Goal: Task Accomplishment & Management: Manage account settings

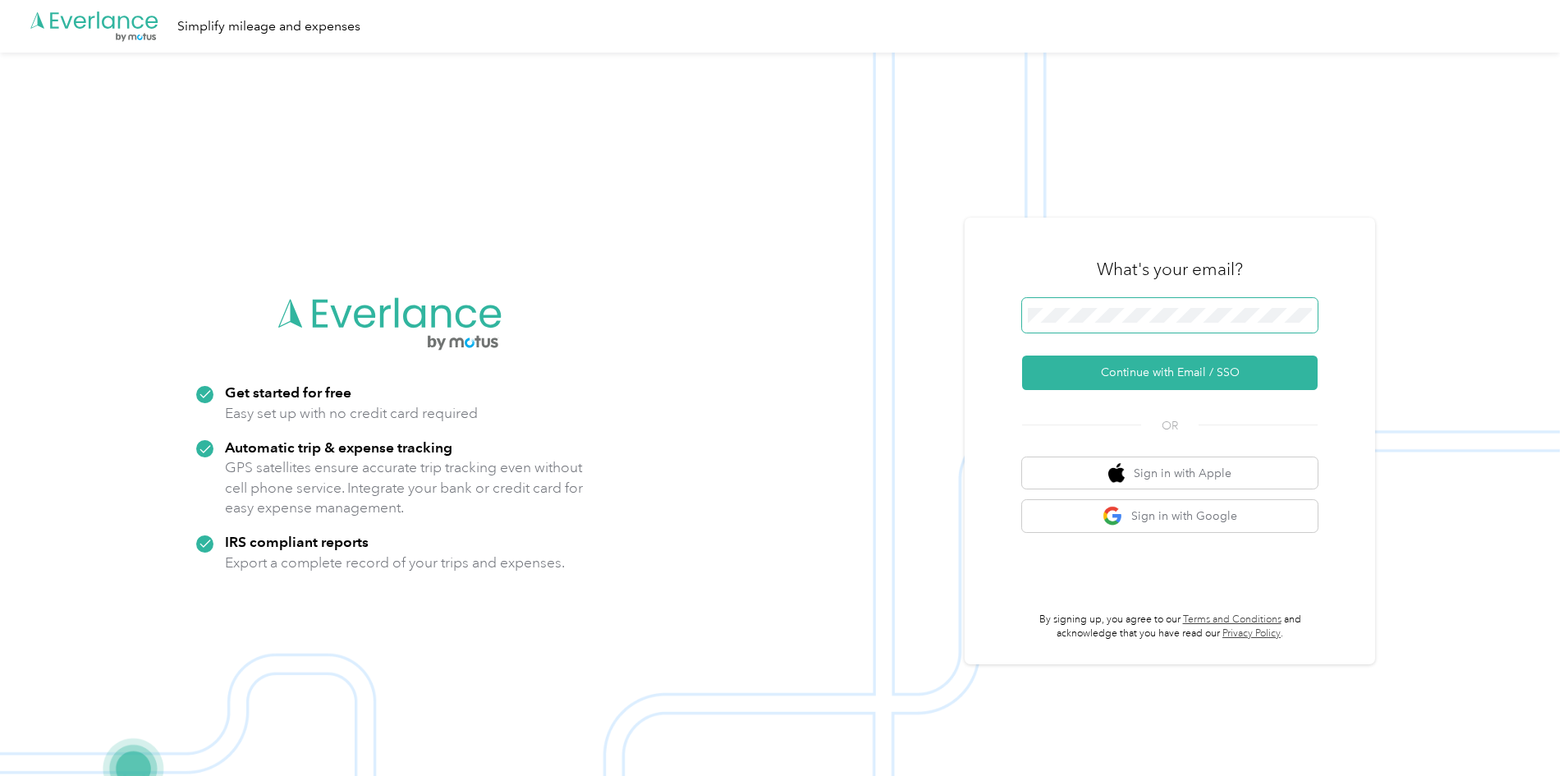
click at [1098, 327] on span at bounding box center [1170, 314] width 296 height 34
click at [1138, 367] on button "Continue with Email / SSO" at bounding box center [1170, 372] width 296 height 34
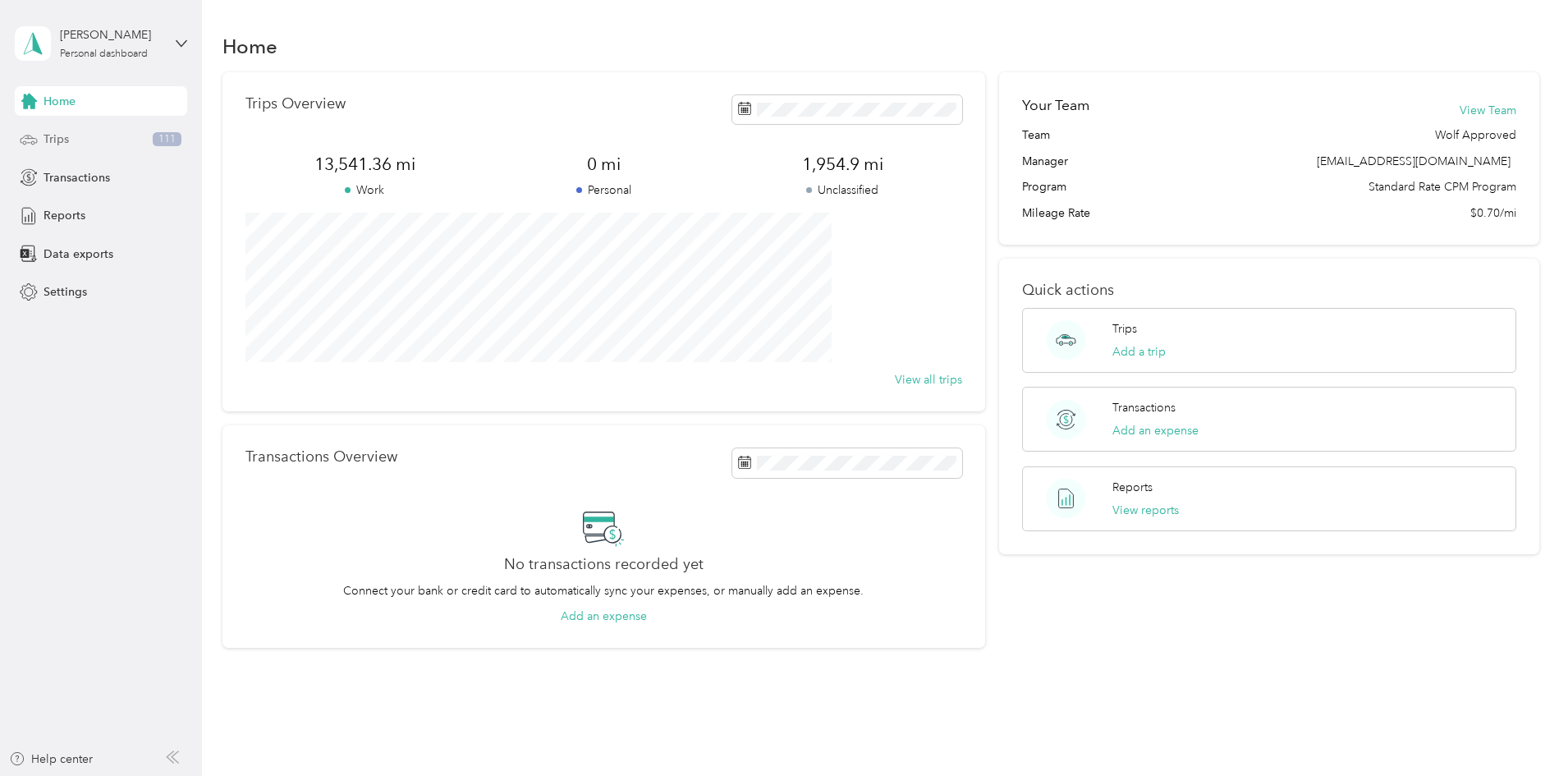
click at [77, 133] on div "Trips 111" at bounding box center [100, 139] width 172 height 29
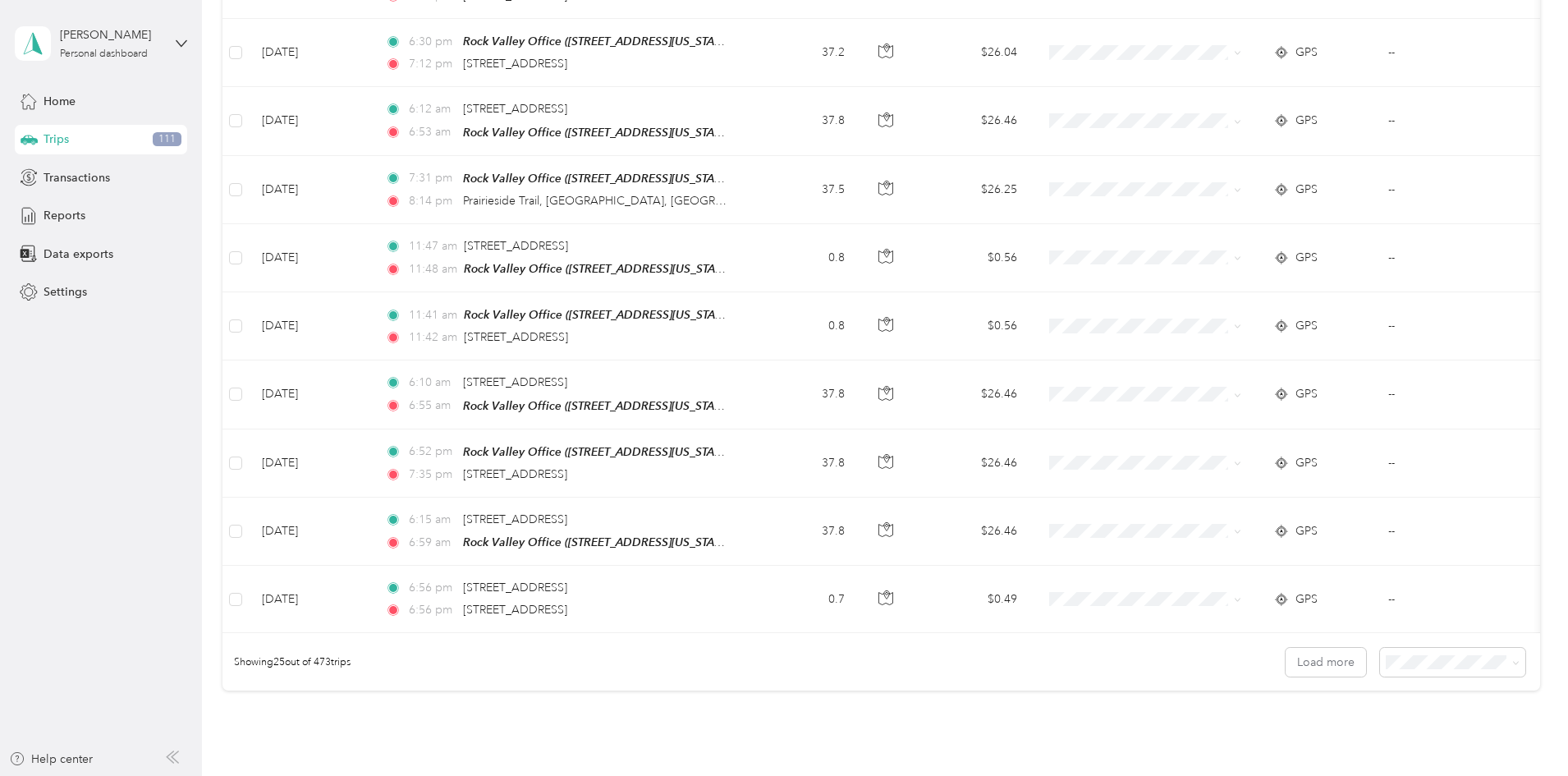
scroll to position [1487, 0]
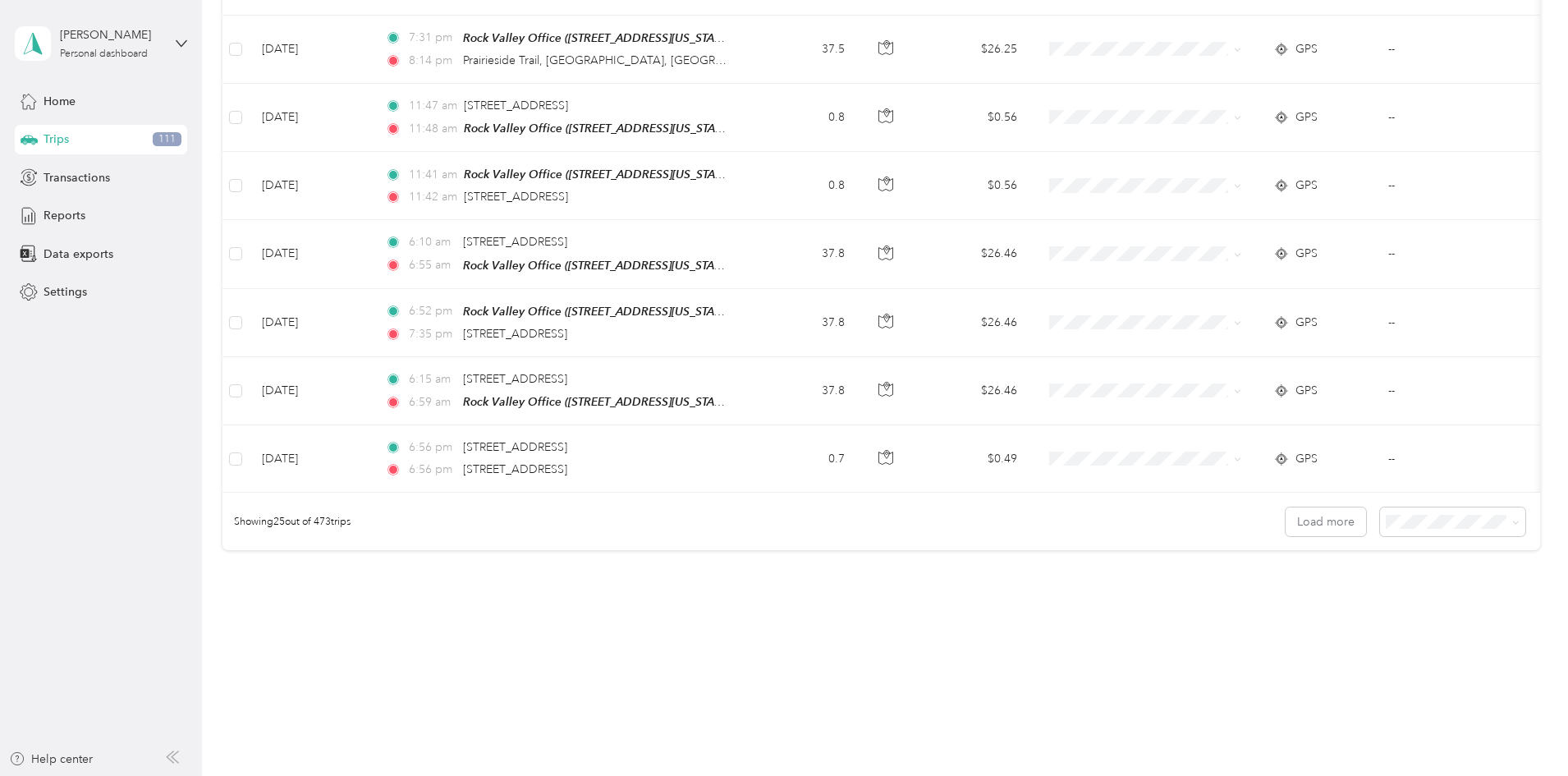
click at [1333, 615] on li "100 per load" at bounding box center [1340, 606] width 146 height 29
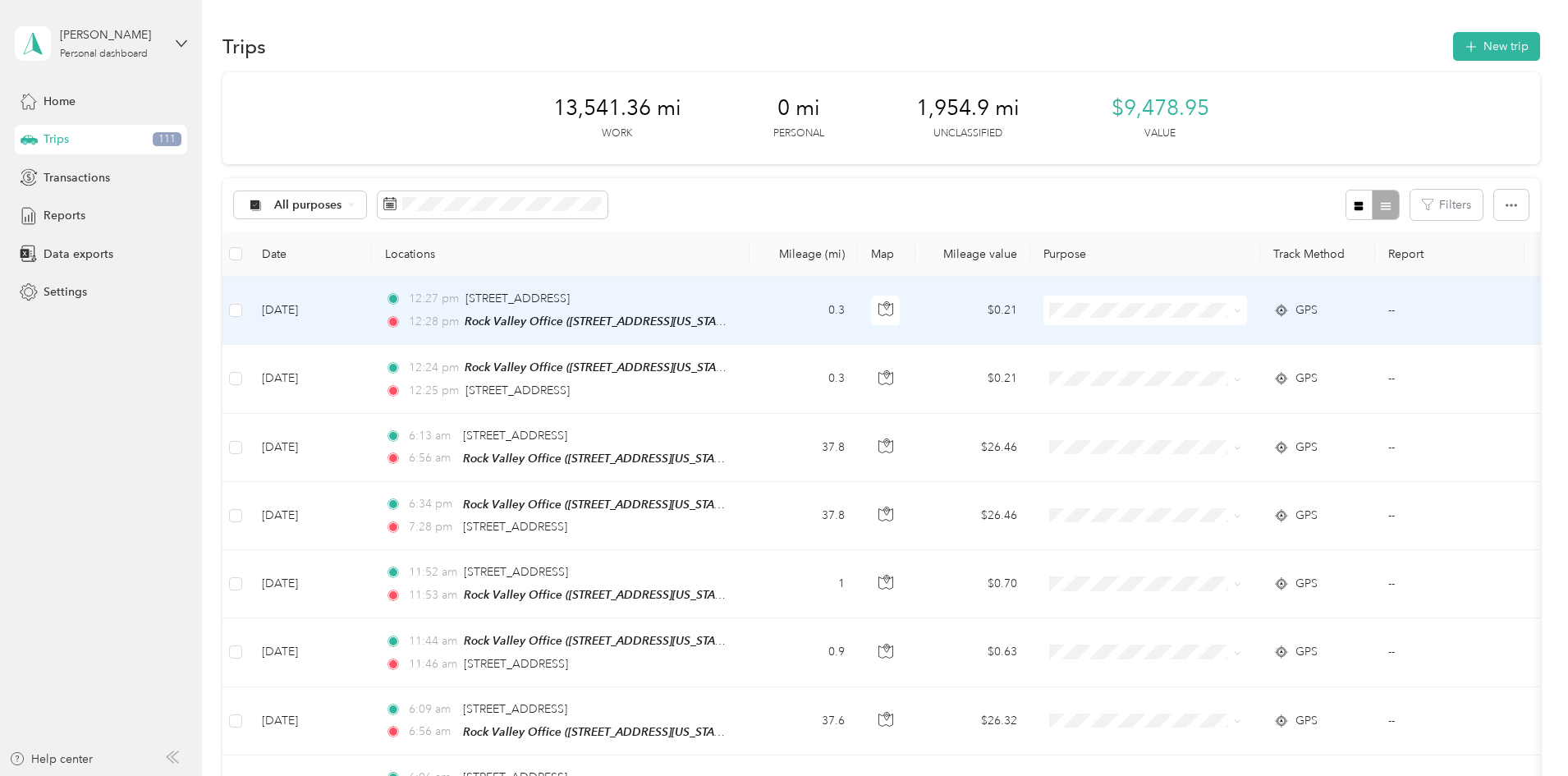
click at [858, 312] on td "0.3" at bounding box center [804, 311] width 109 height 68
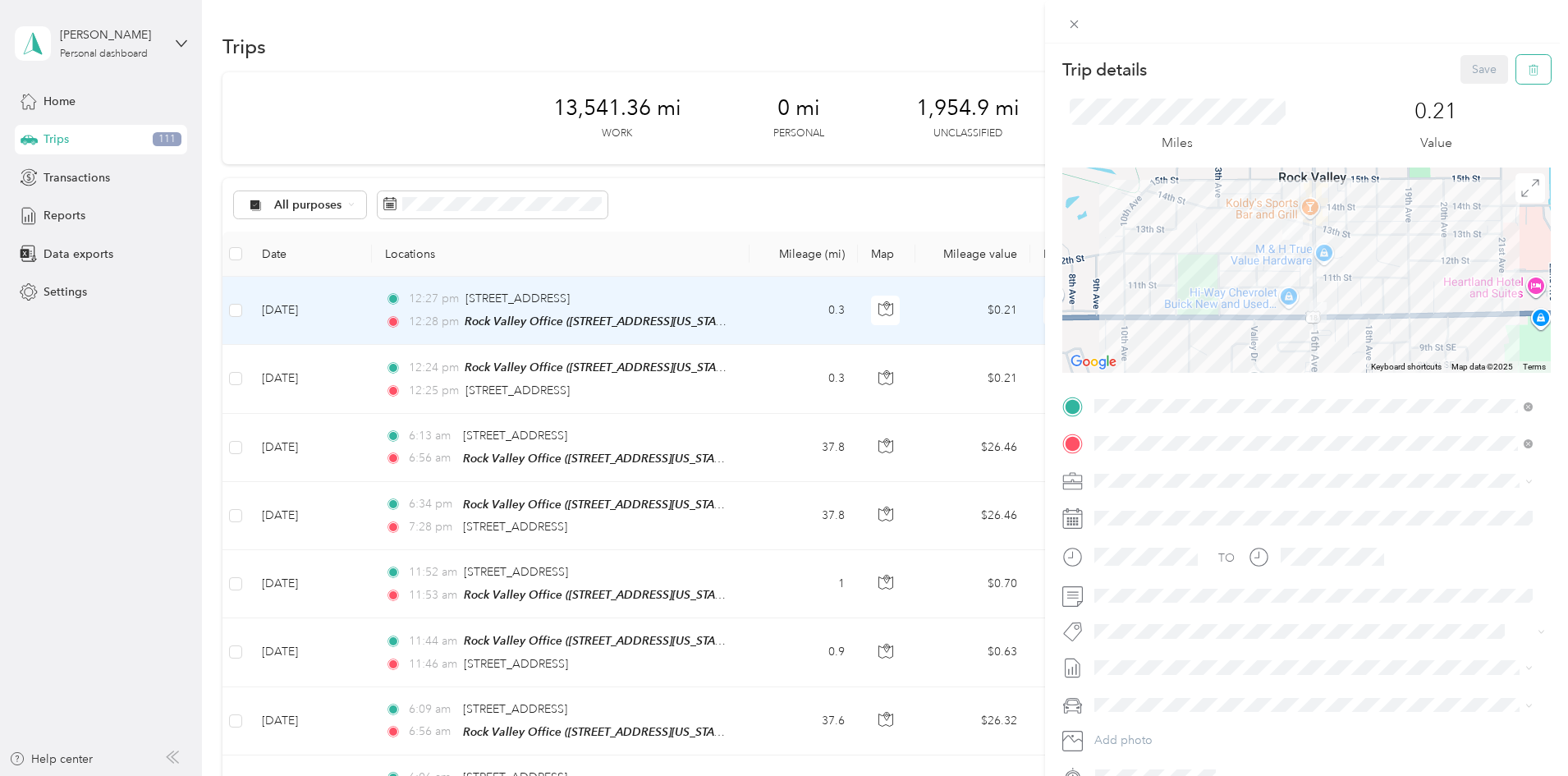
click at [1516, 78] on button "button" at bounding box center [1533, 69] width 34 height 29
click at [1467, 90] on button "Yes" at bounding box center [1473, 89] width 32 height 27
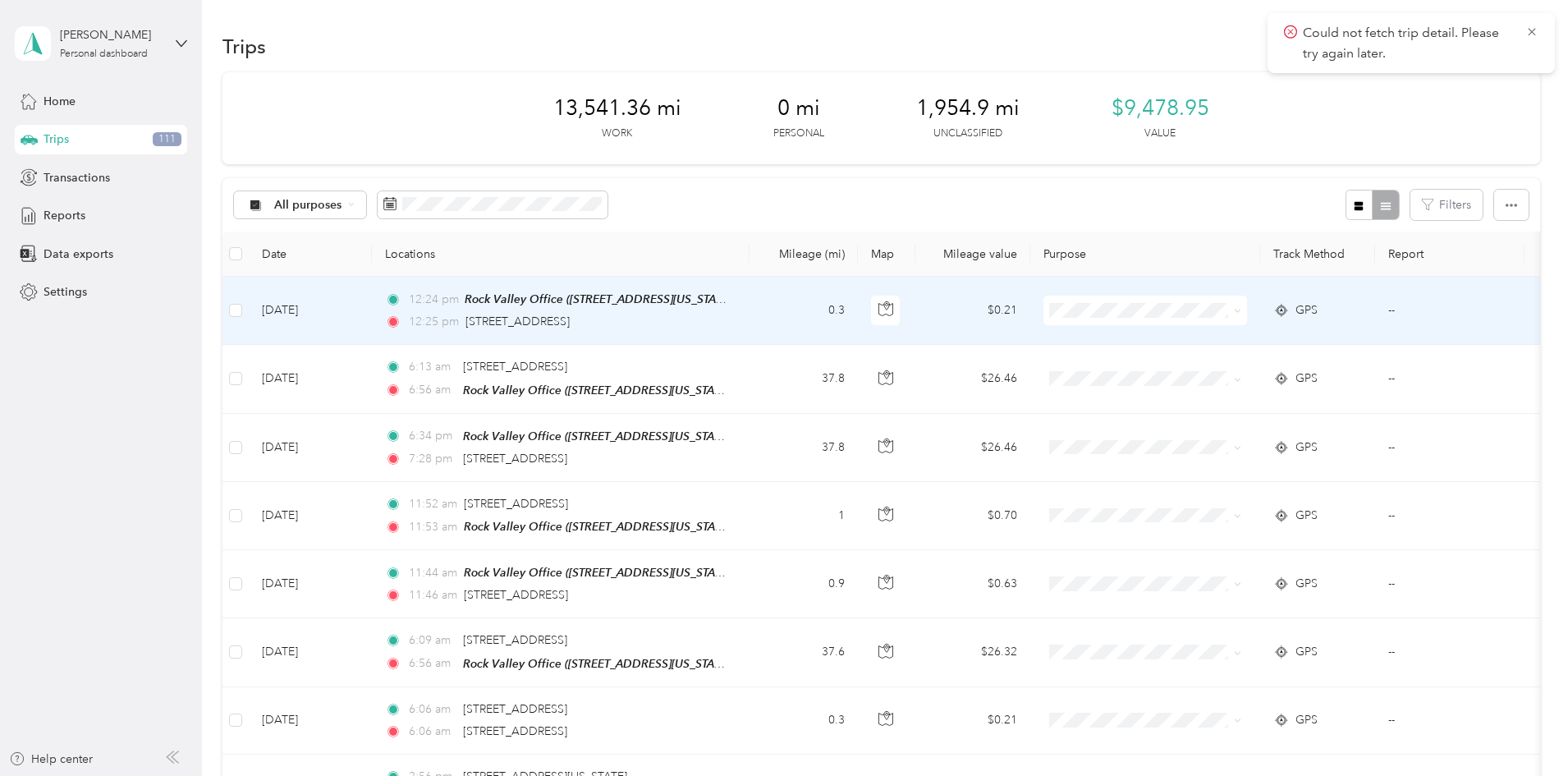
click at [858, 312] on td "0.3" at bounding box center [804, 311] width 109 height 68
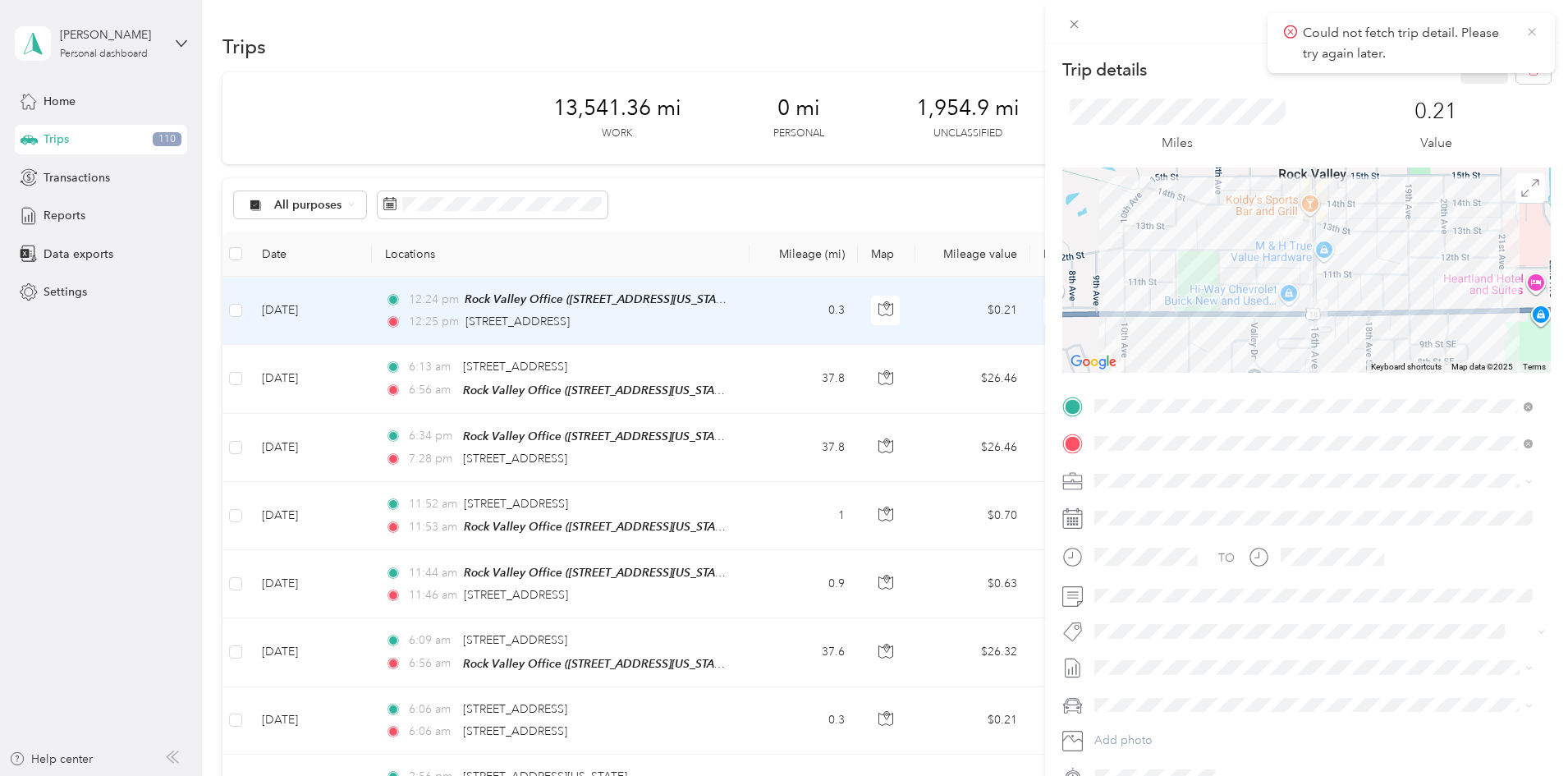
click at [1534, 29] on icon at bounding box center [1532, 32] width 13 height 15
click at [1527, 65] on icon "button" at bounding box center [1533, 70] width 11 height 11
click at [1466, 94] on button "Yes" at bounding box center [1473, 89] width 32 height 27
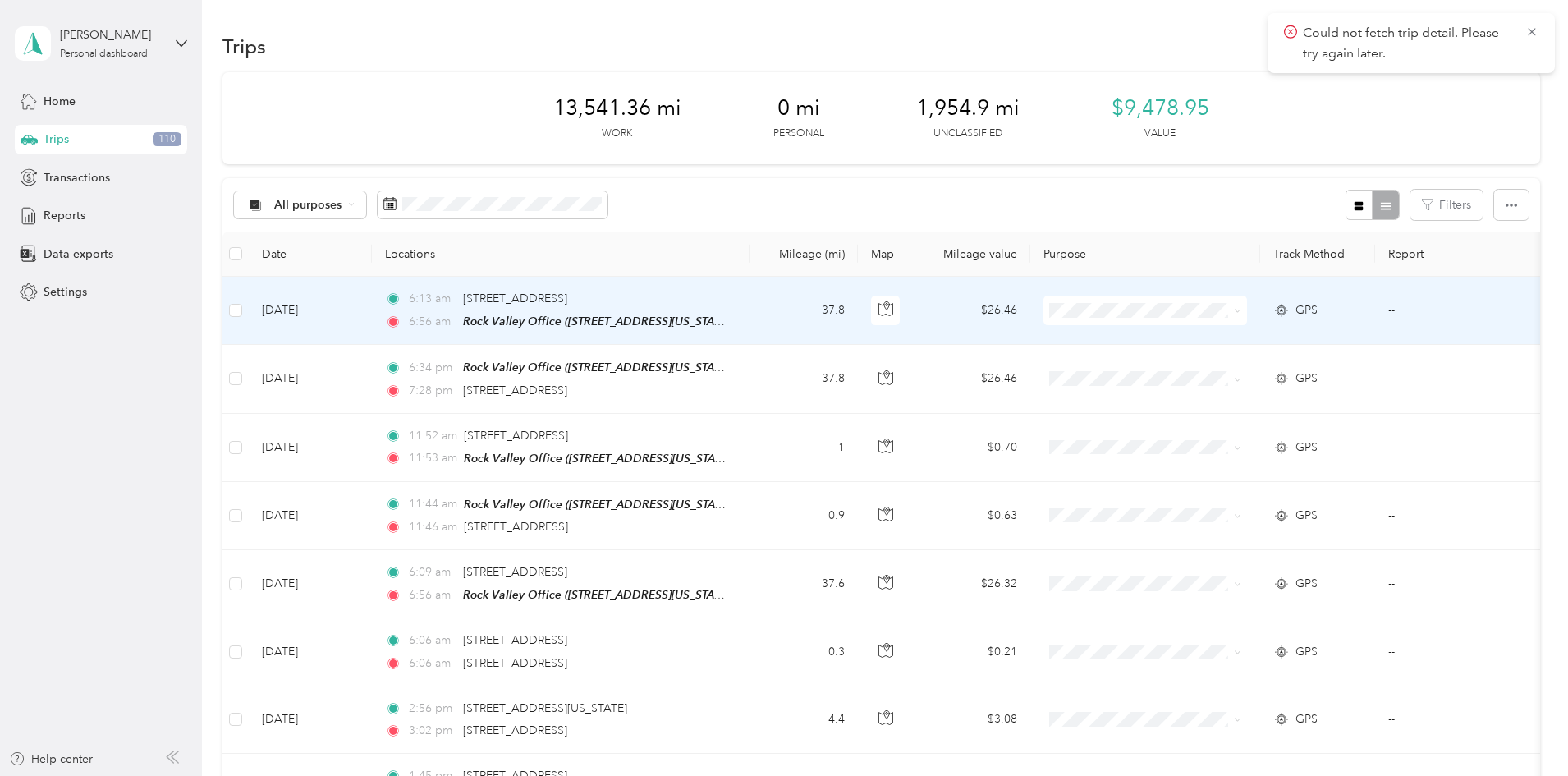
click at [858, 311] on td "37.8" at bounding box center [804, 311] width 109 height 68
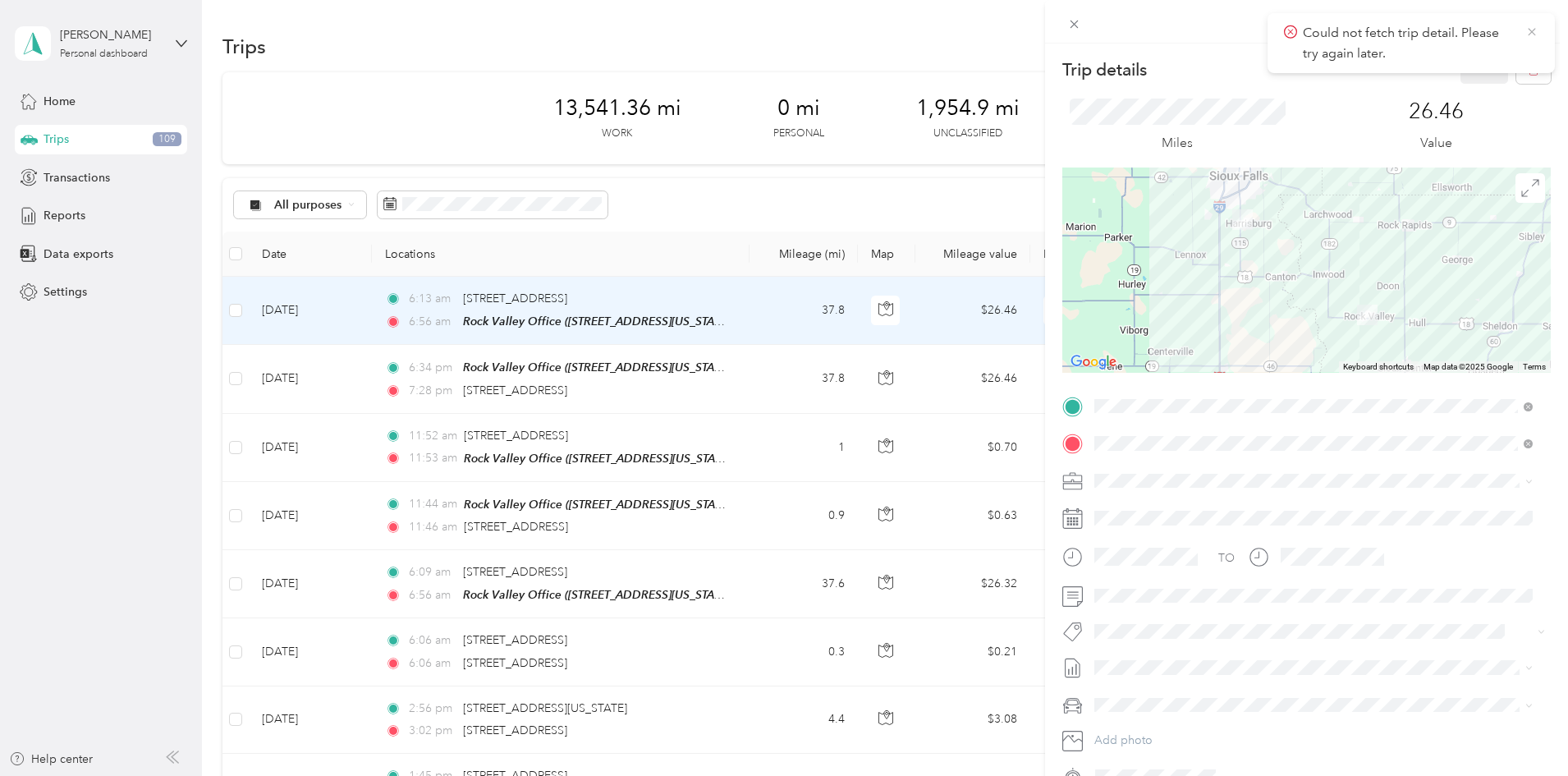
click at [1528, 34] on icon at bounding box center [1531, 31] width 7 height 7
click at [1070, 27] on icon at bounding box center [1074, 24] width 14 height 14
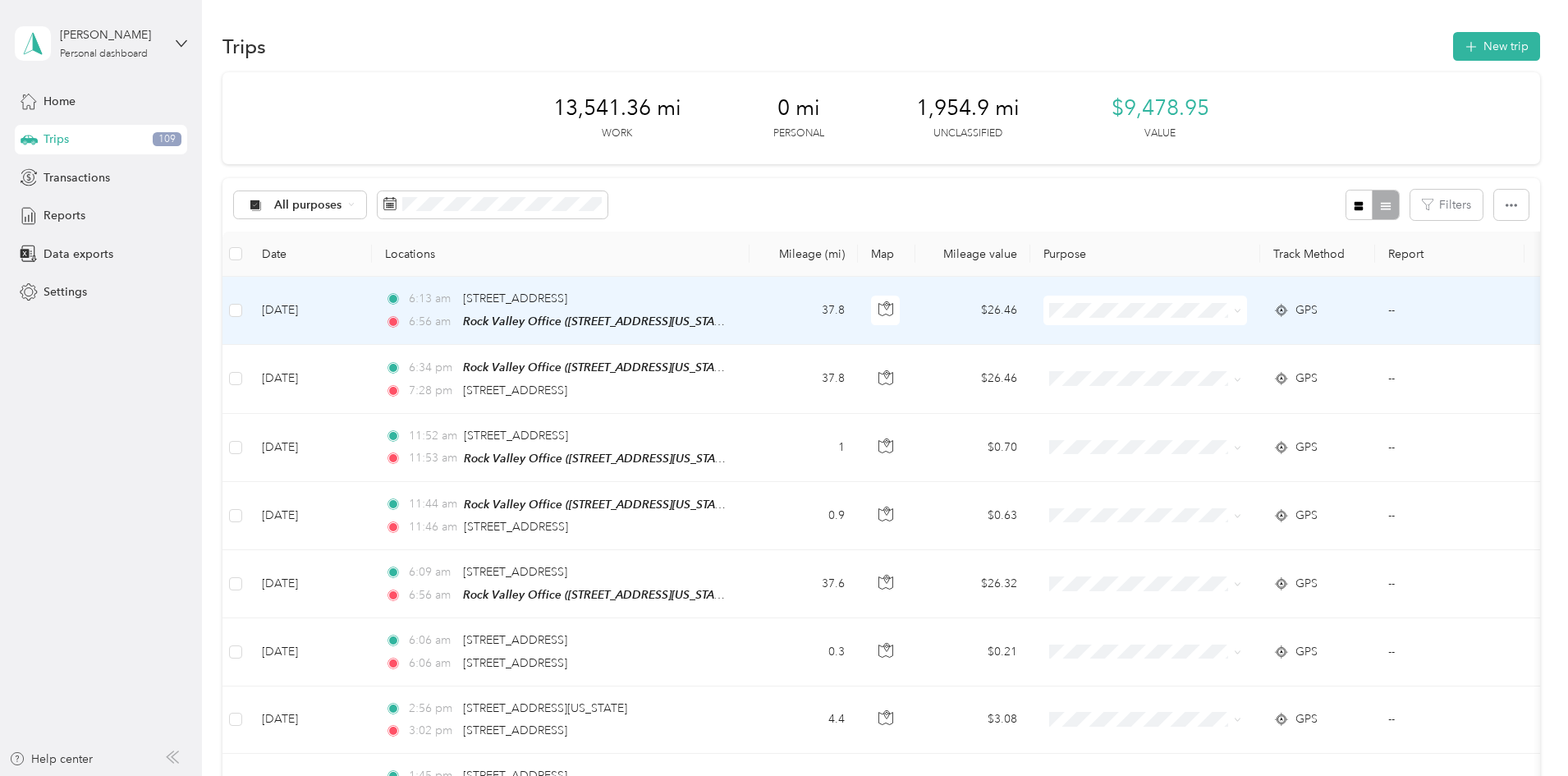
click at [1219, 335] on span "Cooperative Farmers Elevator (CFE)" at bounding box center [1291, 341] width 194 height 18
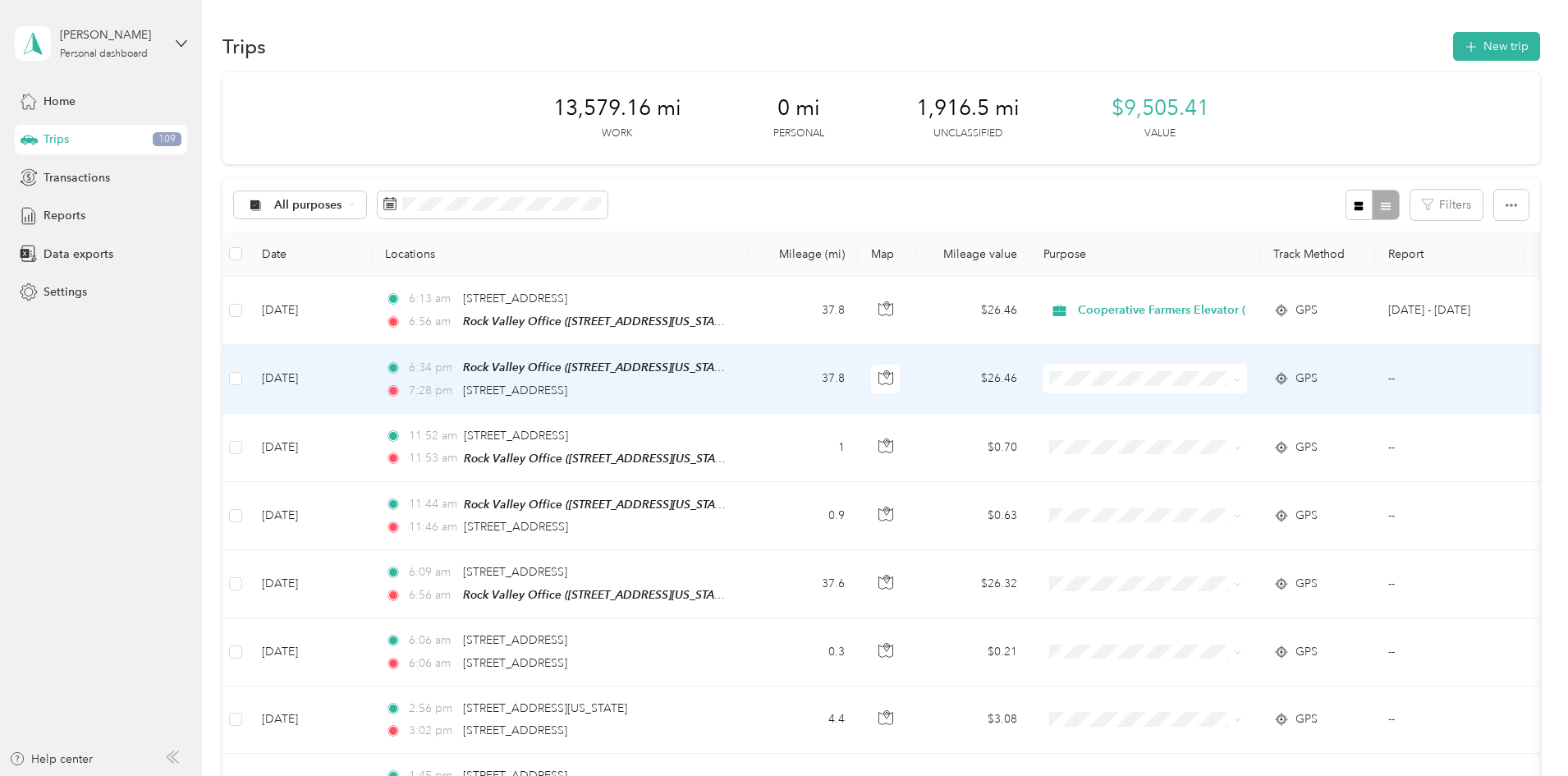
click at [1204, 406] on span "Cooperative Farmers Elevator (CFE)" at bounding box center [1291, 408] width 194 height 18
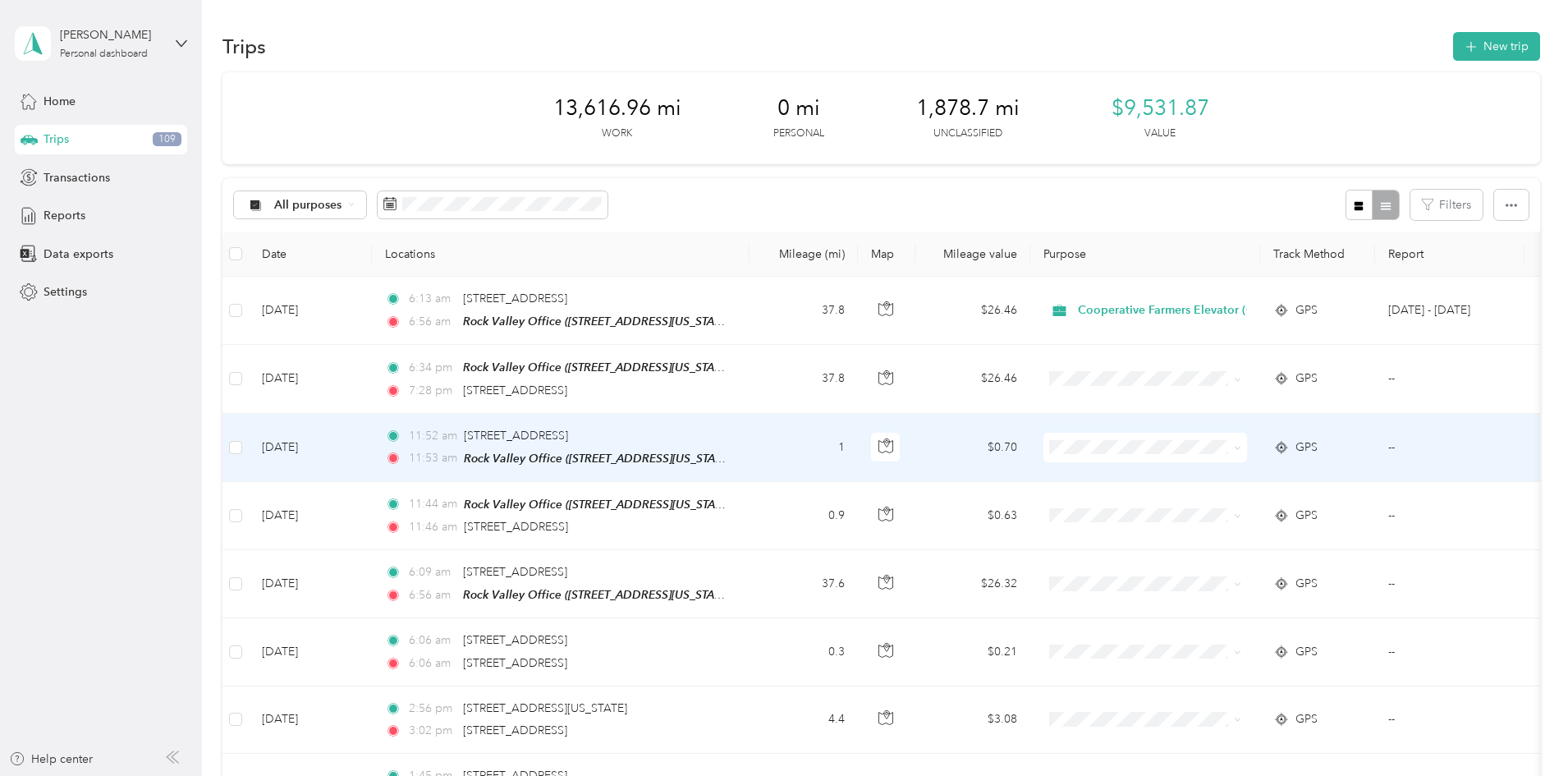
click at [858, 453] on td "1" at bounding box center [804, 448] width 109 height 68
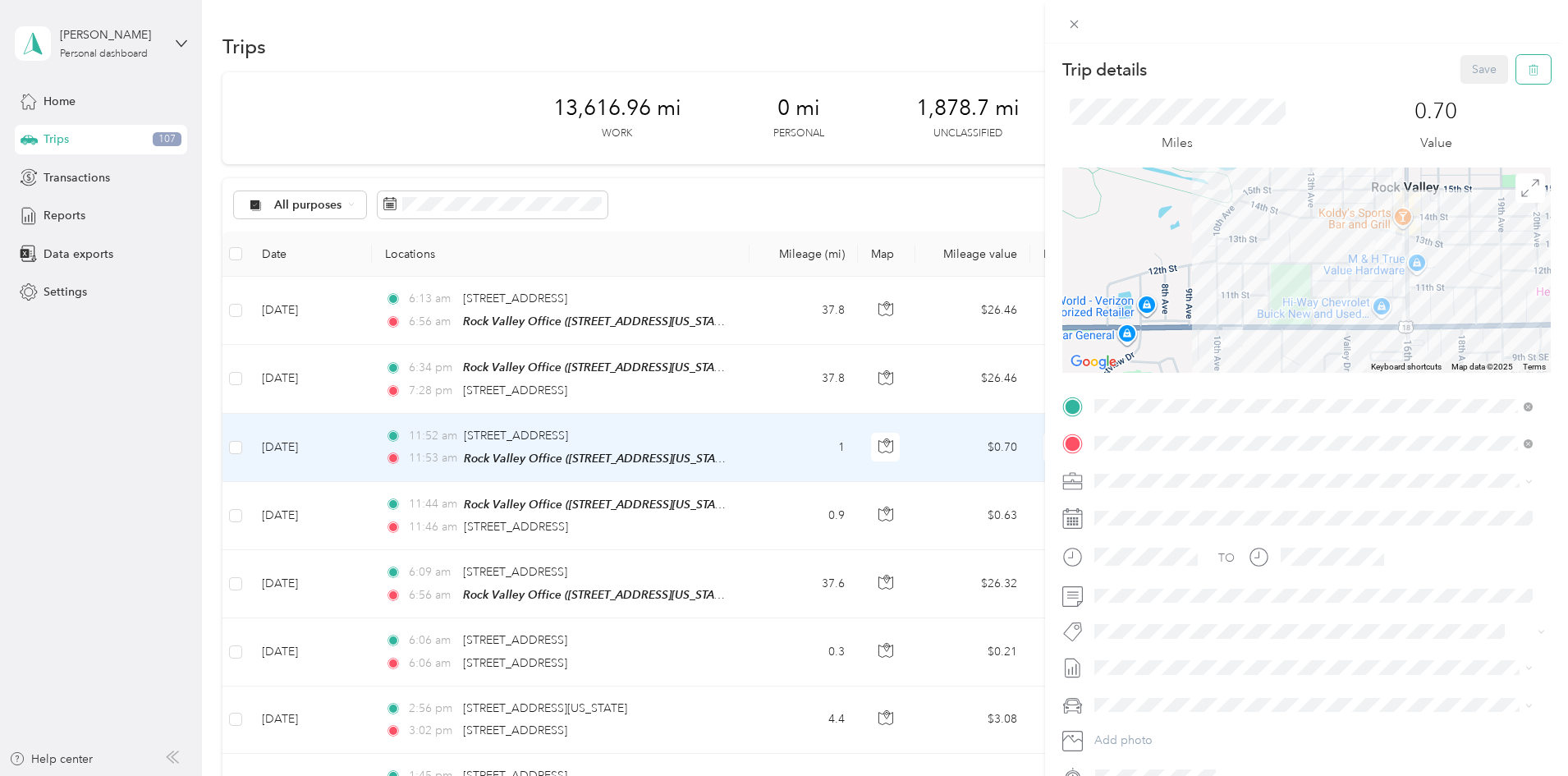
click at [1532, 70] on button "button" at bounding box center [1533, 69] width 34 height 29
click at [1470, 91] on button "Yes" at bounding box center [1473, 89] width 32 height 27
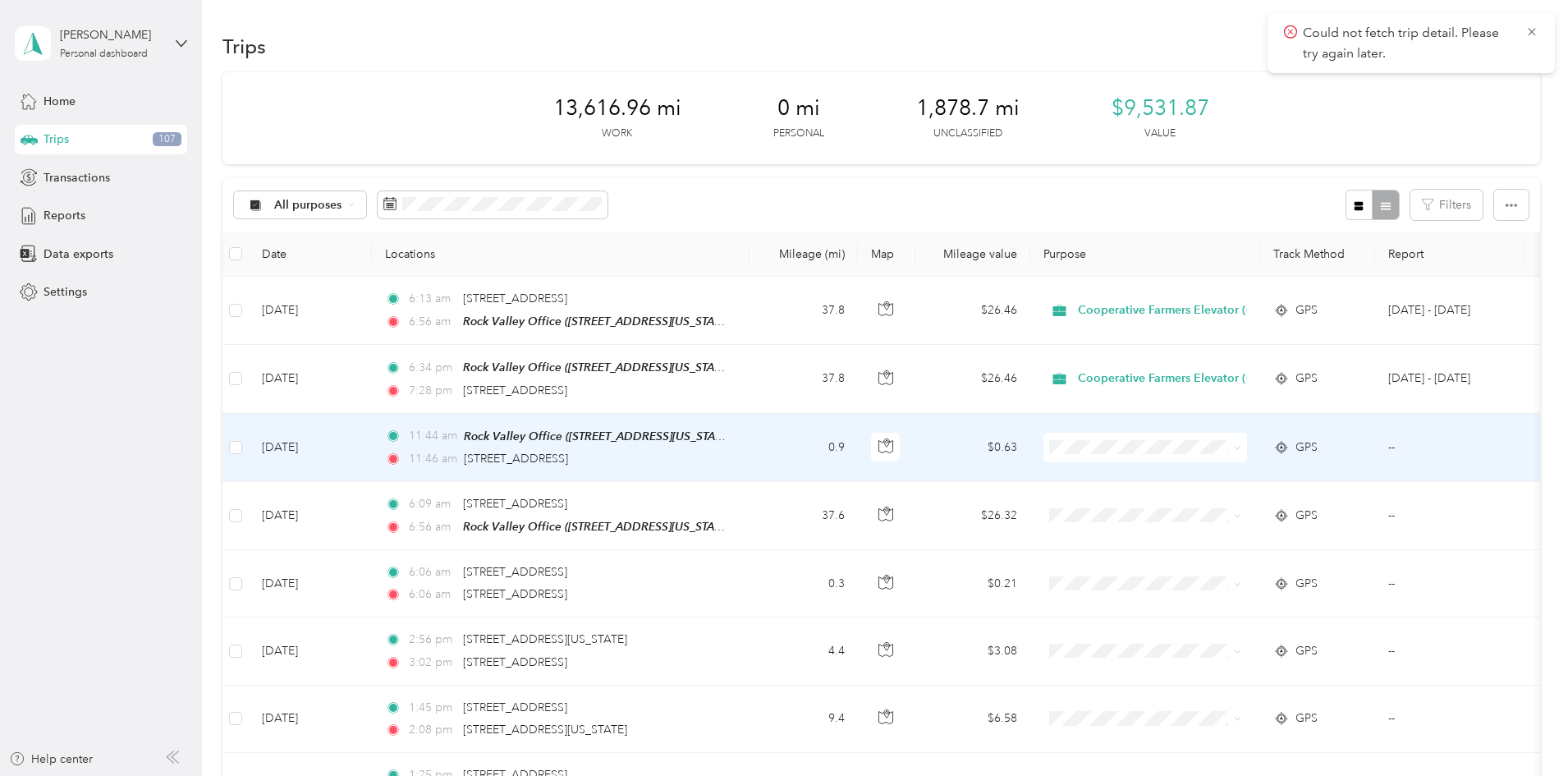
click at [858, 442] on td "0.9" at bounding box center [804, 448] width 109 height 68
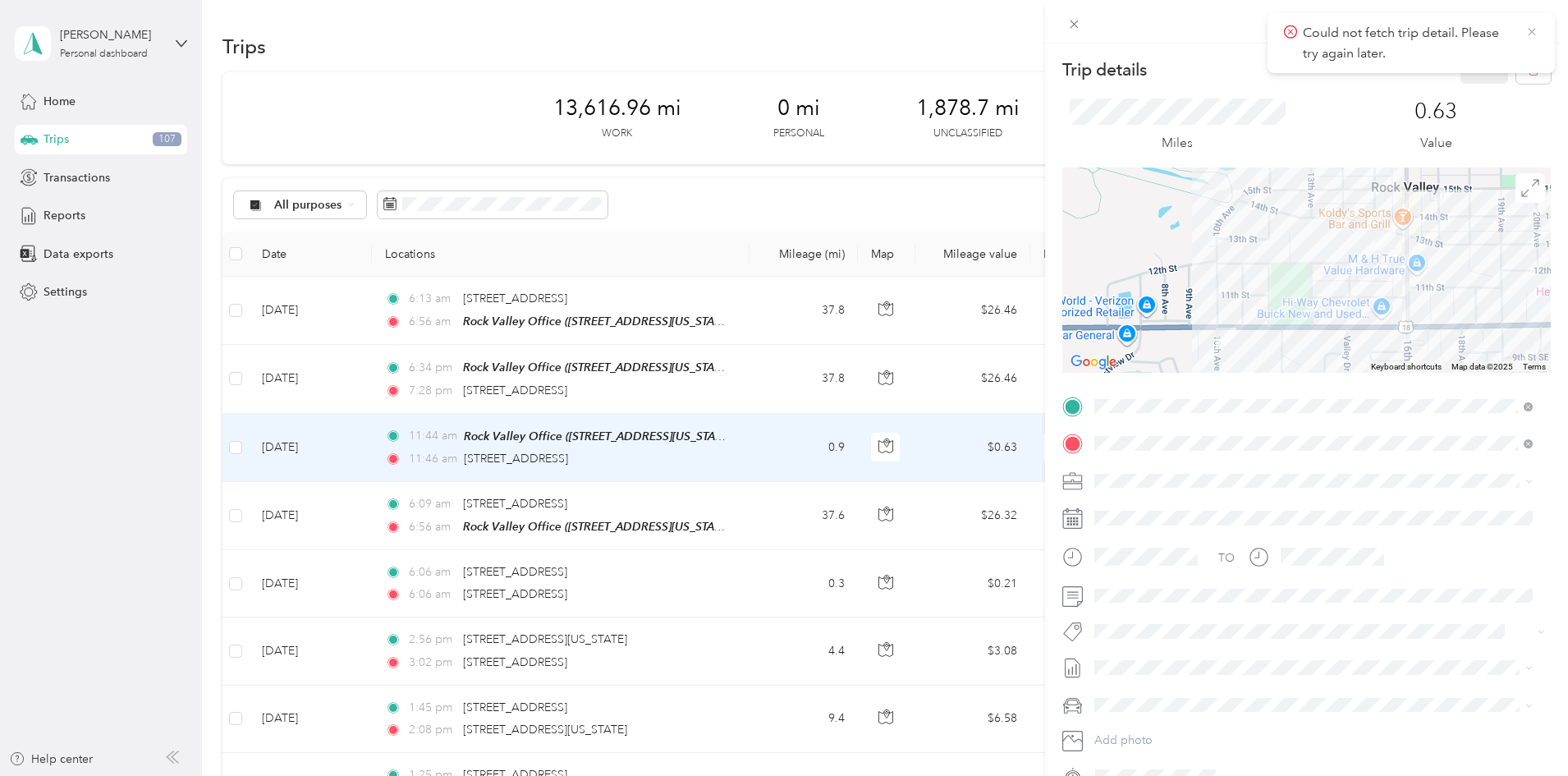
click at [1527, 31] on icon at bounding box center [1532, 32] width 13 height 15
click at [1529, 70] on button "button" at bounding box center [1533, 69] width 34 height 29
click at [1463, 88] on button "Yes" at bounding box center [1473, 89] width 32 height 27
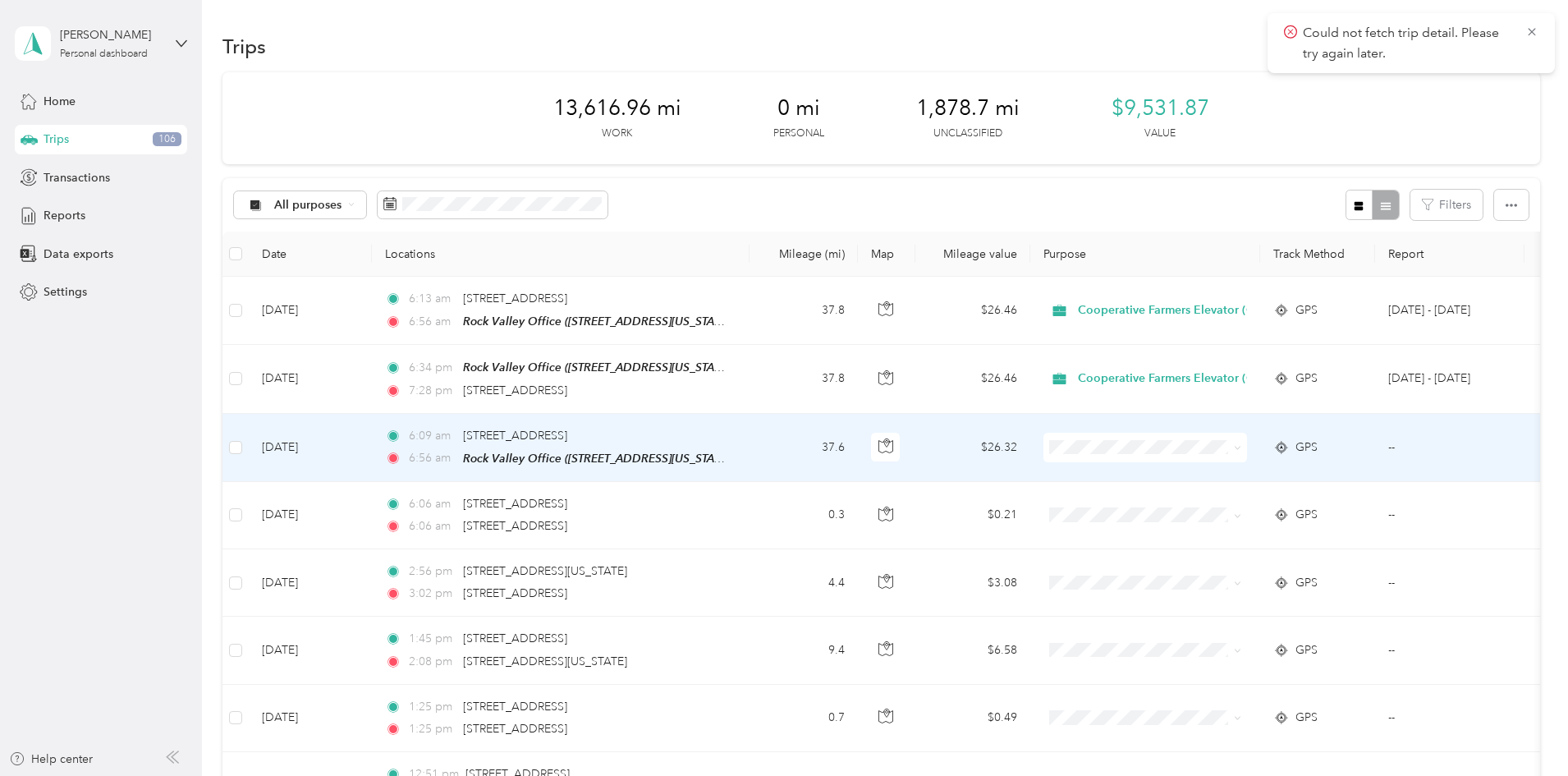
click at [1209, 475] on span "Cooperative Farmers Elevator (CFE)" at bounding box center [1291, 472] width 194 height 18
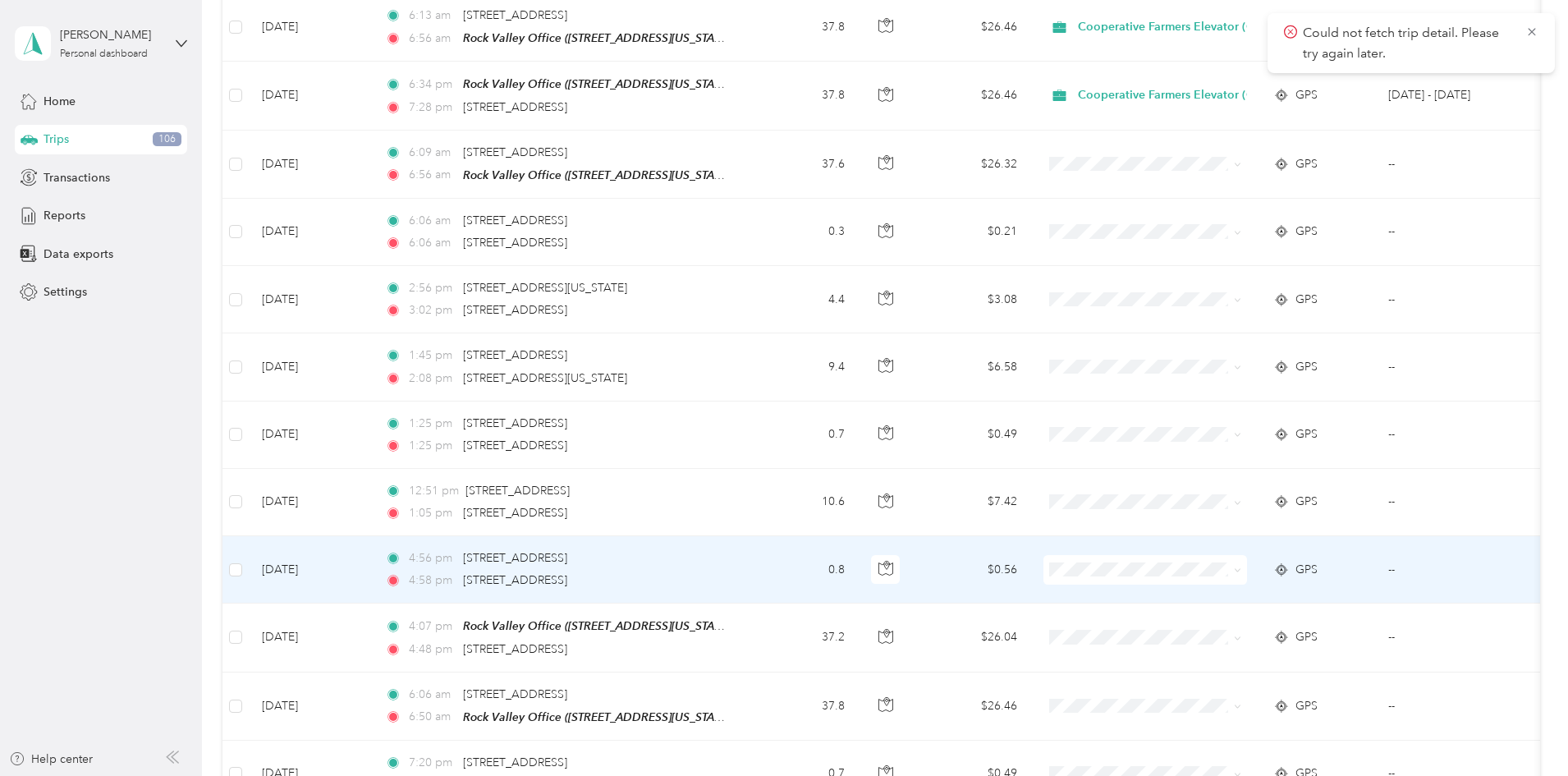
scroll to position [246, 0]
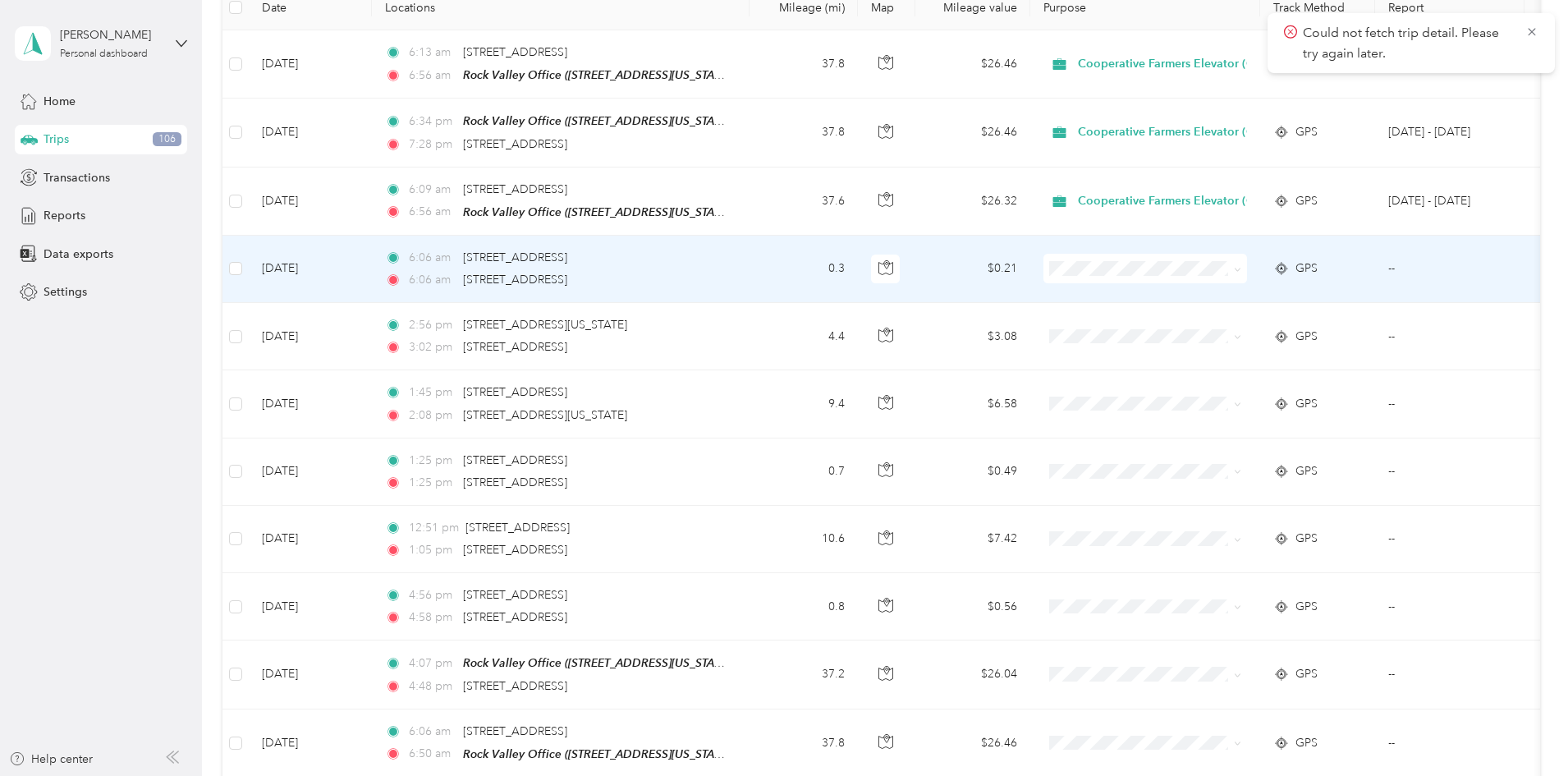
click at [750, 287] on td "6:06 am [STREET_ADDRESS] 6:06 am 501–[STREET_ADDRESS]" at bounding box center [561, 269] width 378 height 67
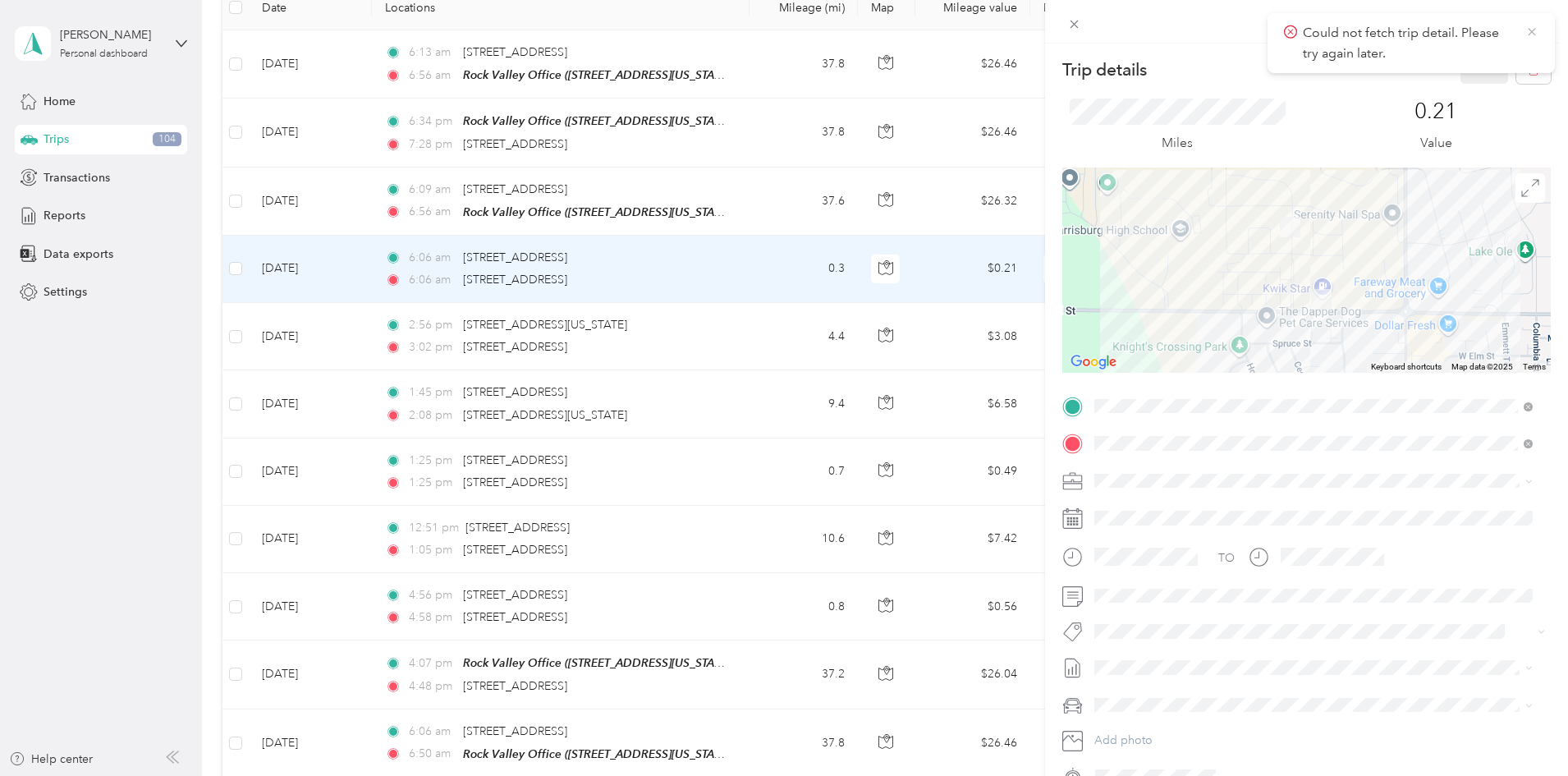
click at [1529, 32] on icon at bounding box center [1532, 32] width 13 height 15
click at [1516, 74] on button "button" at bounding box center [1533, 69] width 34 height 29
click at [1466, 91] on button "Yes" at bounding box center [1473, 89] width 32 height 27
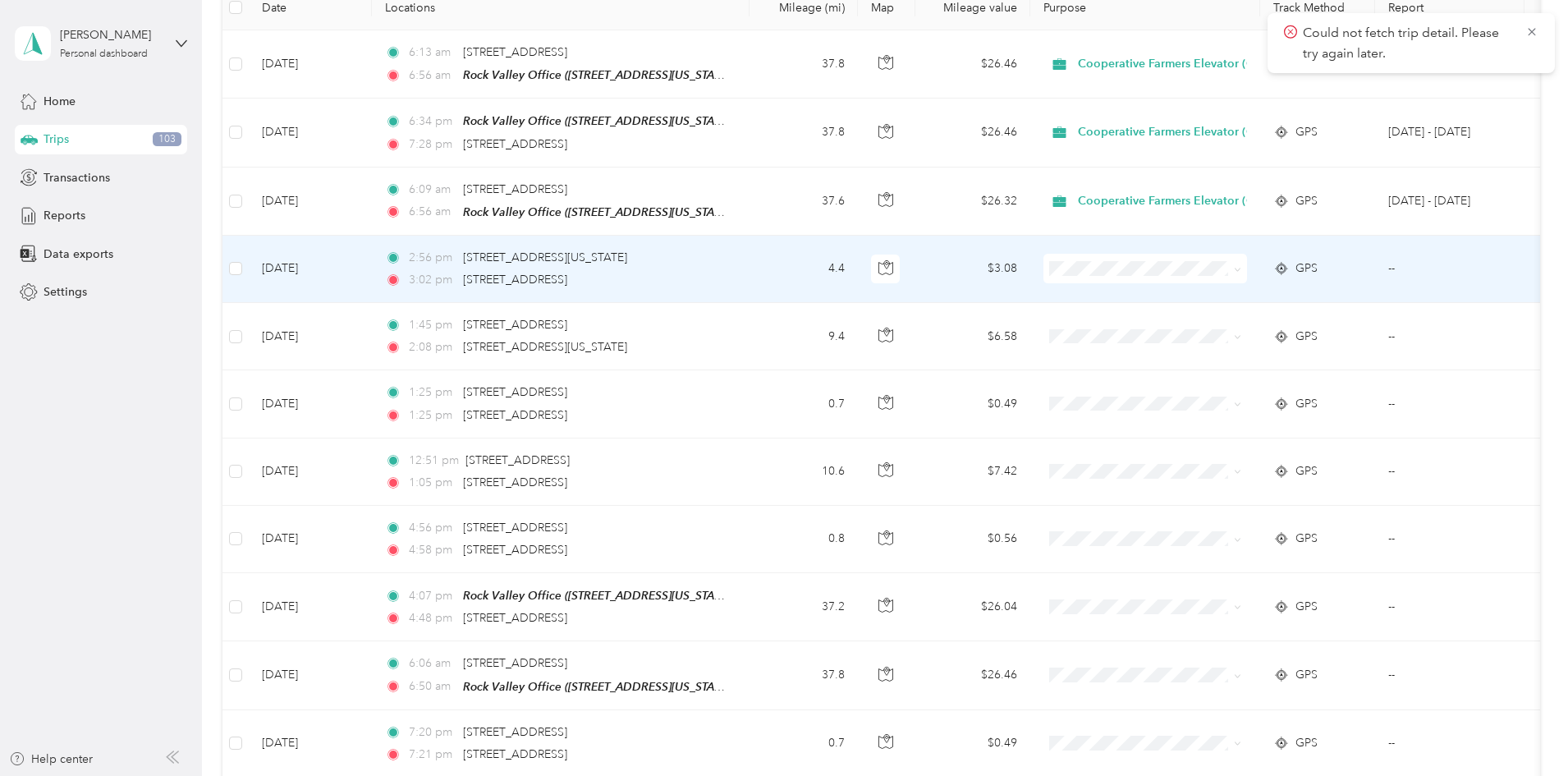
click at [1030, 270] on td "$3.08" at bounding box center [973, 269] width 115 height 67
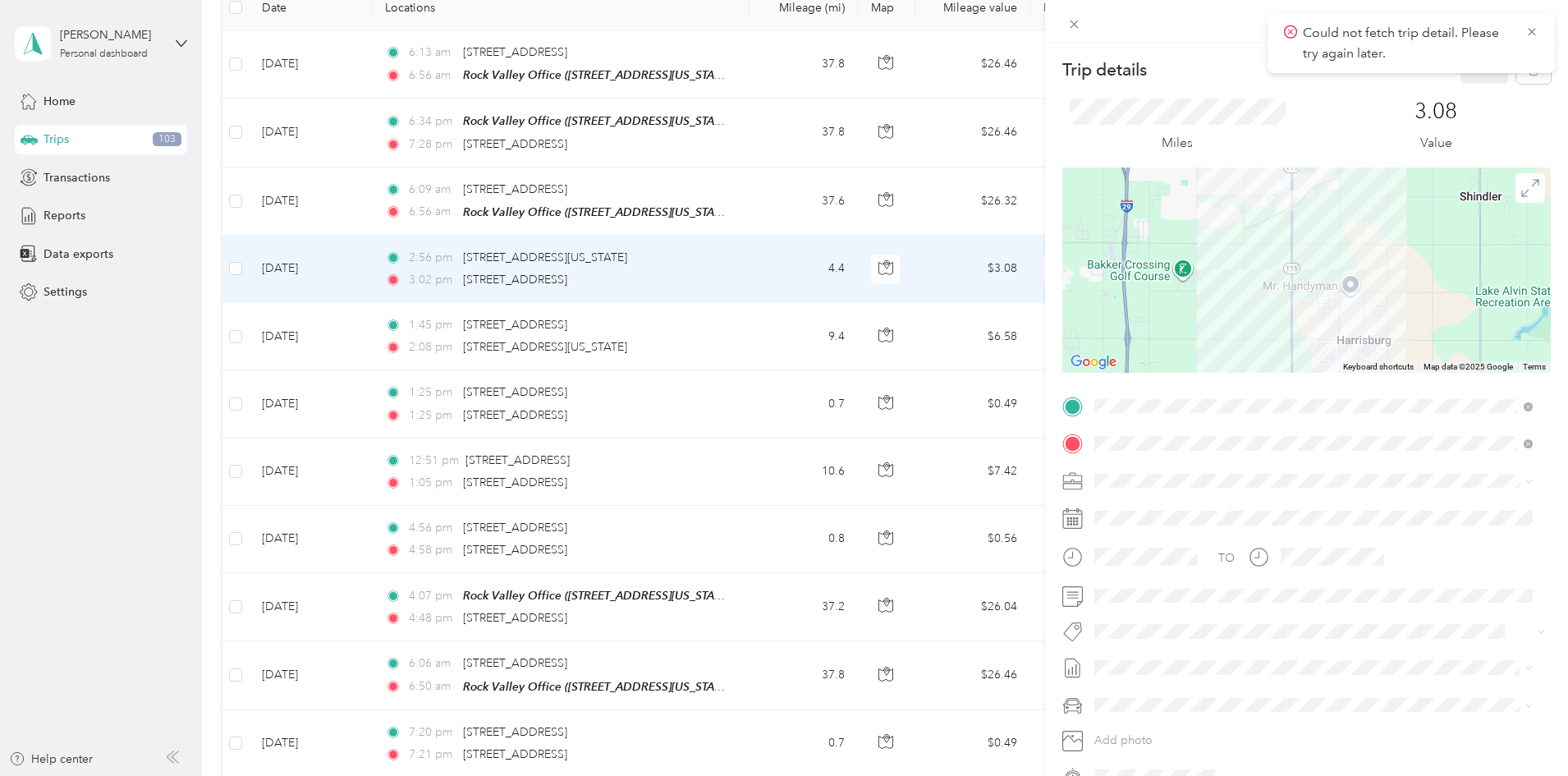
click at [1522, 29] on span "Could not fetch trip detail. Please try again later." at bounding box center [1411, 43] width 254 height 41
click at [1531, 29] on icon at bounding box center [1532, 32] width 13 height 15
click at [1528, 66] on icon "button" at bounding box center [1533, 70] width 10 height 11
click at [1460, 88] on button "Yes" at bounding box center [1473, 89] width 32 height 27
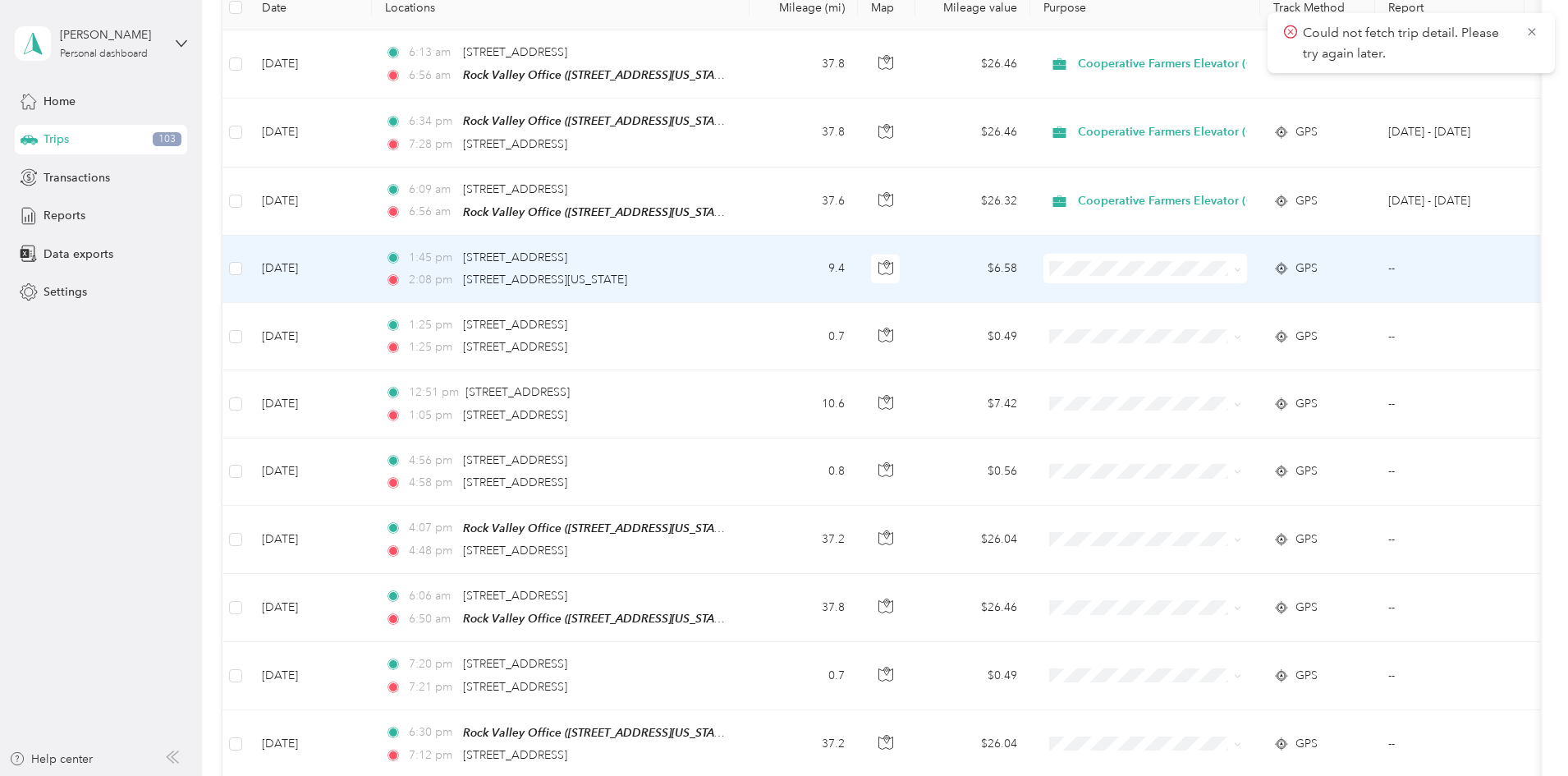
click at [1030, 268] on td "$6.58" at bounding box center [973, 269] width 115 height 67
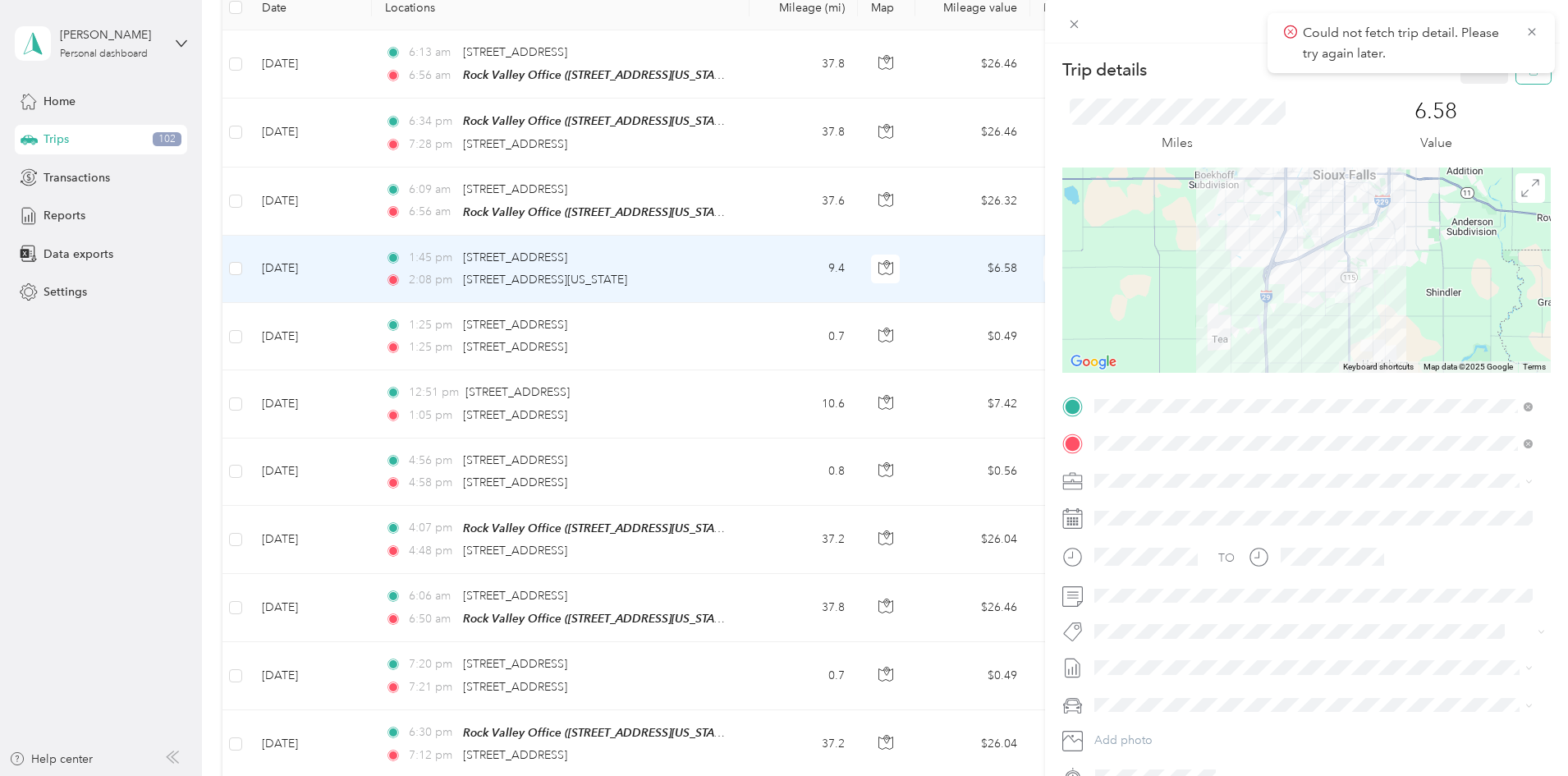
click at [1519, 79] on button "button" at bounding box center [1533, 69] width 34 height 29
click at [1472, 89] on button "Yes" at bounding box center [1473, 89] width 32 height 27
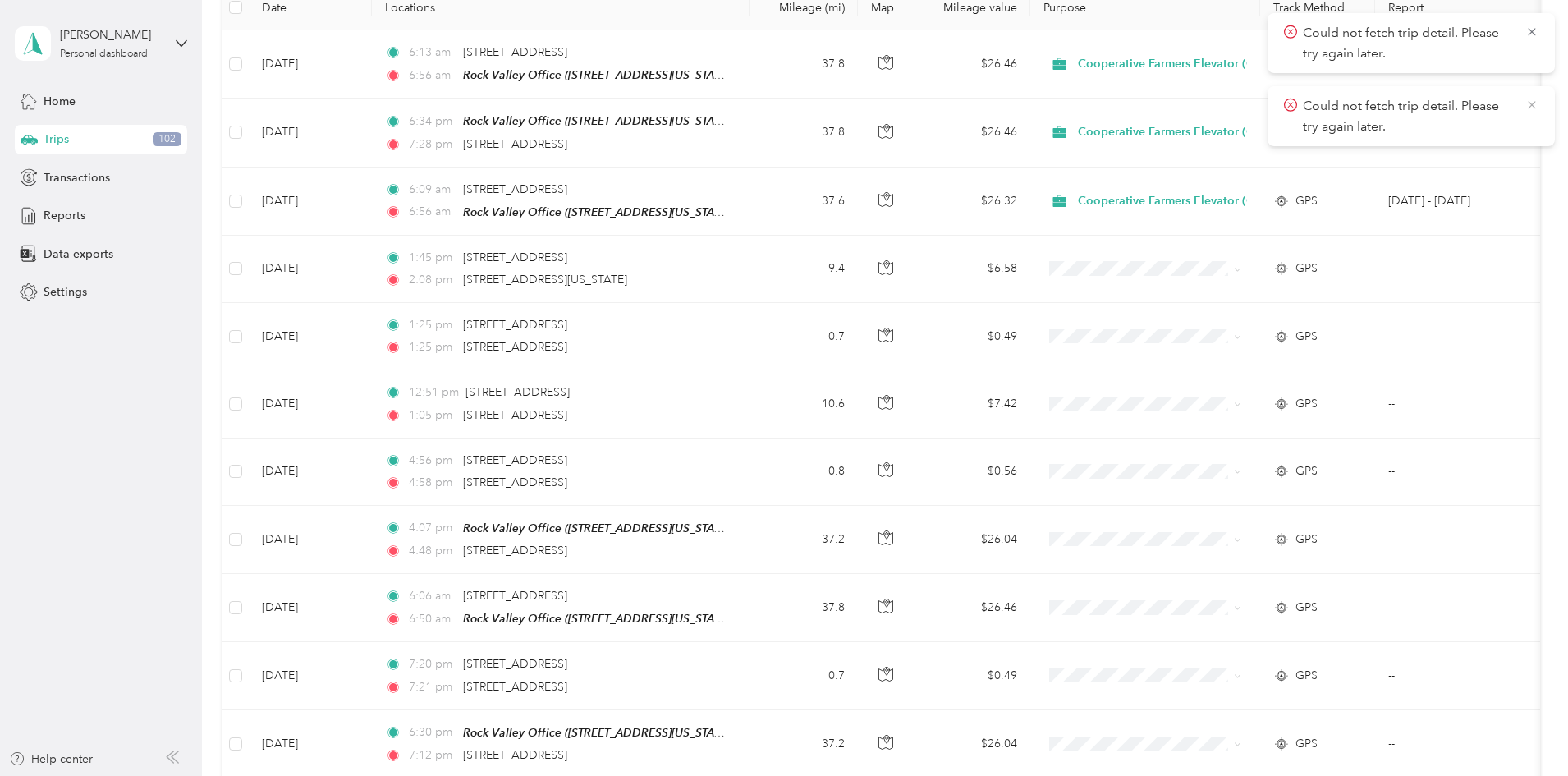
click at [1534, 109] on icon at bounding box center [1532, 105] width 13 height 15
click at [1534, 27] on icon at bounding box center [1532, 32] width 13 height 15
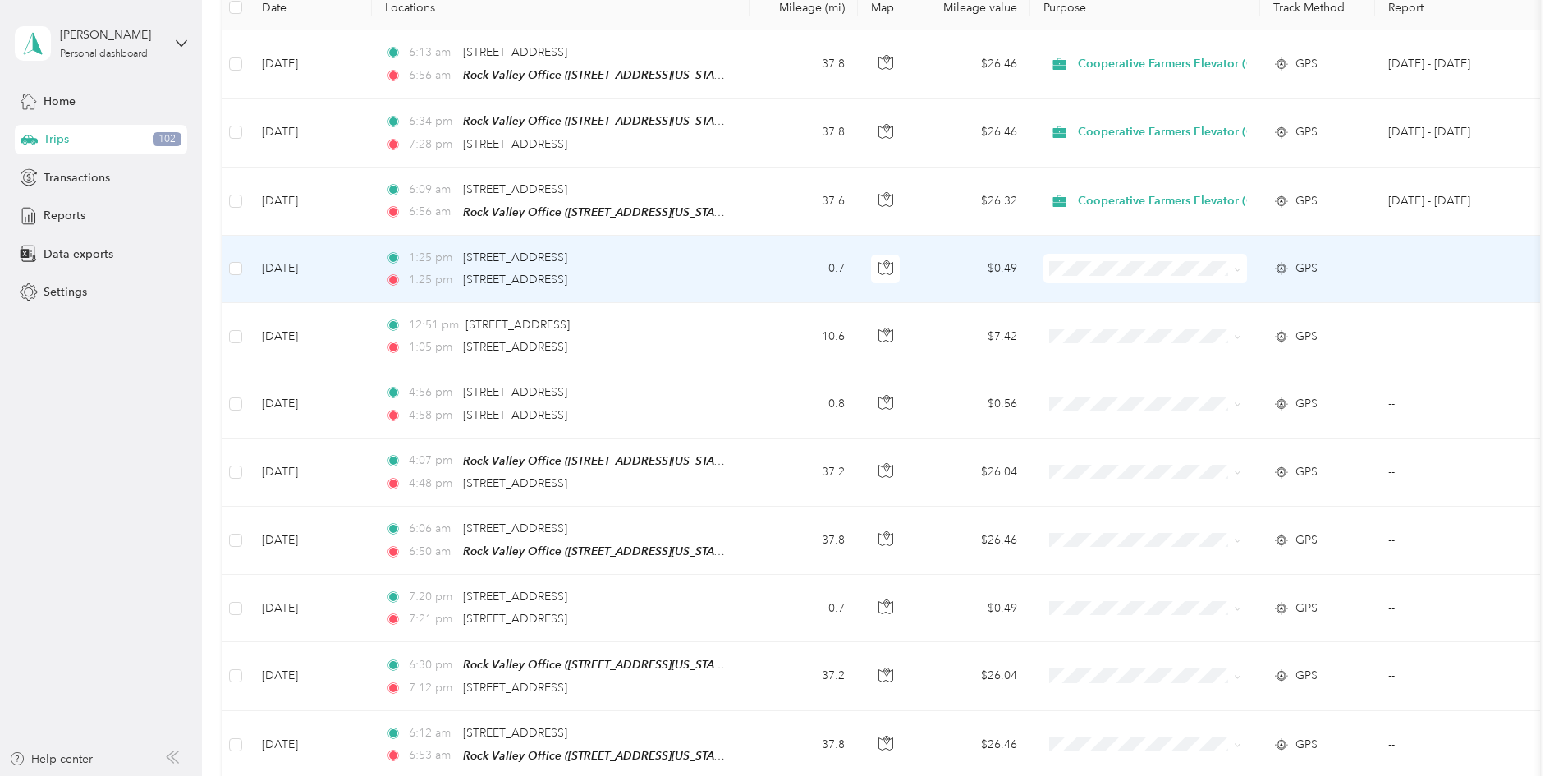
click at [1030, 271] on td "$0.49" at bounding box center [973, 269] width 115 height 67
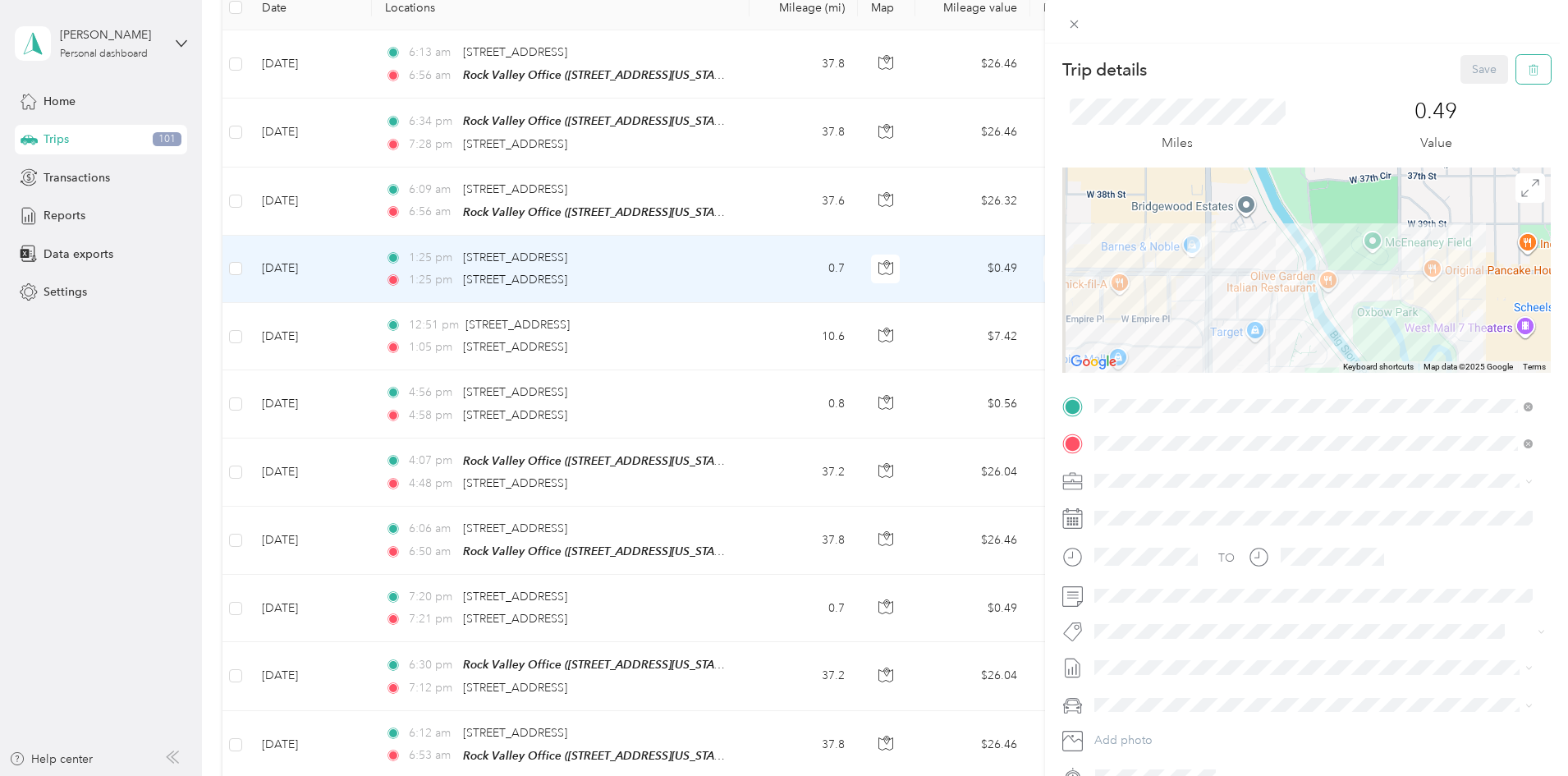
click at [1527, 71] on icon "button" at bounding box center [1533, 70] width 11 height 11
click at [1458, 98] on button "Yes" at bounding box center [1473, 89] width 32 height 27
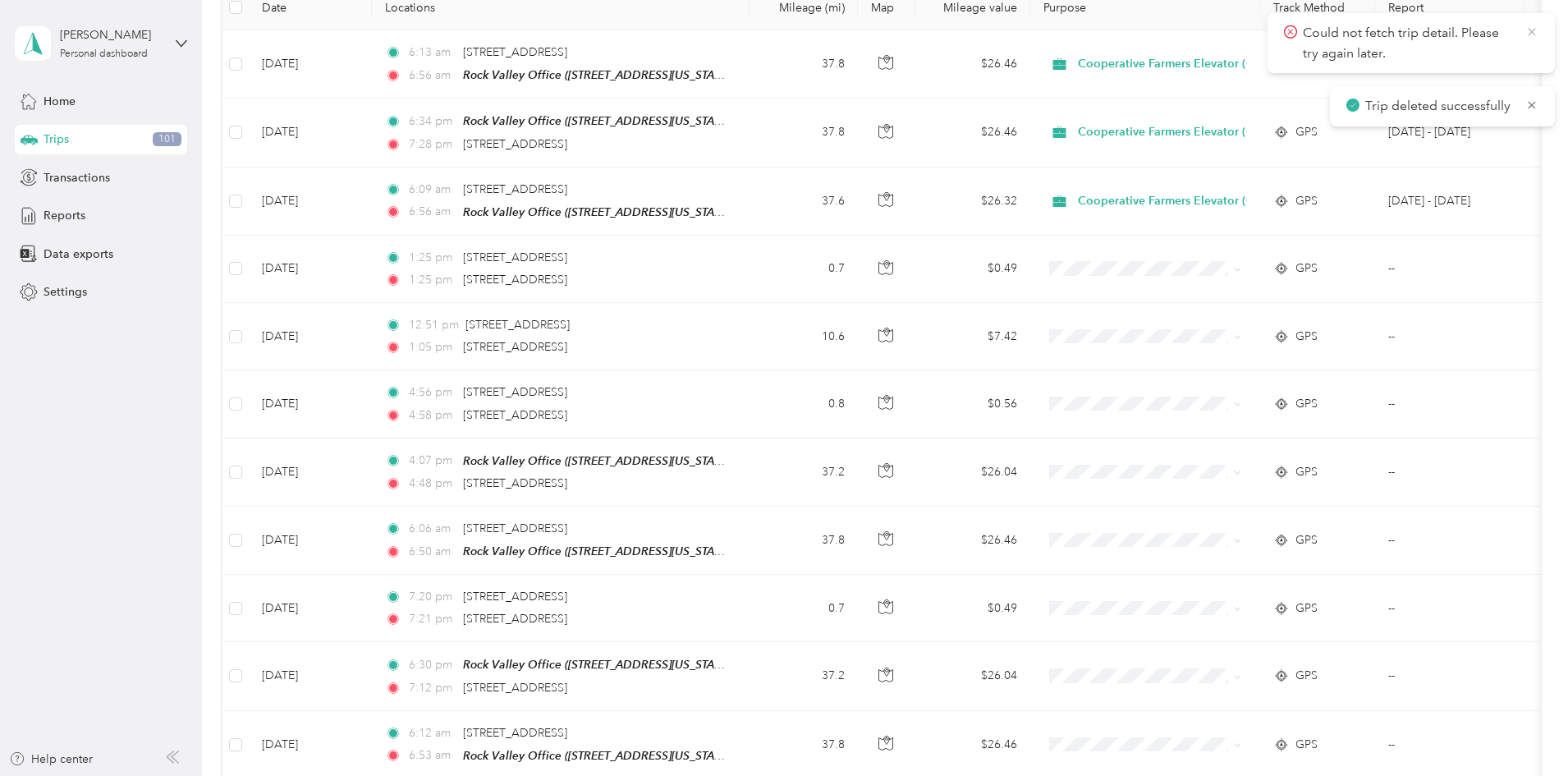
click at [1534, 34] on icon at bounding box center [1532, 32] width 13 height 15
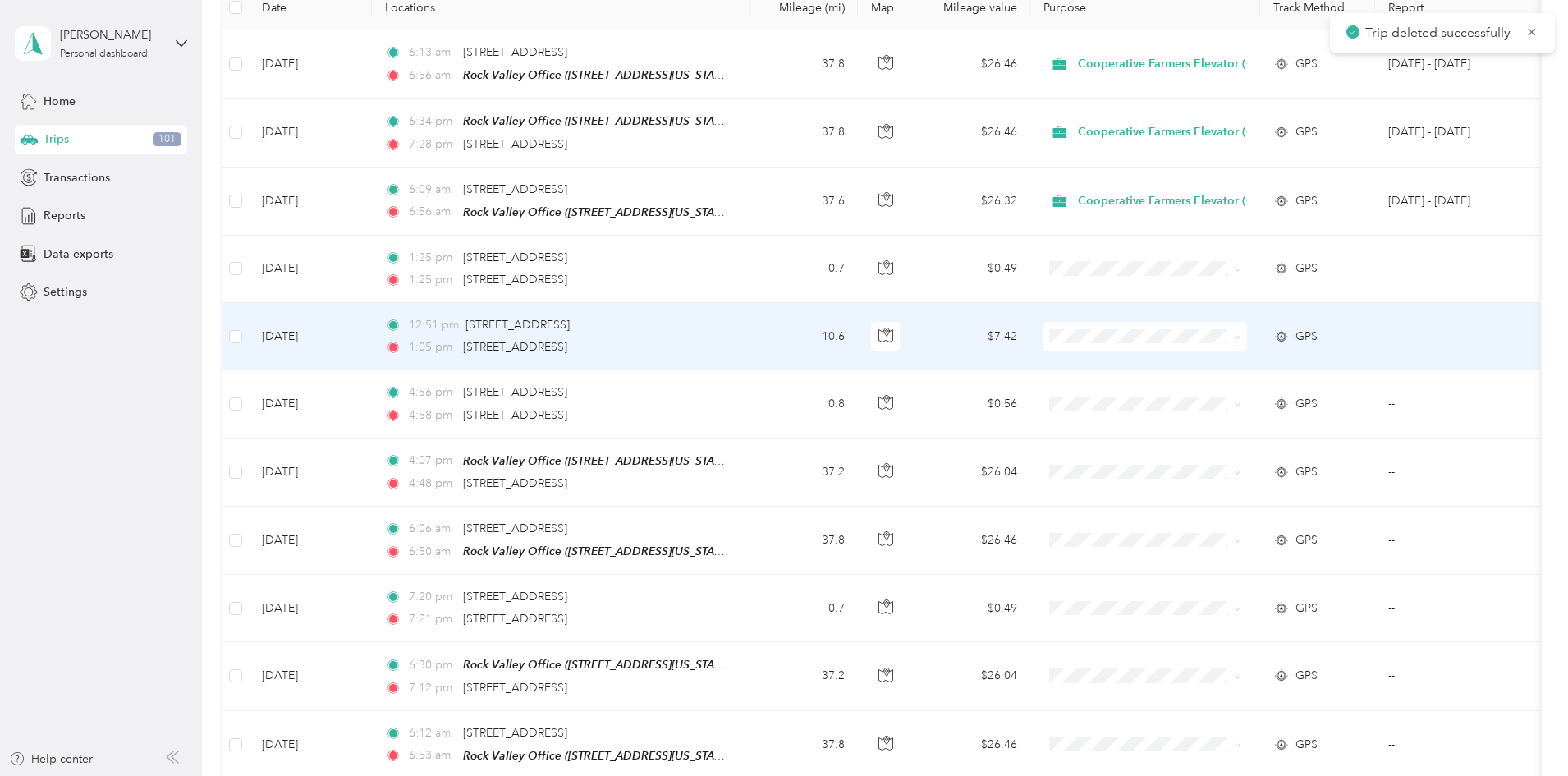
click at [1030, 333] on td "$7.42" at bounding box center [973, 336] width 115 height 67
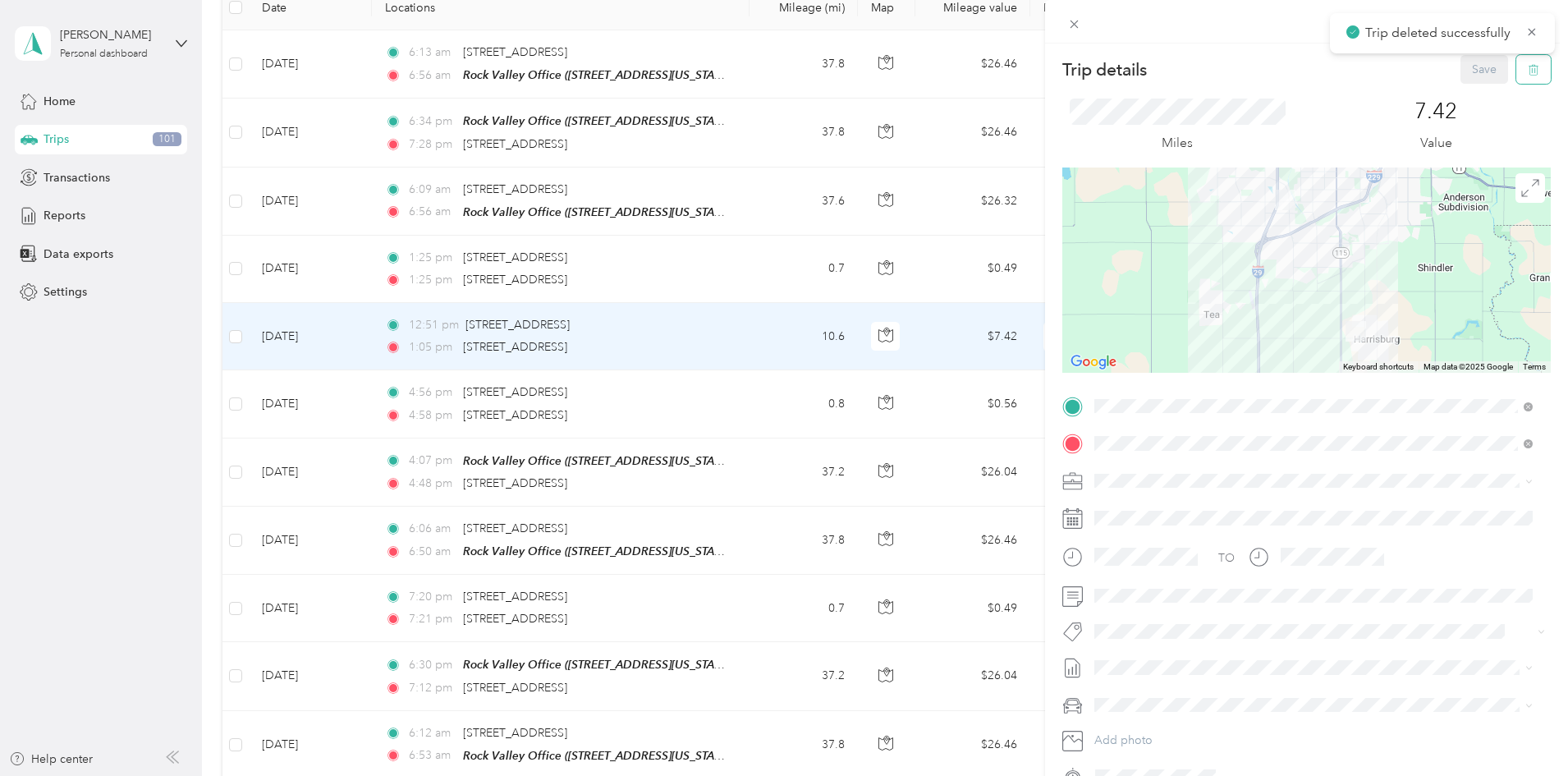
click at [1516, 74] on button "button" at bounding box center [1533, 69] width 34 height 29
click at [1482, 80] on button "Yes" at bounding box center [1473, 89] width 32 height 27
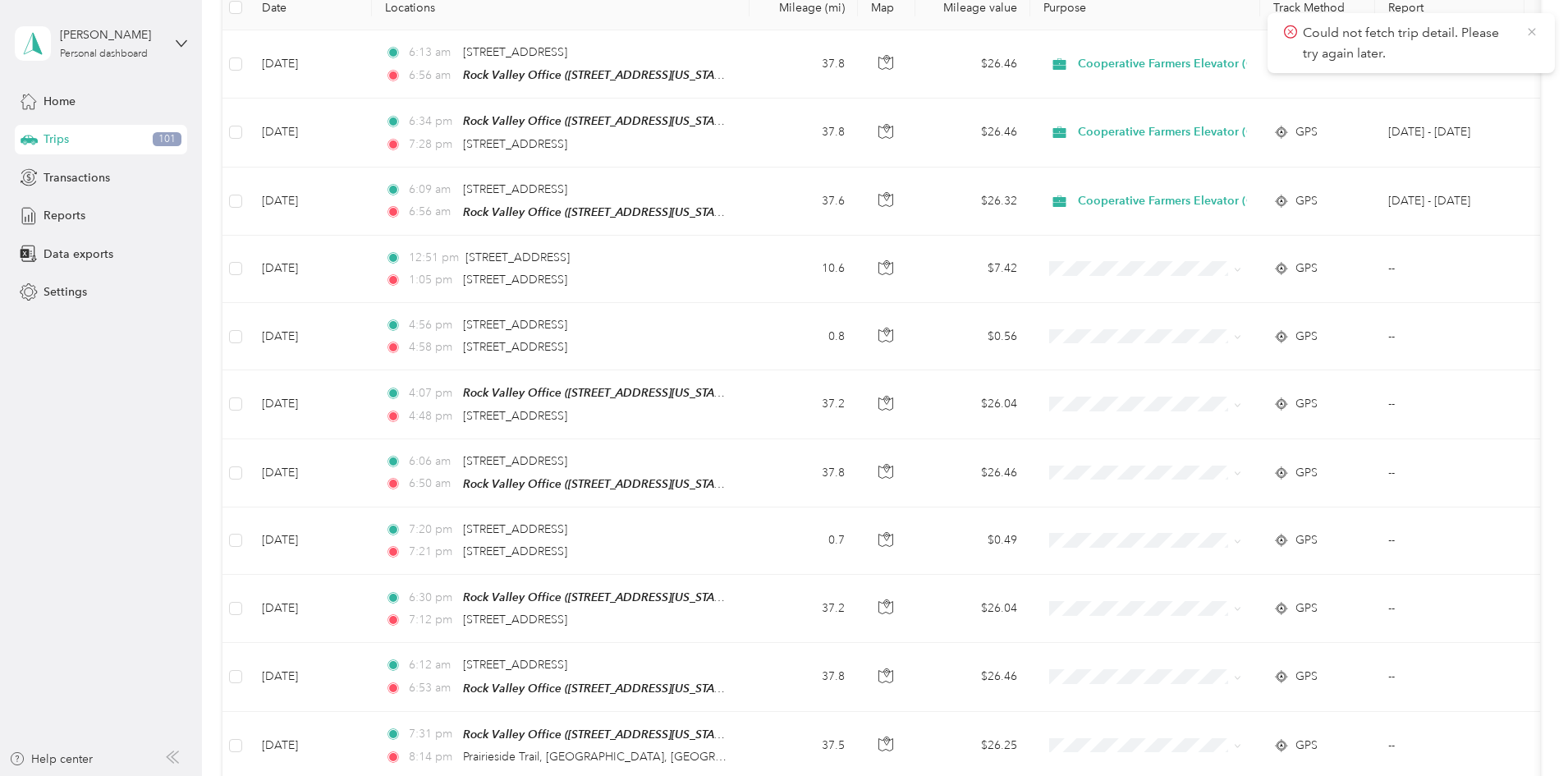
click at [1527, 31] on icon at bounding box center [1532, 32] width 13 height 15
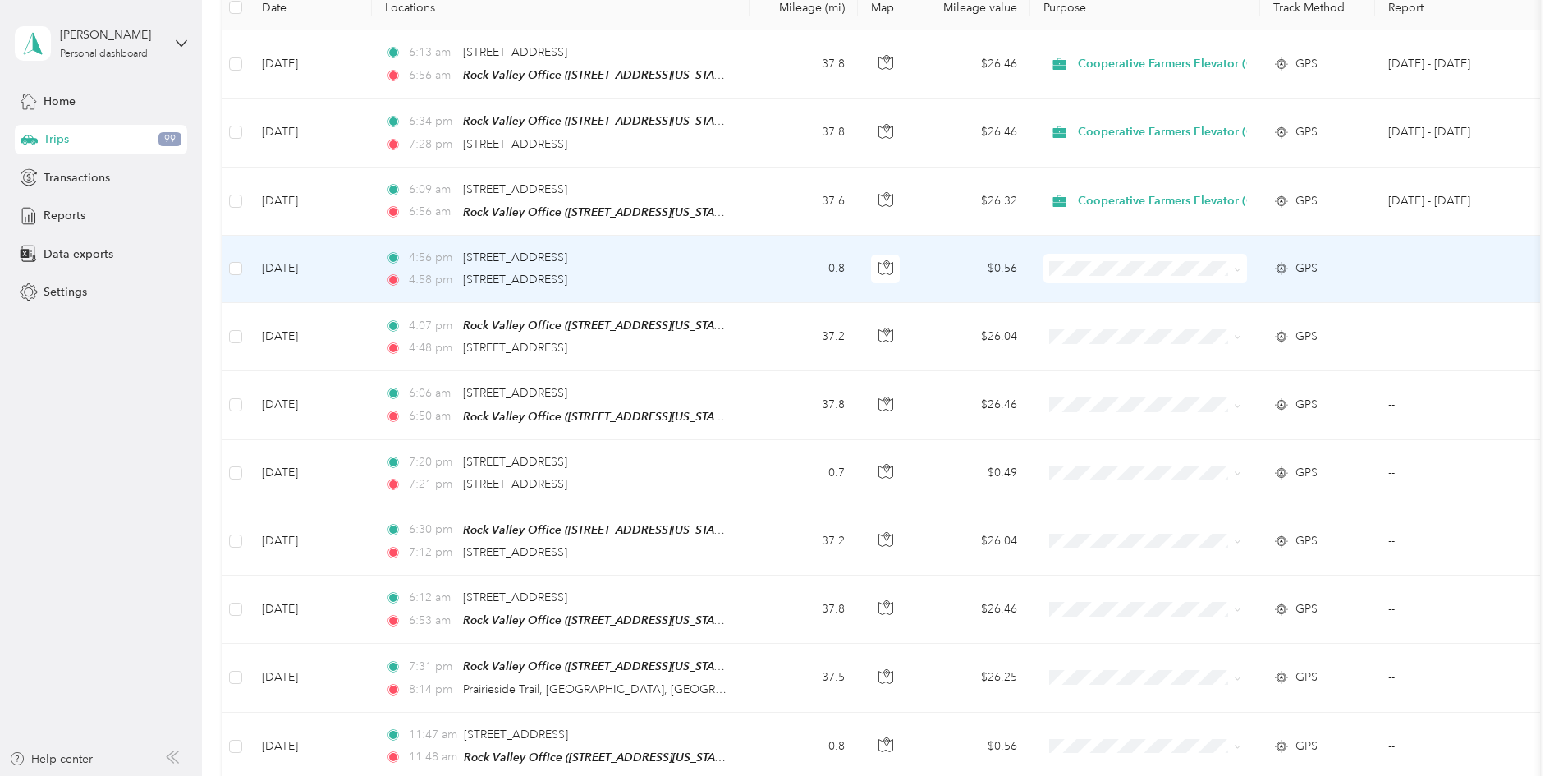
click at [858, 256] on td "0.8" at bounding box center [804, 269] width 109 height 67
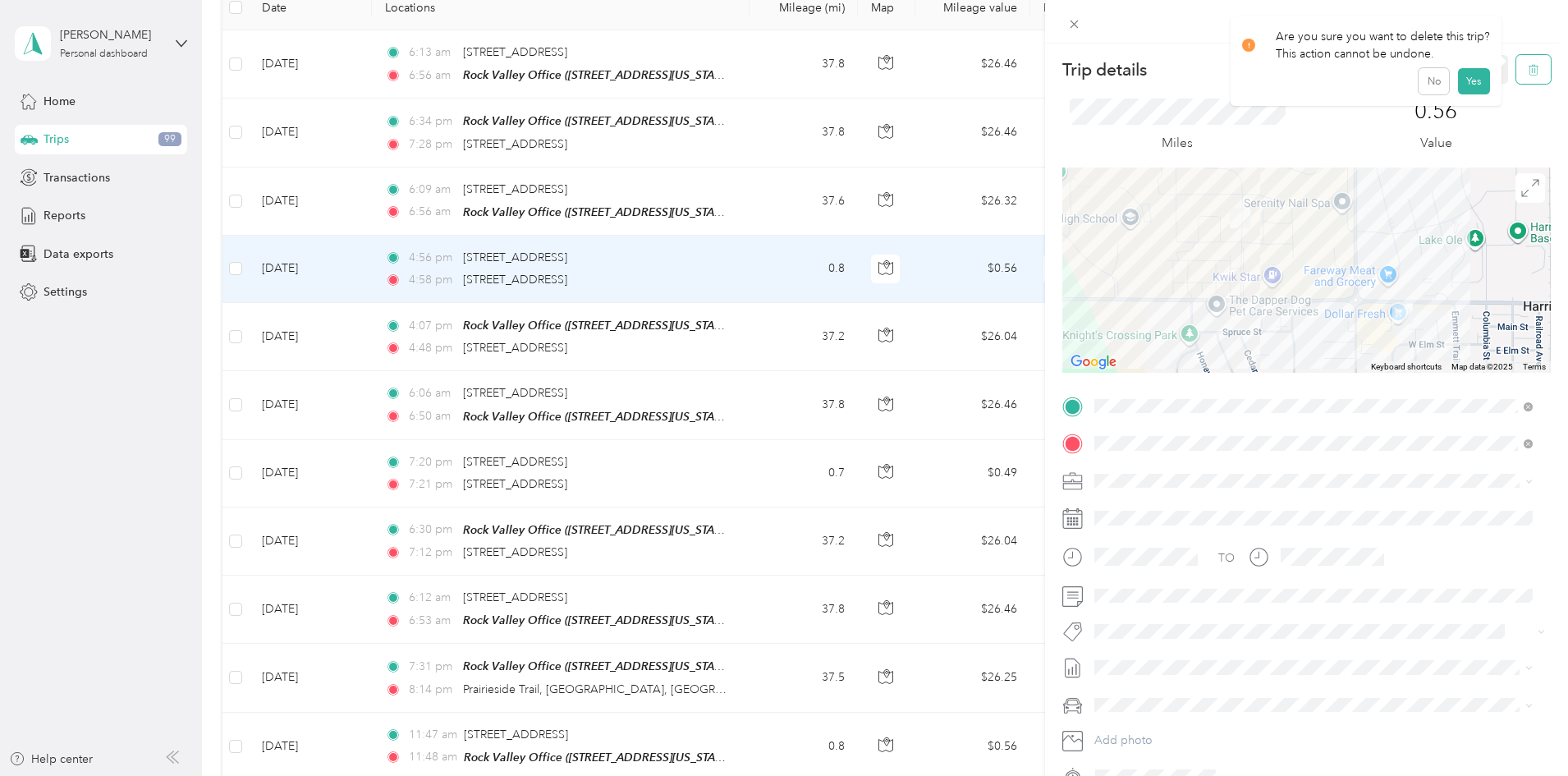
click at [1517, 76] on button "button" at bounding box center [1533, 69] width 34 height 29
click at [1473, 88] on button "Yes" at bounding box center [1473, 89] width 32 height 27
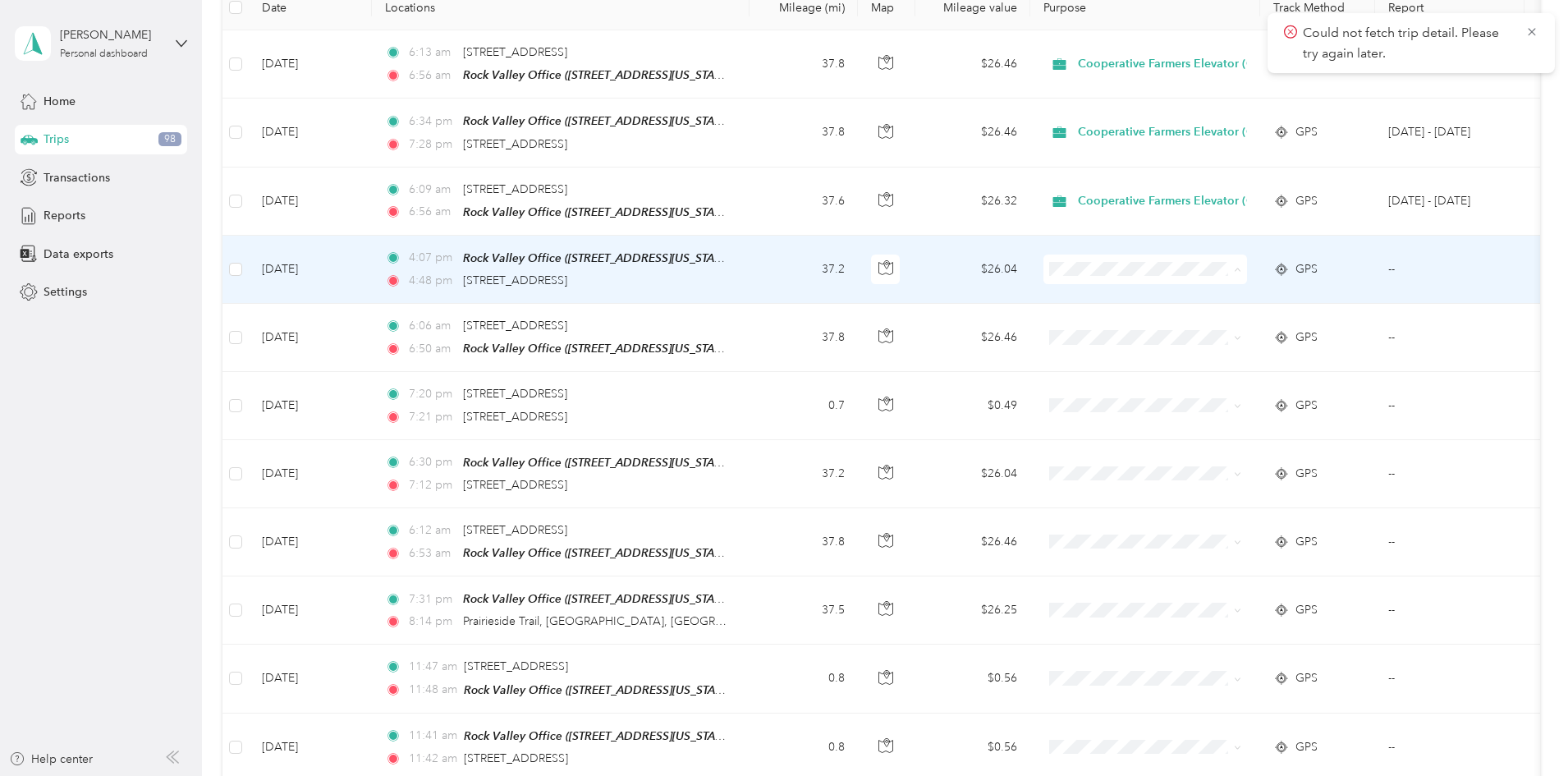
click at [1197, 296] on span "Cooperative Farmers Elevator (CFE)" at bounding box center [1291, 297] width 194 height 18
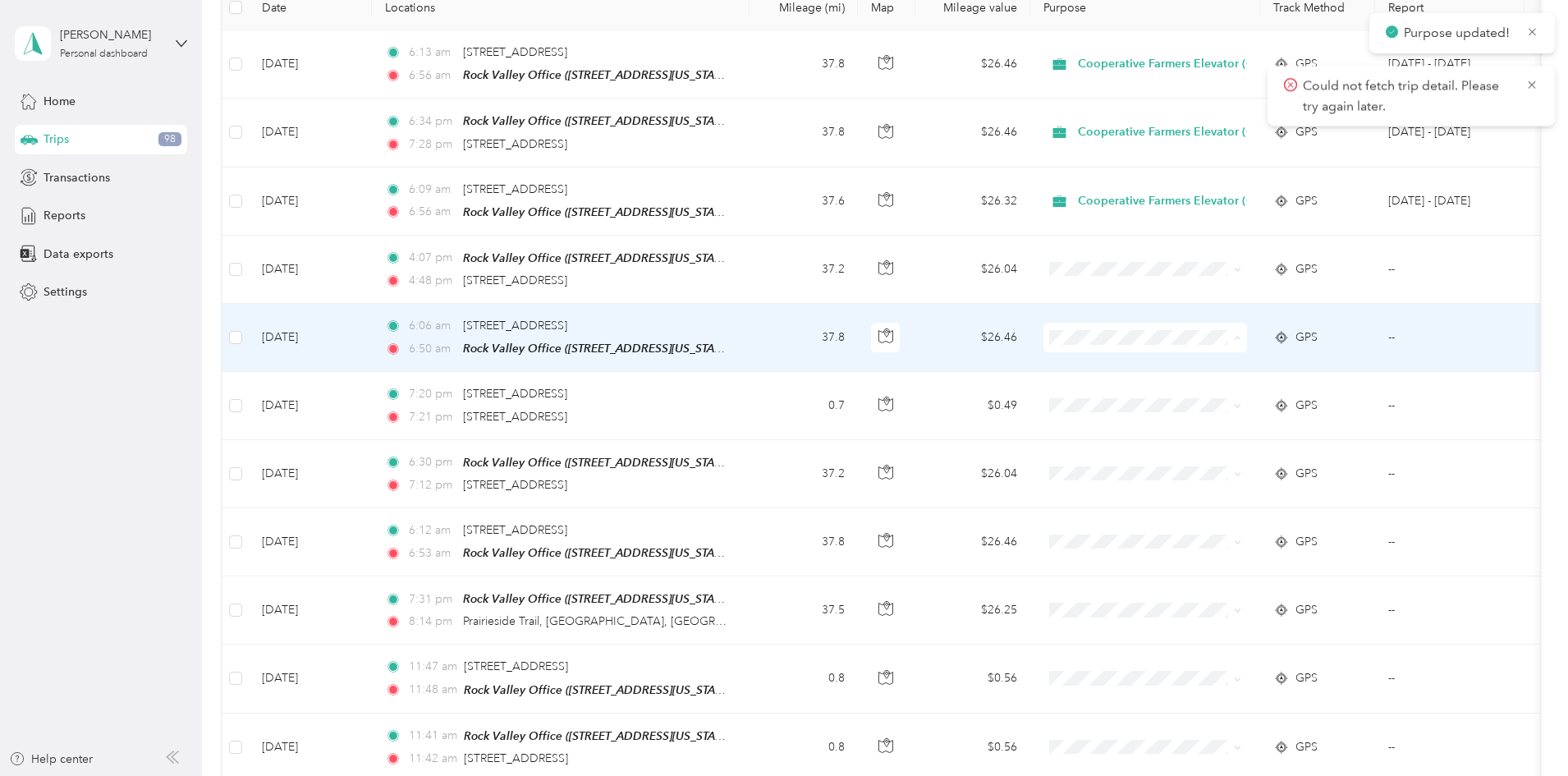
click at [1209, 362] on span "Cooperative Farmers Elevator (CFE)" at bounding box center [1291, 365] width 194 height 18
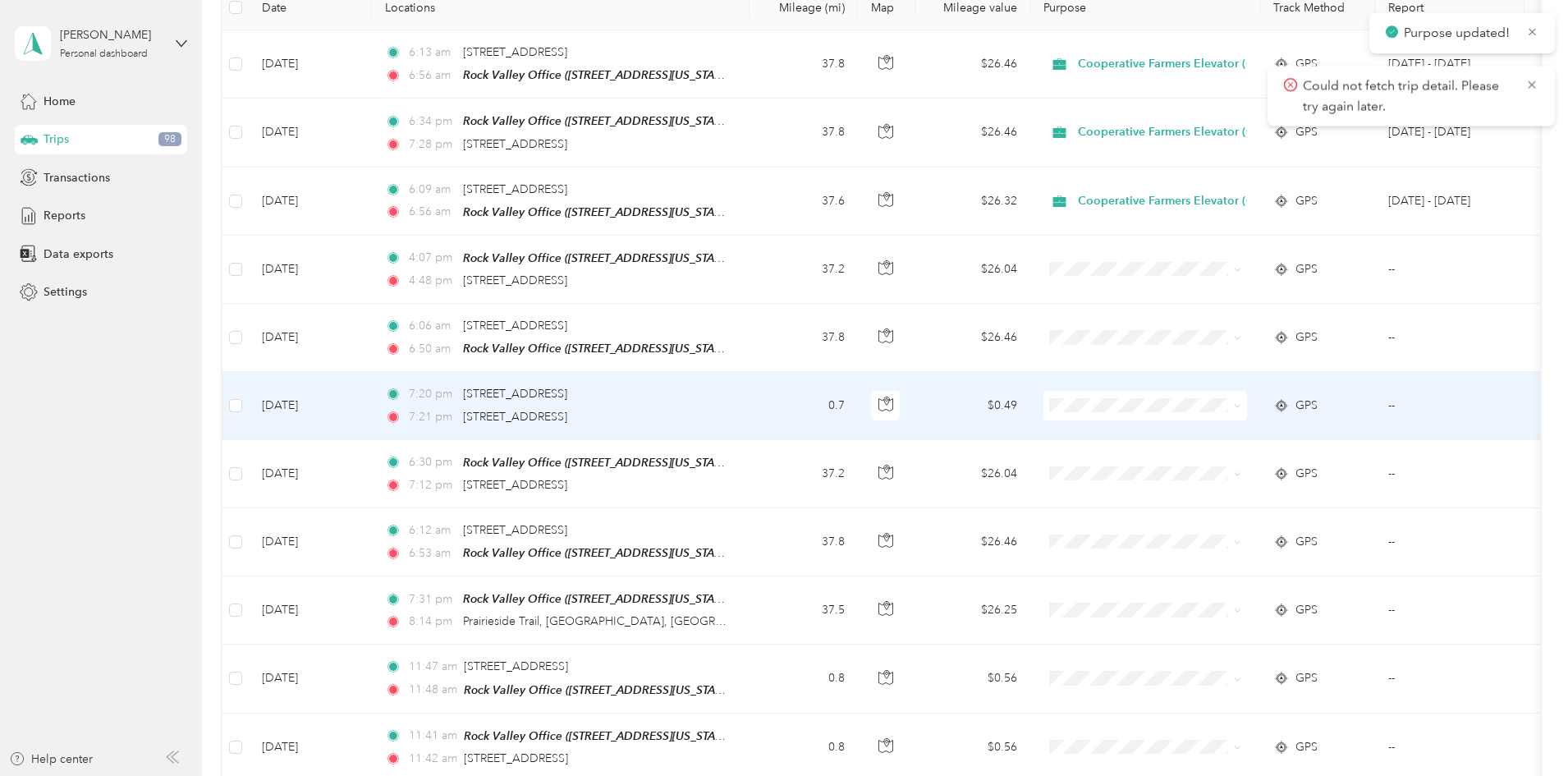
click at [1030, 403] on td "$0.49" at bounding box center [973, 406] width 115 height 67
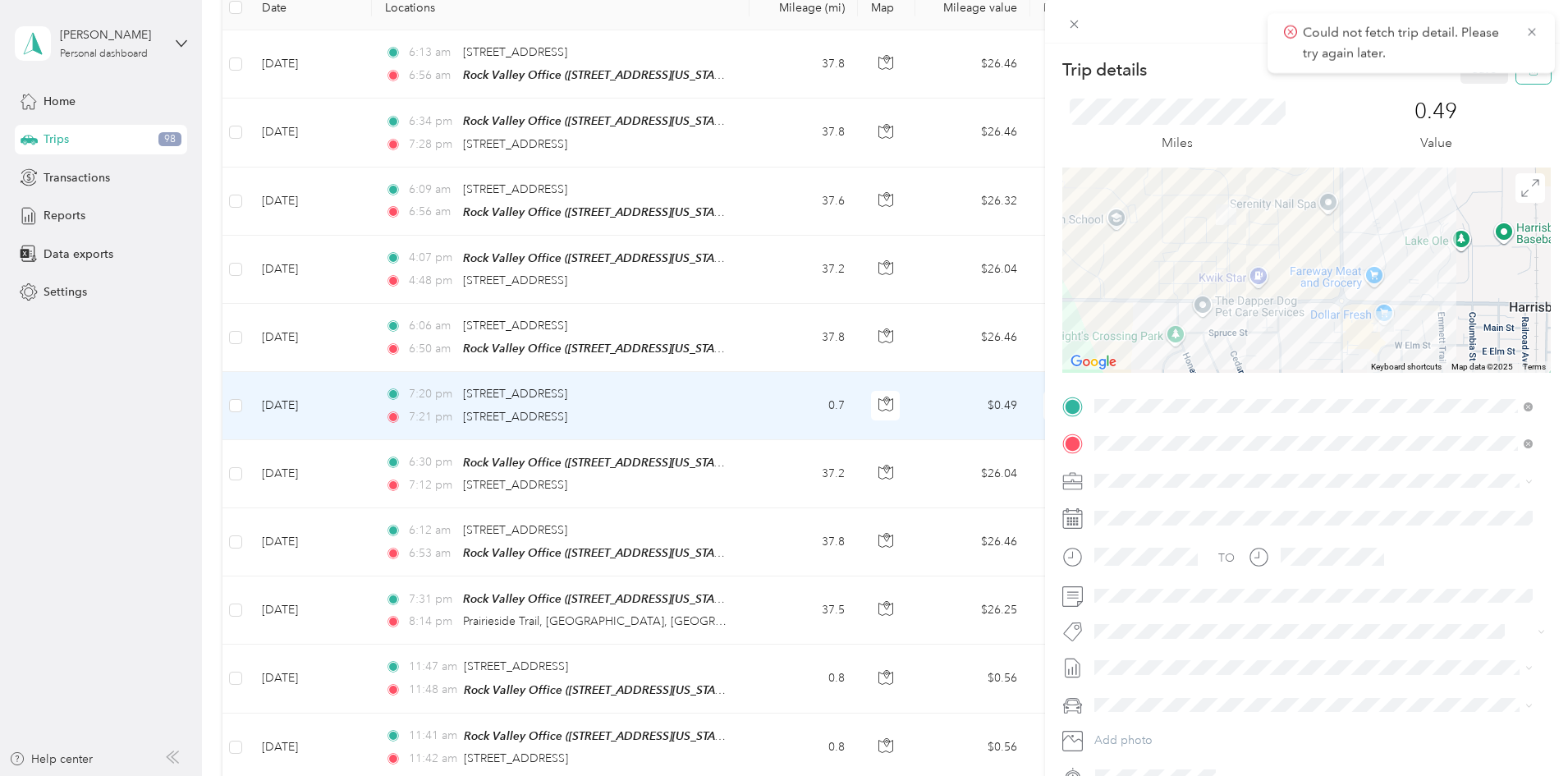
click at [1520, 76] on button "button" at bounding box center [1533, 69] width 34 height 29
click at [1460, 87] on button "Yes" at bounding box center [1473, 89] width 32 height 27
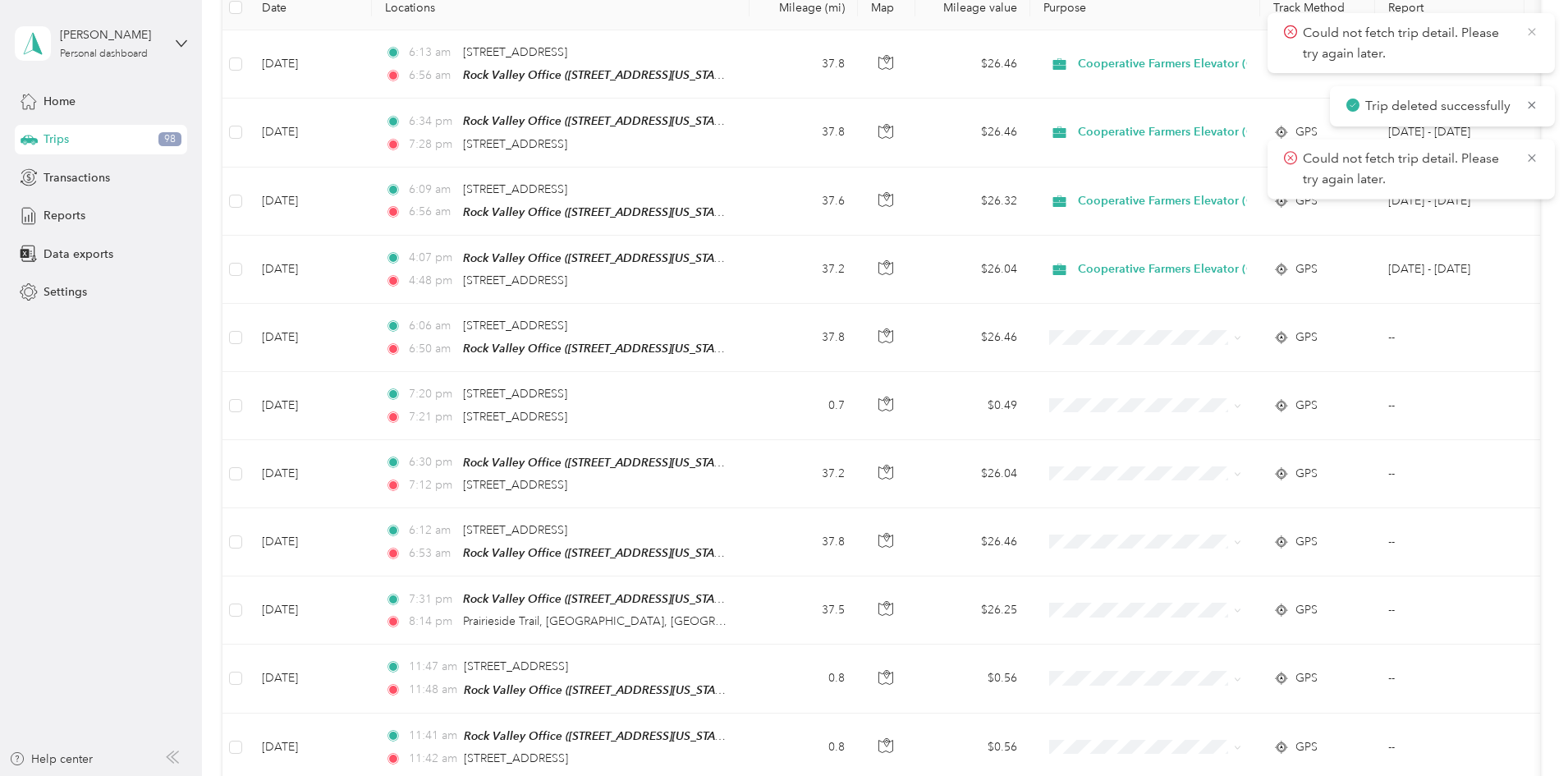
click at [1533, 33] on icon at bounding box center [1531, 31] width 7 height 7
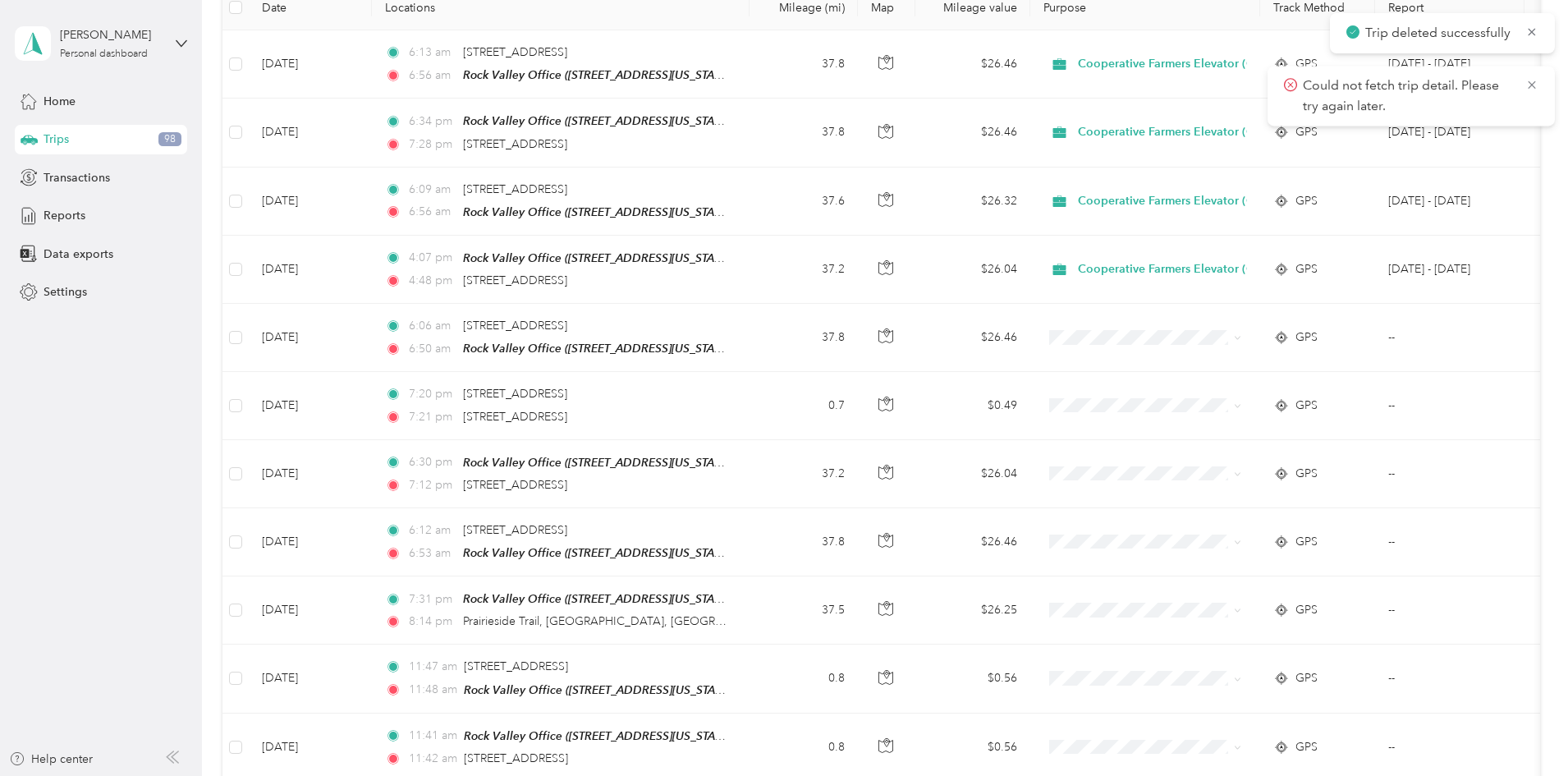
click at [1533, 33] on icon at bounding box center [1532, 32] width 13 height 15
click at [1533, 33] on icon at bounding box center [1531, 31] width 7 height 7
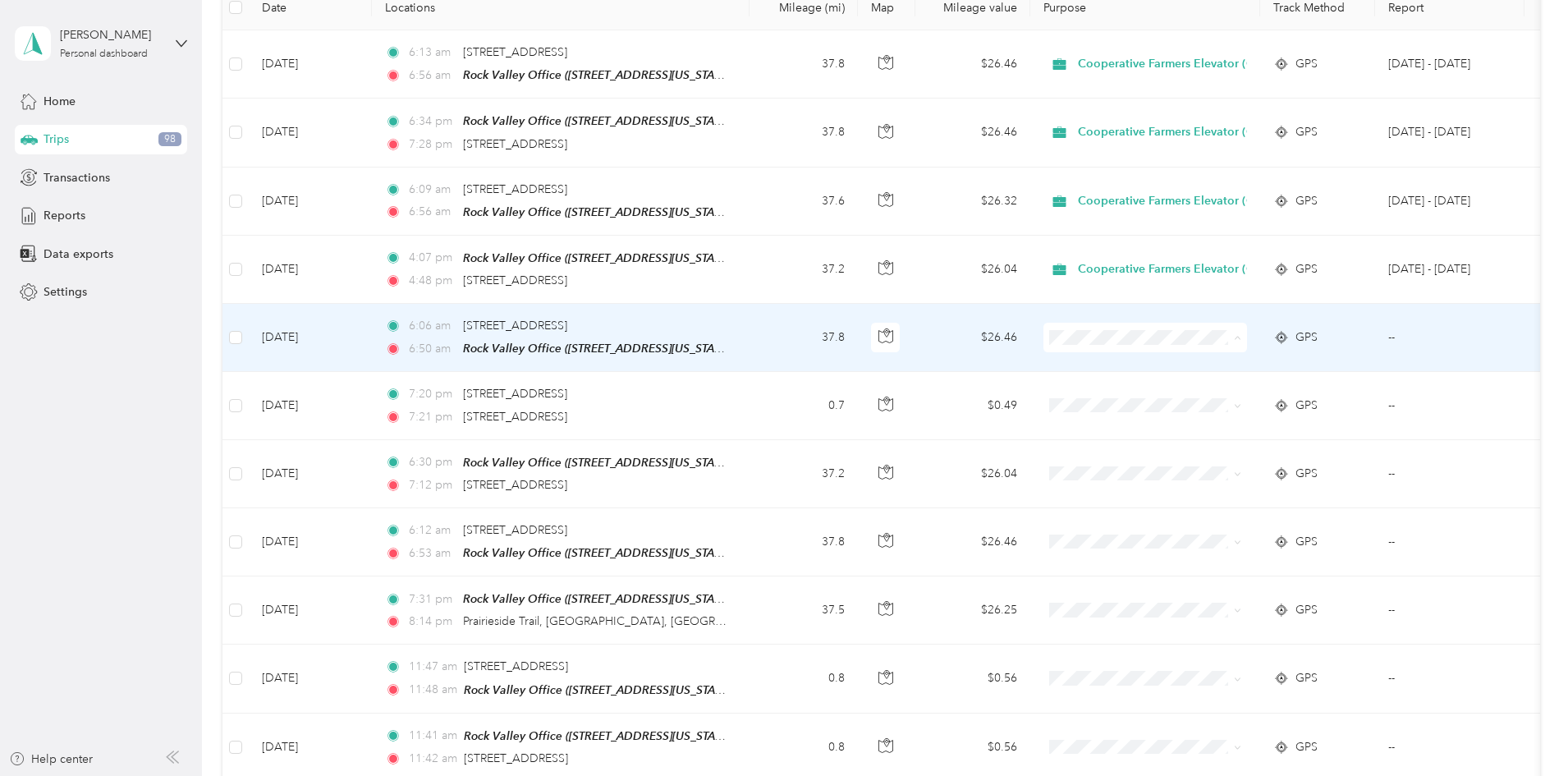
click at [1204, 361] on span "Cooperative Farmers Elevator (CFE)" at bounding box center [1291, 365] width 194 height 18
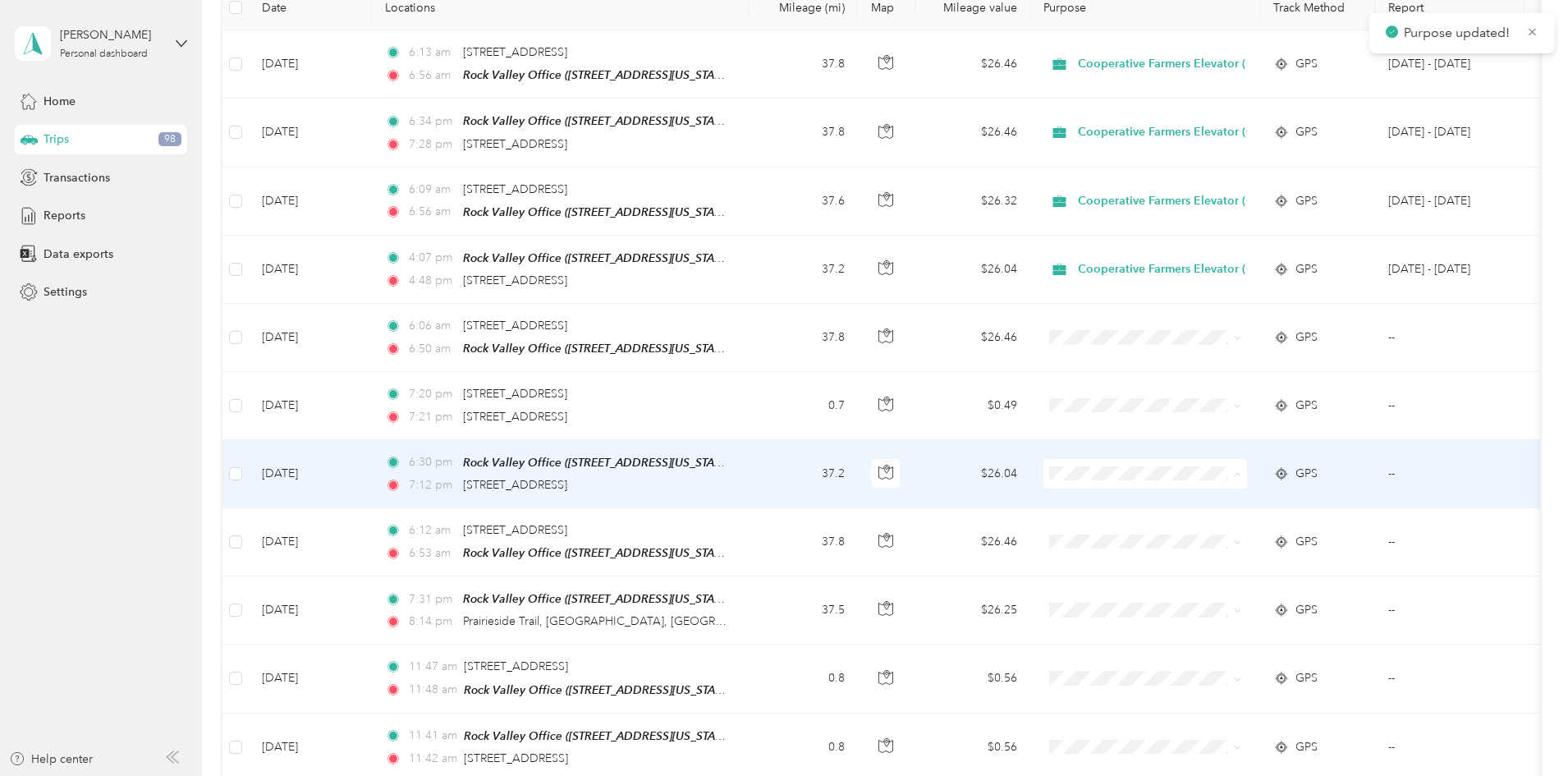
click at [1208, 497] on span "Cooperative Farmers Elevator (CFE)" at bounding box center [1291, 500] width 194 height 18
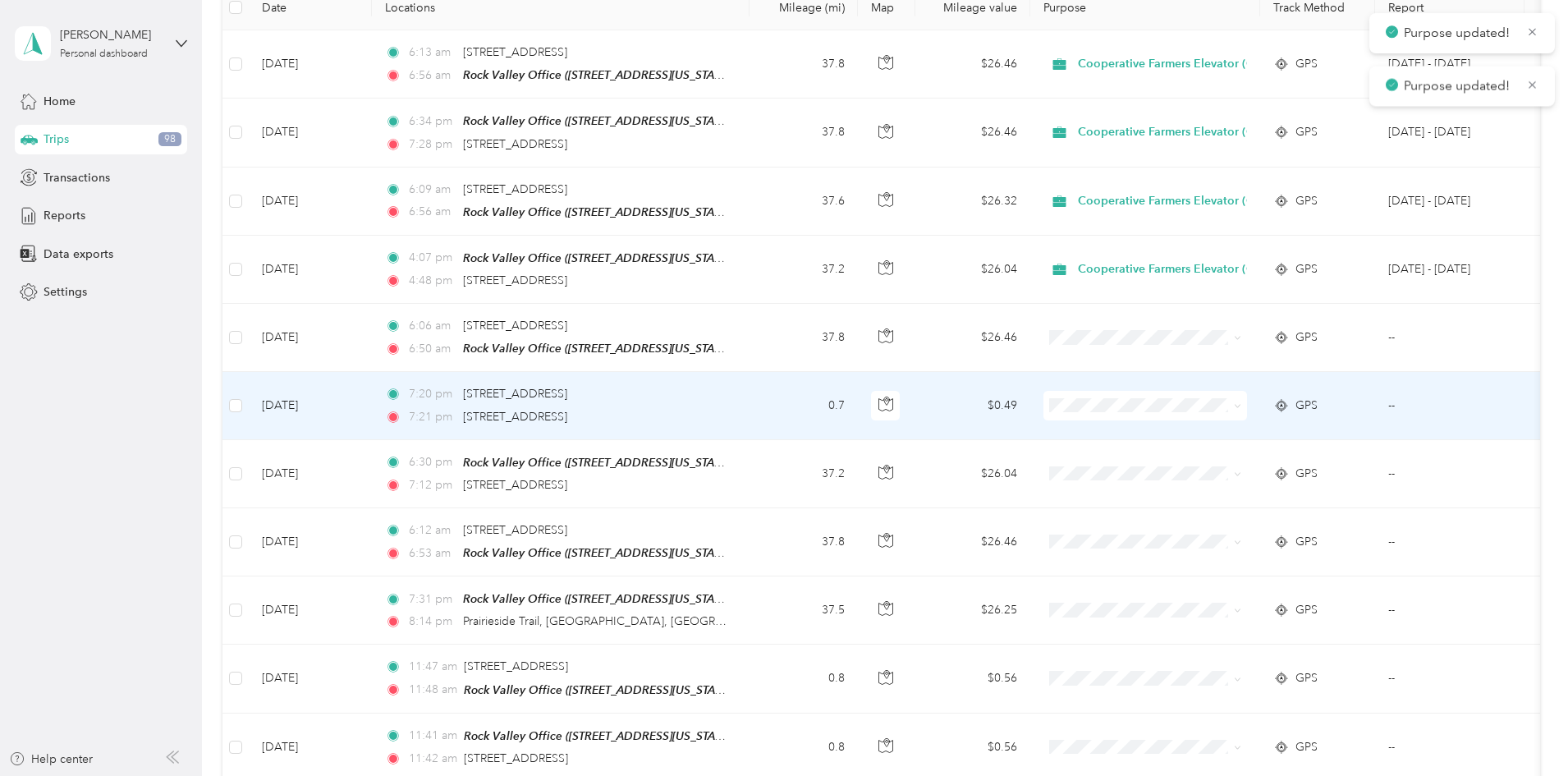
click at [1030, 406] on td "$0.49" at bounding box center [973, 406] width 115 height 67
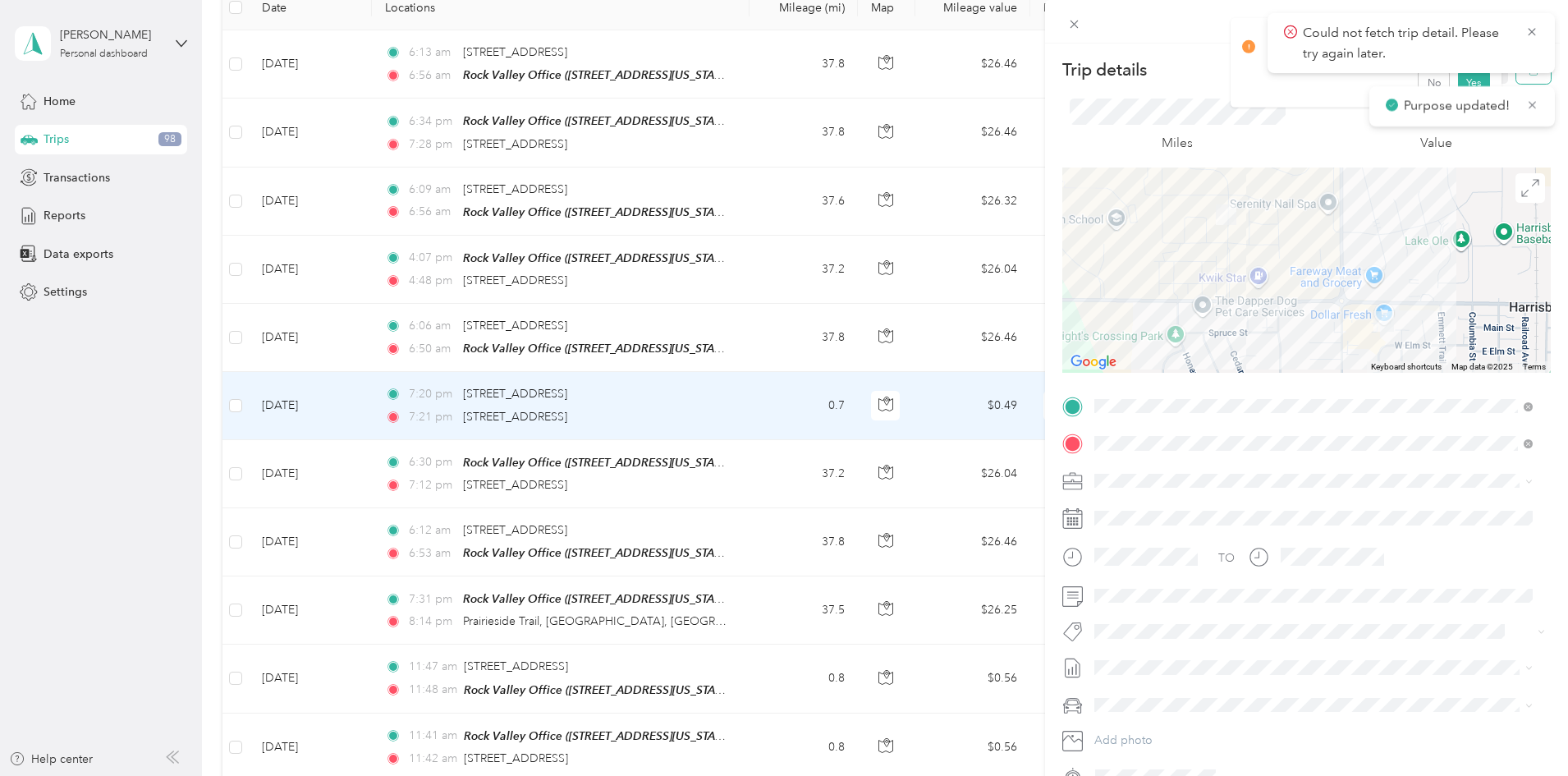
click at [1532, 76] on button "button" at bounding box center [1533, 69] width 34 height 29
click at [1472, 89] on button "Yes" at bounding box center [1473, 89] width 32 height 27
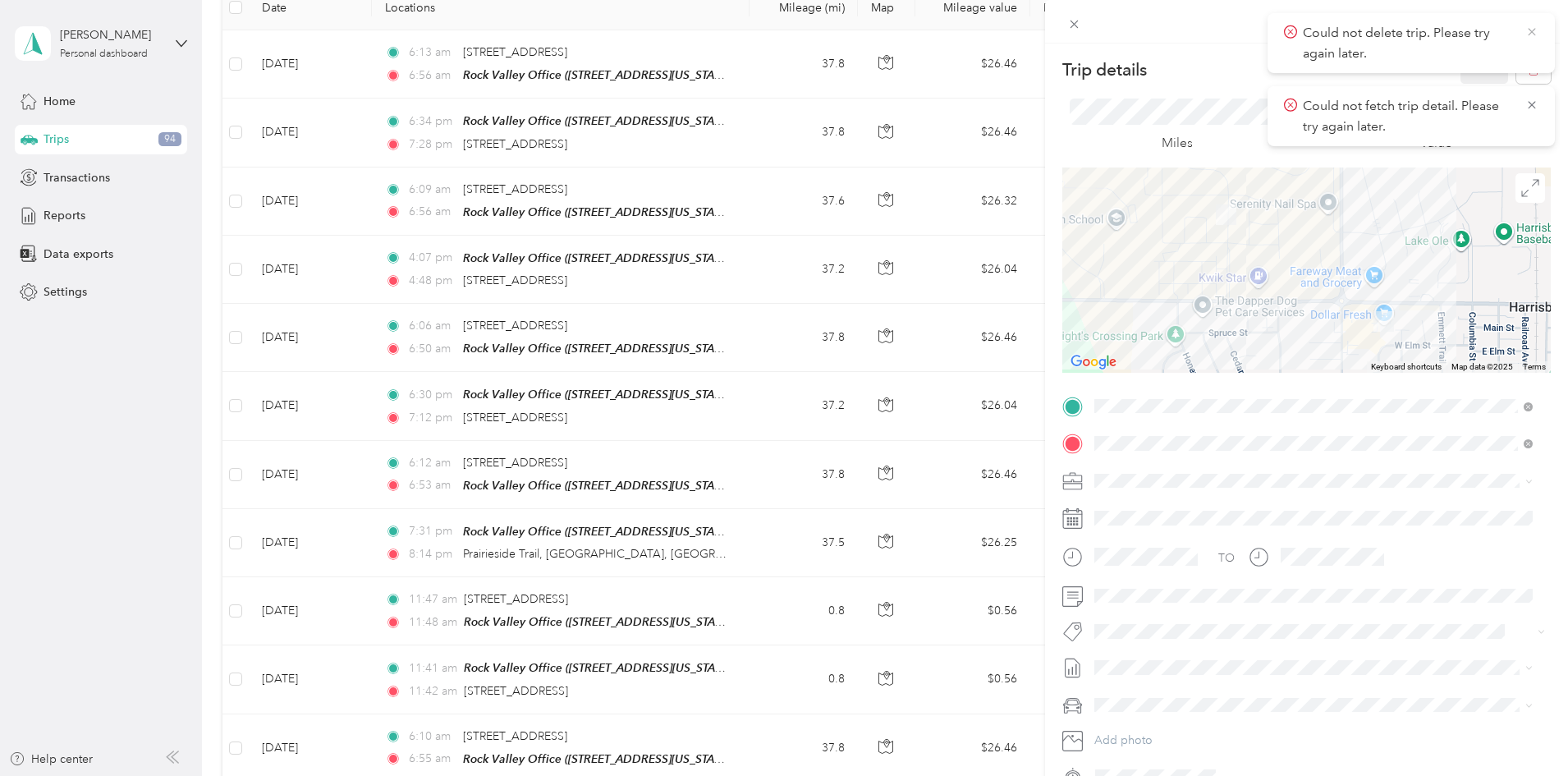
click at [1532, 34] on icon at bounding box center [1532, 32] width 13 height 15
click at [1527, 76] on icon "button" at bounding box center [1533, 70] width 11 height 11
click at [1474, 88] on button "Yes" at bounding box center [1473, 89] width 32 height 27
click at [1536, 26] on icon at bounding box center [1532, 32] width 13 height 15
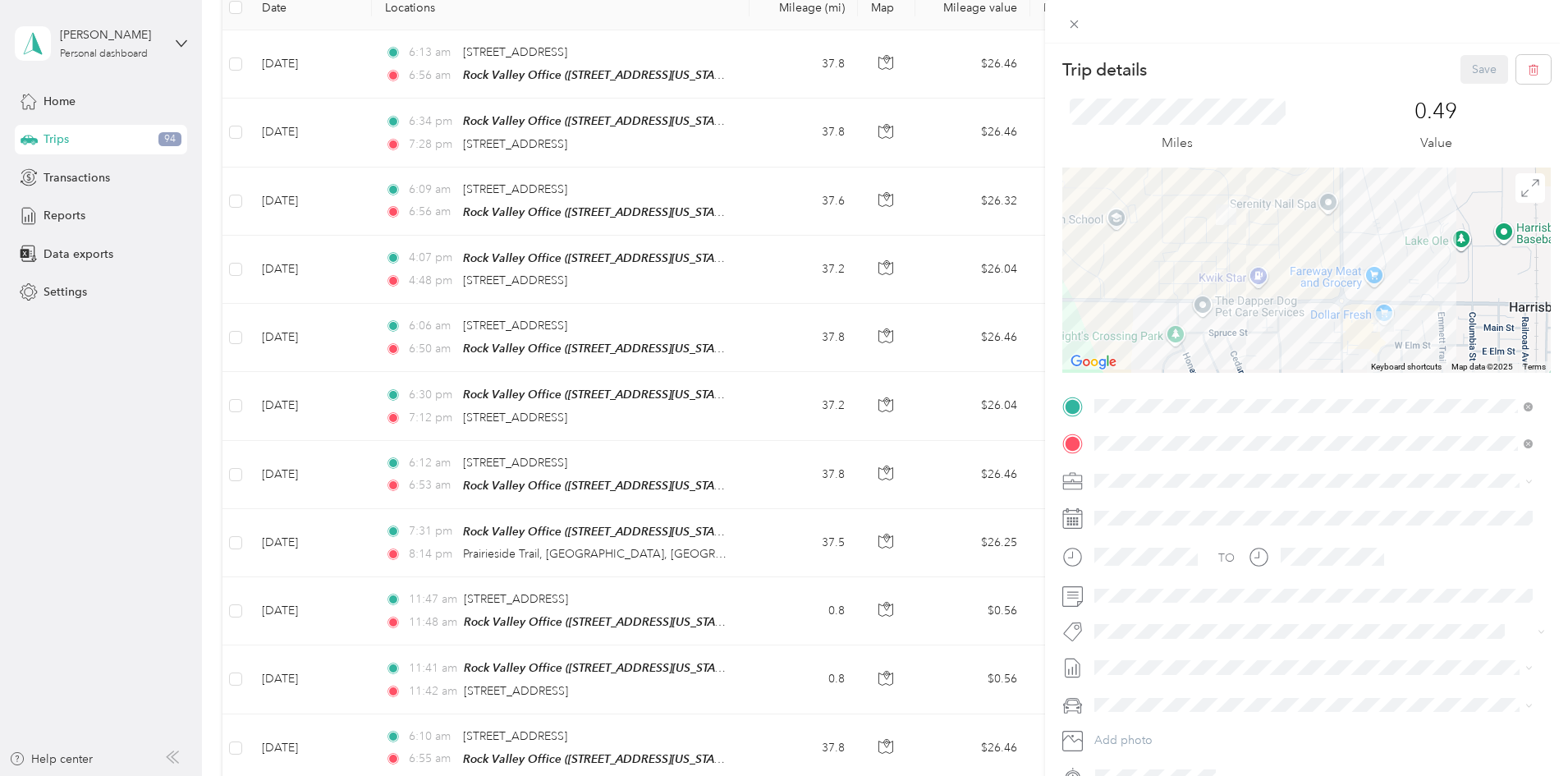
click at [287, 453] on div "Trip details Save This trip cannot be edited because it is either under review,…" at bounding box center [784, 388] width 1568 height 776
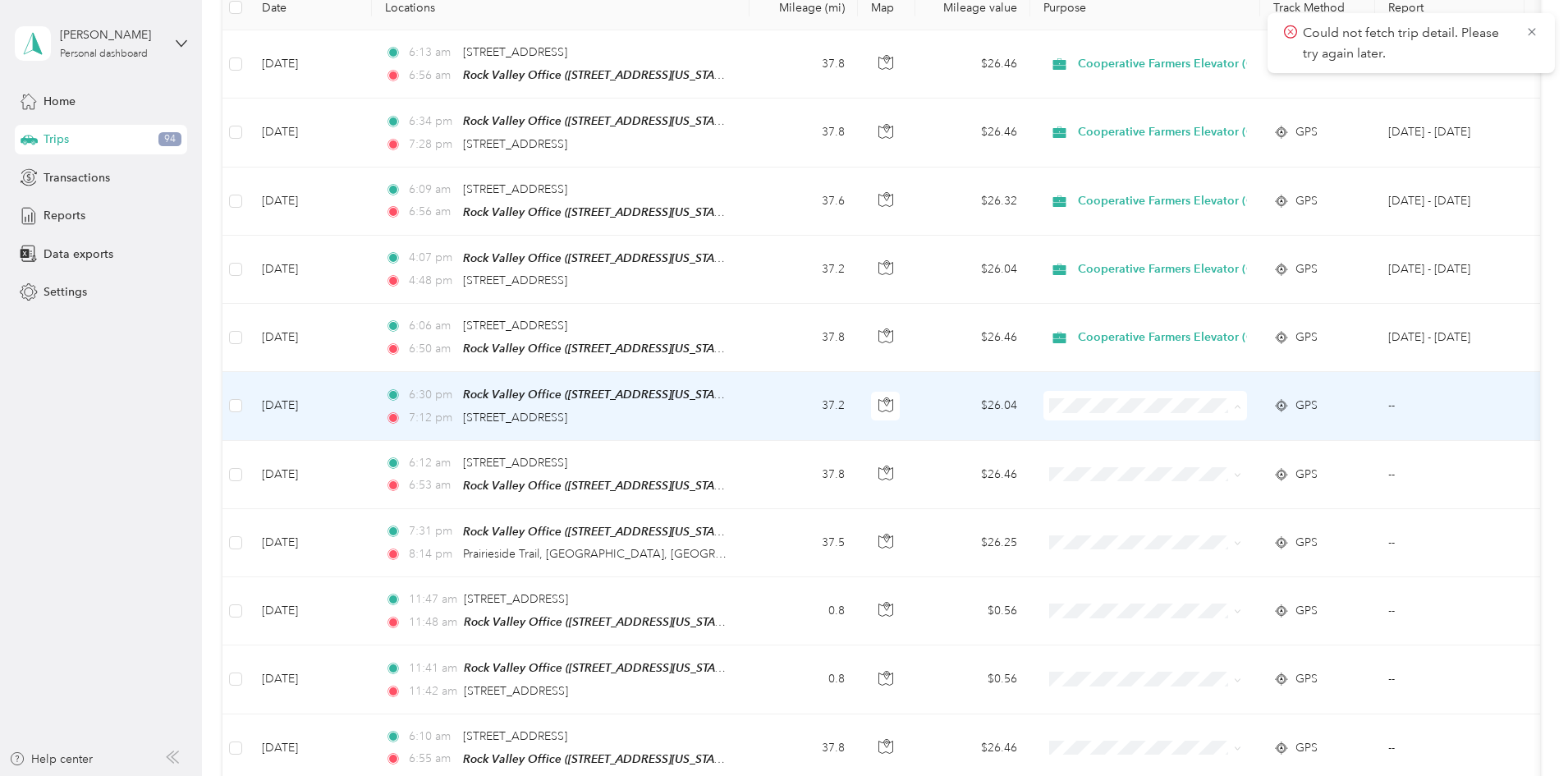
click at [1207, 437] on li "Cooperative Farmers Elevator (CFE)" at bounding box center [1276, 432] width 247 height 29
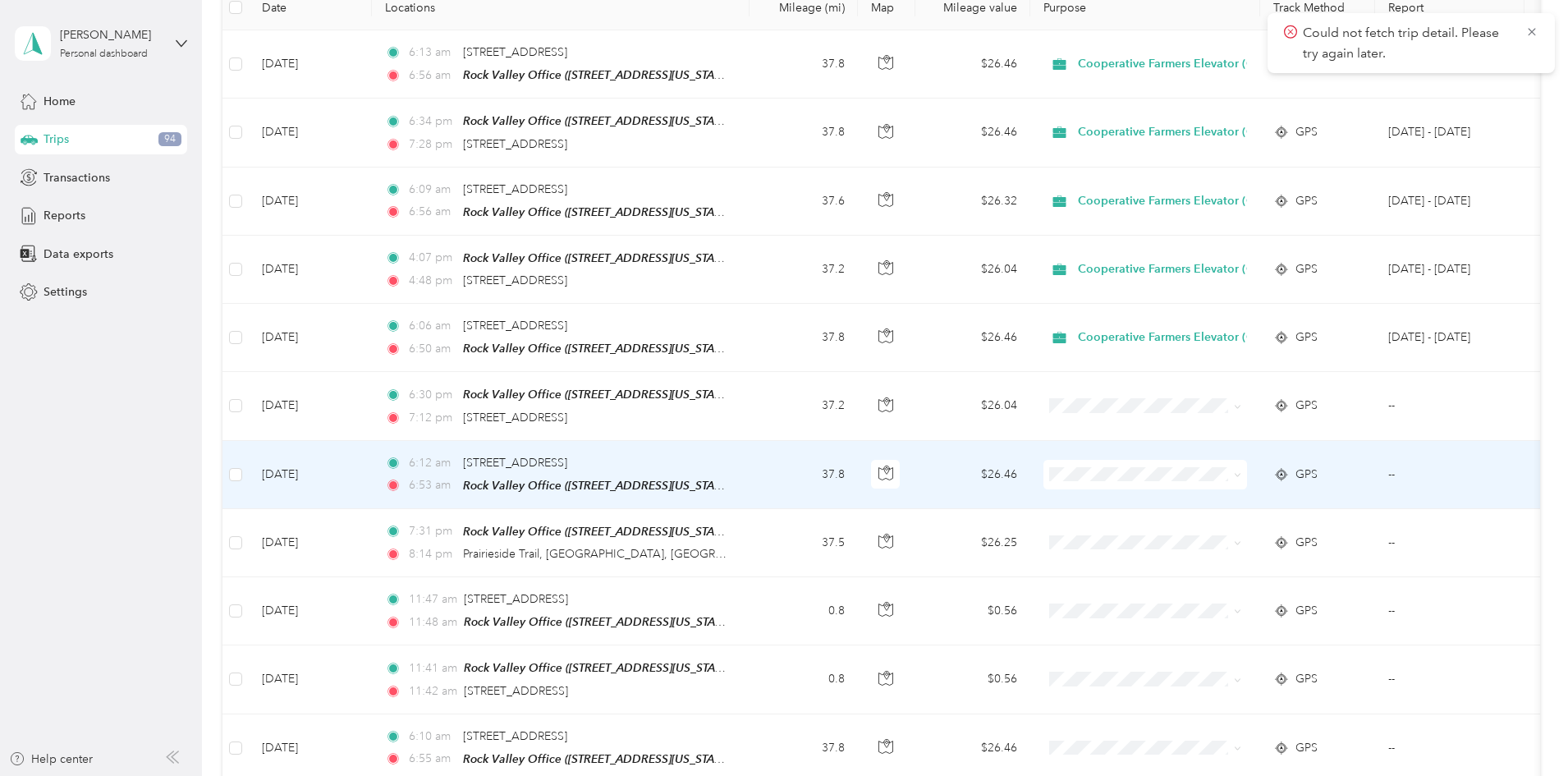
click at [1210, 500] on span "Cooperative Farmers Elevator (CFE)" at bounding box center [1291, 500] width 194 height 18
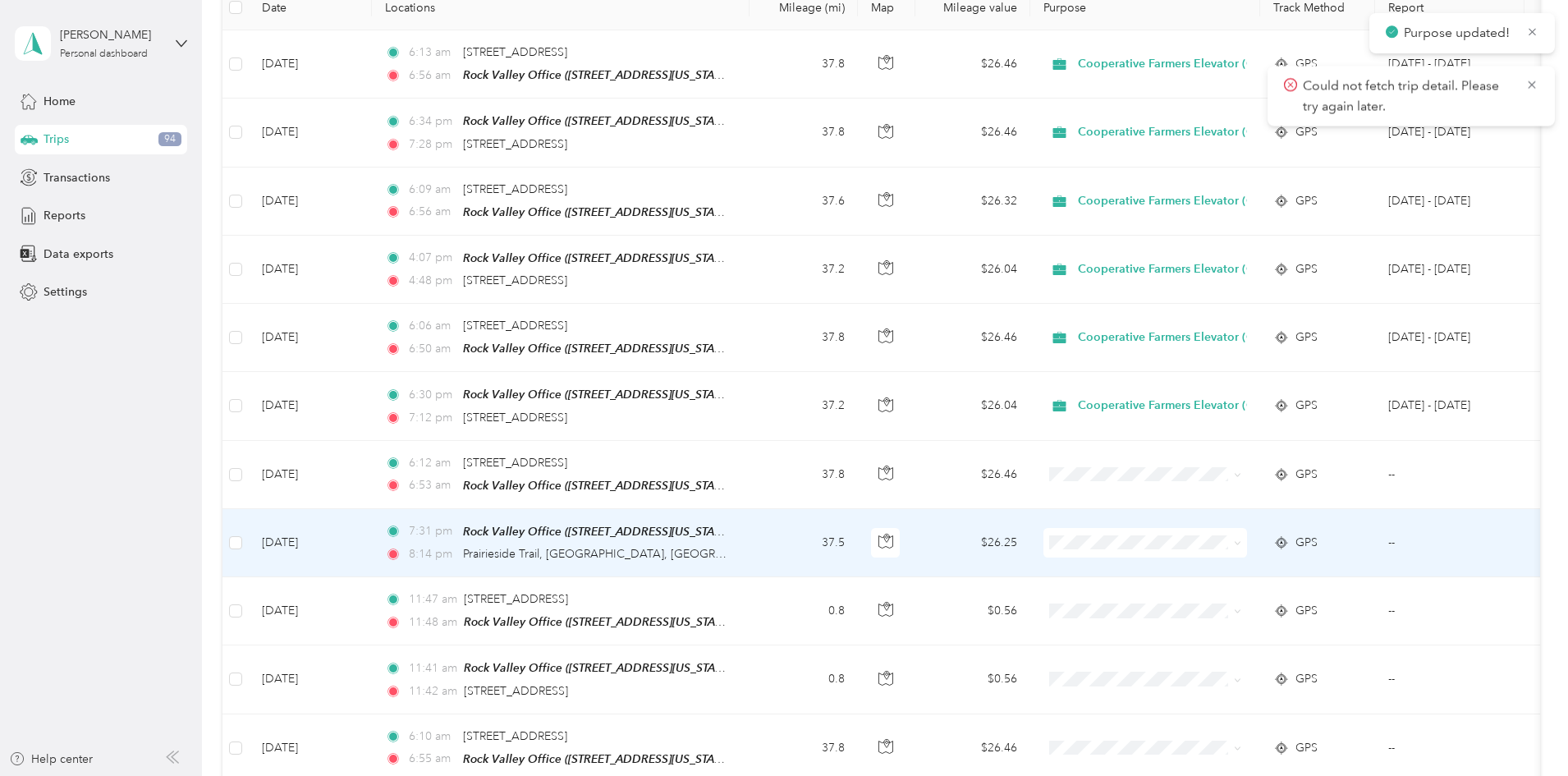
click at [1213, 565] on span "Cooperative Farmers Elevator (CFE)" at bounding box center [1291, 558] width 194 height 18
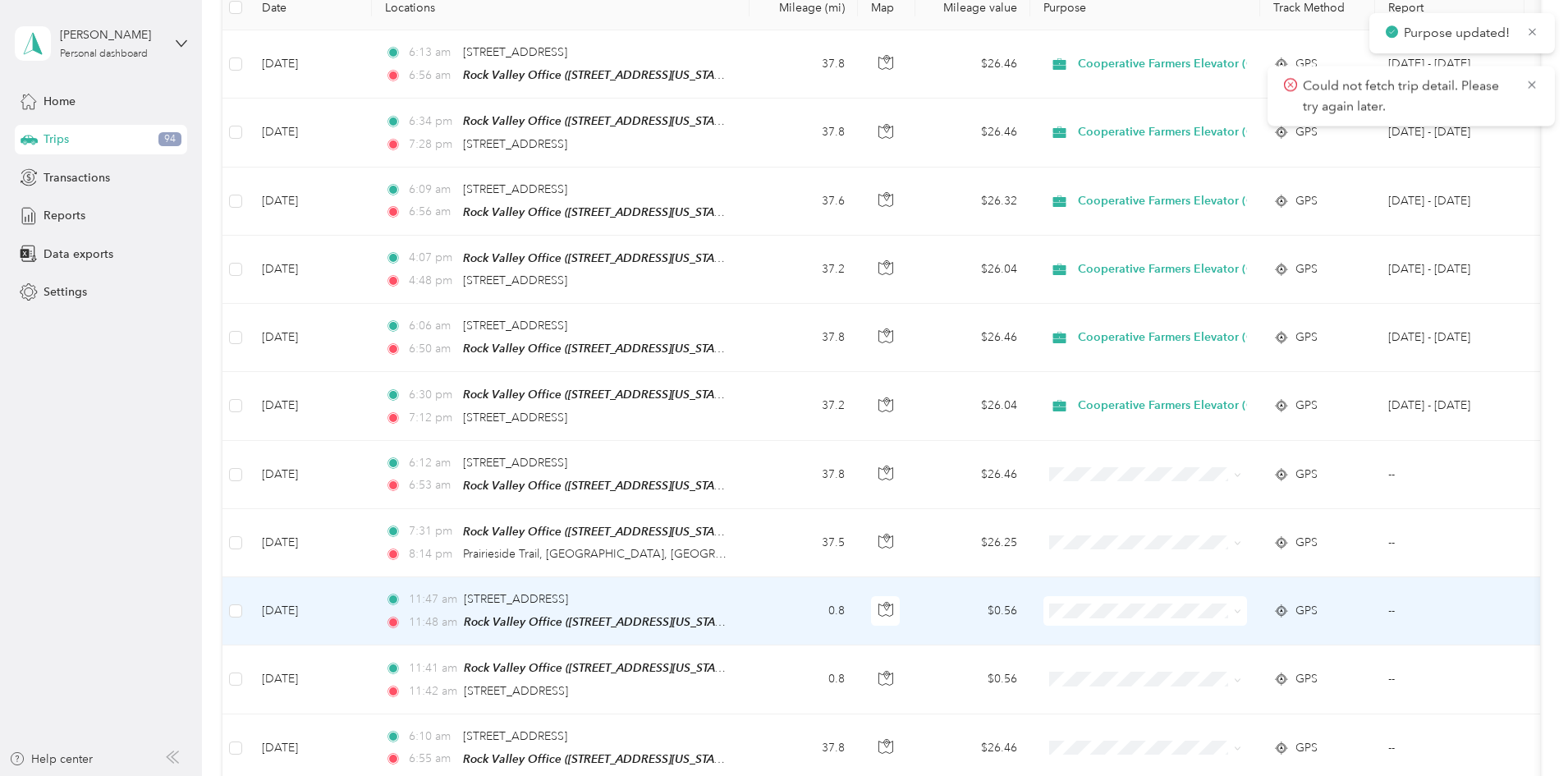
click at [858, 607] on td "0.8" at bounding box center [804, 612] width 109 height 68
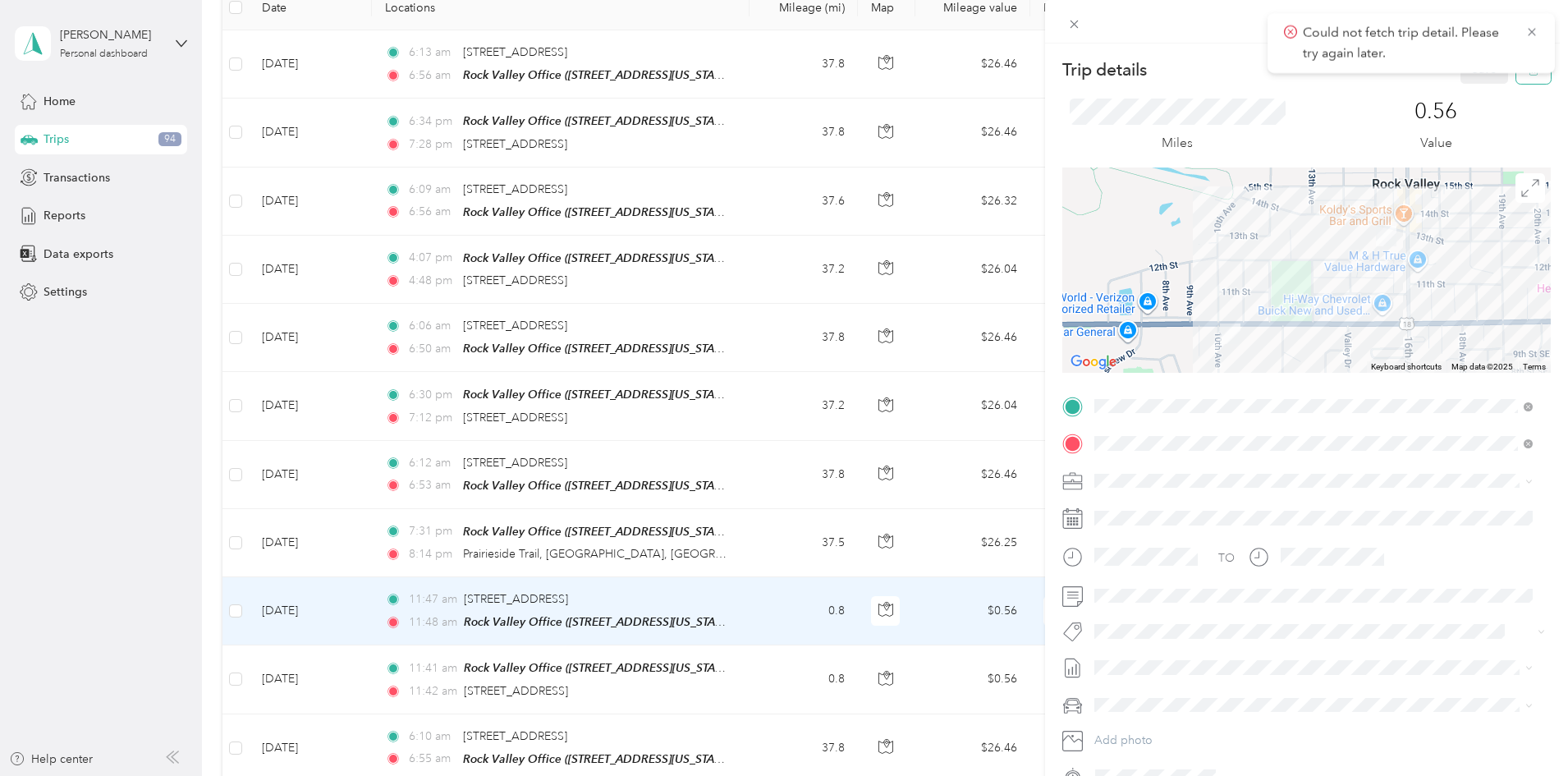
click at [1523, 79] on button "button" at bounding box center [1533, 69] width 34 height 29
click at [1478, 91] on button "Yes" at bounding box center [1473, 89] width 32 height 27
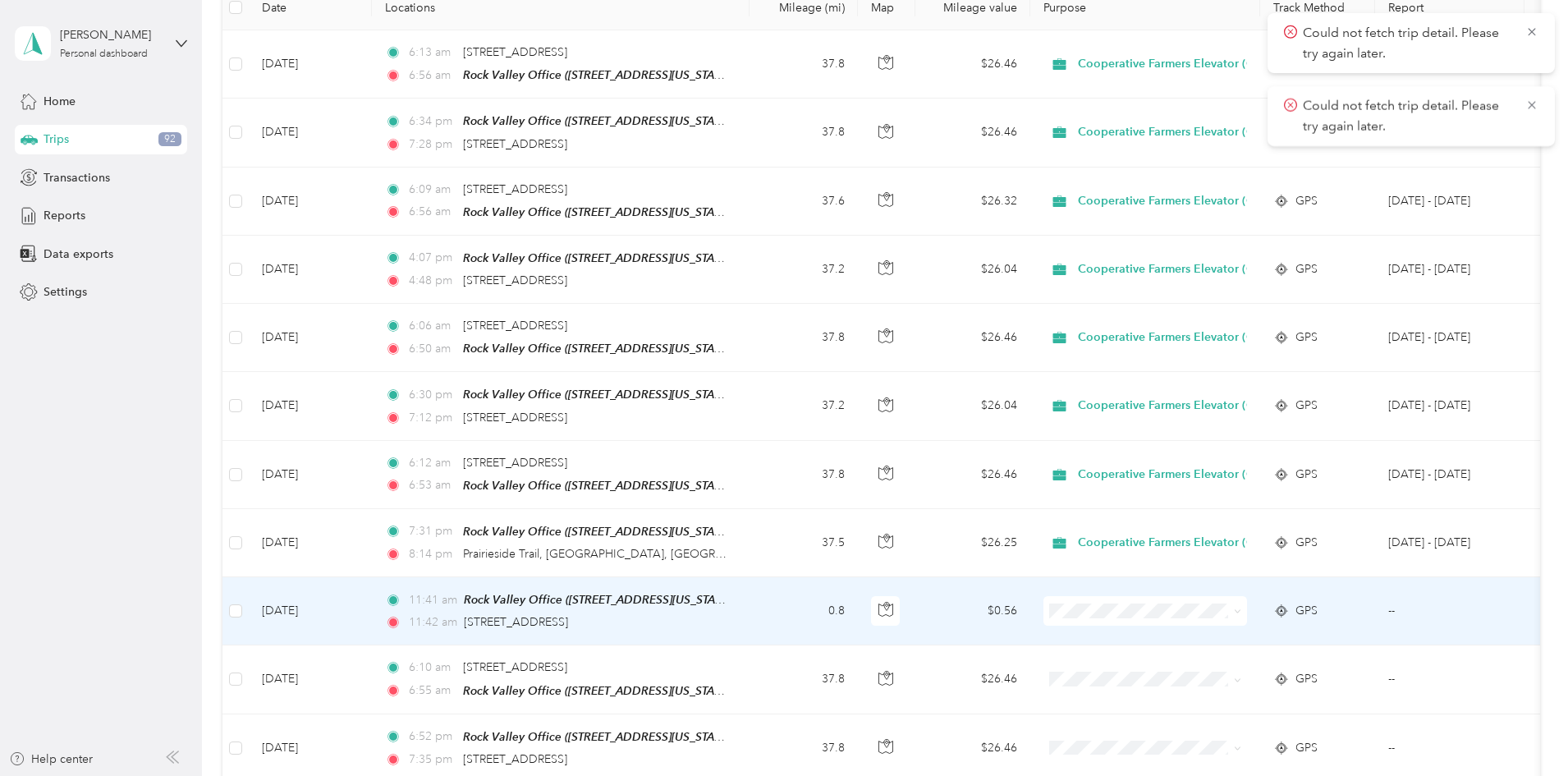
click at [858, 615] on td "0.8" at bounding box center [804, 612] width 109 height 68
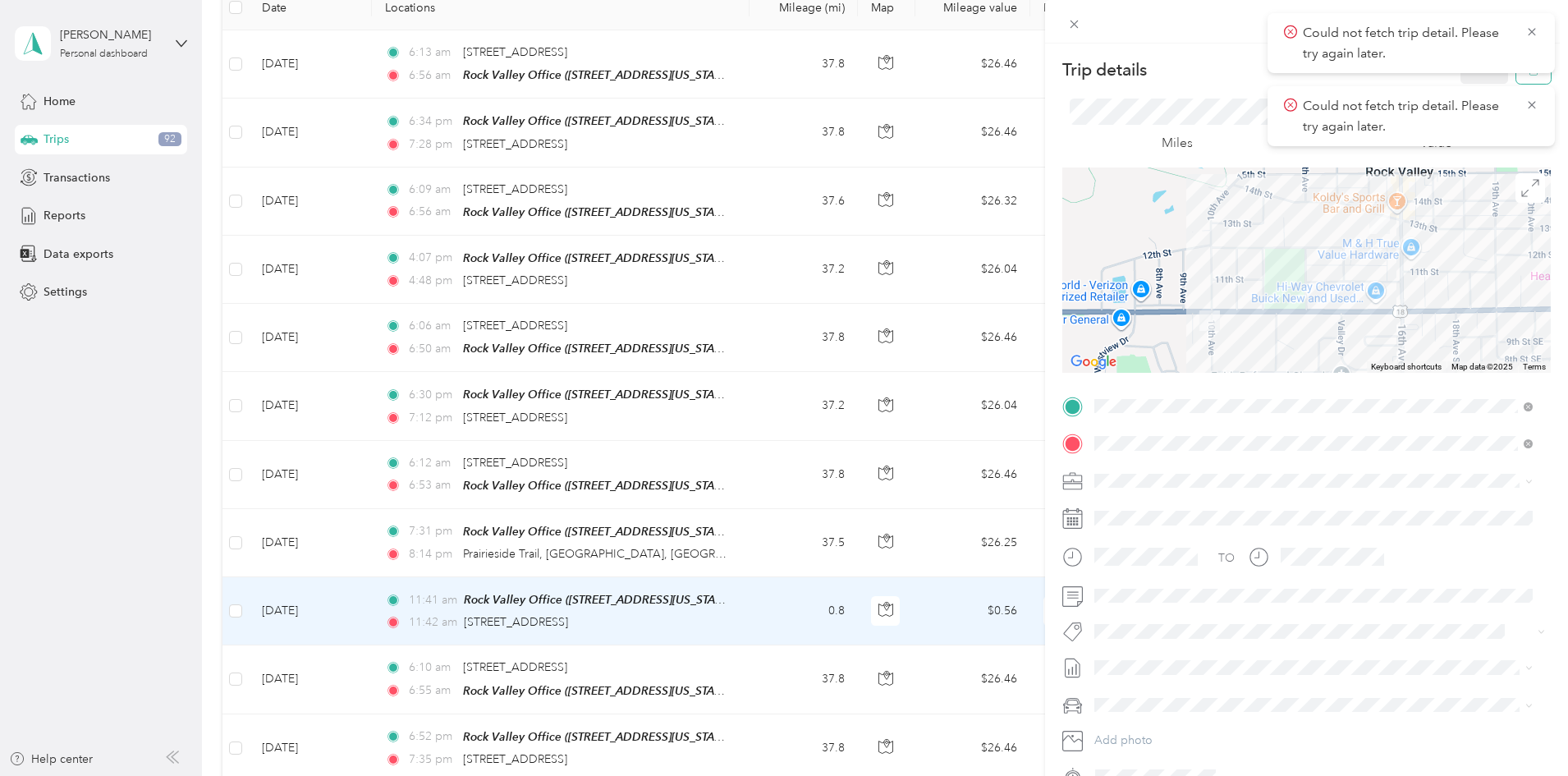
click at [1527, 76] on icon "button" at bounding box center [1533, 70] width 11 height 11
click at [1470, 80] on button "Yes" at bounding box center [1473, 89] width 32 height 27
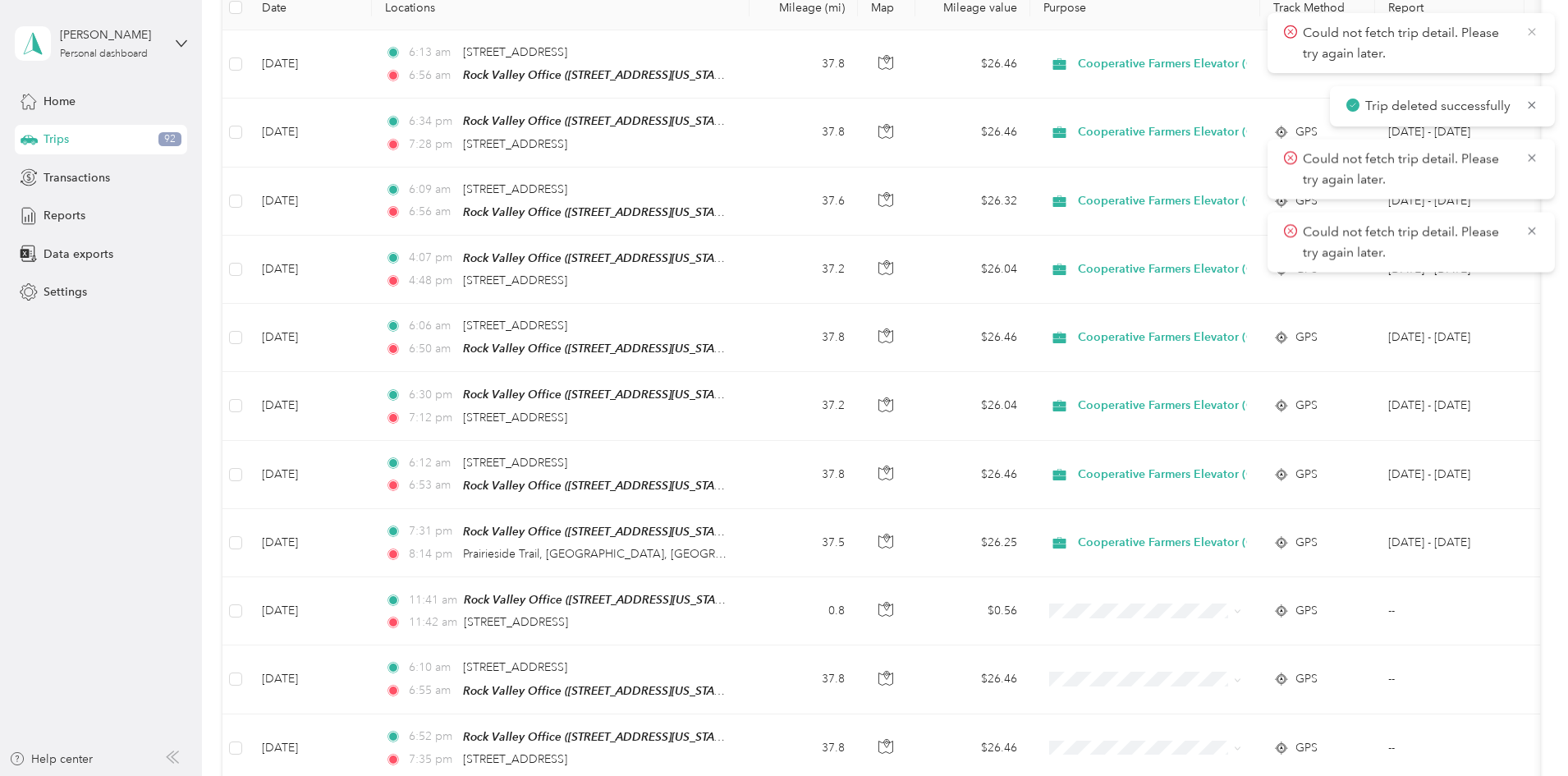
click at [1530, 30] on icon at bounding box center [1531, 31] width 7 height 7
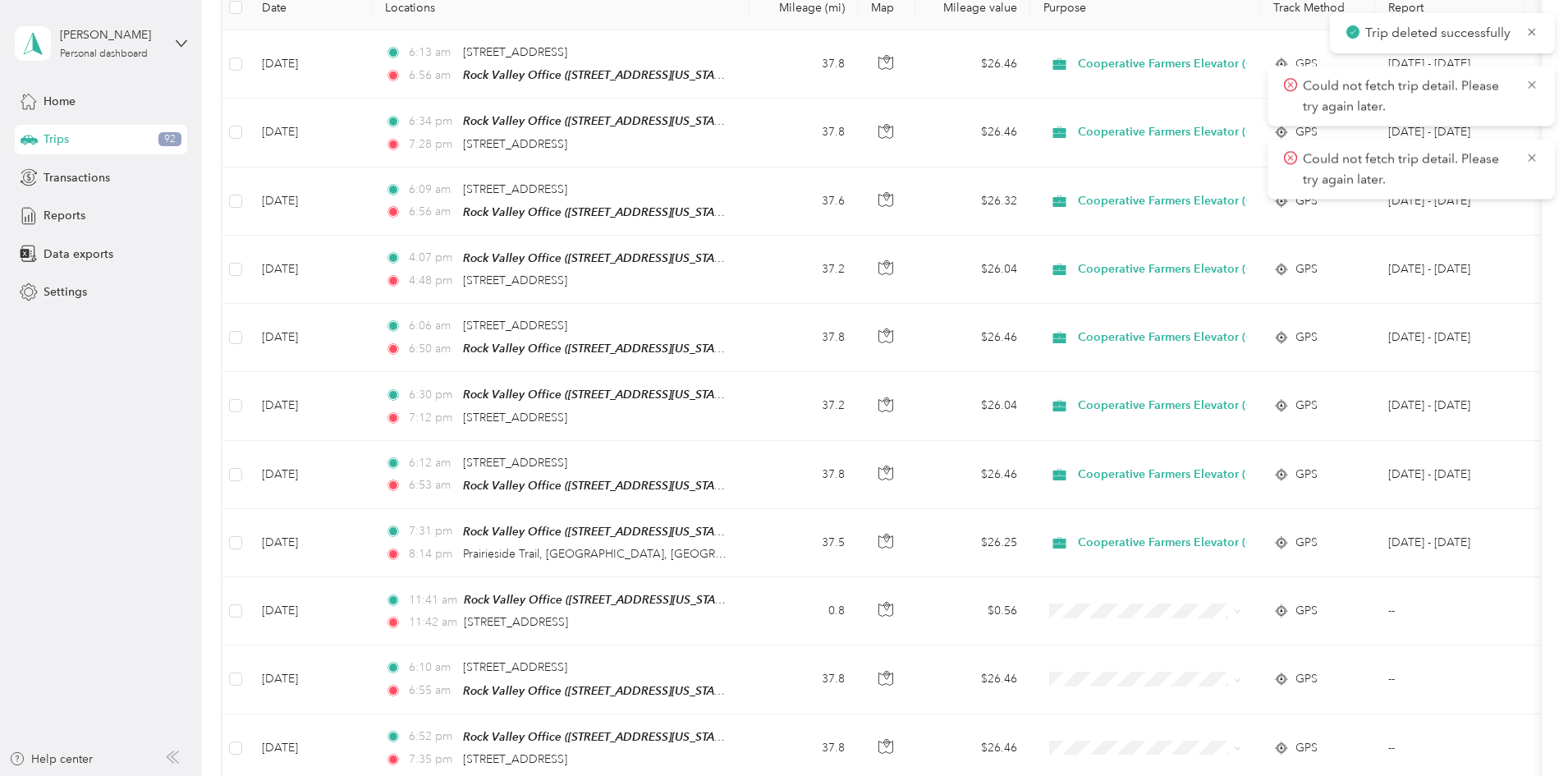
click at [1530, 30] on icon at bounding box center [1532, 32] width 13 height 15
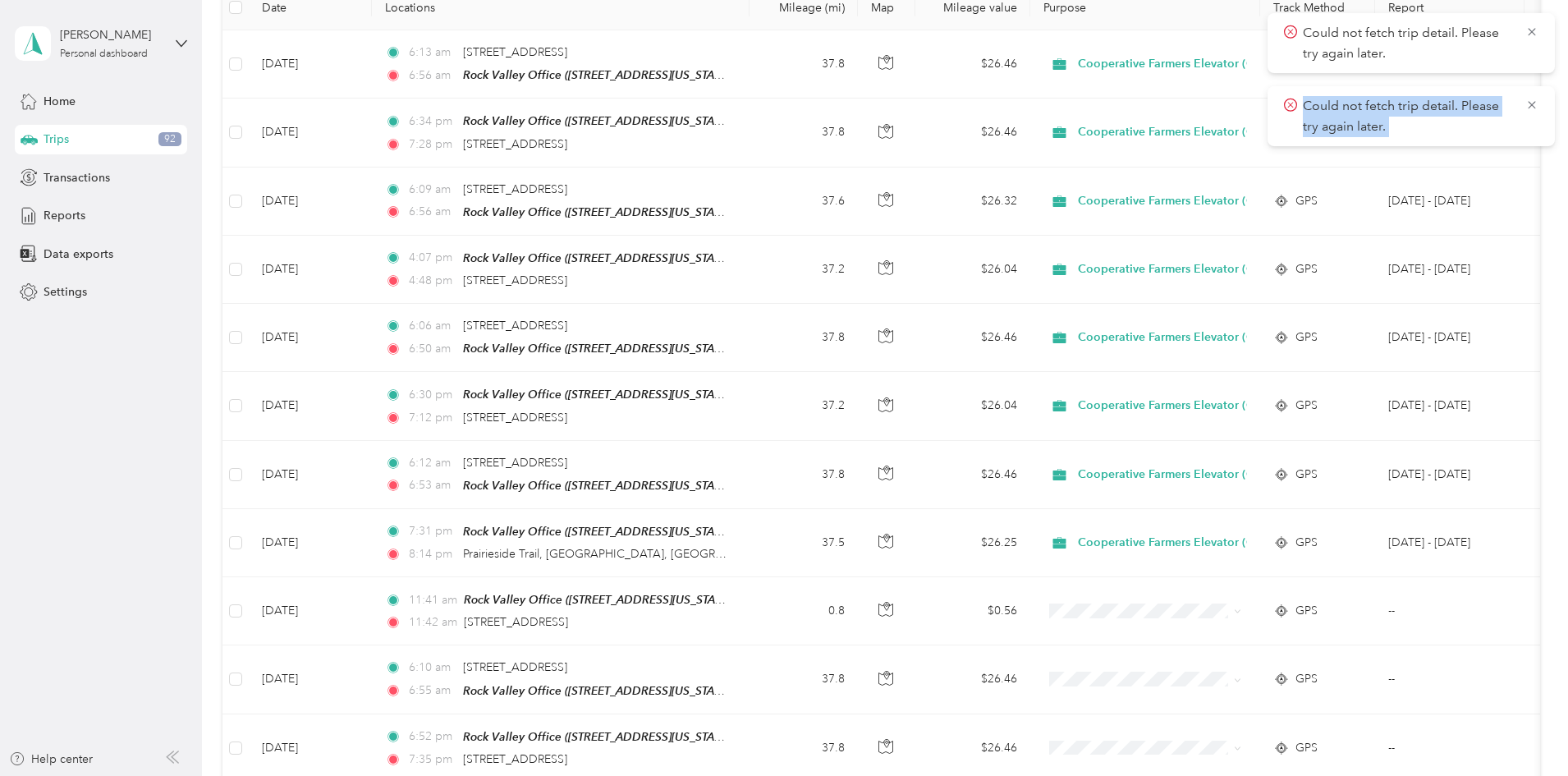
click at [1530, 30] on icon at bounding box center [1531, 31] width 7 height 7
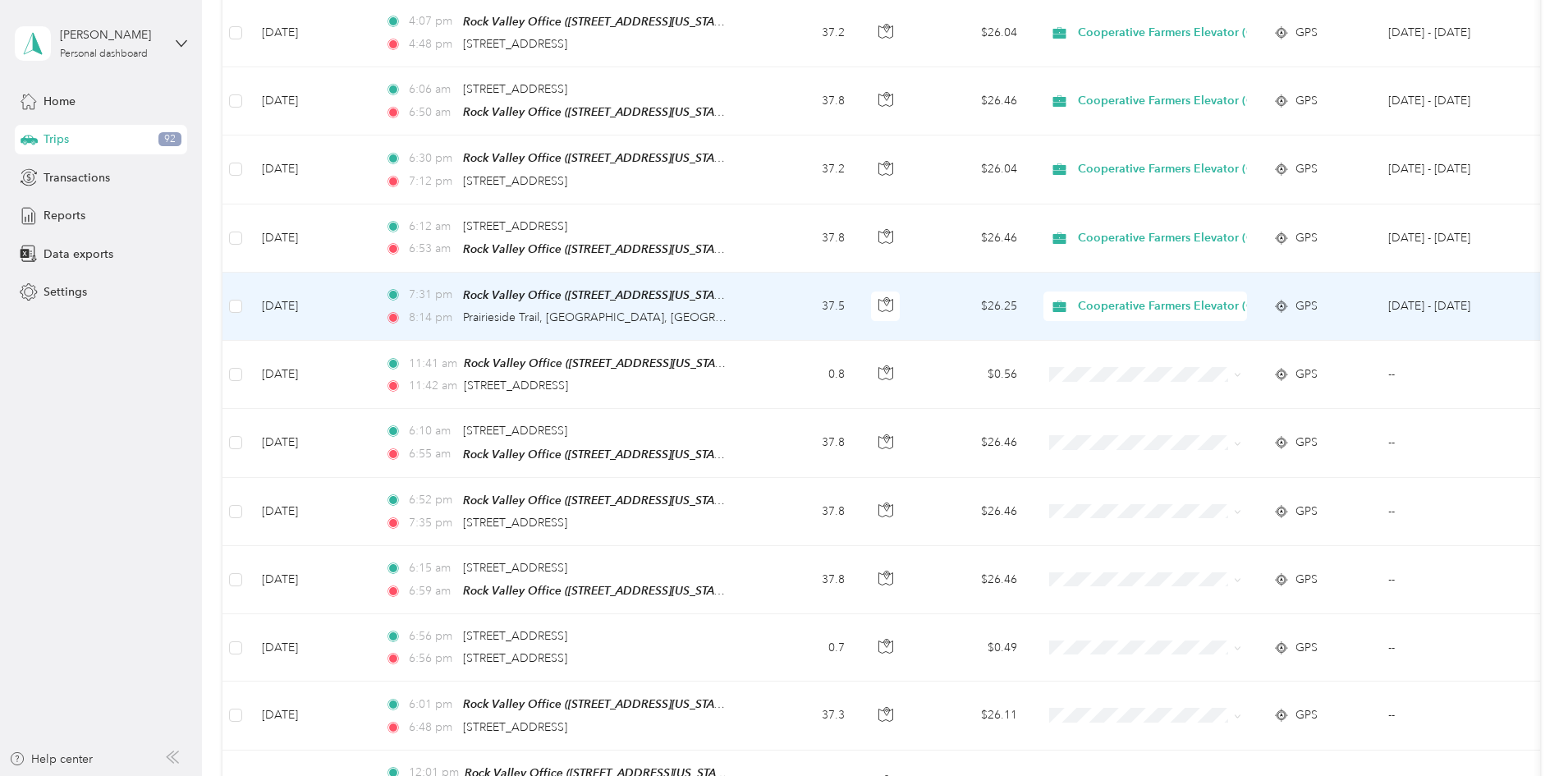
scroll to position [493, 0]
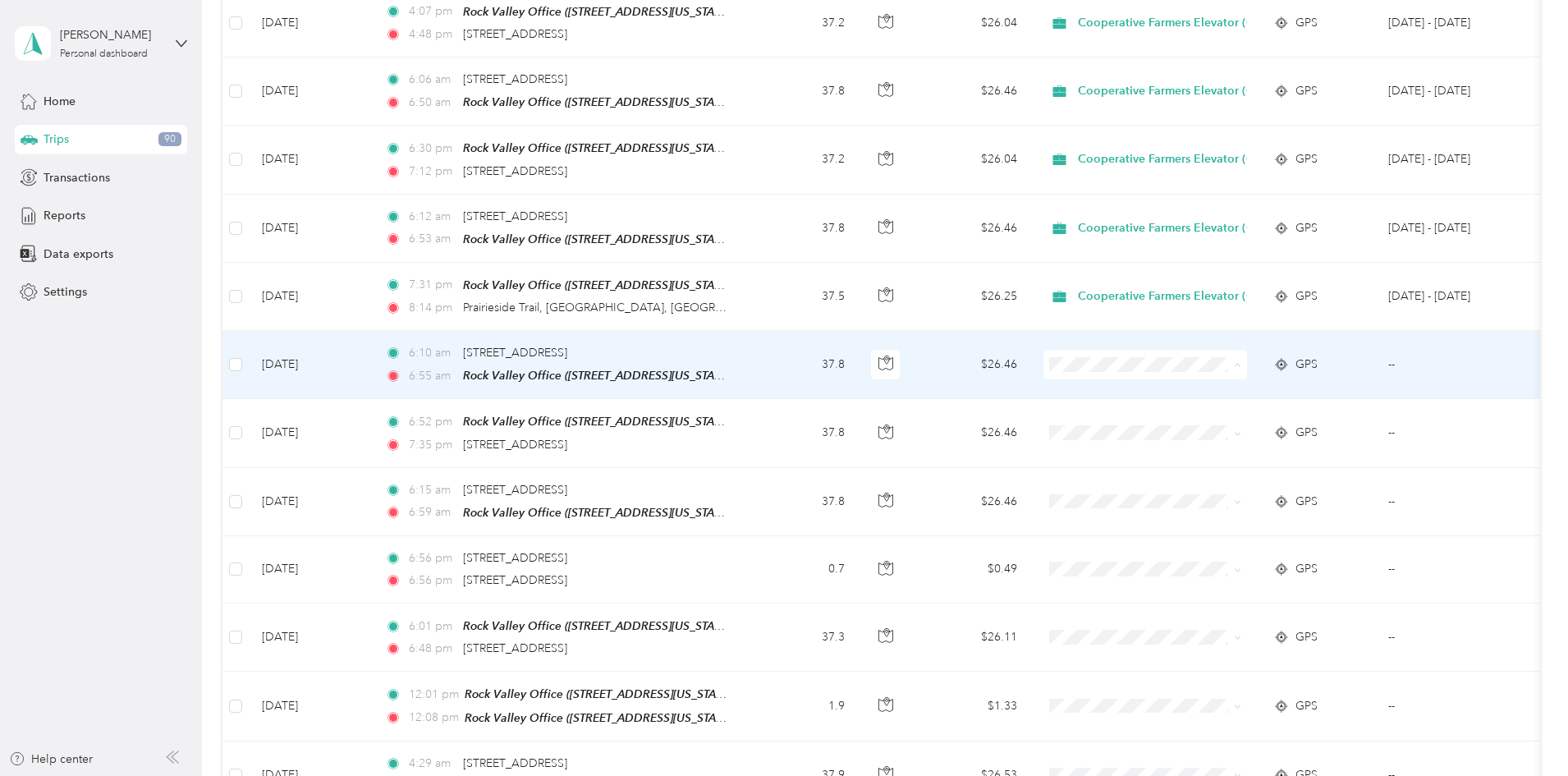
click at [1227, 391] on li "Cooperative Farmers Elevator (CFE)" at bounding box center [1276, 388] width 247 height 29
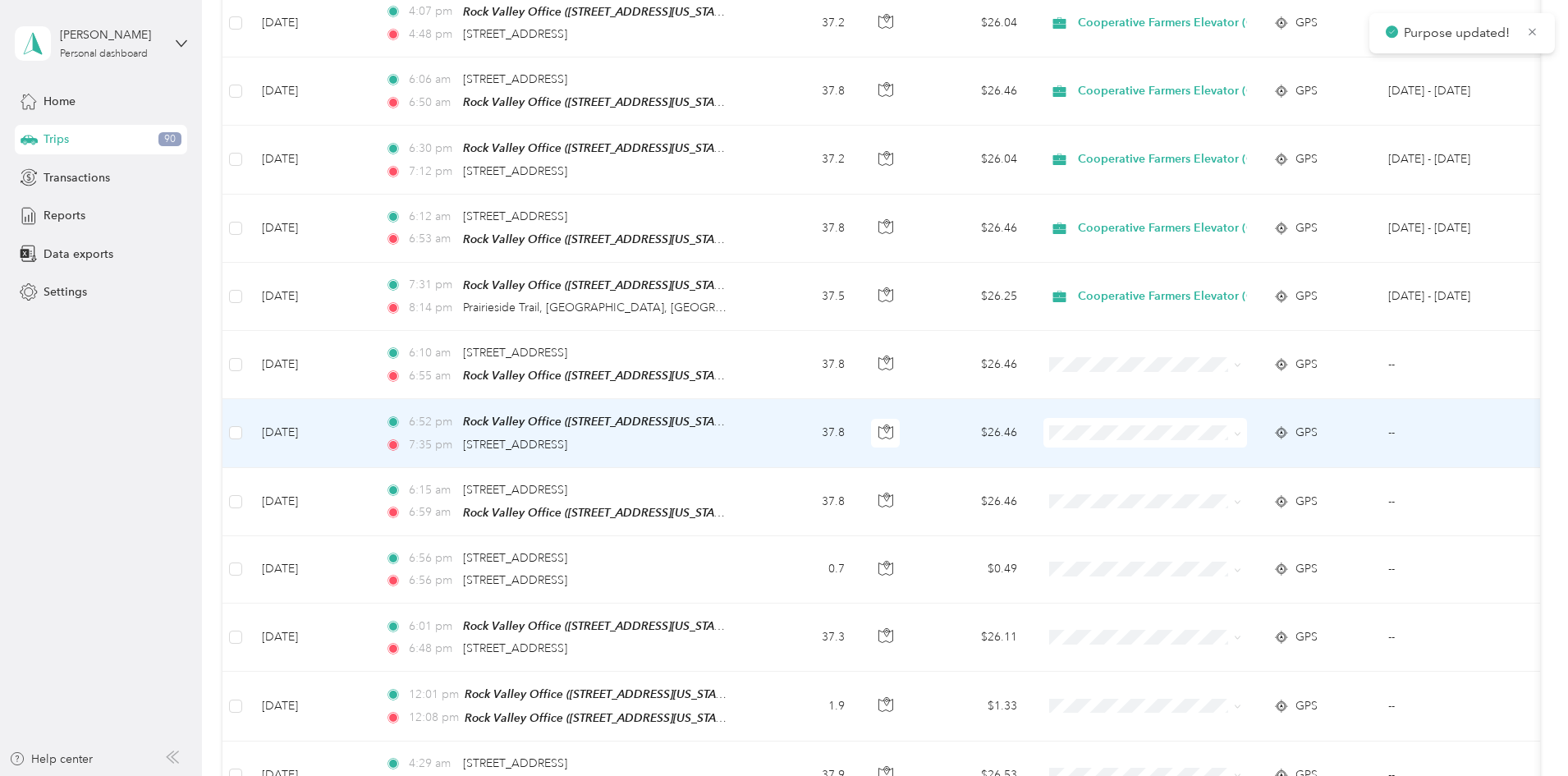
click at [1229, 453] on span "Cooperative Farmers Elevator (CFE)" at bounding box center [1291, 451] width 194 height 18
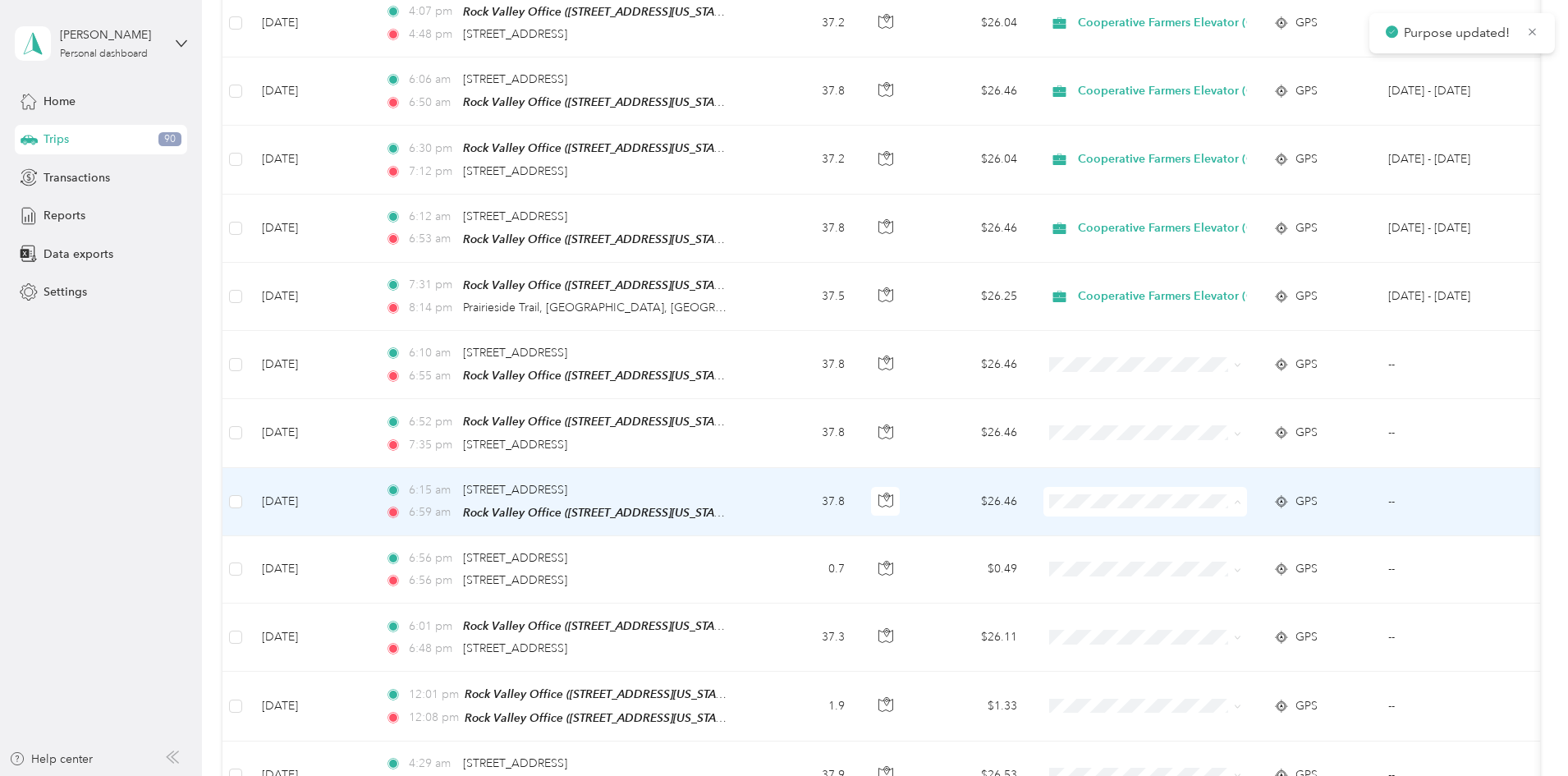
click at [1217, 528] on span "Cooperative Farmers Elevator (CFE)" at bounding box center [1291, 523] width 194 height 18
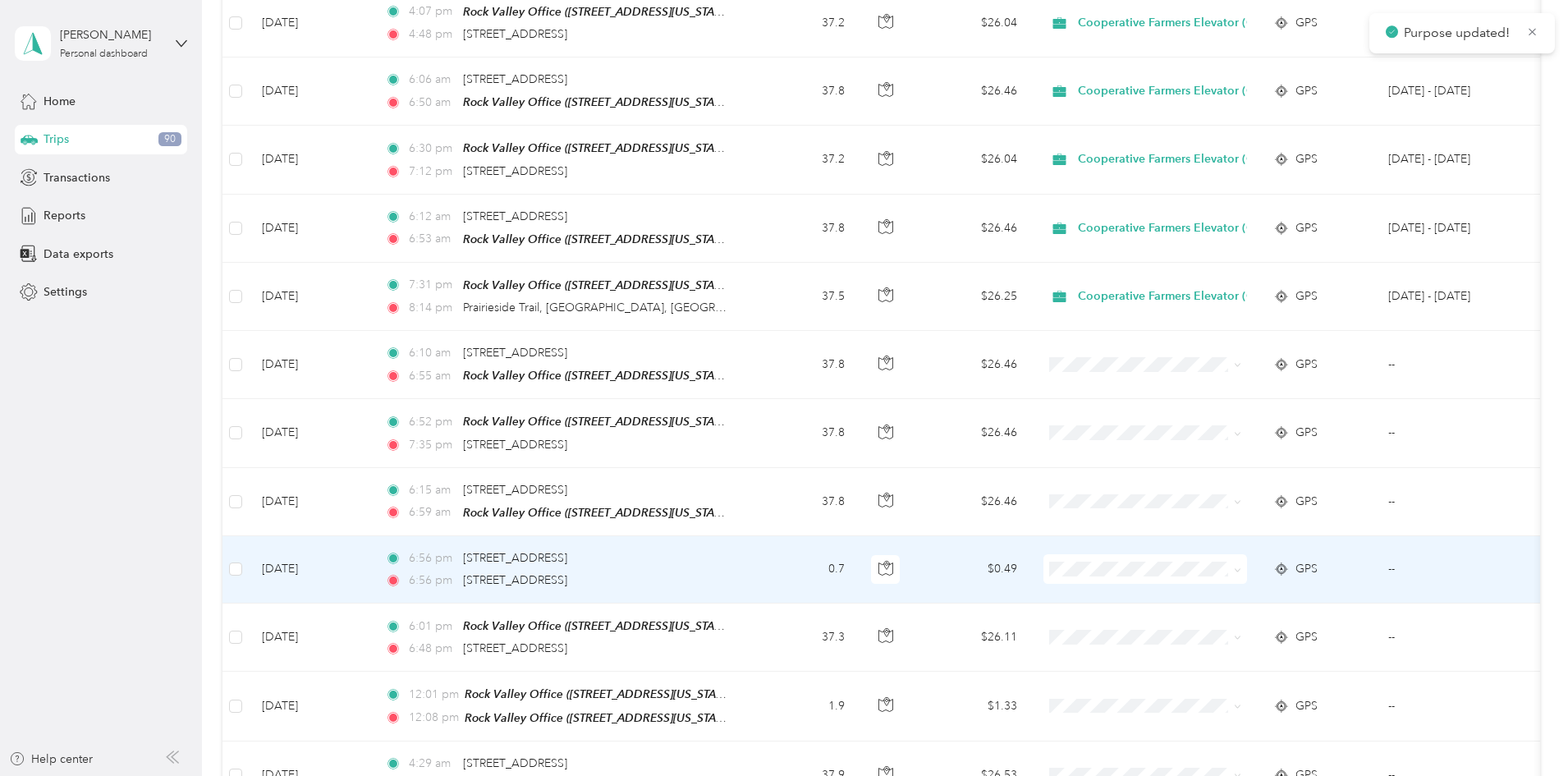
click at [1030, 570] on td "$0.49" at bounding box center [973, 570] width 115 height 67
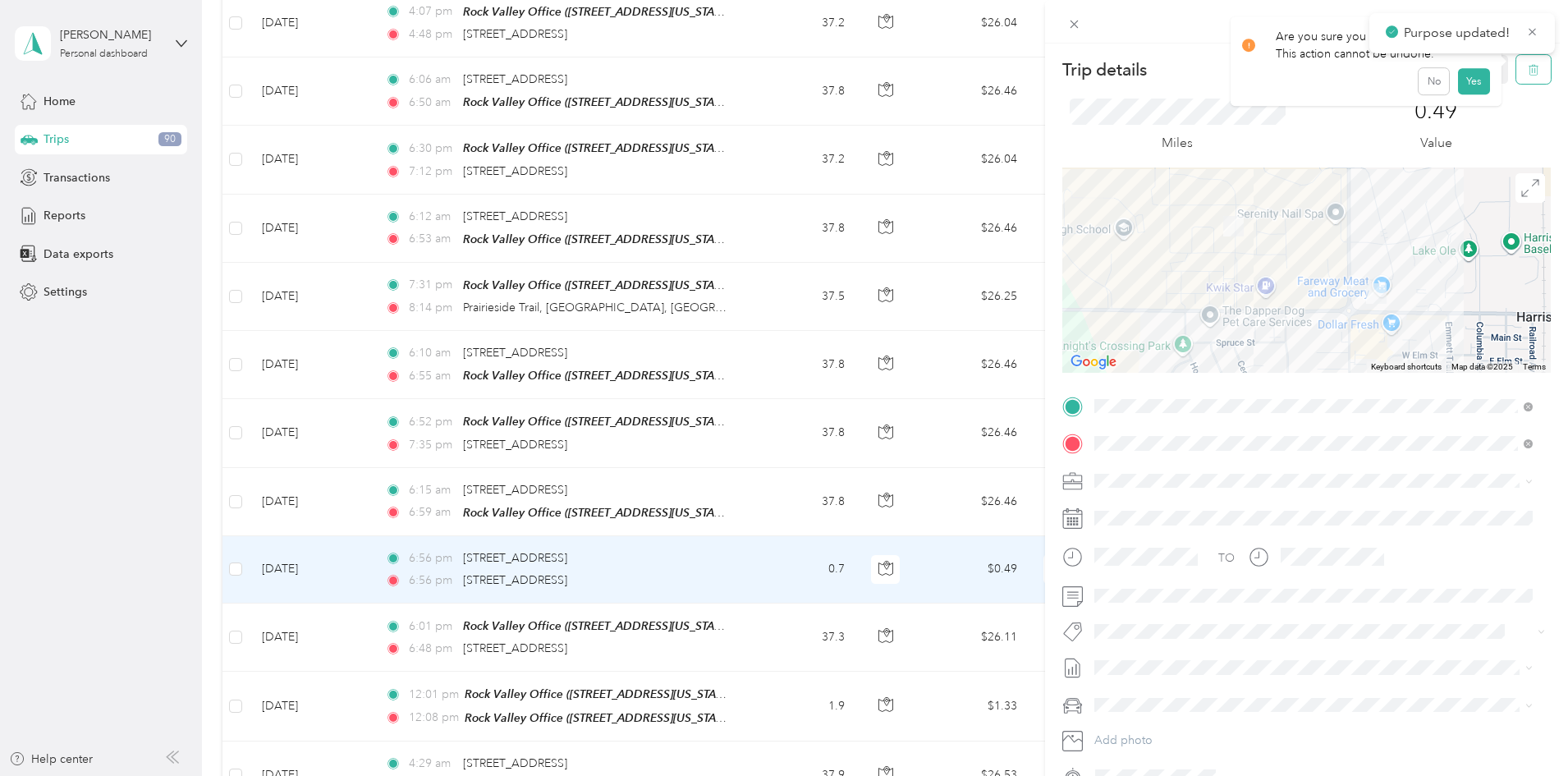
click at [1516, 77] on button "button" at bounding box center [1533, 69] width 34 height 29
click at [1475, 93] on button "Yes" at bounding box center [1473, 89] width 32 height 27
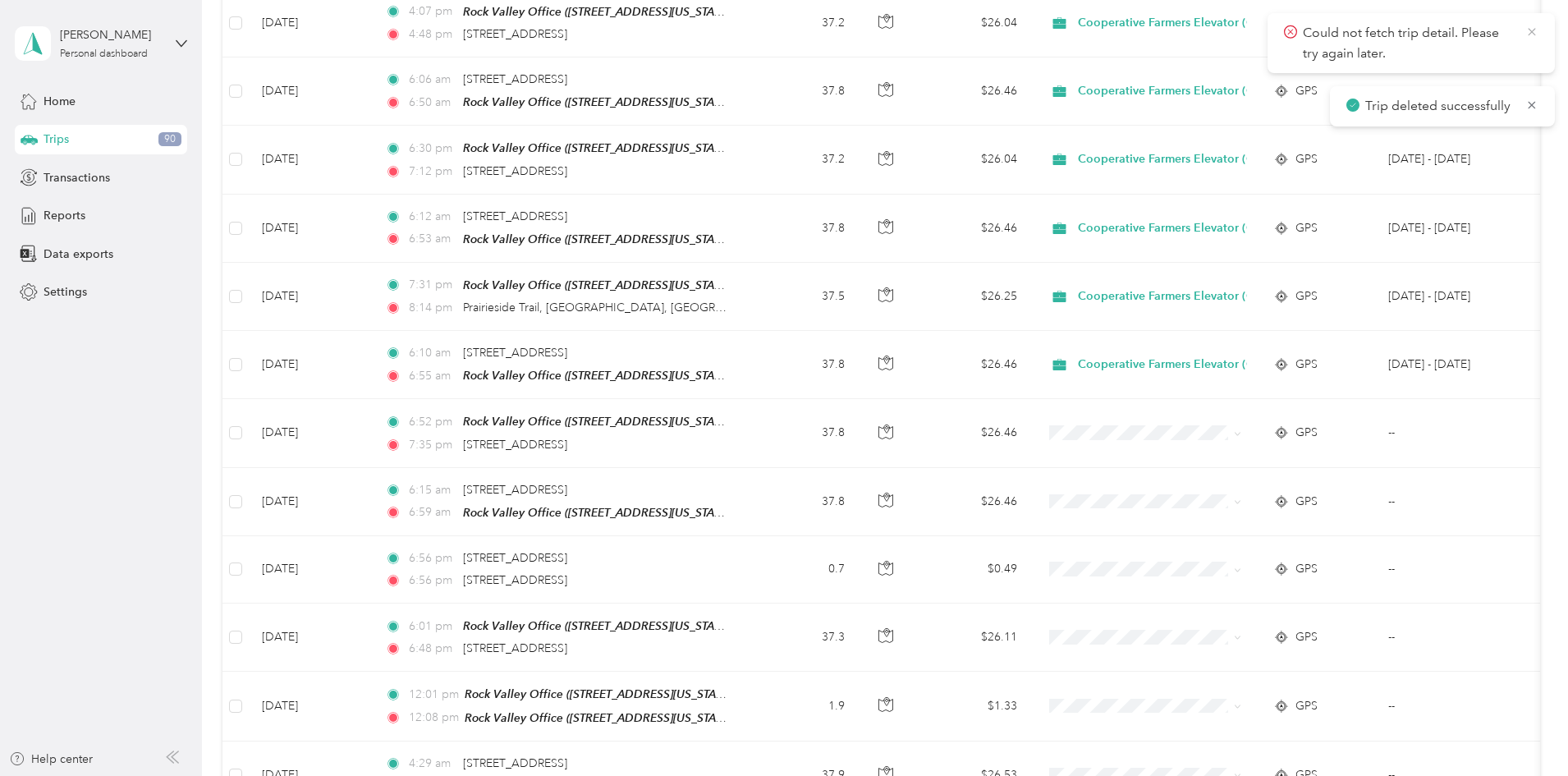
click at [1534, 34] on icon at bounding box center [1532, 32] width 13 height 15
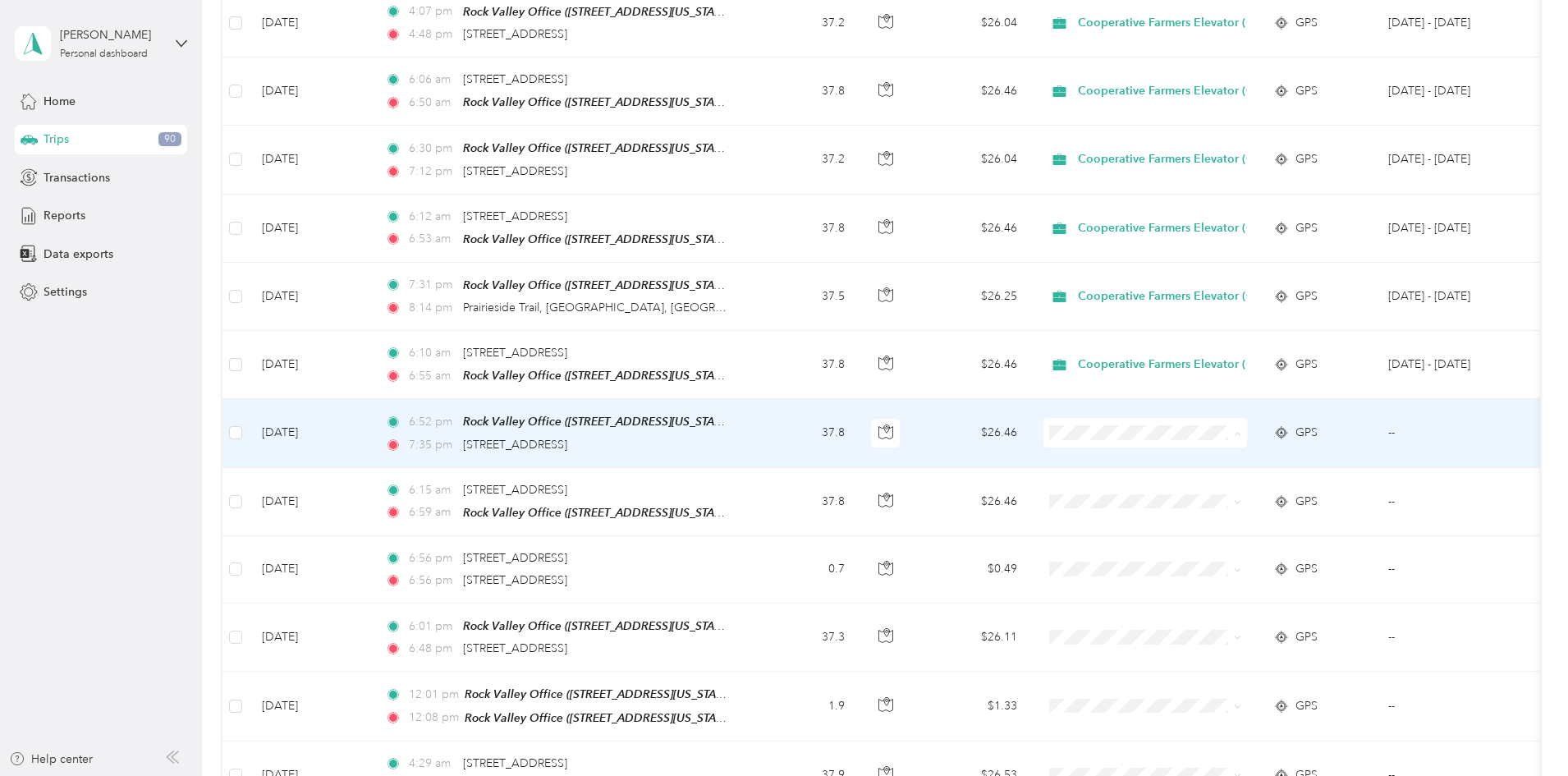
click at [1221, 457] on span "Cooperative Farmers Elevator (CFE)" at bounding box center [1291, 456] width 194 height 18
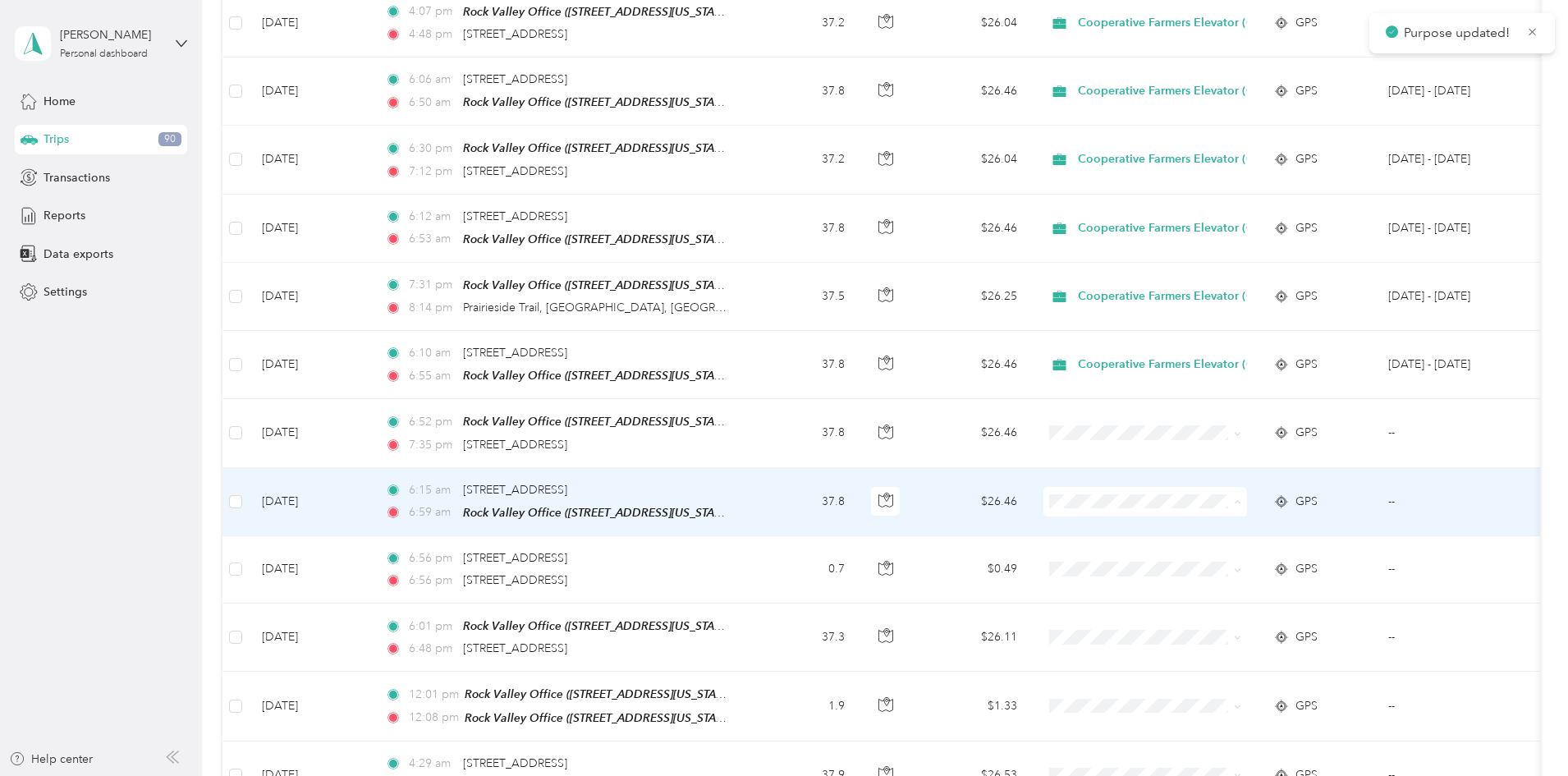
click at [1219, 524] on span "Cooperative Farmers Elevator (CFE)" at bounding box center [1291, 523] width 194 height 18
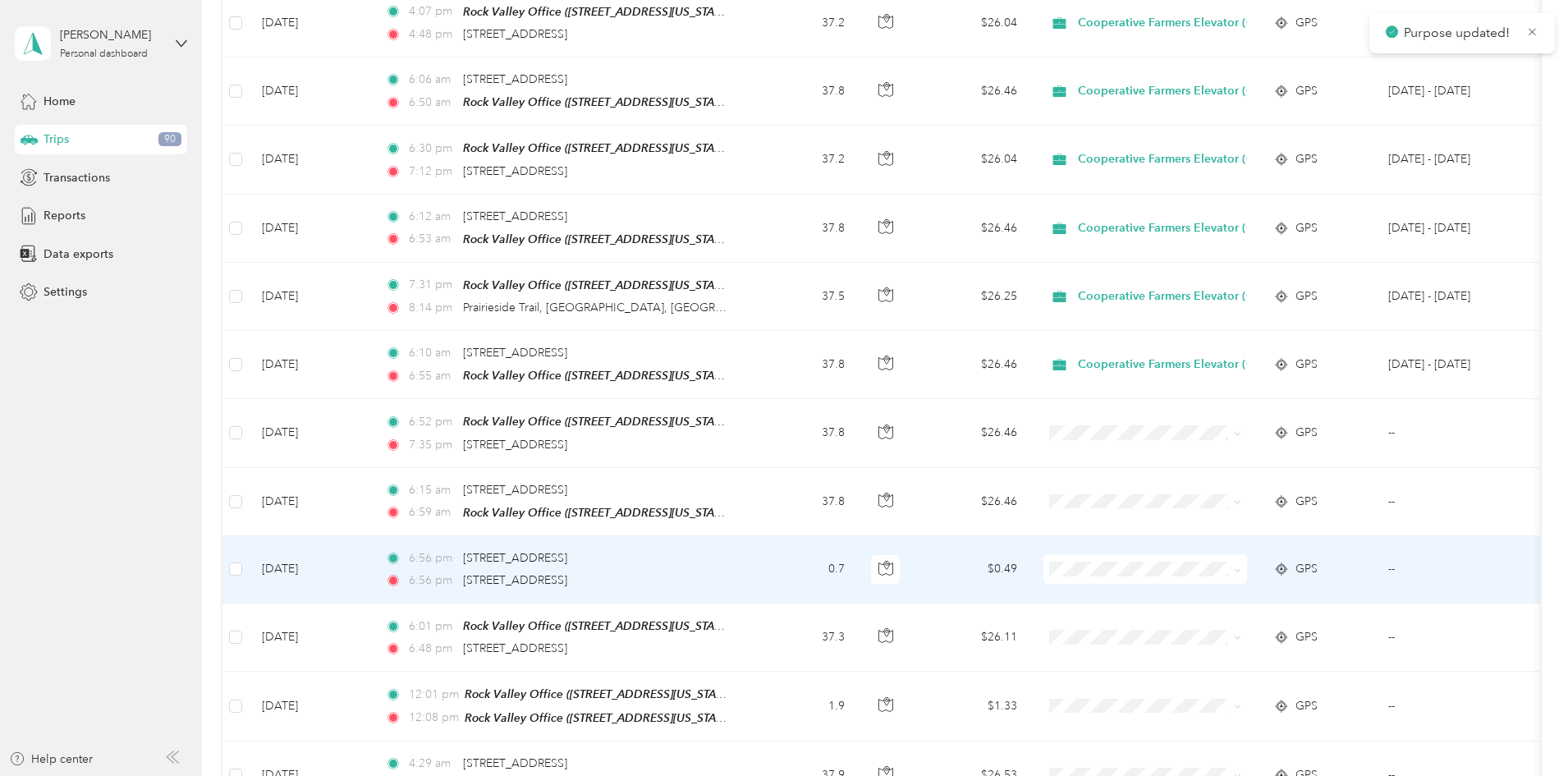
click at [750, 569] on td "6:56 pm [STREET_ADDRESS] 6:56 pm [STREET_ADDRESS]" at bounding box center [561, 570] width 378 height 67
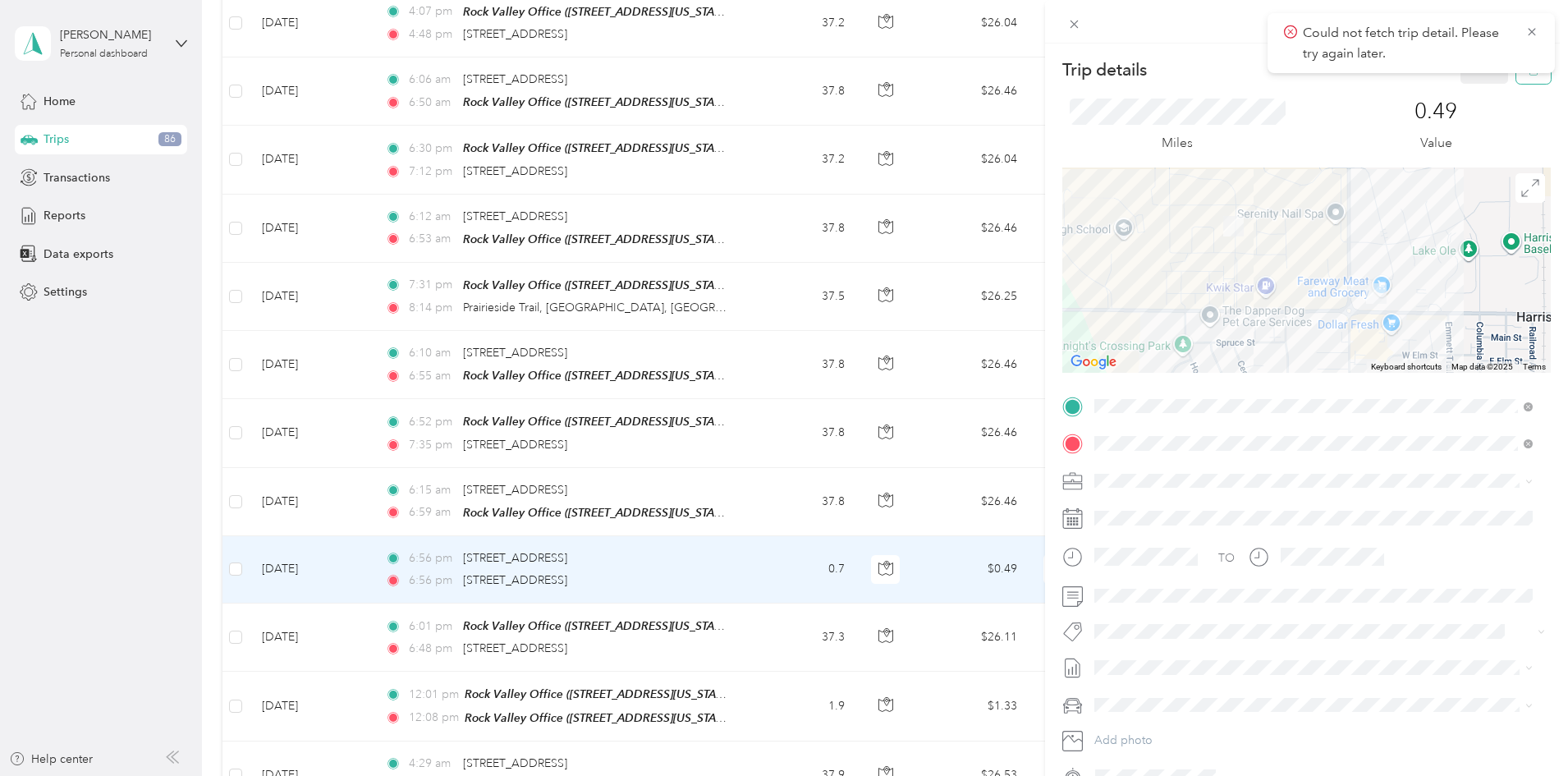
click at [1519, 79] on button "button" at bounding box center [1533, 69] width 34 height 29
click at [1462, 87] on button "Yes" at bounding box center [1473, 89] width 32 height 27
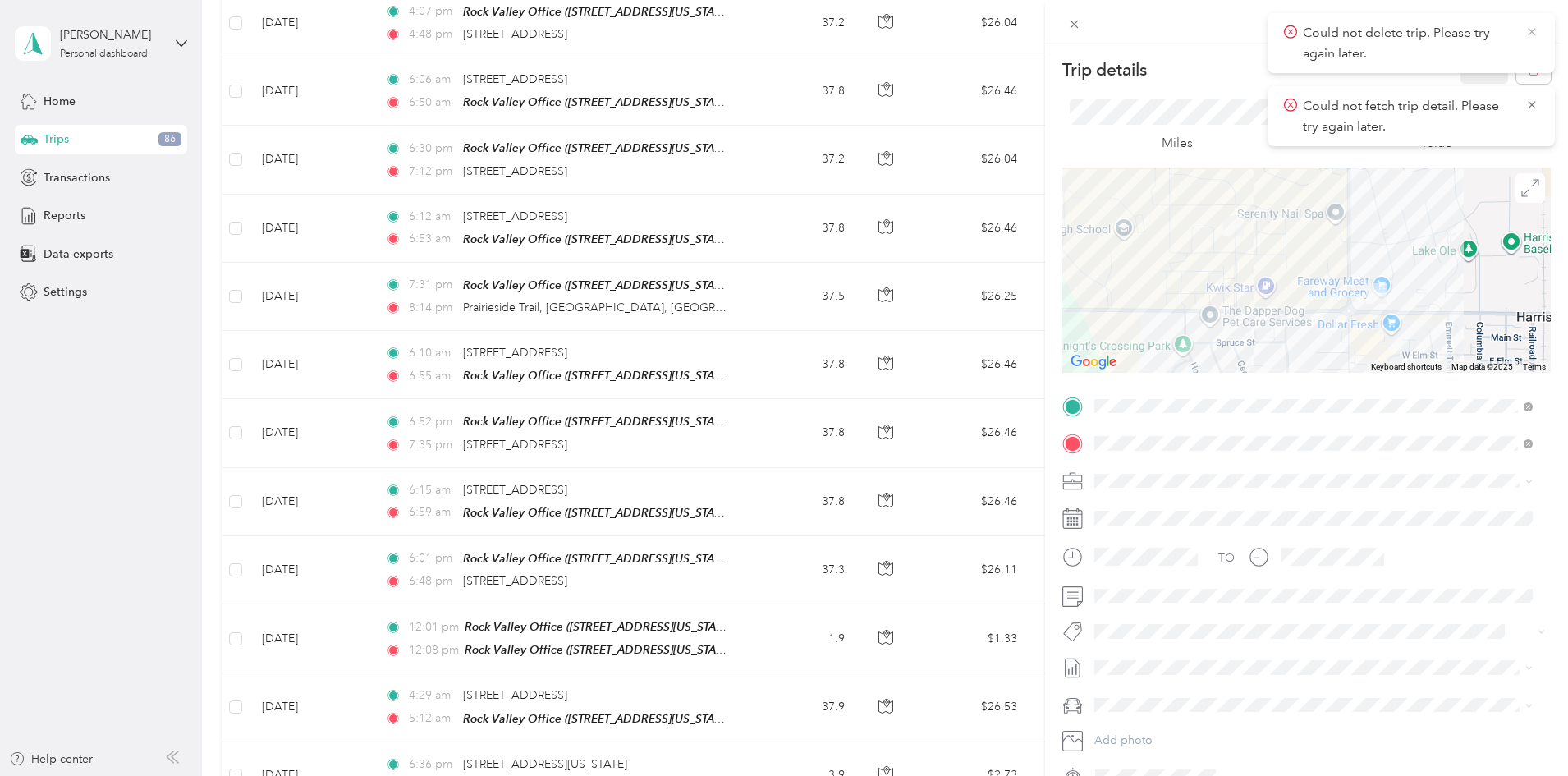
click at [1530, 25] on icon at bounding box center [1532, 32] width 13 height 15
click at [1073, 29] on icon at bounding box center [1074, 24] width 14 height 14
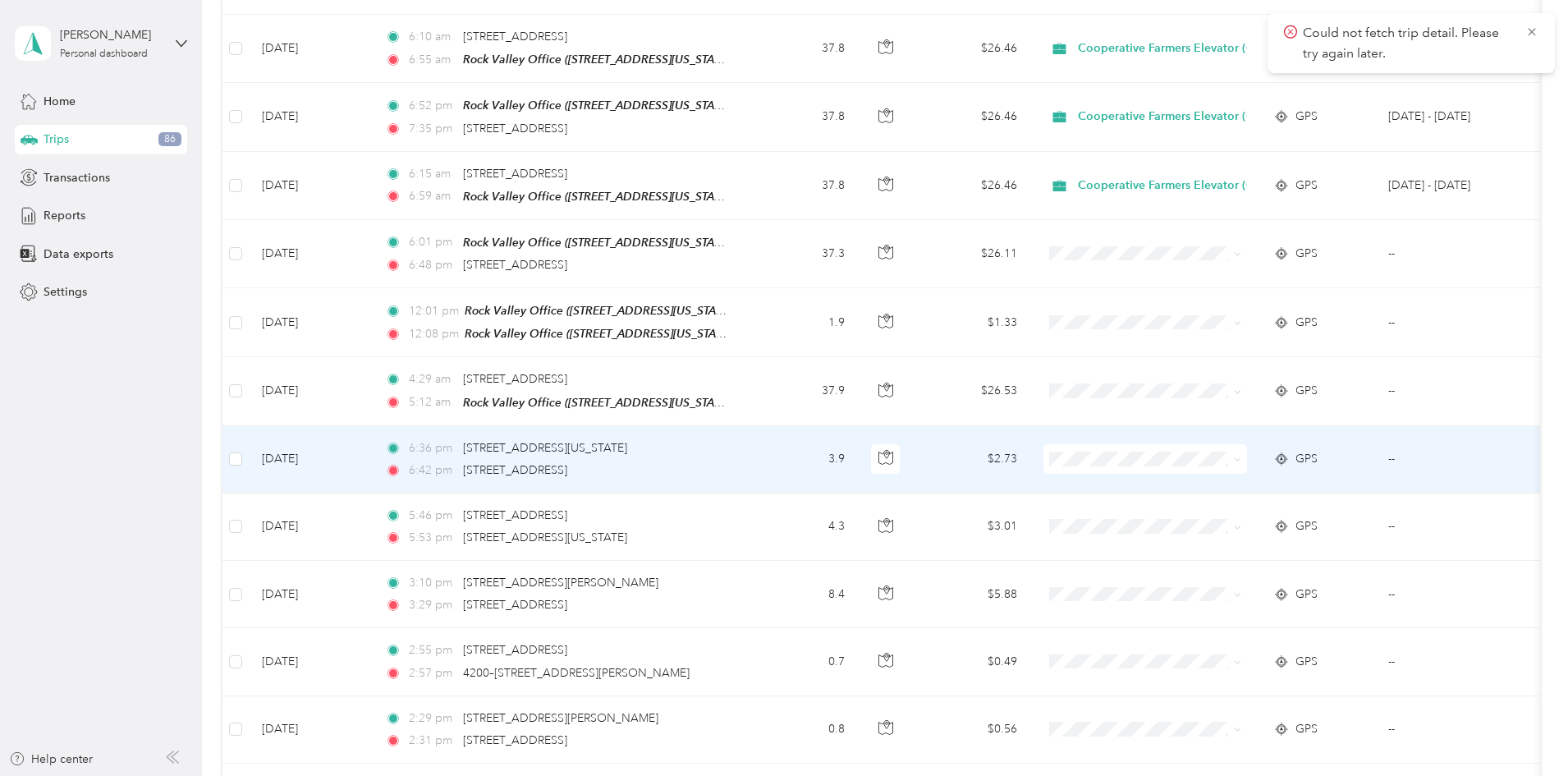
scroll to position [821, 0]
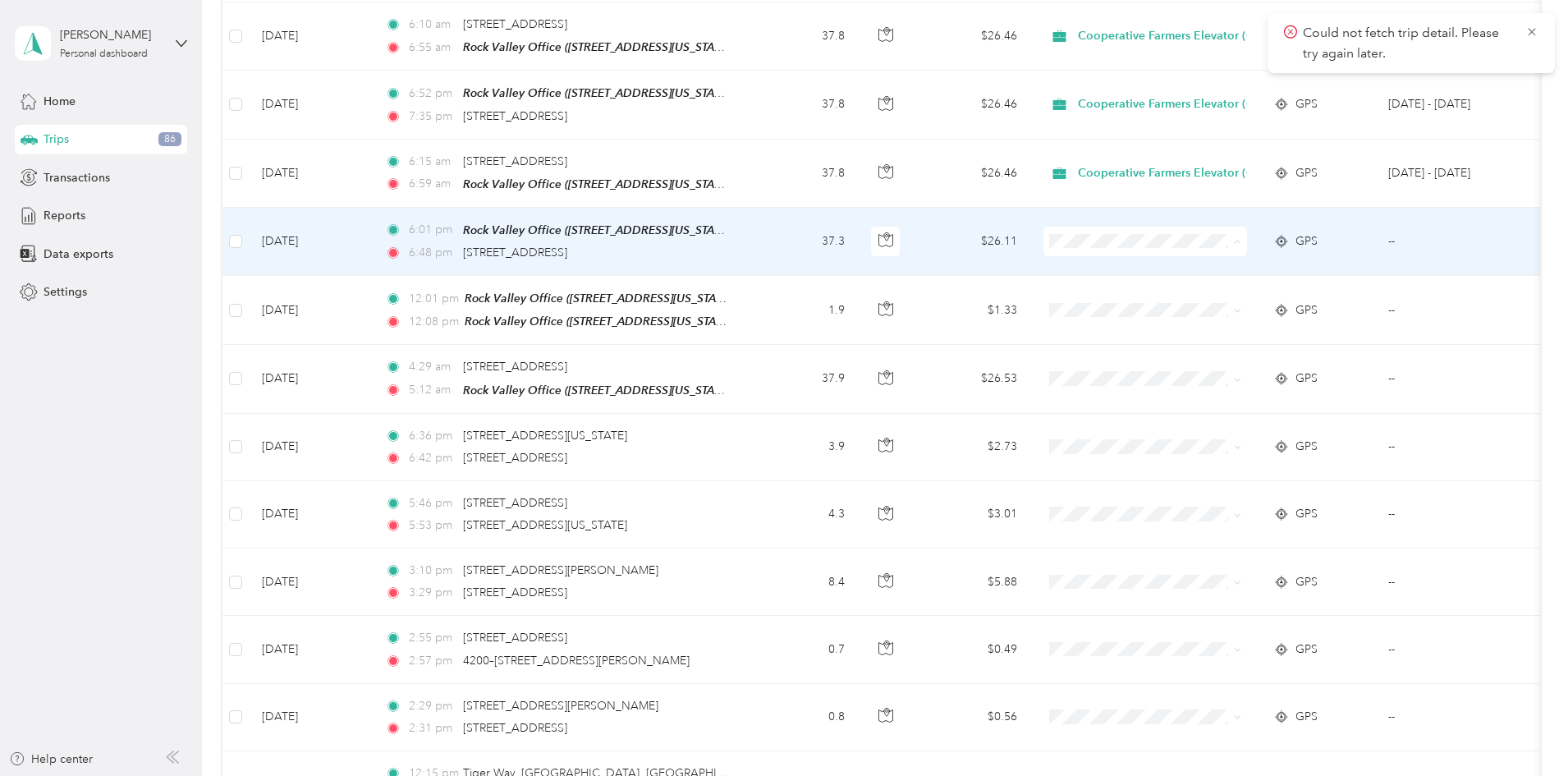
click at [1216, 259] on span "Cooperative Farmers Elevator (CFE)" at bounding box center [1291, 262] width 194 height 18
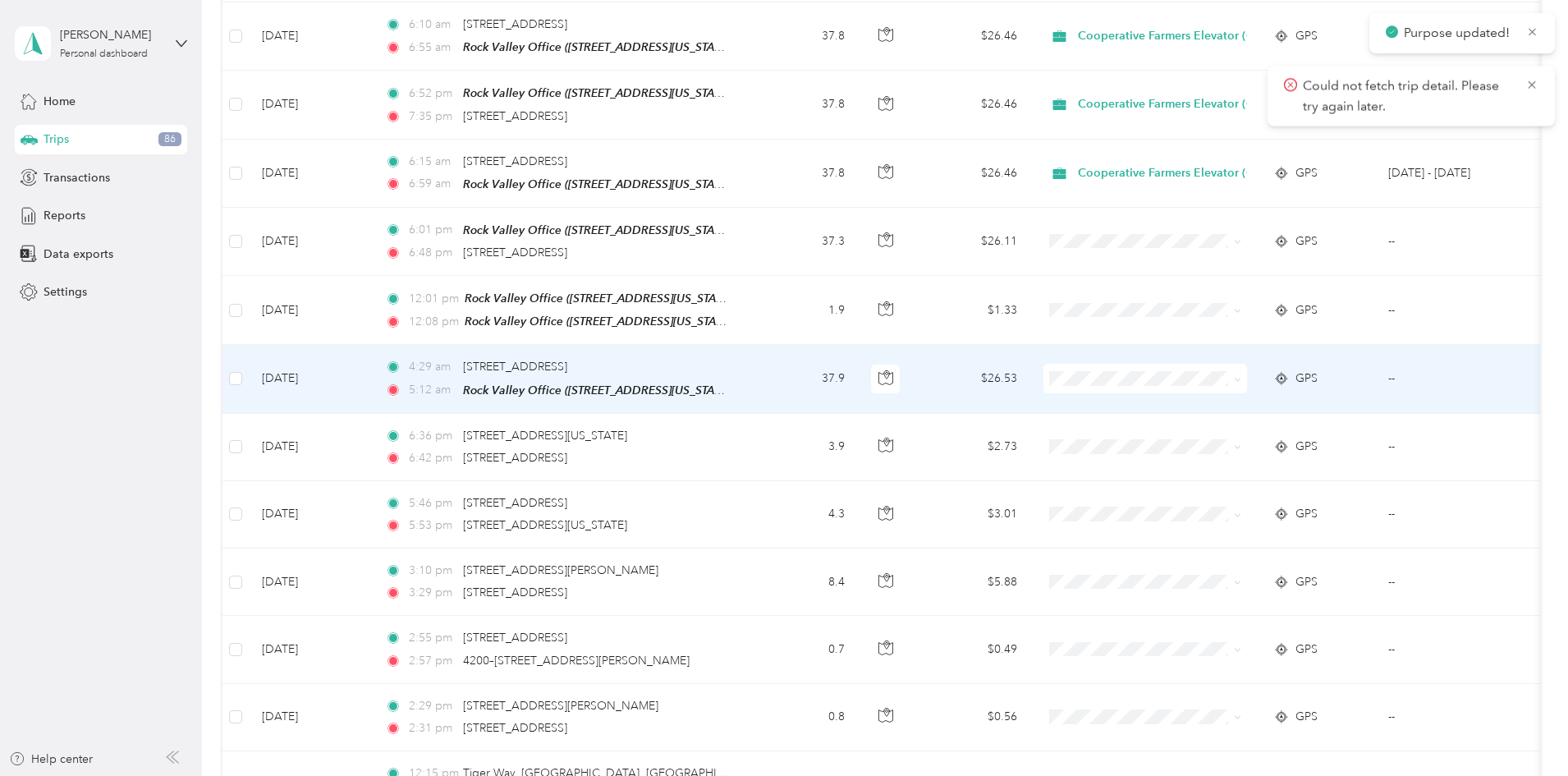
click at [1203, 402] on li "Cooperative Farmers Elevator (CFE)" at bounding box center [1276, 397] width 247 height 29
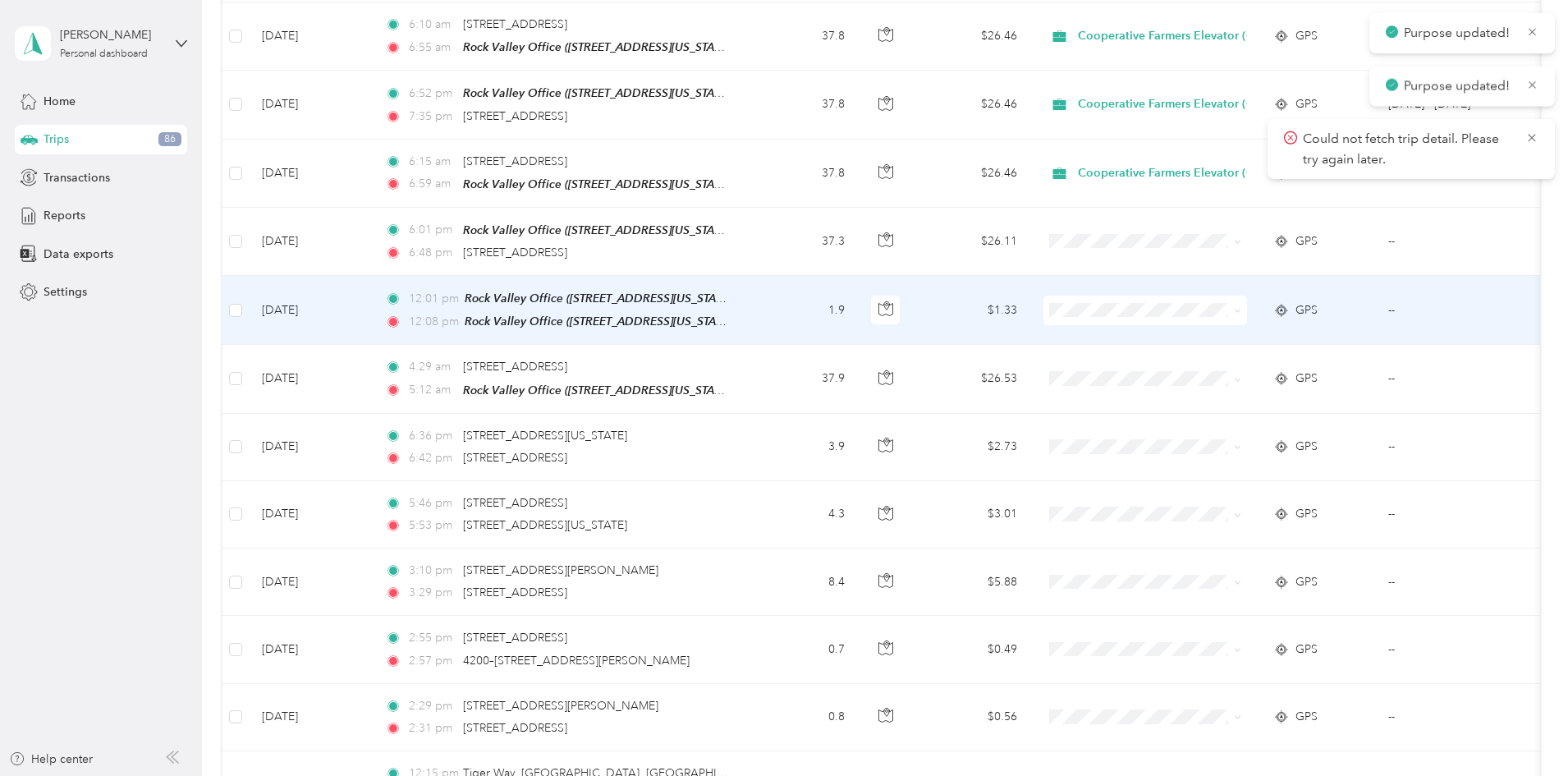
click at [1030, 304] on td "$1.33" at bounding box center [973, 310] width 115 height 69
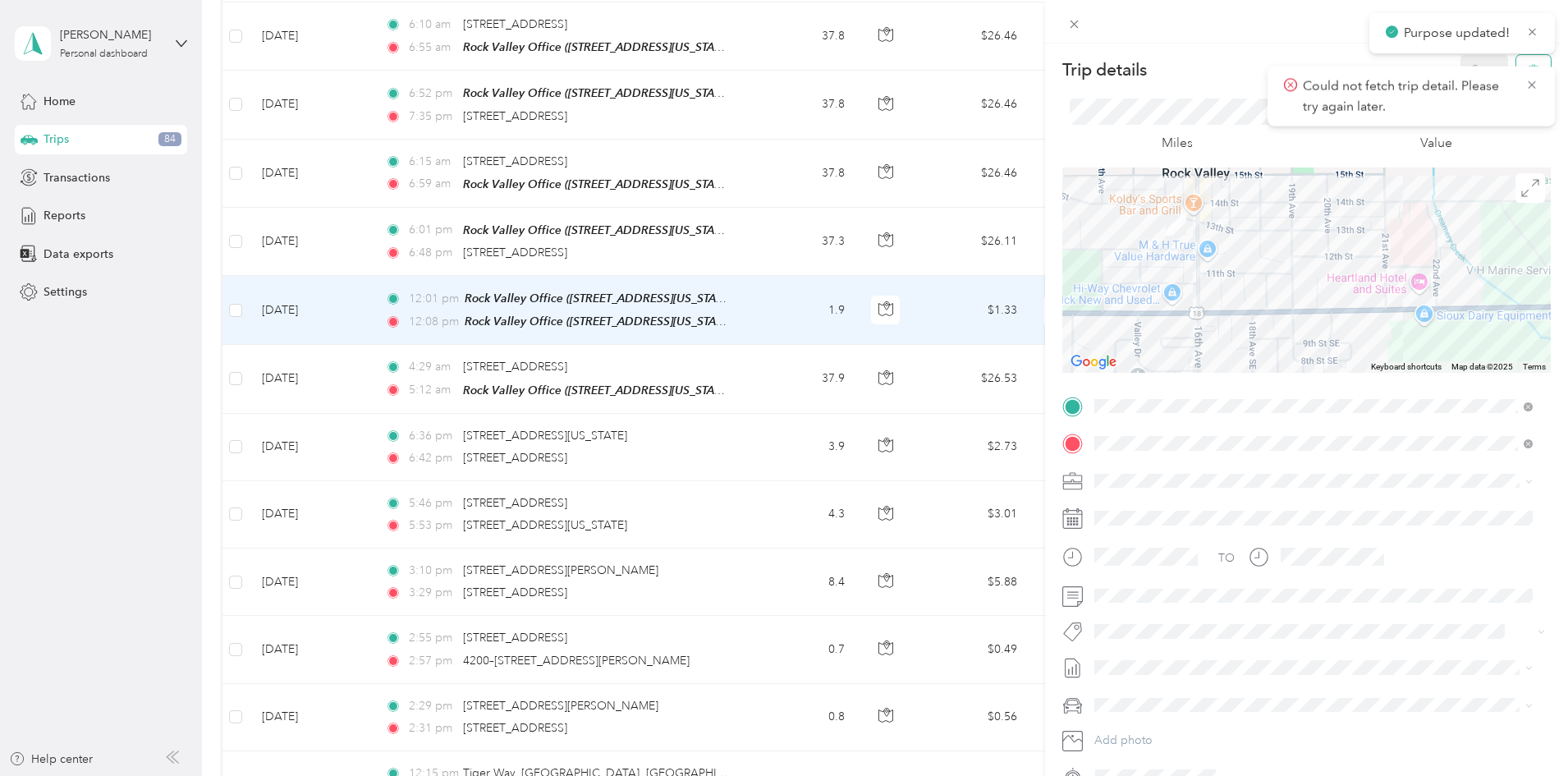
click at [1522, 61] on button "button" at bounding box center [1533, 69] width 34 height 29
click at [1532, 85] on icon at bounding box center [1531, 85] width 7 height 7
click at [1531, 62] on button "button" at bounding box center [1533, 69] width 34 height 29
click at [1474, 87] on button "Yes" at bounding box center [1473, 89] width 32 height 27
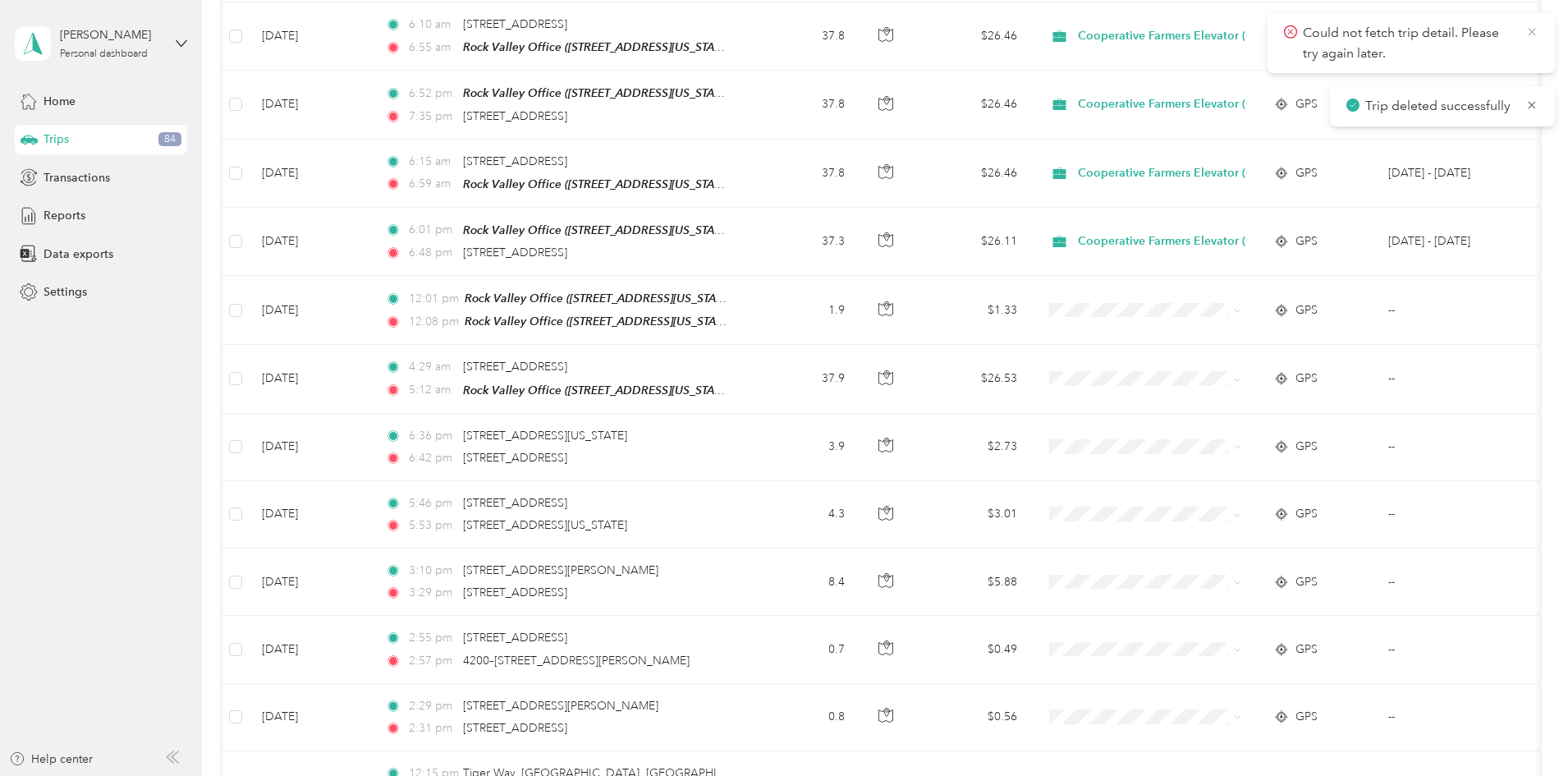
click at [1534, 33] on icon at bounding box center [1532, 32] width 13 height 15
click at [1534, 33] on icon at bounding box center [1532, 31] width 7 height 7
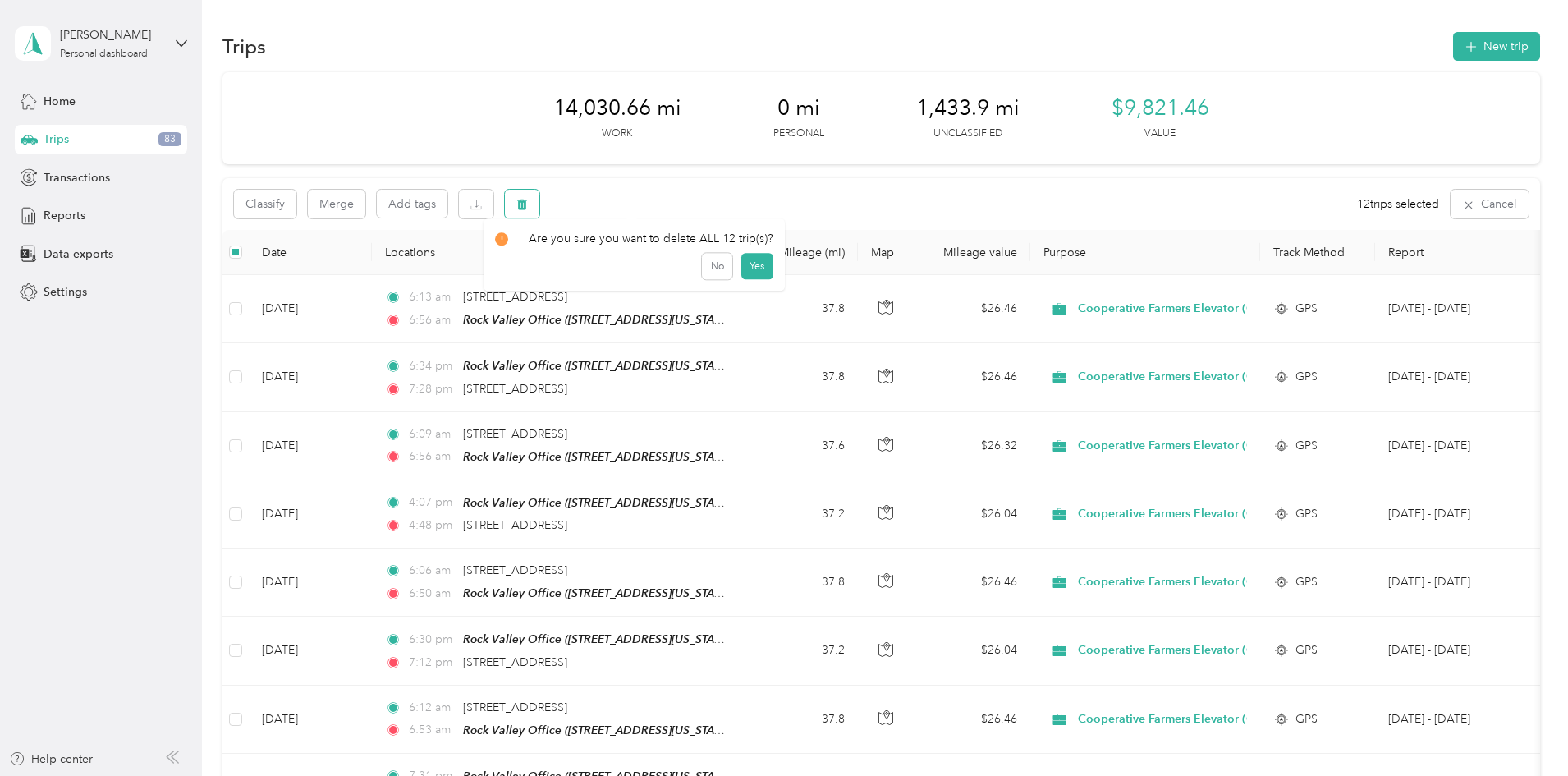
click at [528, 199] on icon "button" at bounding box center [522, 205] width 11 height 11
click at [746, 272] on button "Yes" at bounding box center [757, 273] width 32 height 27
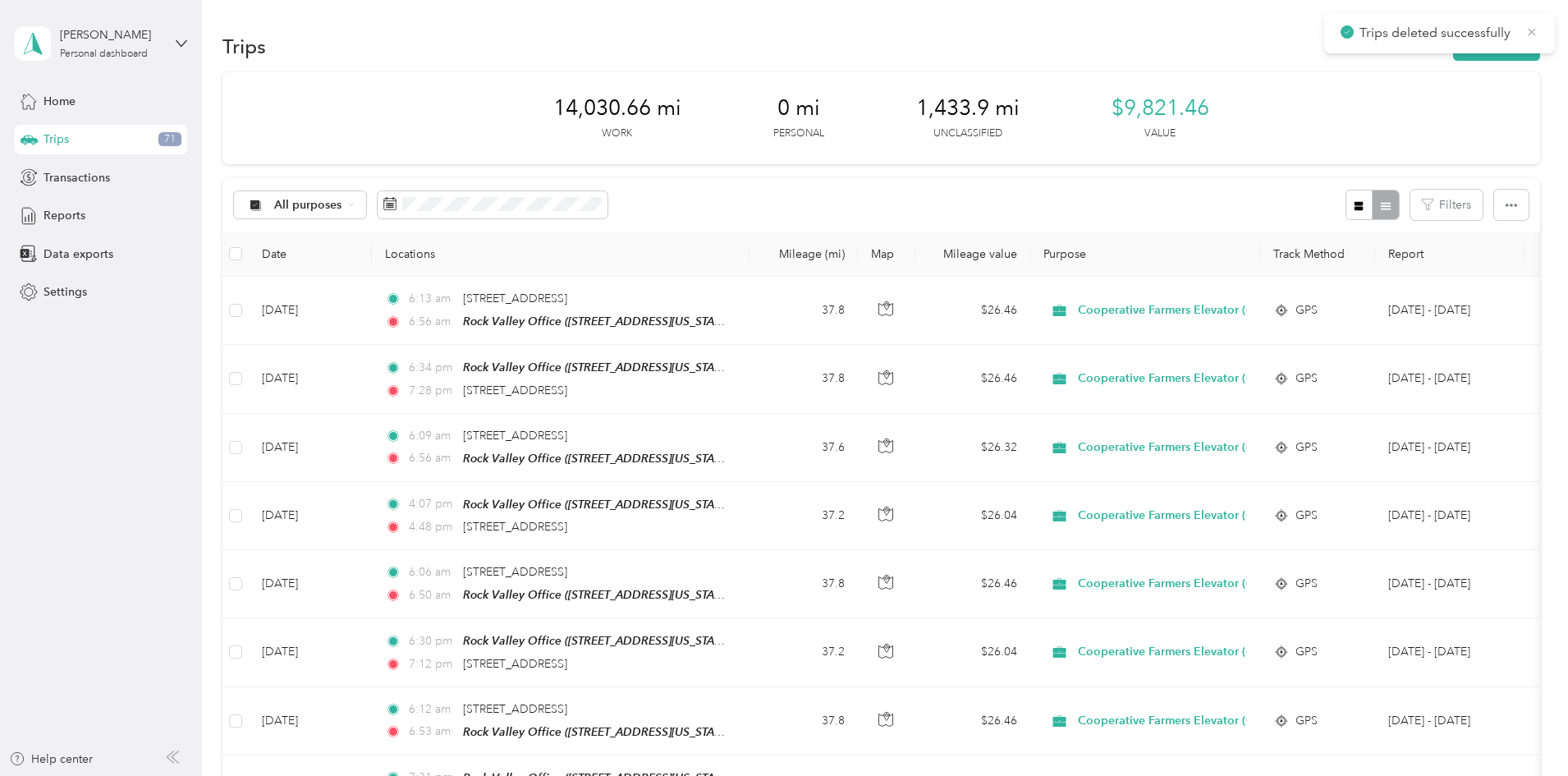
click at [1533, 32] on icon at bounding box center [1532, 31] width 7 height 7
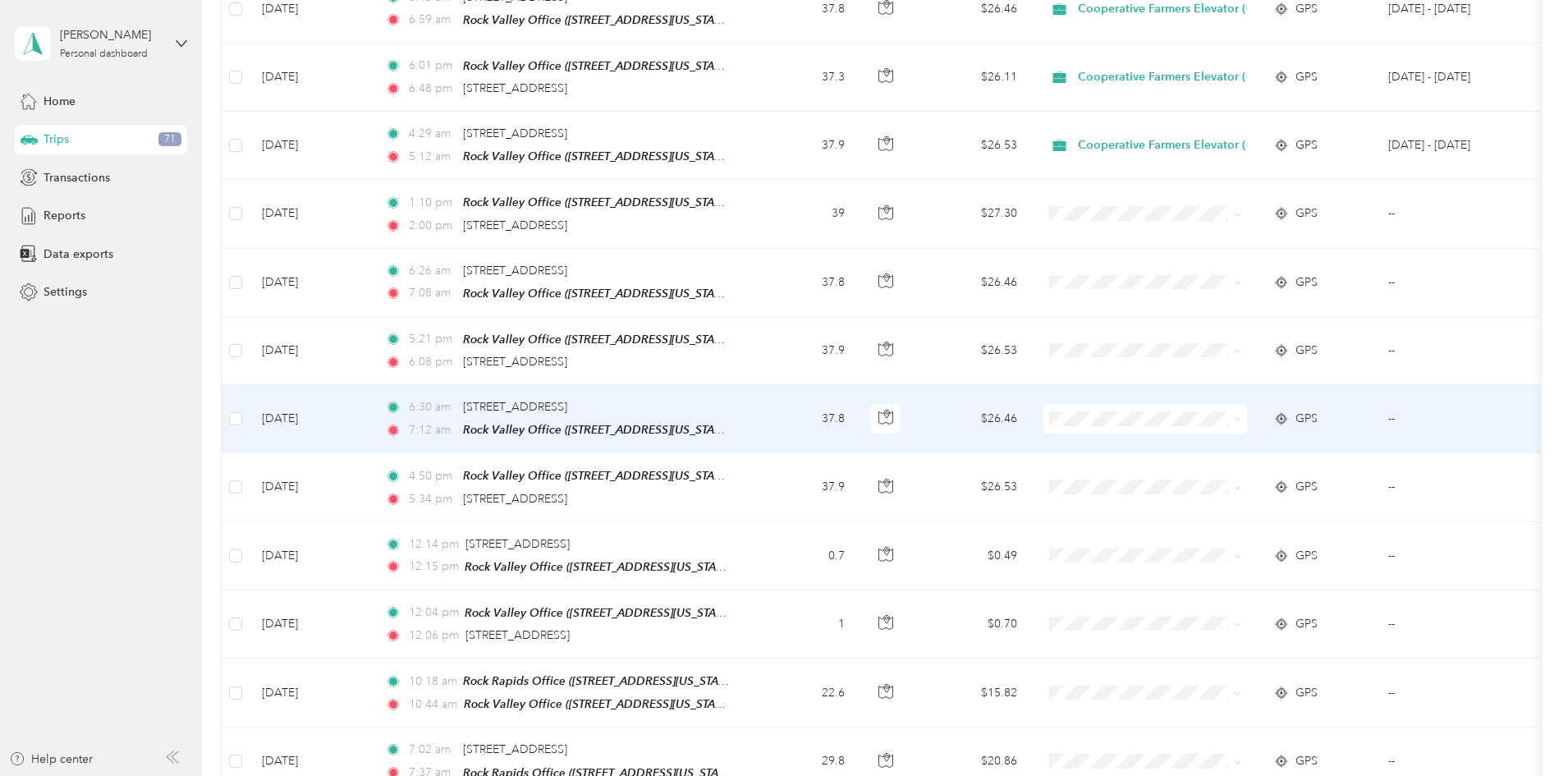
scroll to position [821, 0]
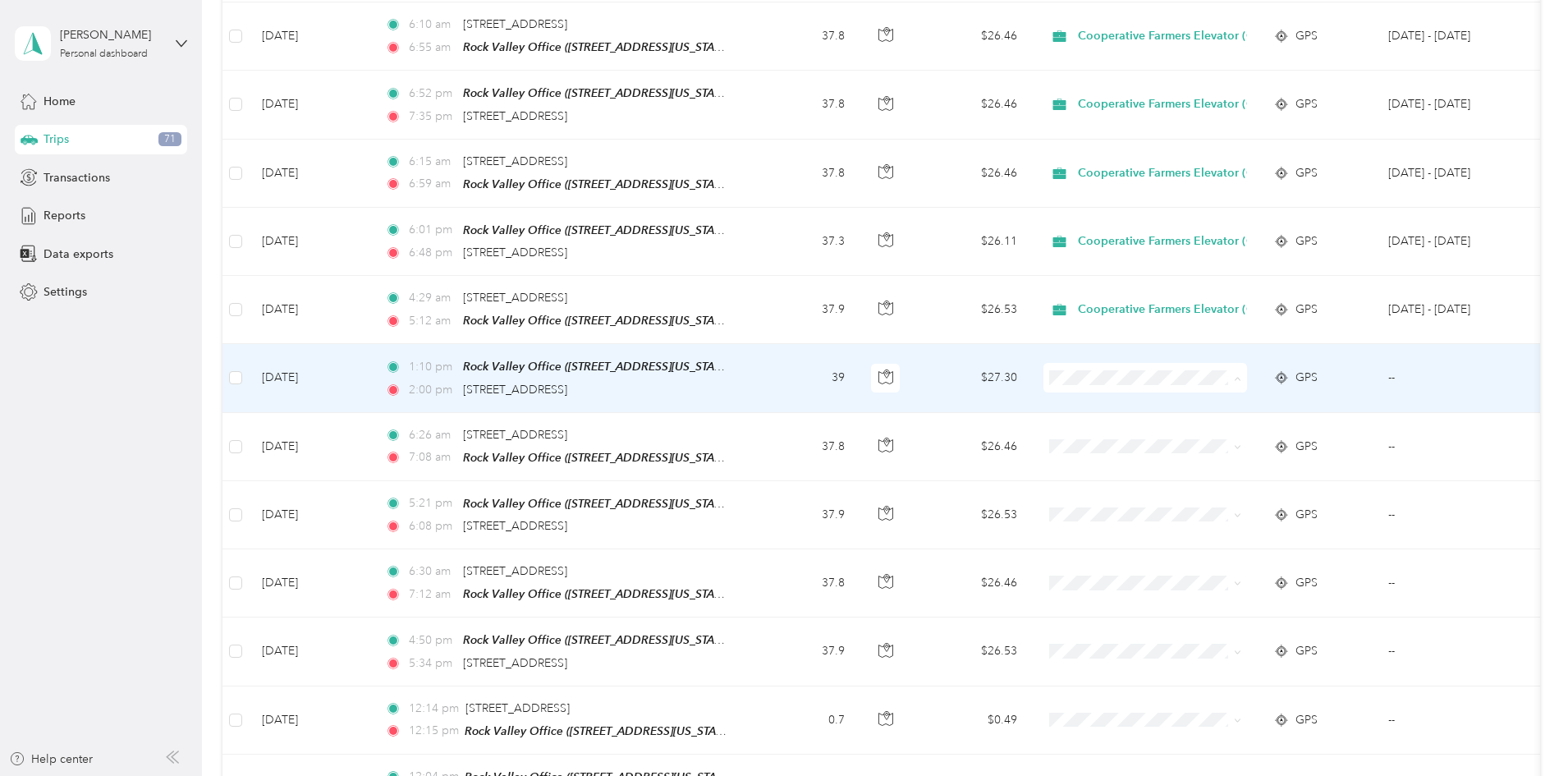
click at [1202, 397] on span "Cooperative Farmers Elevator (CFE)" at bounding box center [1291, 397] width 194 height 18
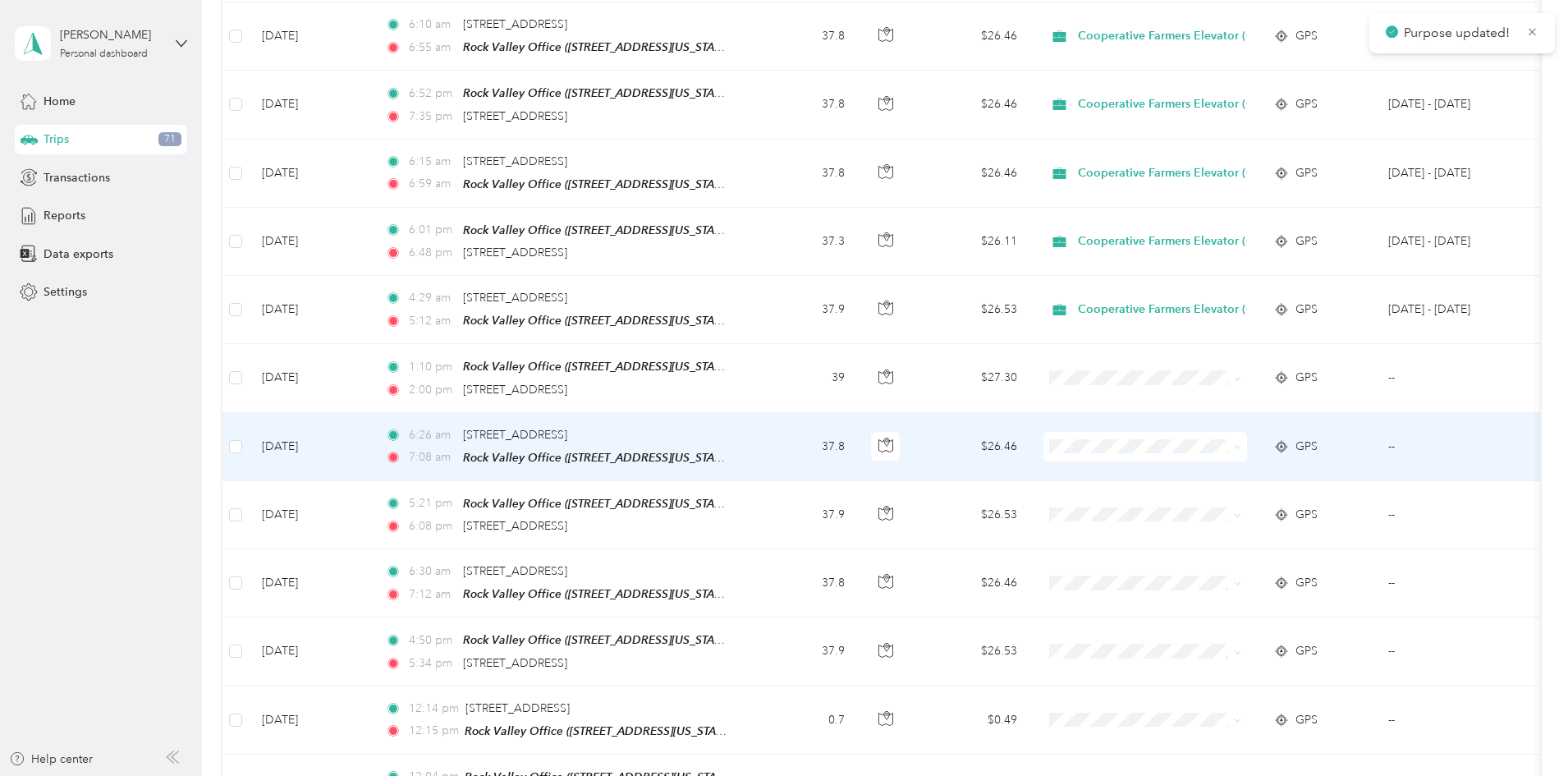
click at [1196, 432] on span at bounding box center [1145, 447] width 204 height 29
click at [1215, 467] on span "Cooperative Farmers Elevator (CFE)" at bounding box center [1291, 464] width 194 height 18
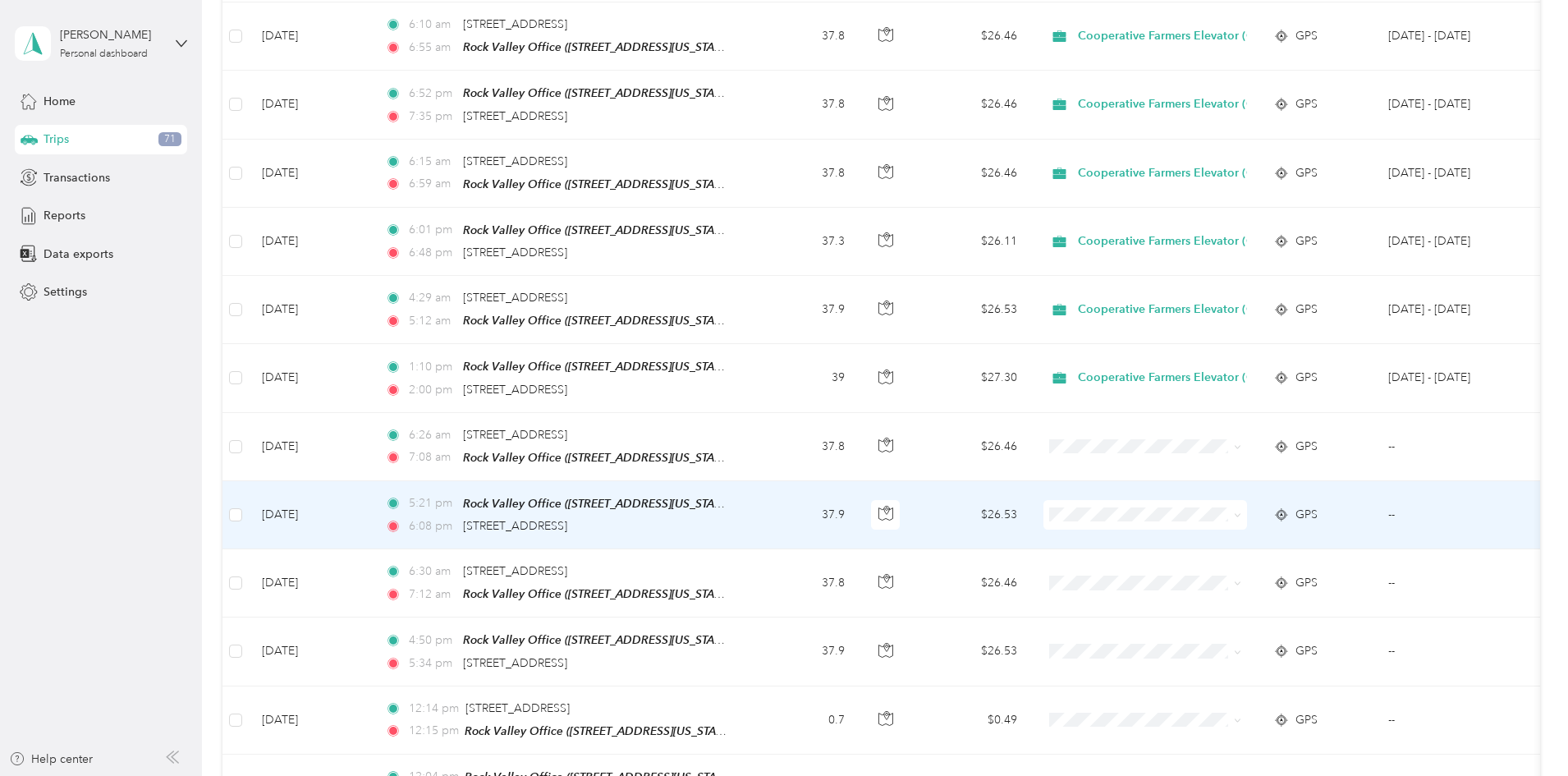
click at [1207, 533] on span "Cooperative Farmers Elevator (CFE)" at bounding box center [1291, 530] width 194 height 18
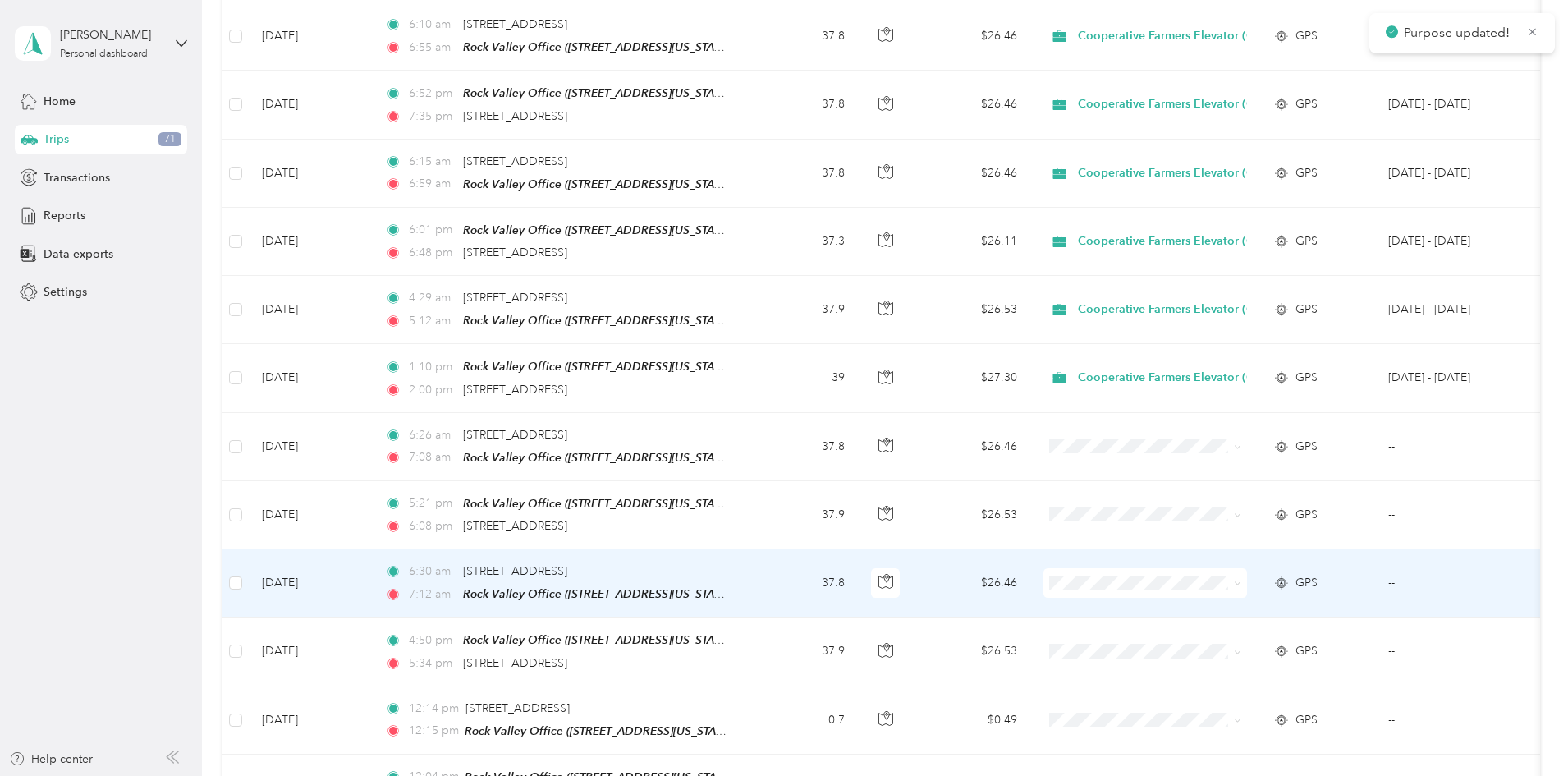
click at [1217, 600] on span "Cooperative Farmers Elevator (CFE)" at bounding box center [1291, 600] width 194 height 18
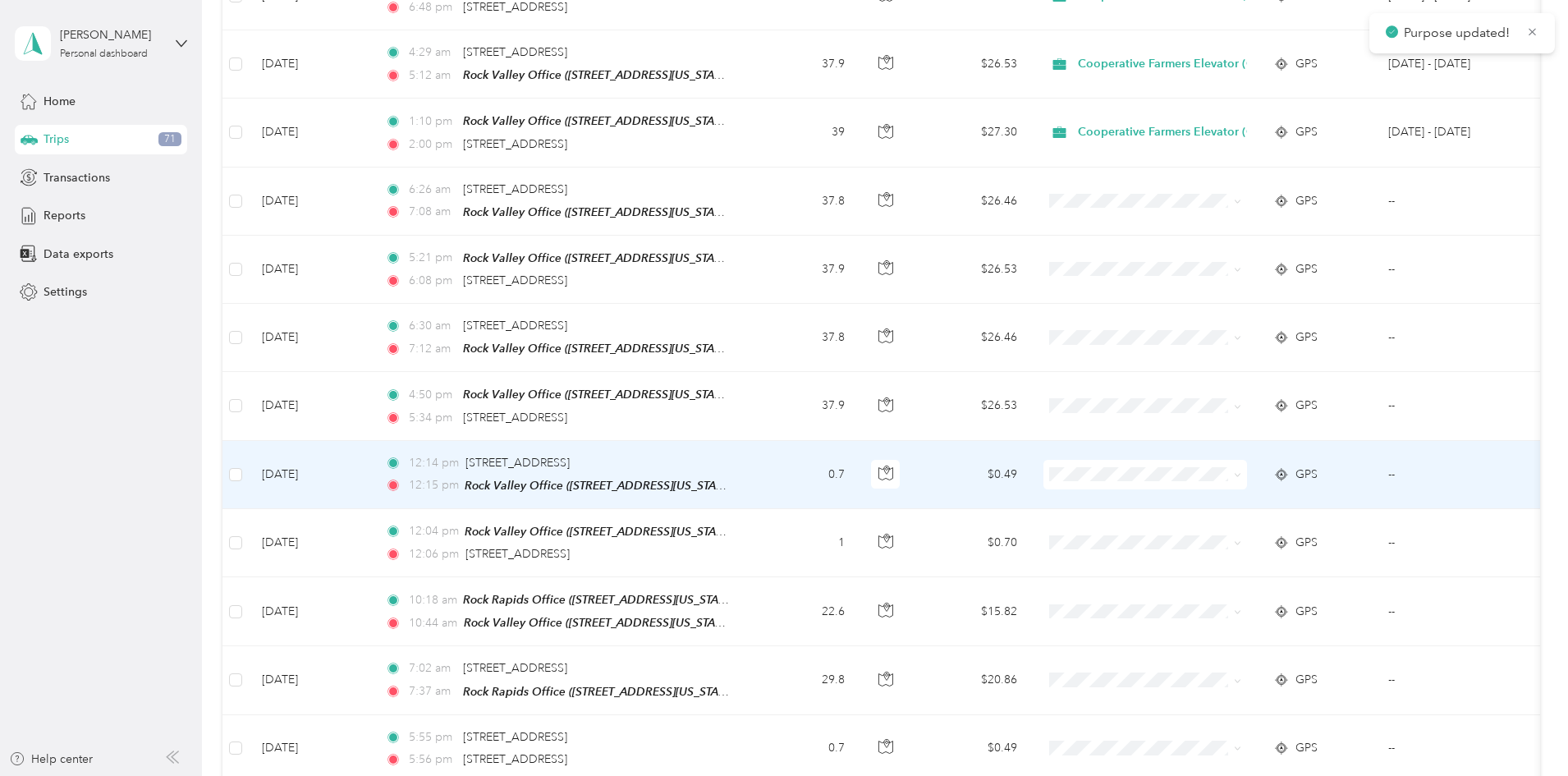
scroll to position [1068, 0]
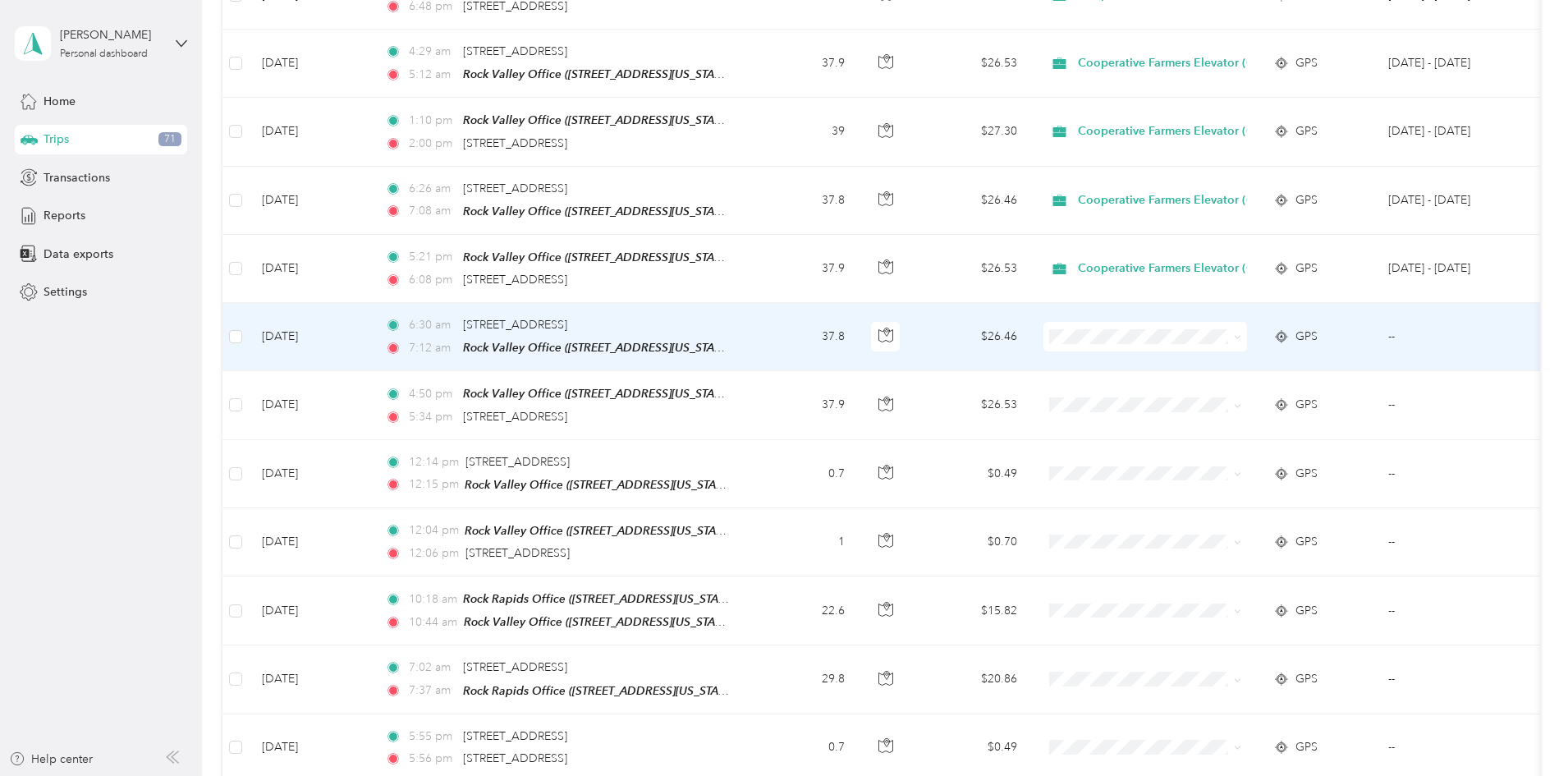
click at [1222, 350] on span "Cooperative Farmers Elevator (CFE)" at bounding box center [1291, 349] width 194 height 18
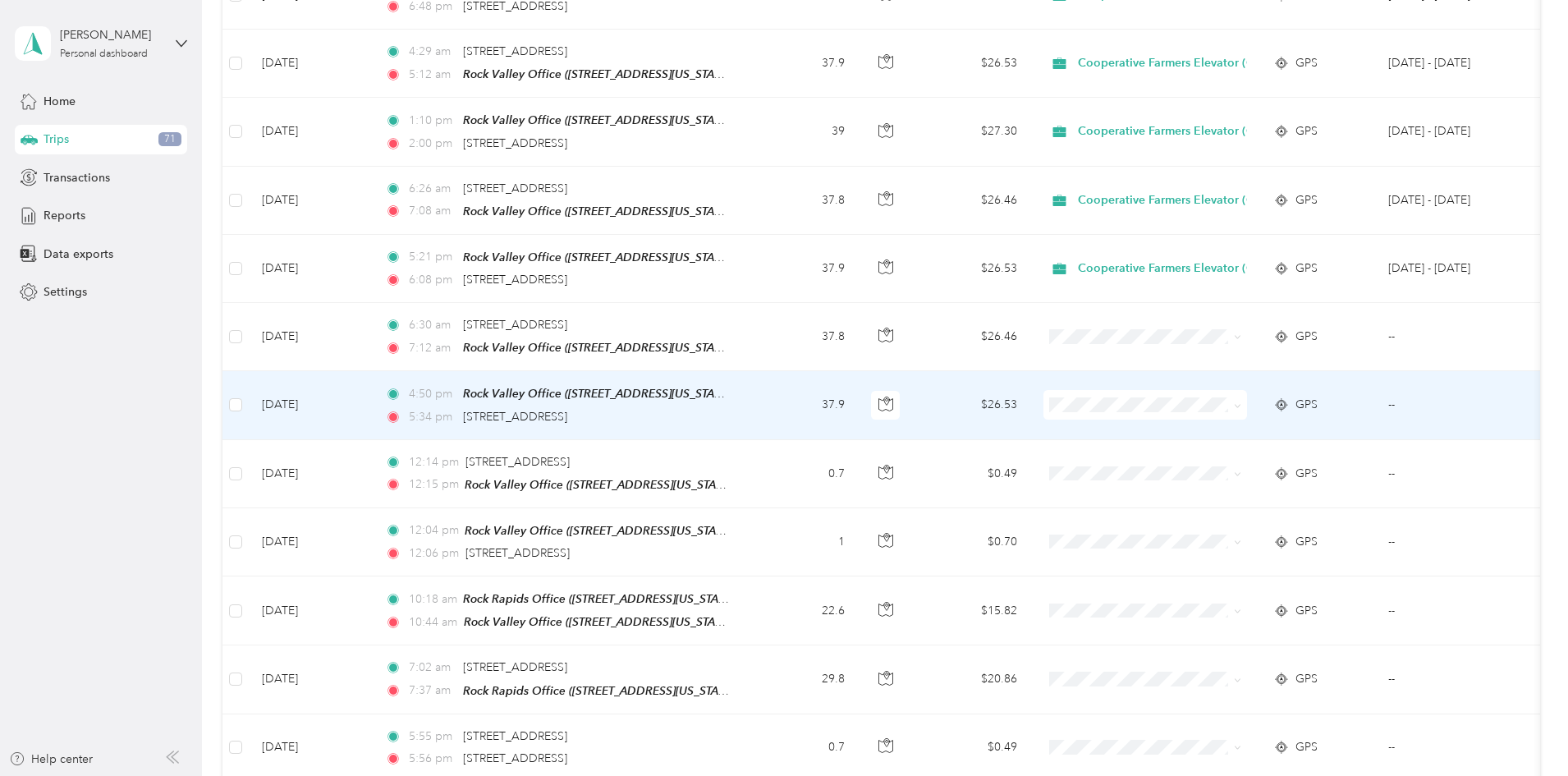
click at [1213, 419] on span "Cooperative Farmers Elevator (CFE)" at bounding box center [1291, 419] width 194 height 18
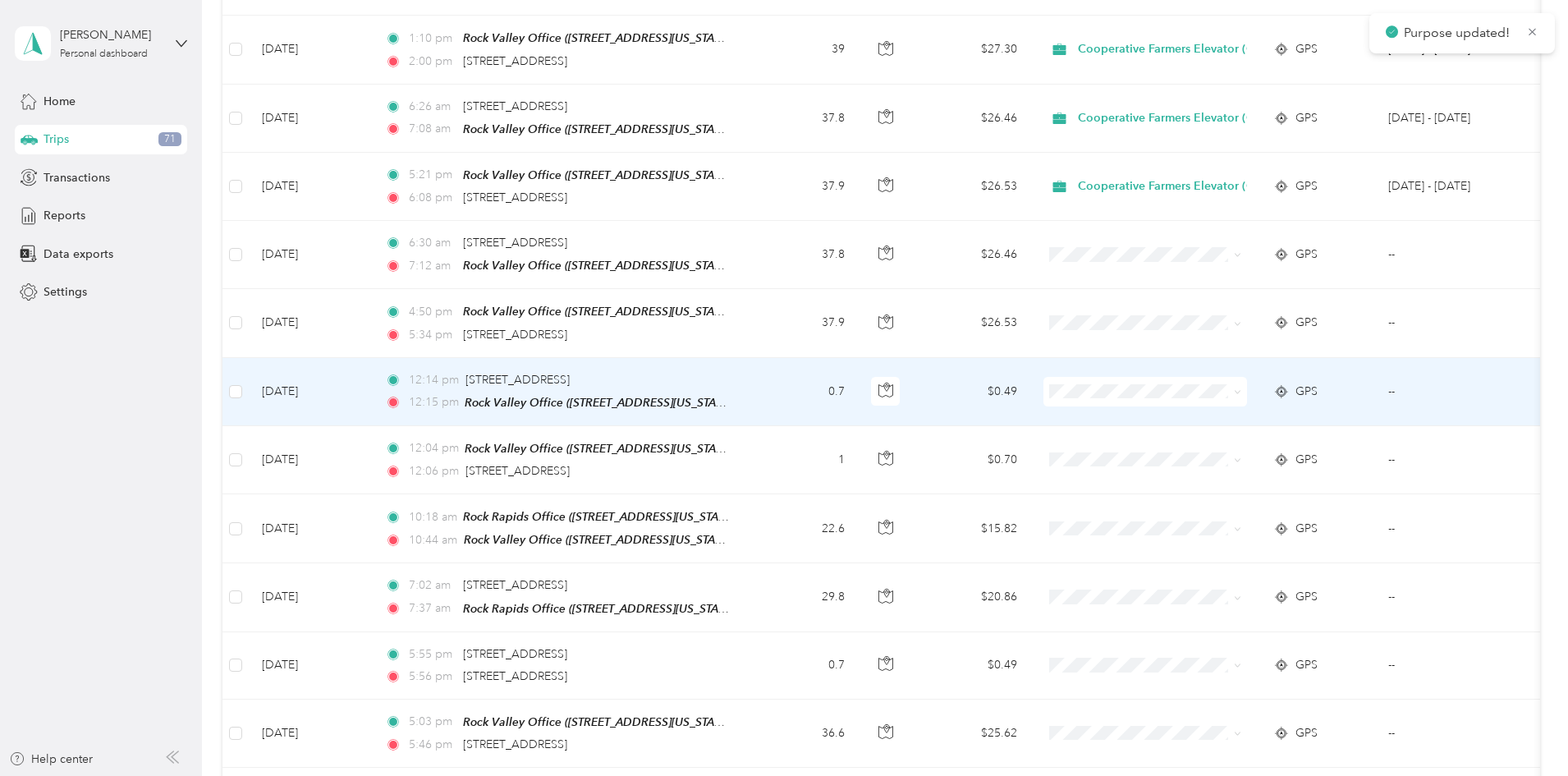
click at [858, 375] on td "0.7" at bounding box center [804, 393] width 109 height 68
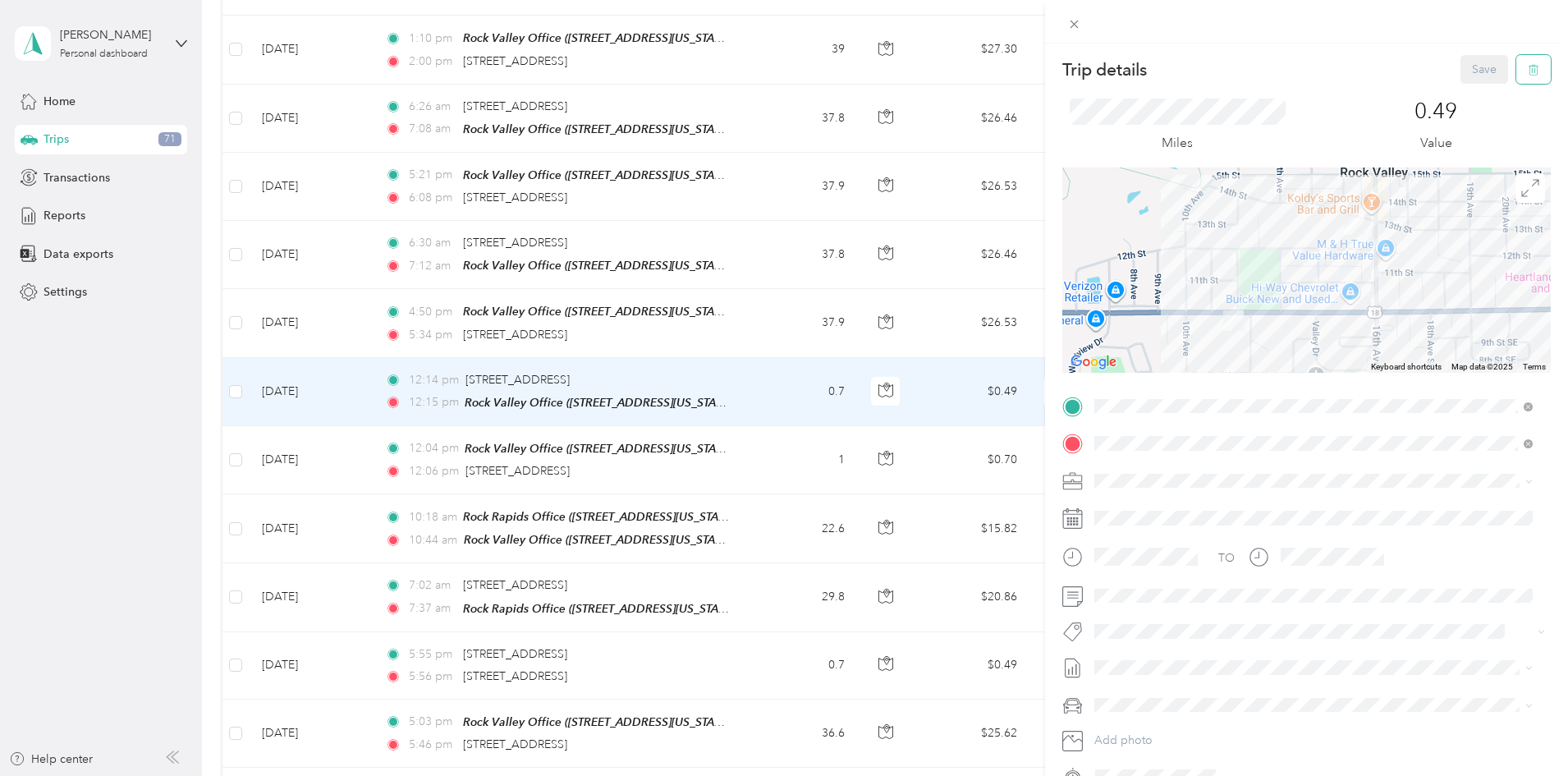
click at [1527, 72] on icon "button" at bounding box center [1533, 70] width 11 height 11
click at [1468, 87] on button "Yes" at bounding box center [1473, 89] width 32 height 27
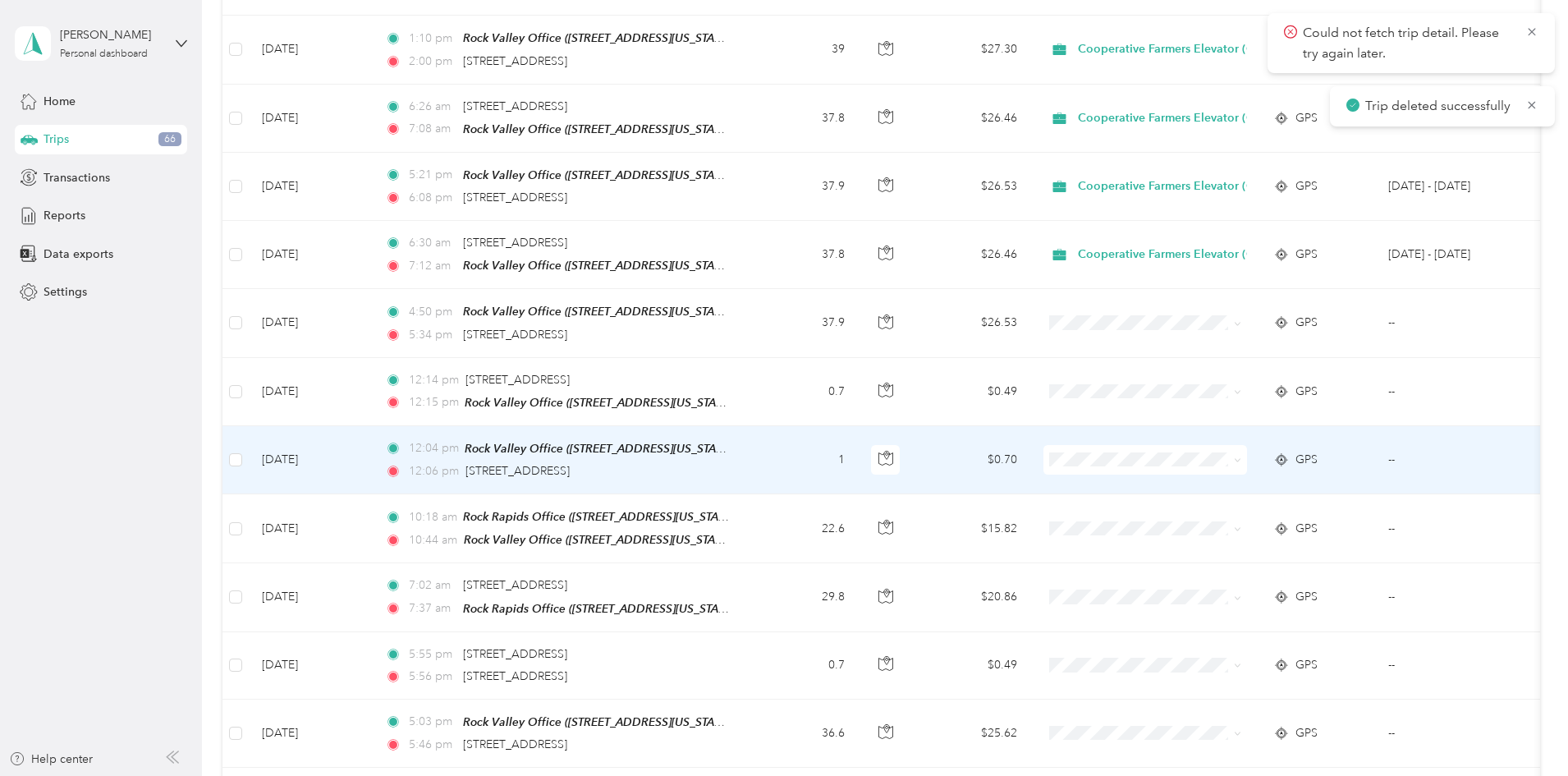
click at [858, 434] on td "1" at bounding box center [804, 461] width 109 height 68
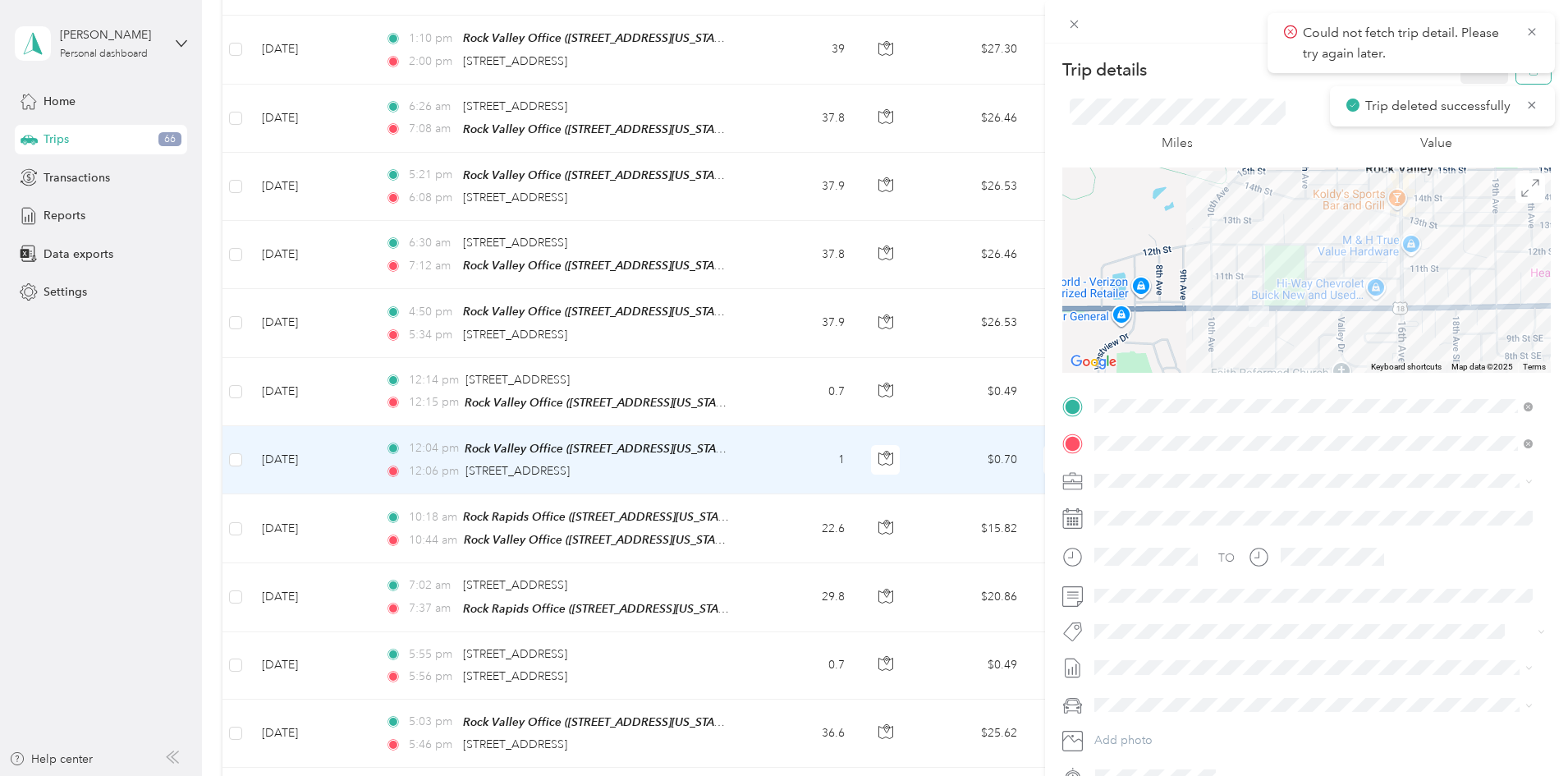
click at [1520, 82] on body "Could not fetch trip detail. Please try again later. Trip deleted successfully …" at bounding box center [779, 388] width 1560 height 776
click at [1527, 31] on icon at bounding box center [1532, 32] width 13 height 15
click at [1532, 72] on icon "button" at bounding box center [1532, 70] width 0 height 4
click at [1473, 87] on button "Yes" at bounding box center [1473, 89] width 32 height 27
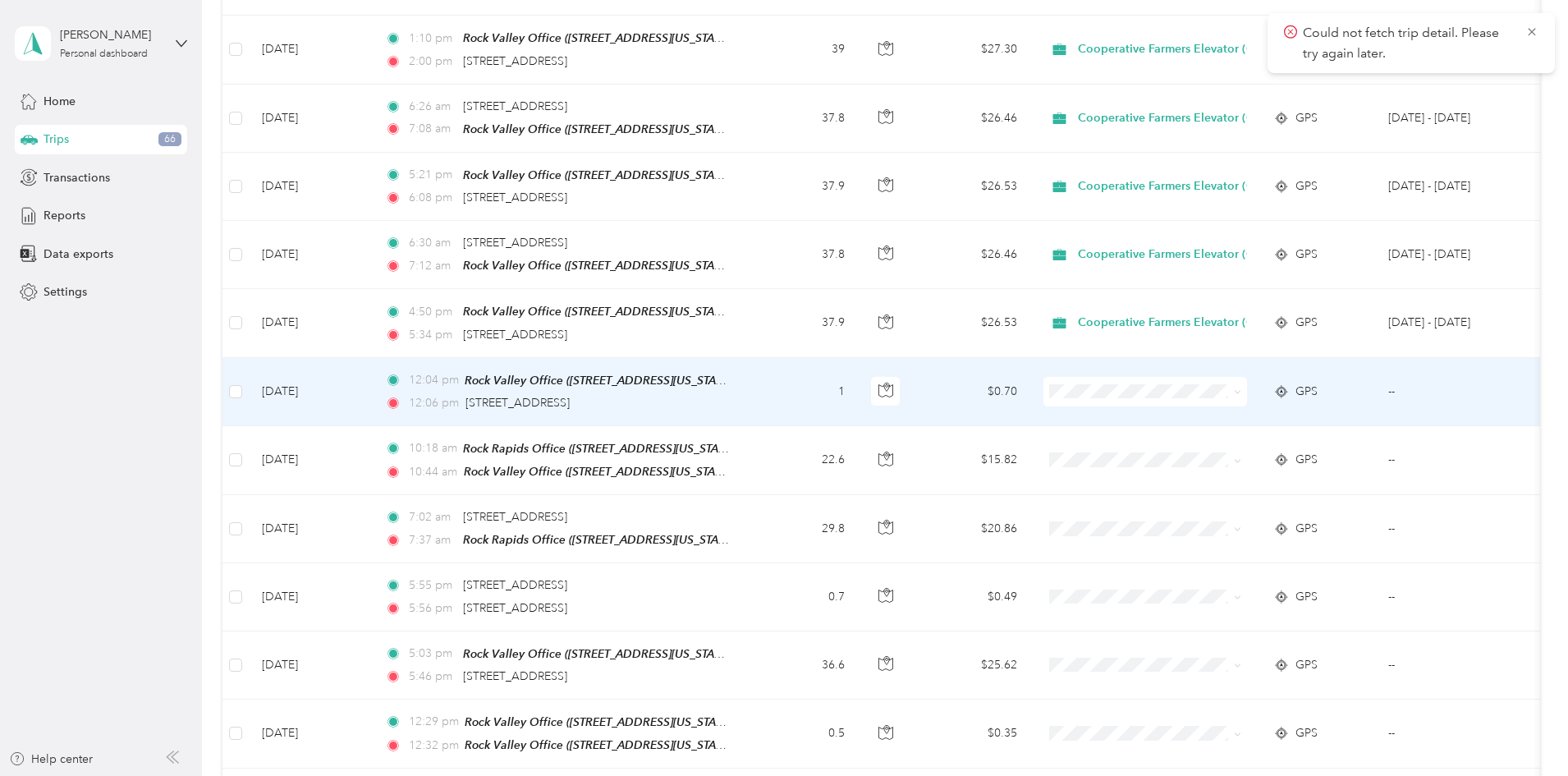
click at [1030, 375] on td "$0.70" at bounding box center [973, 393] width 115 height 68
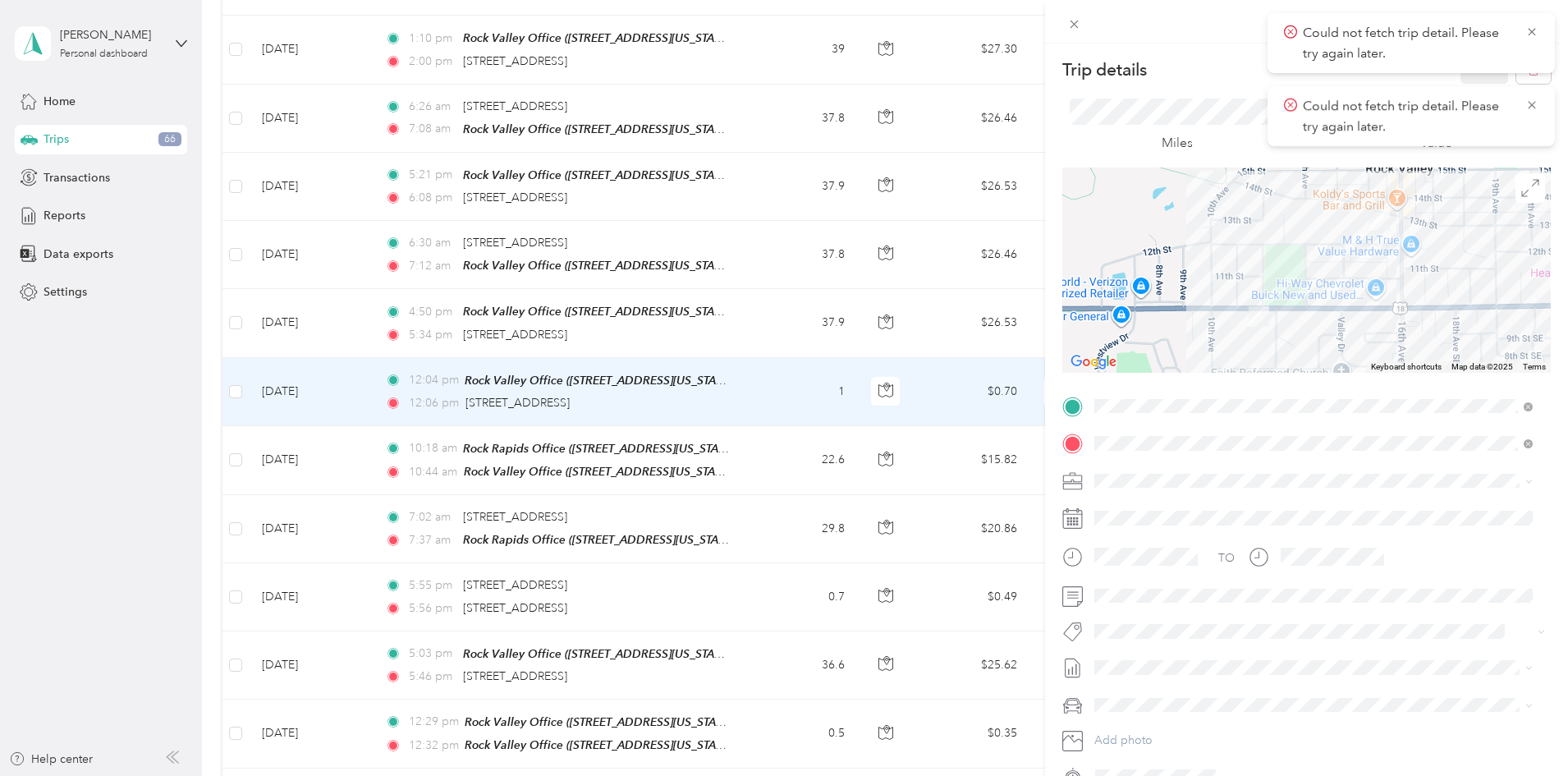
click at [1540, 96] on div "Could not fetch trip detail. Please try again later." at bounding box center [1411, 116] width 287 height 60
click at [1527, 110] on icon at bounding box center [1532, 105] width 13 height 15
click at [1530, 75] on button "button" at bounding box center [1533, 69] width 34 height 29
click at [1471, 88] on button "Yes" at bounding box center [1473, 89] width 32 height 27
click at [1534, 31] on icon at bounding box center [1532, 32] width 13 height 15
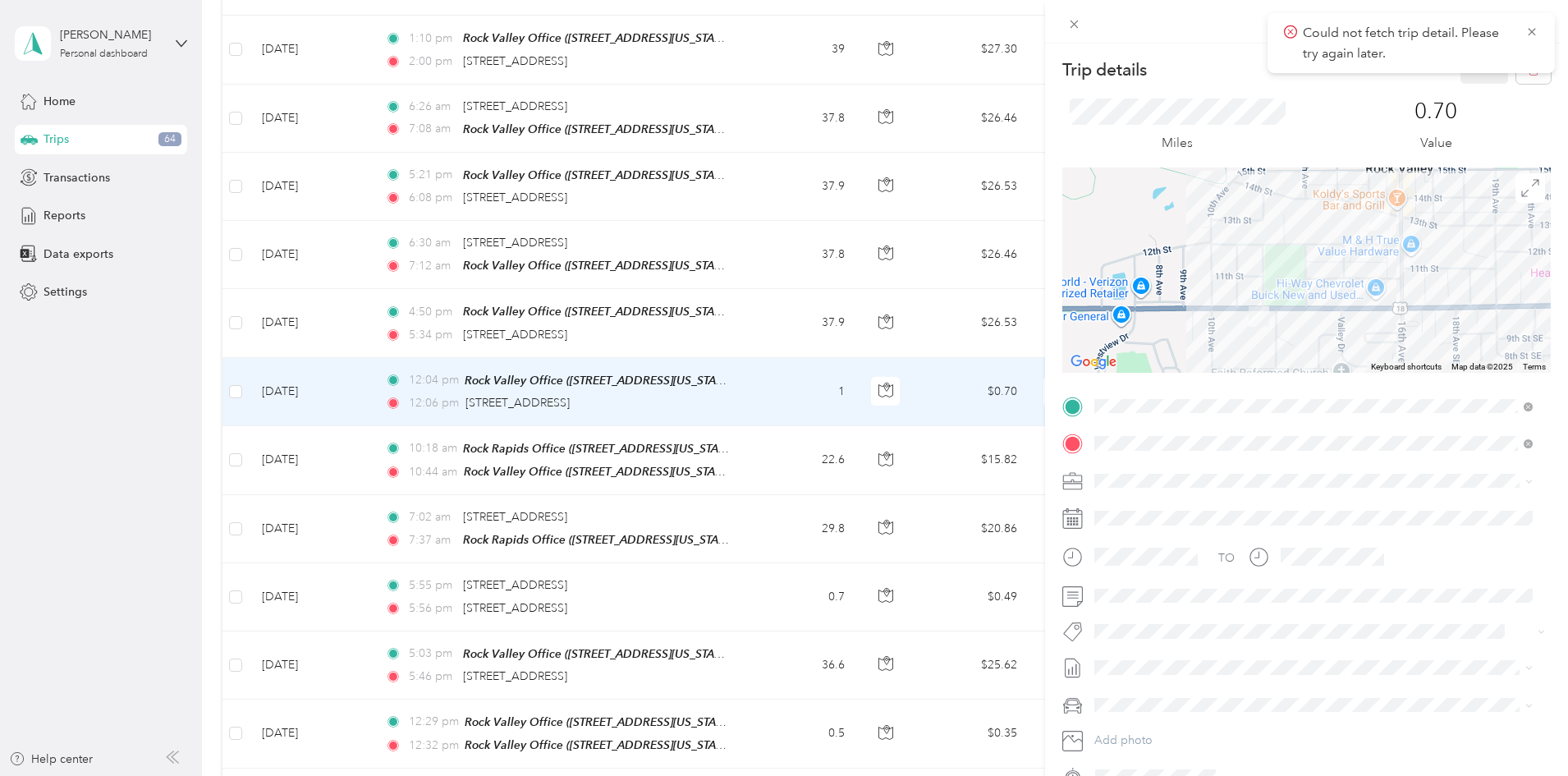
click at [1534, 31] on icon at bounding box center [1532, 32] width 13 height 15
click at [1081, 29] on icon at bounding box center [1074, 24] width 14 height 14
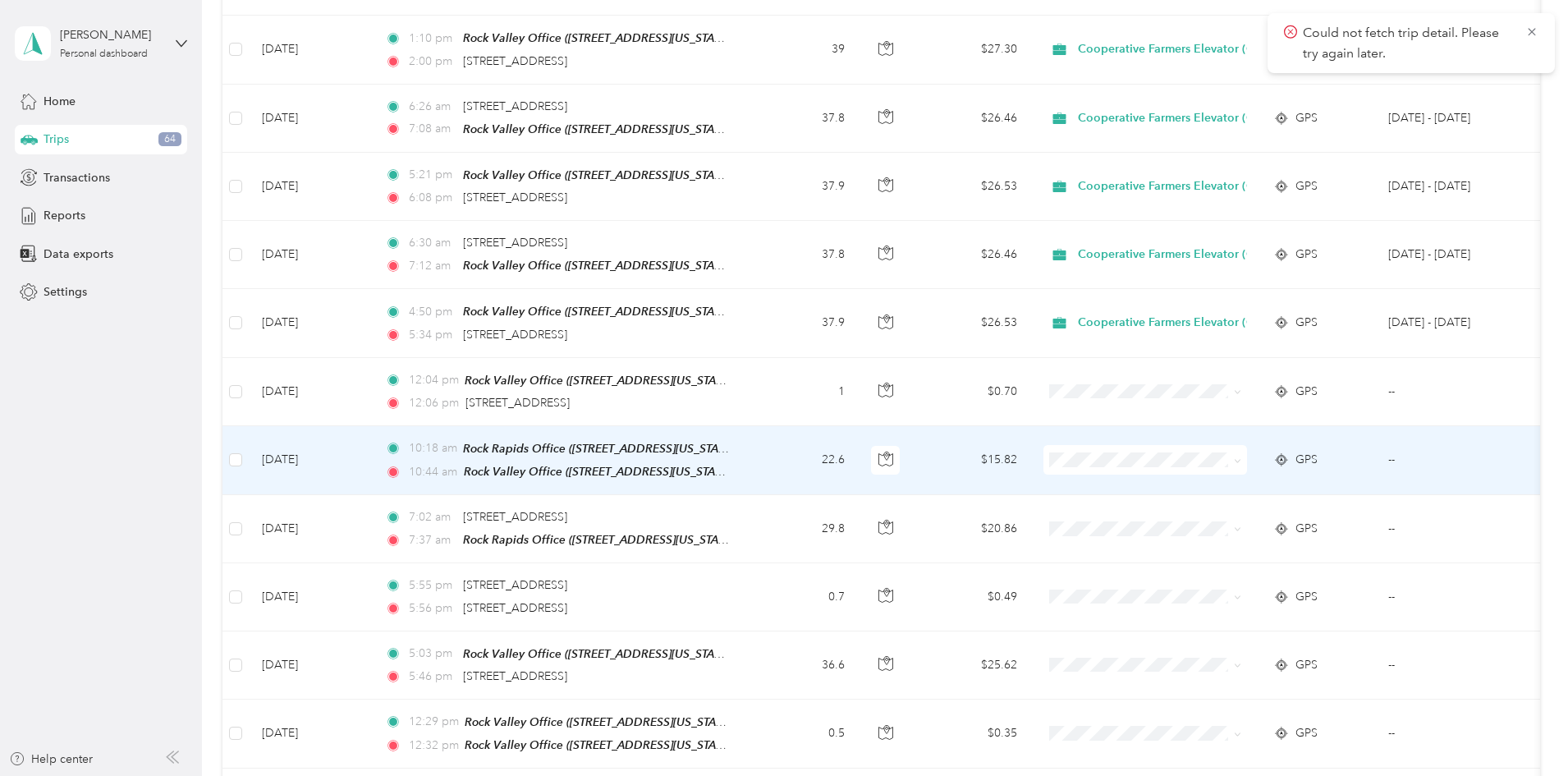
click at [1219, 479] on li "Cooperative Farmers Elevator (CFE)" at bounding box center [1276, 474] width 247 height 29
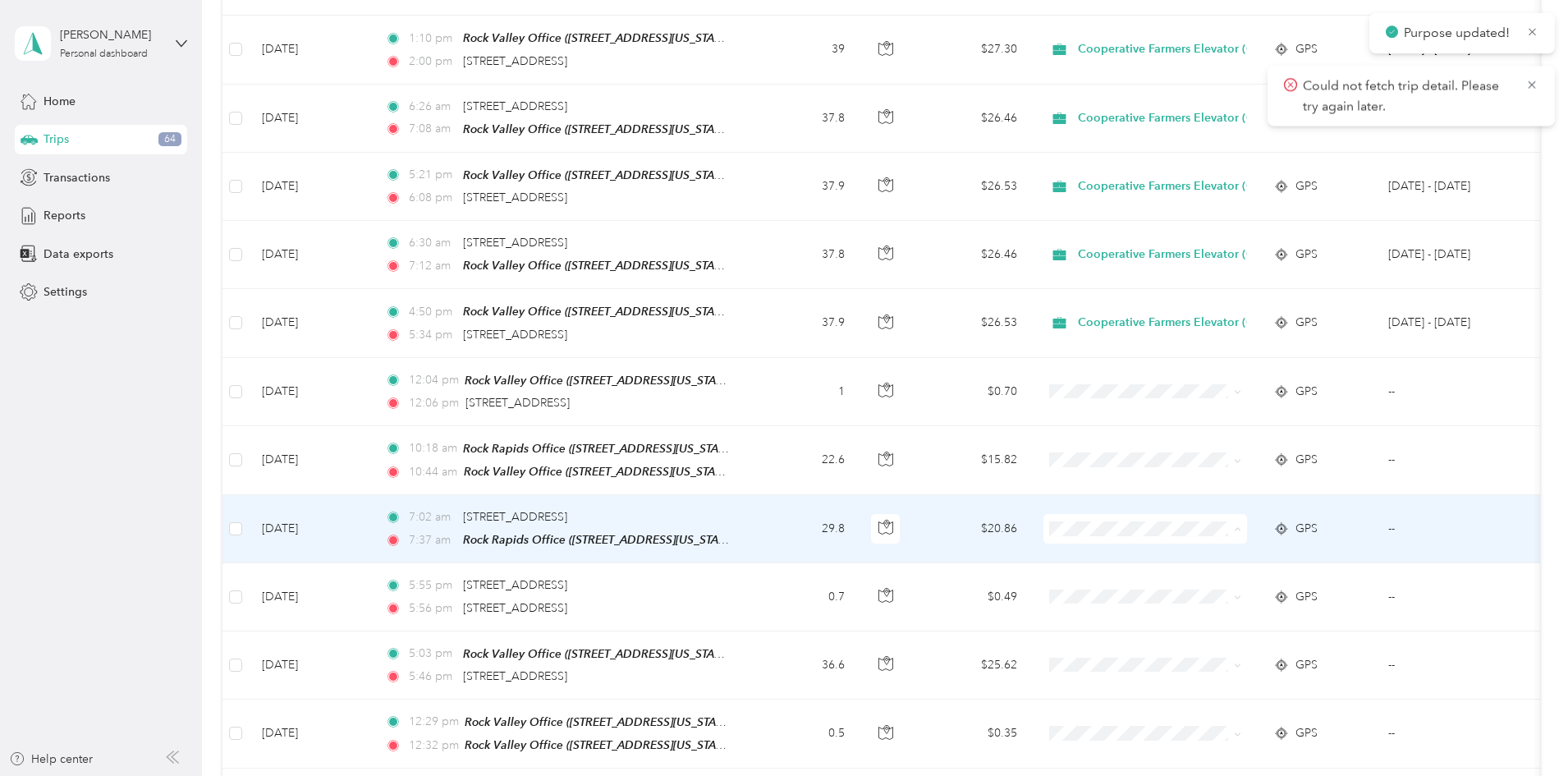
click at [1230, 547] on li "Cooperative Farmers Elevator (CFE)" at bounding box center [1276, 542] width 247 height 29
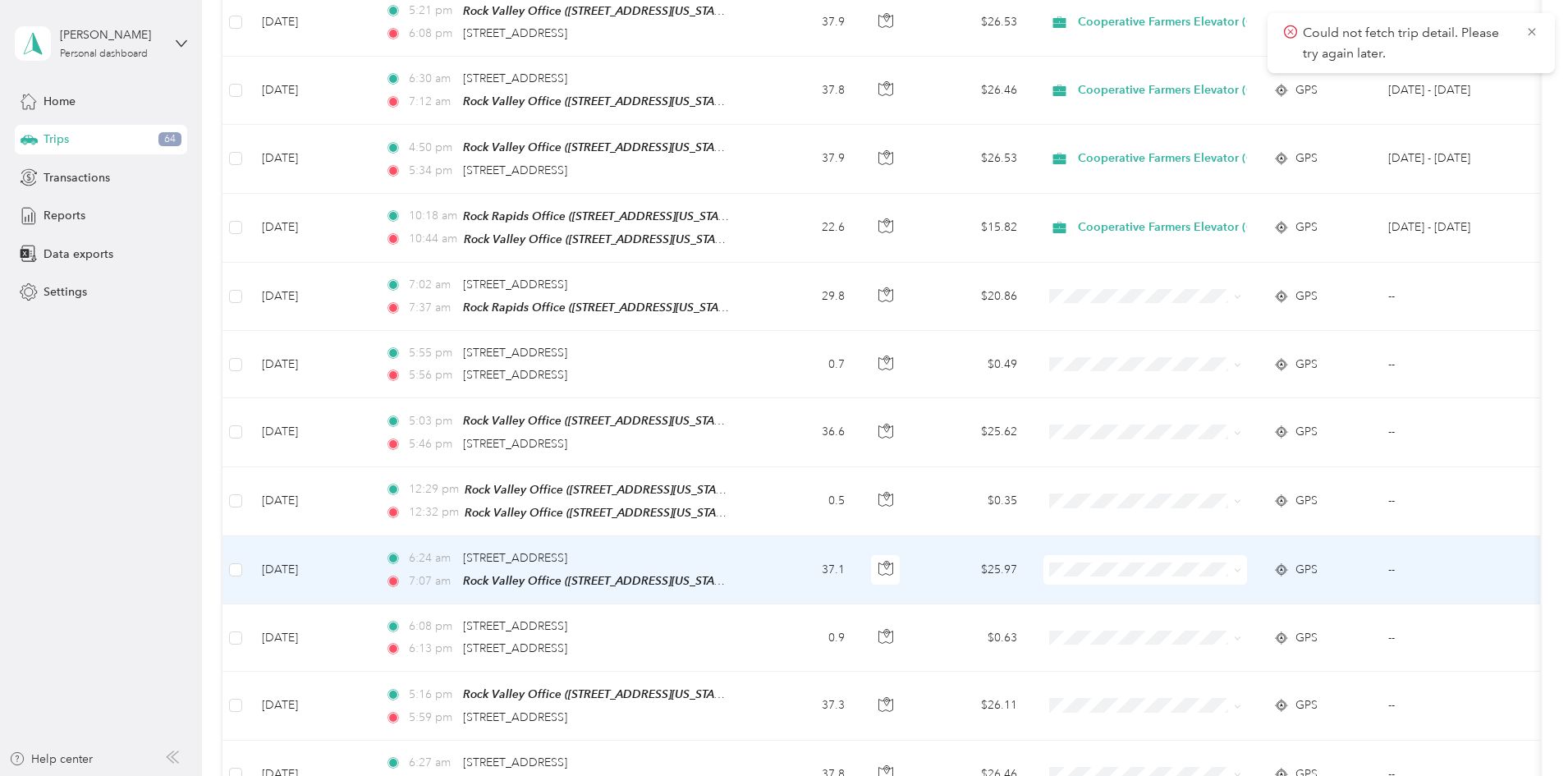
scroll to position [1232, 0]
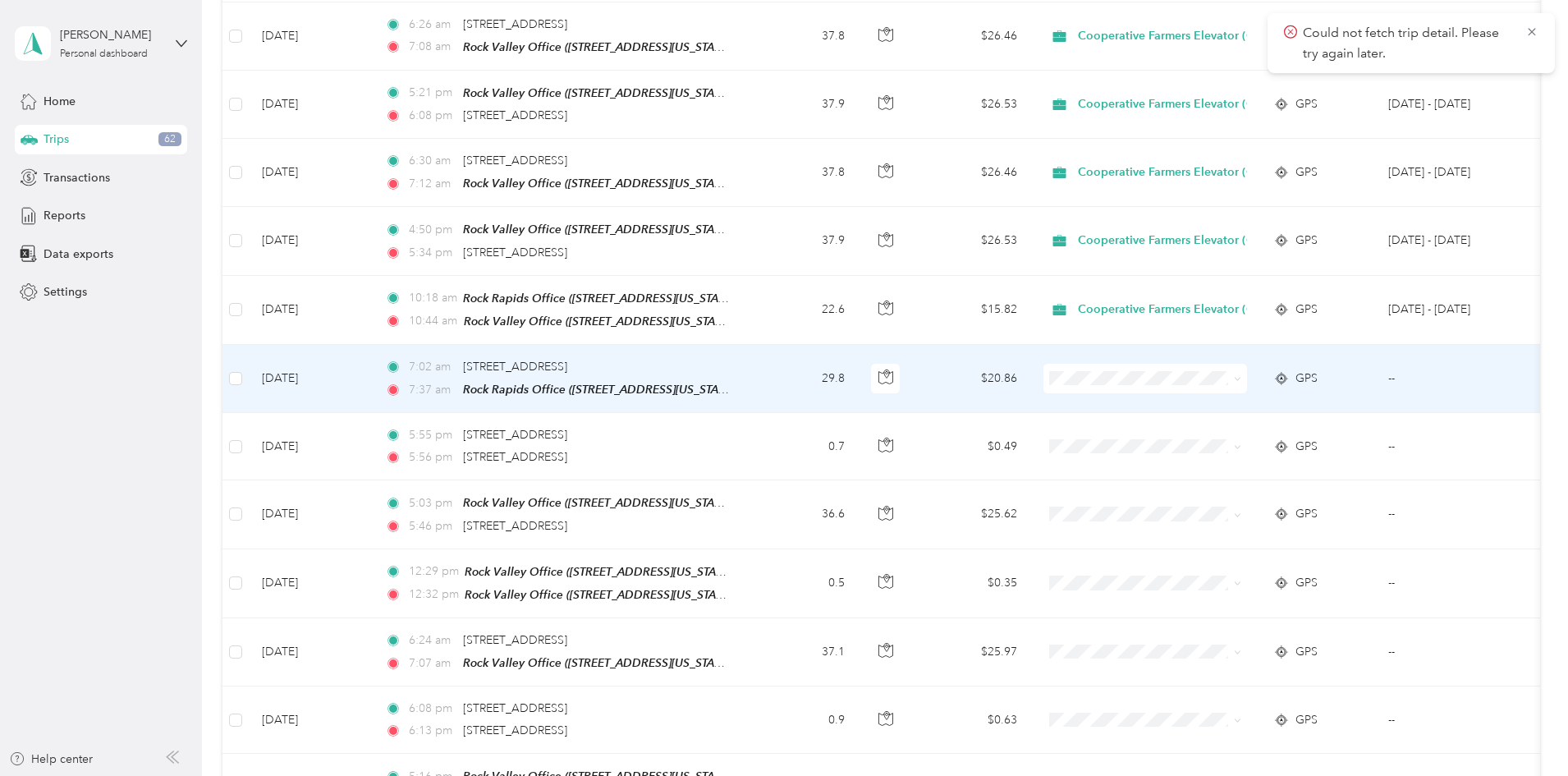
click at [1211, 389] on span "Cooperative Farmers Elevator (CFE)" at bounding box center [1291, 391] width 194 height 18
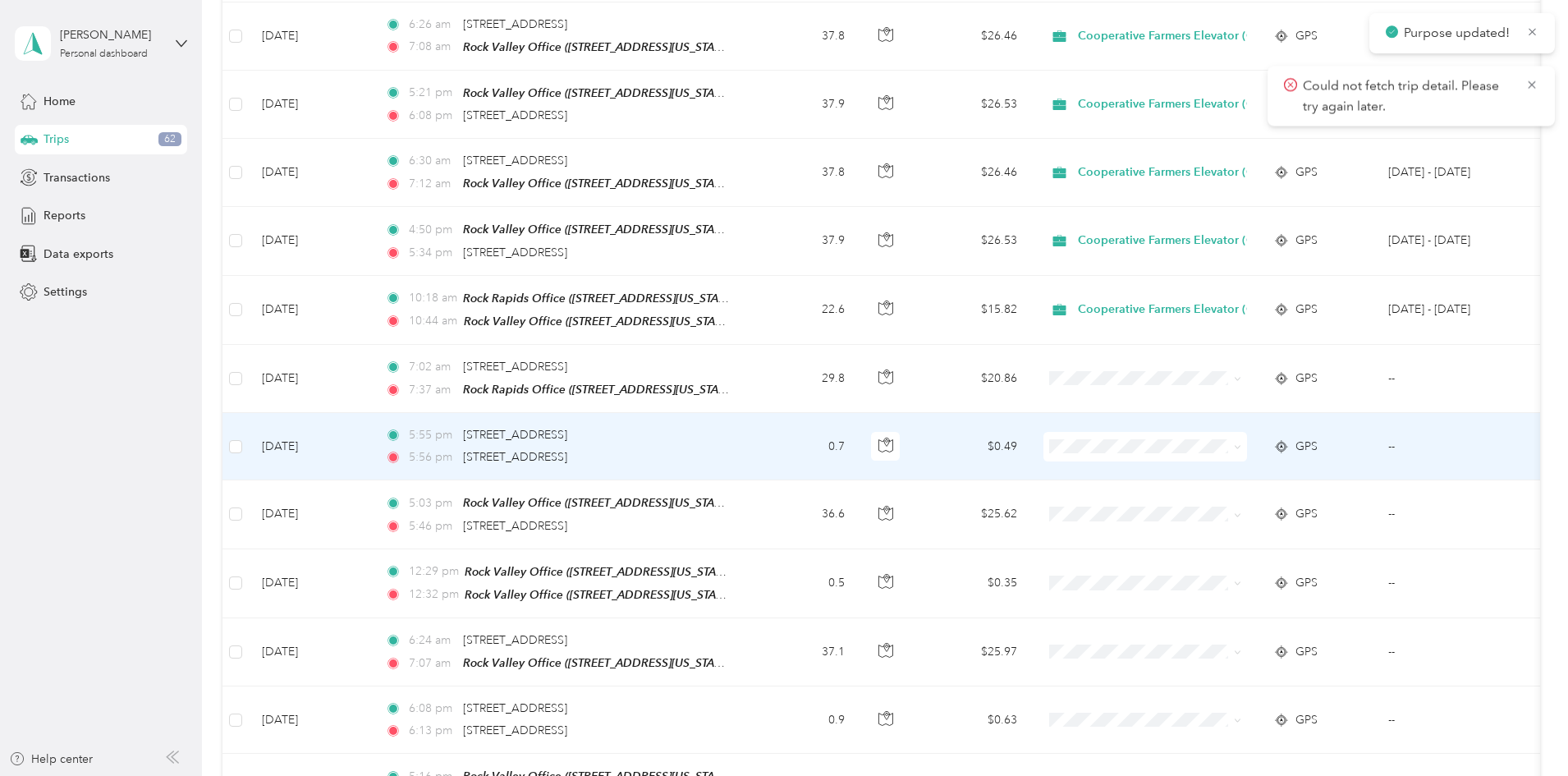
click at [750, 436] on td "5:55 pm [STREET_ADDRESS] 5:56 pm [STREET_ADDRESS]" at bounding box center [561, 446] width 378 height 67
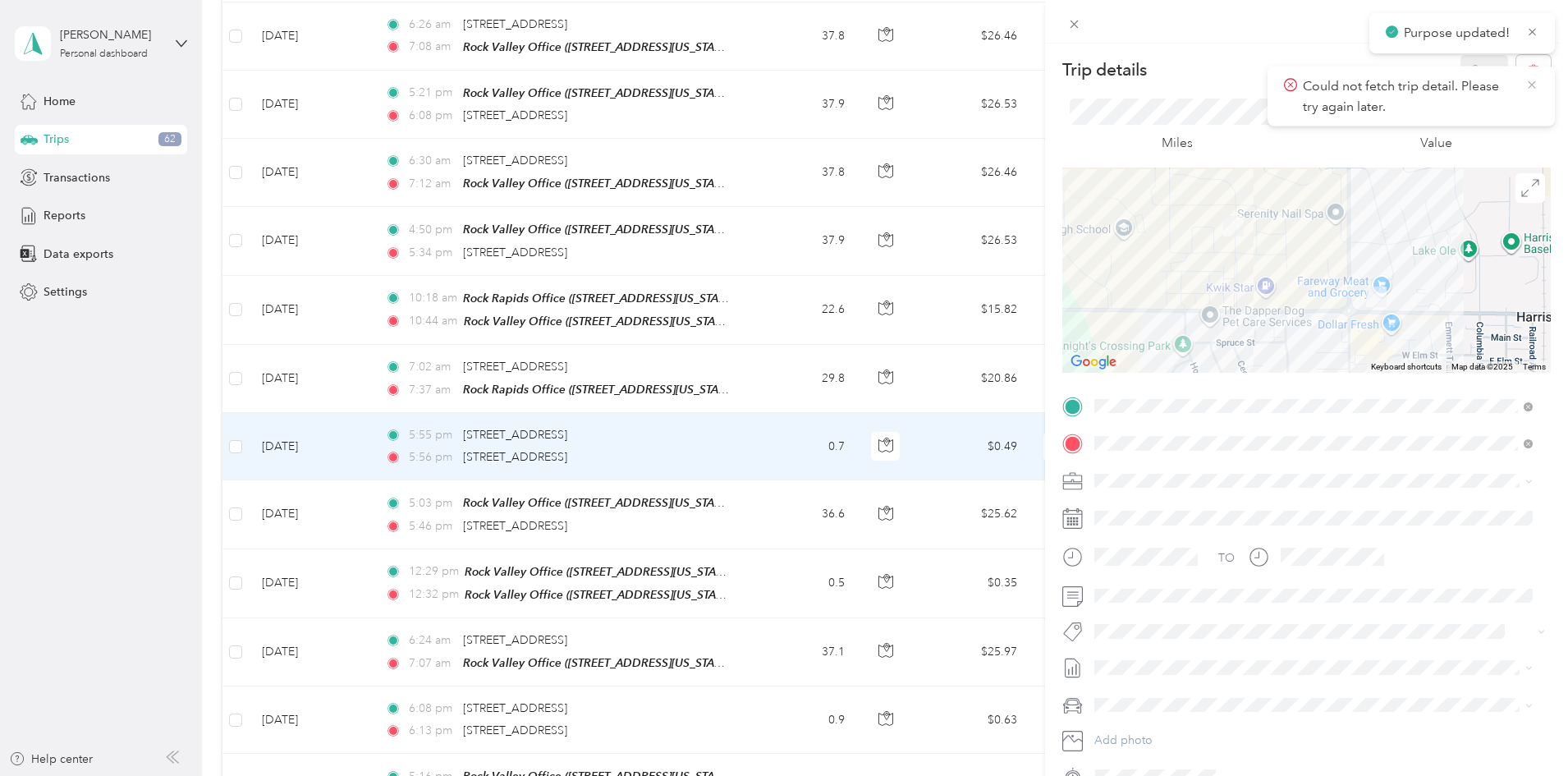
click at [1534, 79] on icon at bounding box center [1532, 85] width 13 height 15
click at [1527, 67] on icon "button" at bounding box center [1533, 70] width 11 height 11
click at [1471, 93] on button "Yes" at bounding box center [1473, 89] width 32 height 27
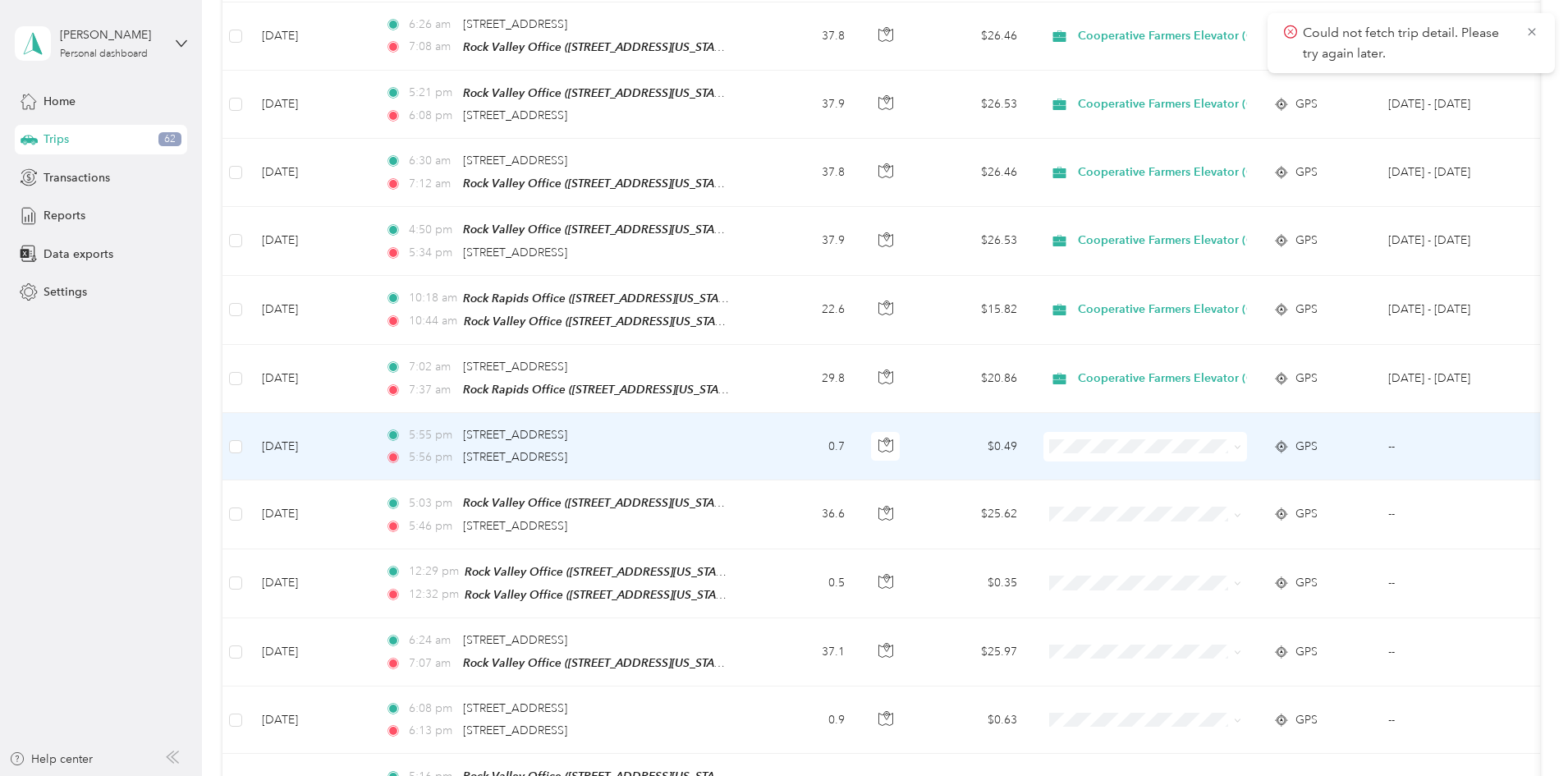
click at [1030, 430] on td "$0.49" at bounding box center [973, 446] width 115 height 67
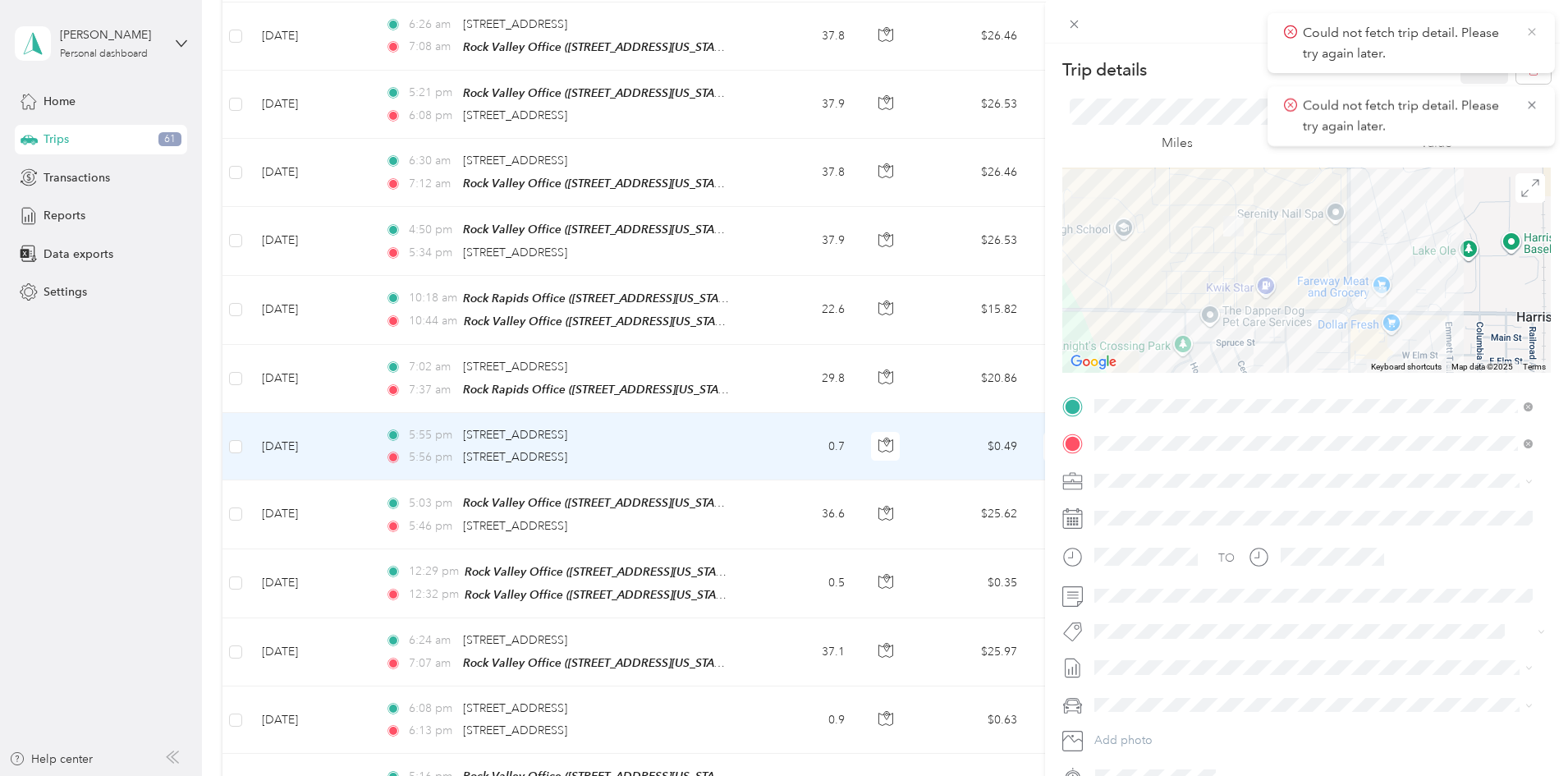
click at [1524, 30] on span "Could not fetch trip detail. Please try again later." at bounding box center [1411, 43] width 254 height 41
click at [1529, 29] on icon at bounding box center [1532, 32] width 13 height 15
click at [1527, 68] on icon "button" at bounding box center [1533, 70] width 11 height 11
click at [1468, 87] on button "Yes" at bounding box center [1473, 89] width 32 height 27
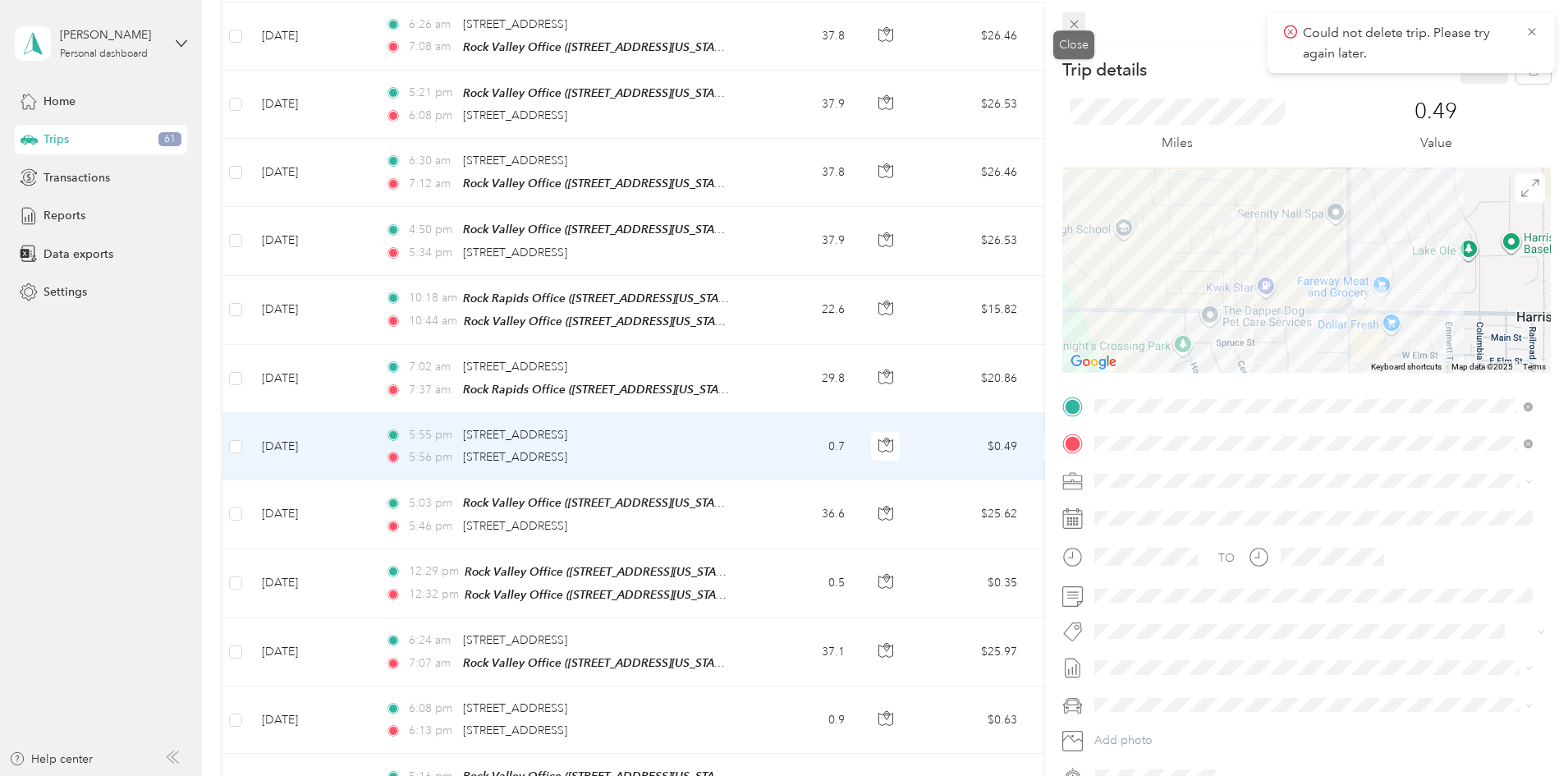
click at [1074, 25] on icon at bounding box center [1073, 24] width 8 height 8
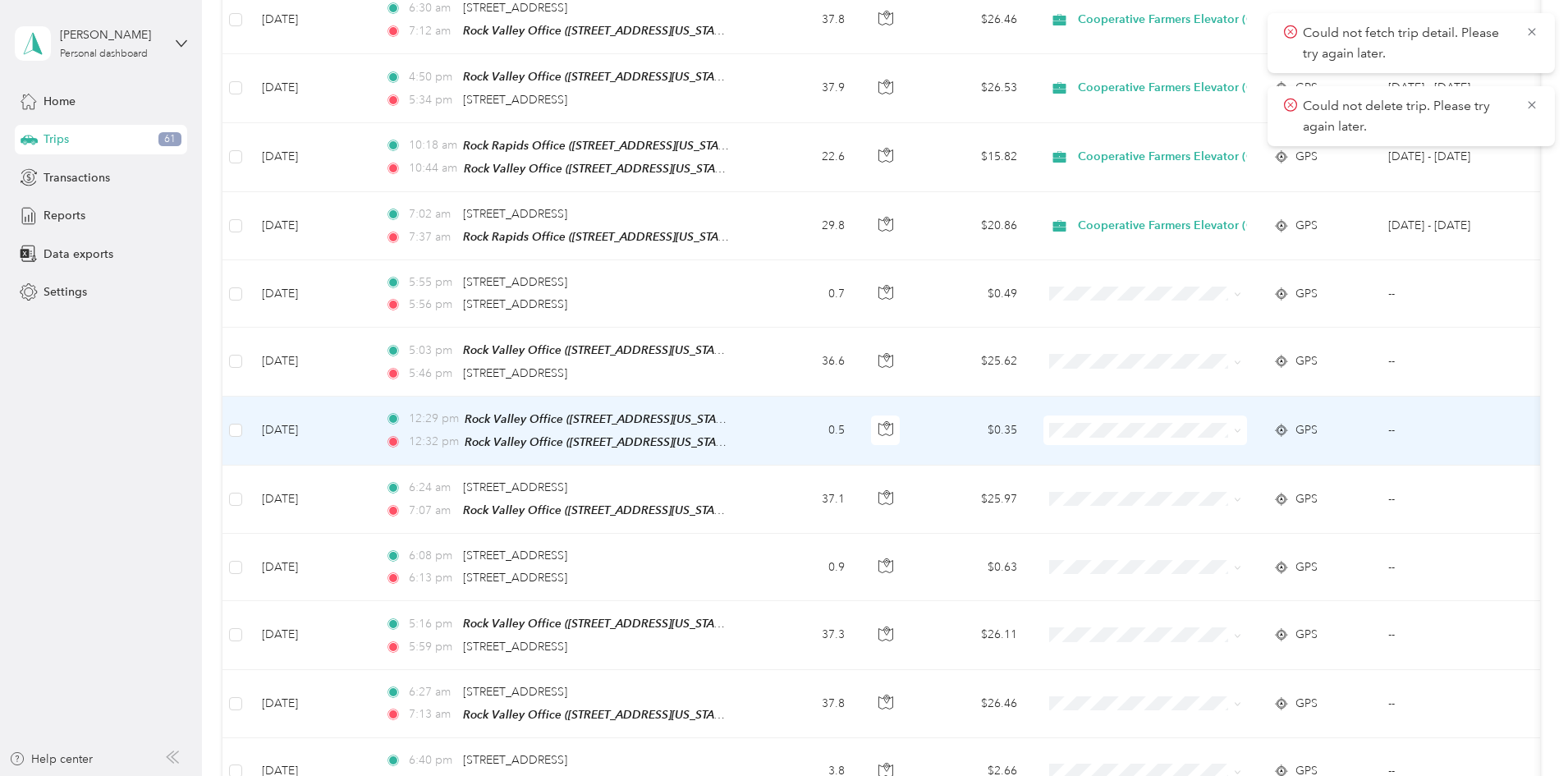
scroll to position [1478, 0]
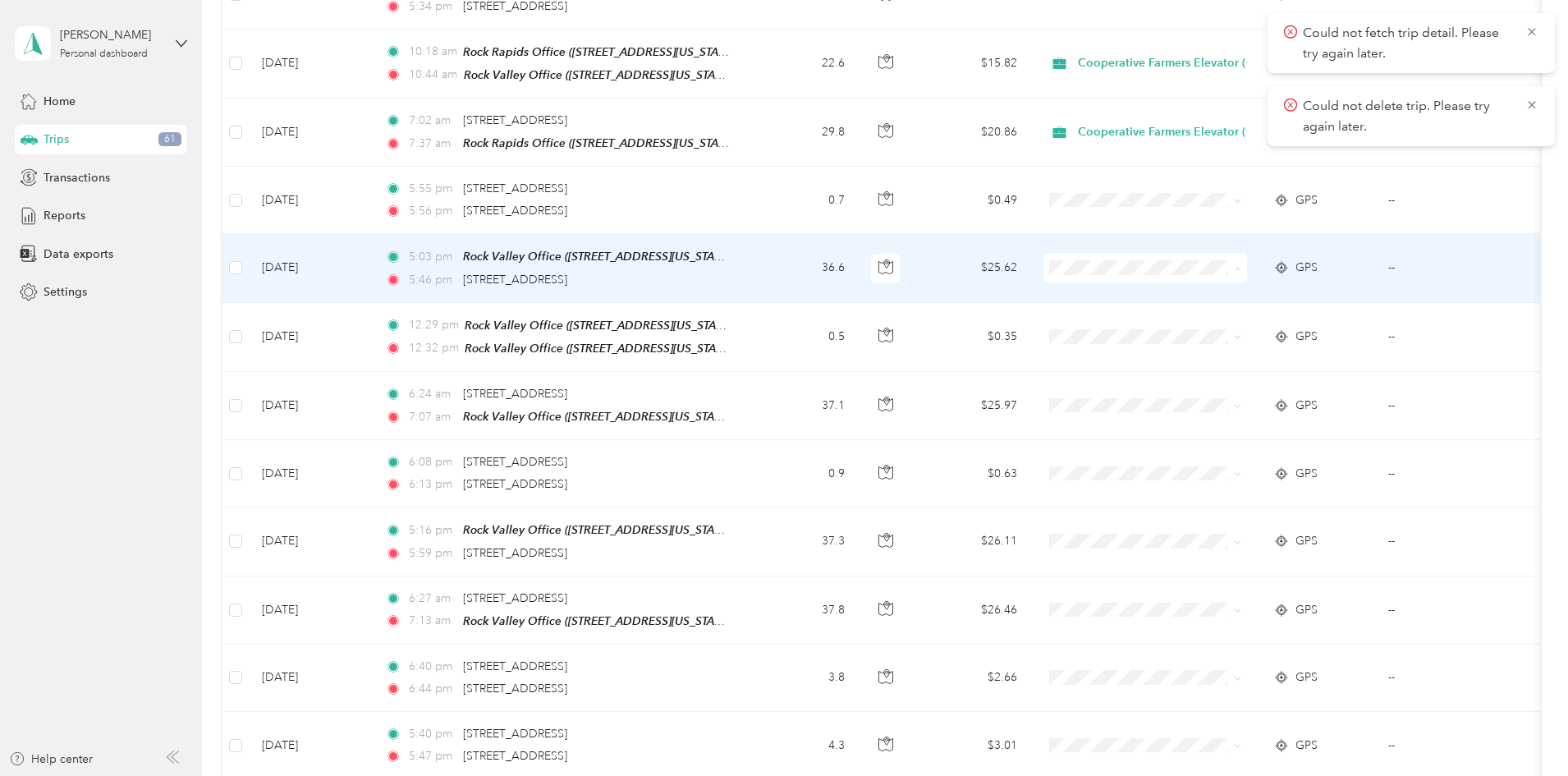
click at [1215, 283] on li "Cooperative Farmers Elevator (CFE)" at bounding box center [1276, 281] width 247 height 29
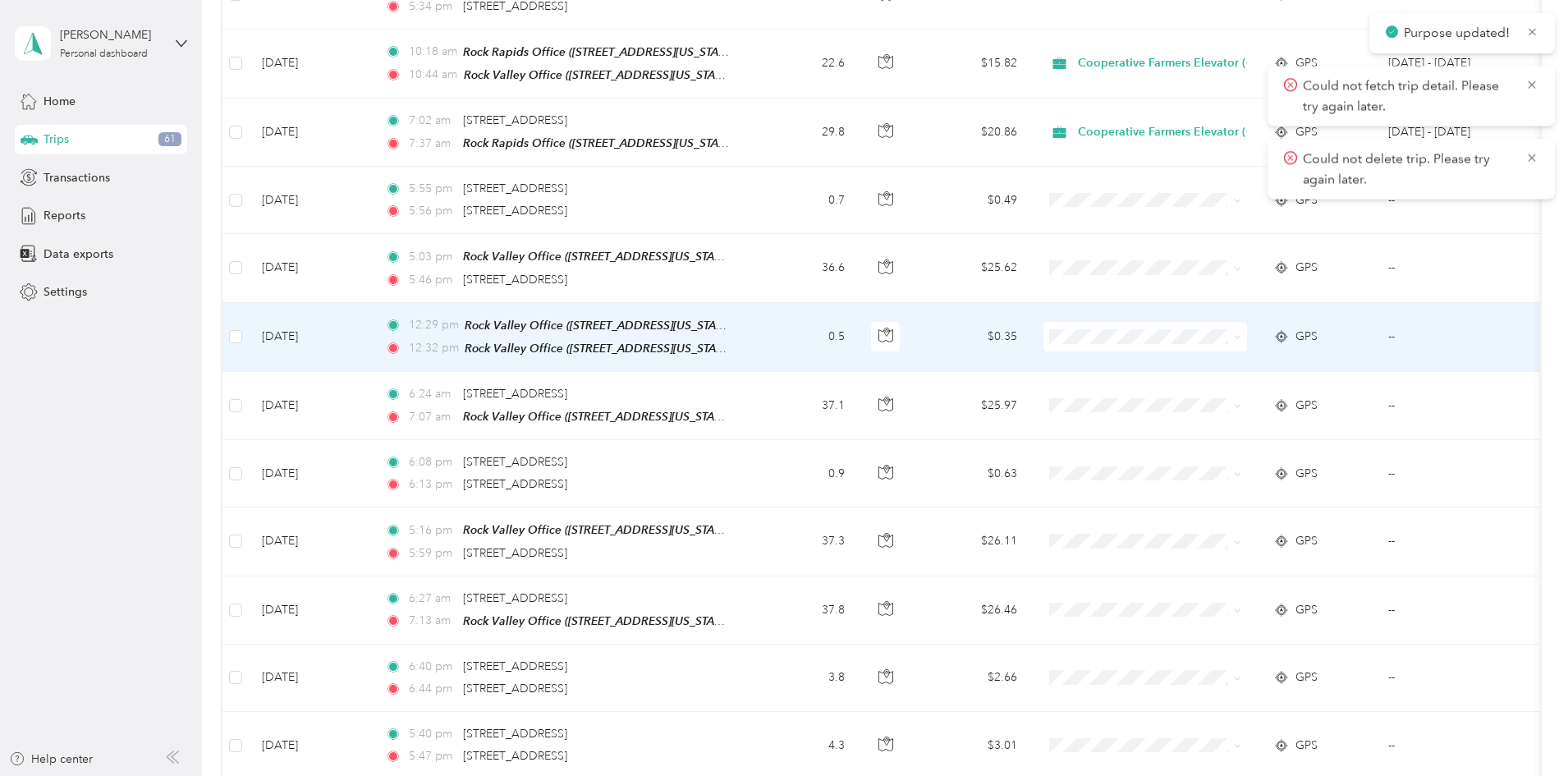
click at [1030, 312] on td "$0.35" at bounding box center [973, 337] width 115 height 69
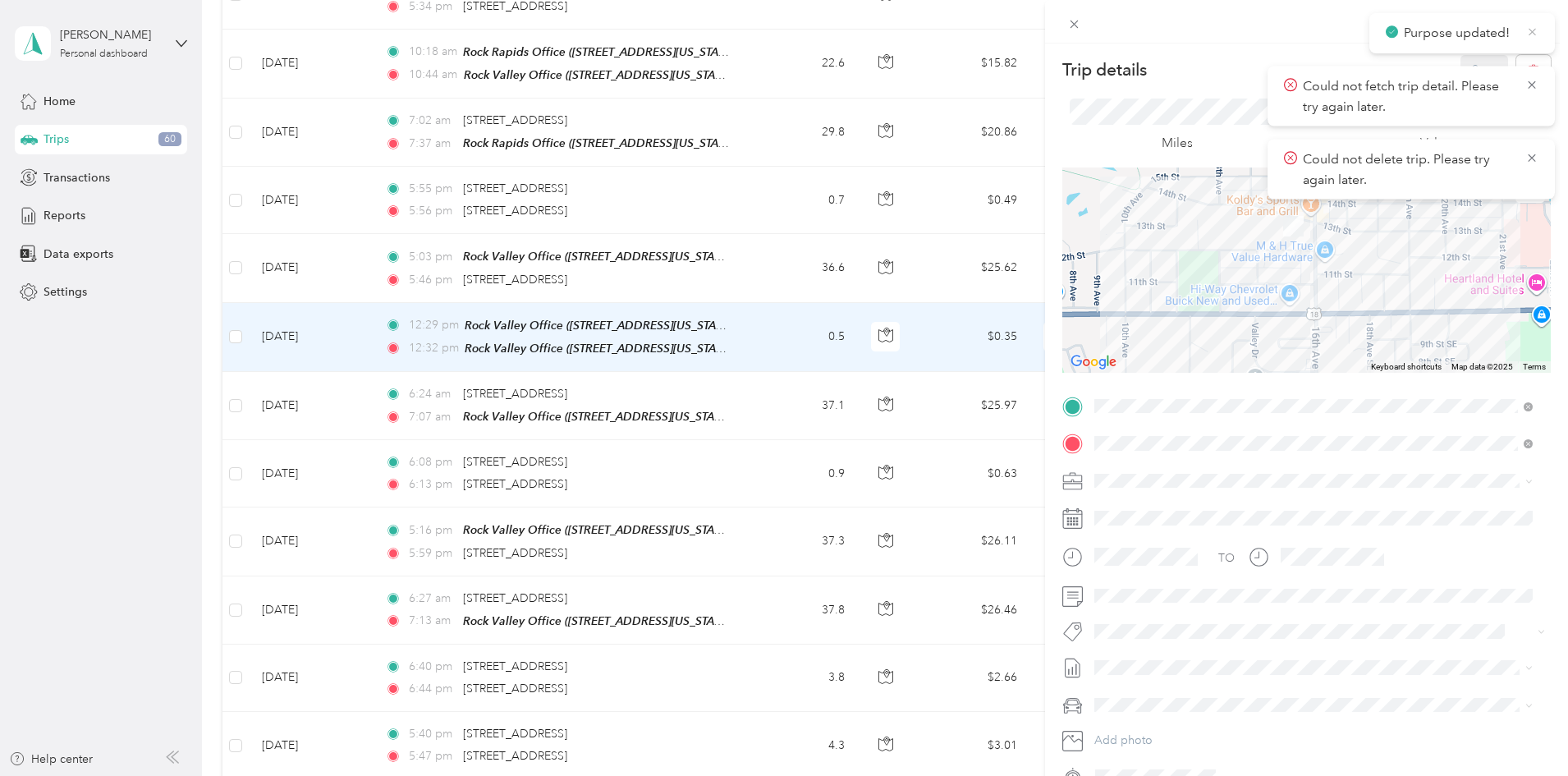
click at [1533, 28] on icon at bounding box center [1532, 32] width 12 height 15
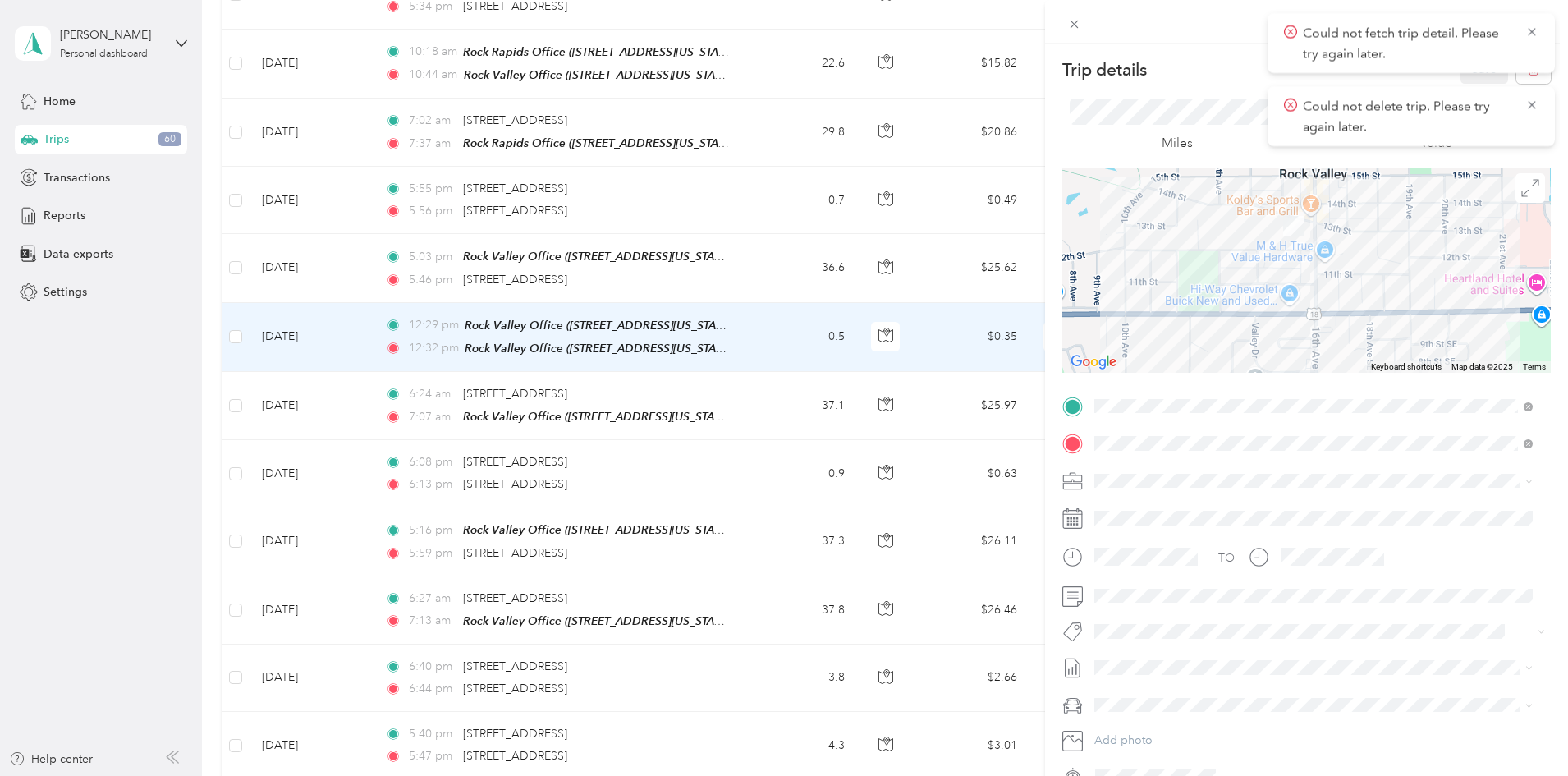
click at [1533, 28] on icon at bounding box center [1532, 32] width 13 height 15
click at [1533, 28] on div "Could not delete trip. Please try again later." at bounding box center [1411, 42] width 287 height 60
click at [1533, 28] on icon at bounding box center [1532, 32] width 13 height 15
click at [1527, 72] on icon "button" at bounding box center [1533, 70] width 11 height 11
click at [1475, 90] on button "Yes" at bounding box center [1473, 89] width 32 height 27
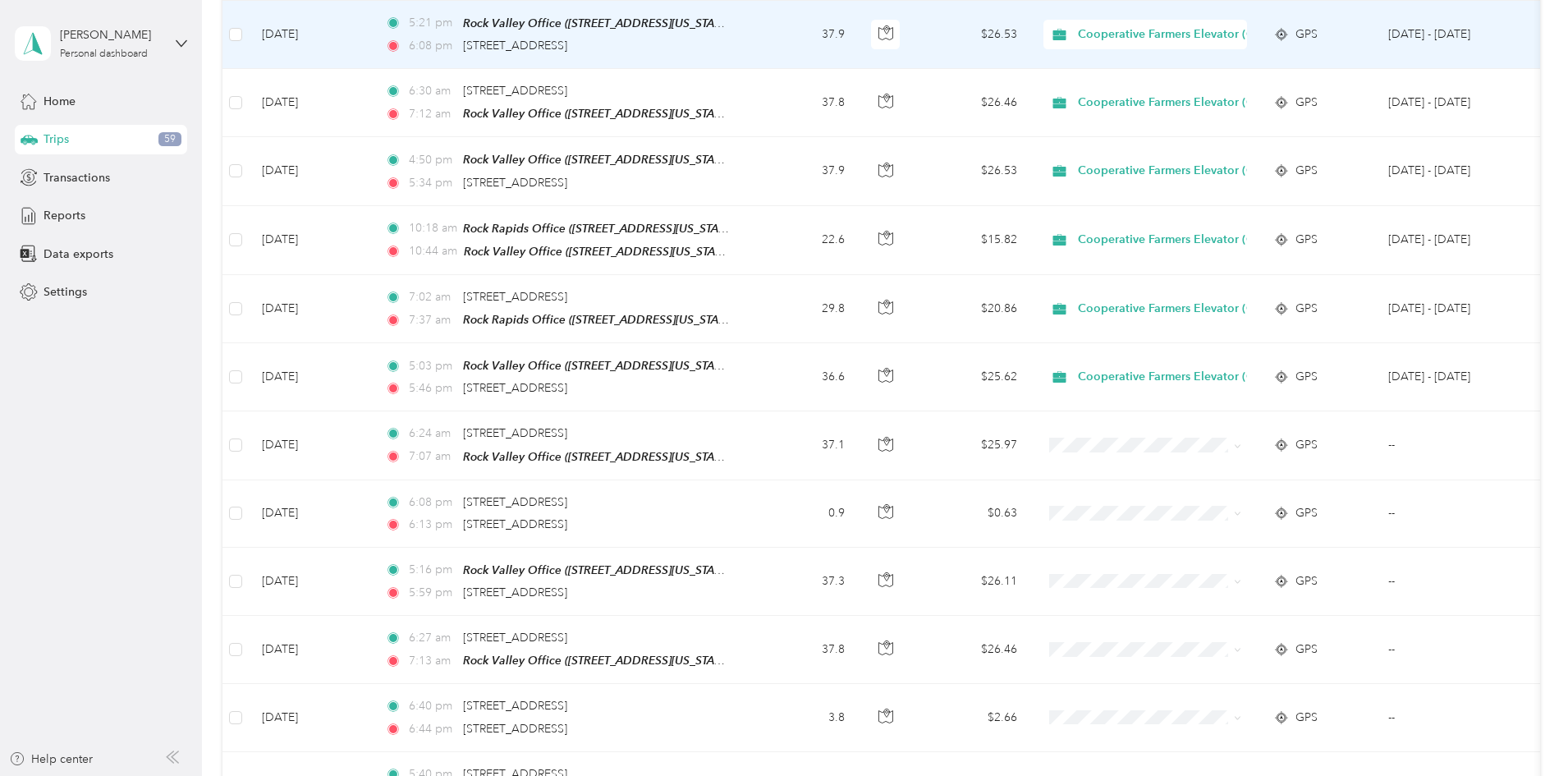
scroll to position [1314, 0]
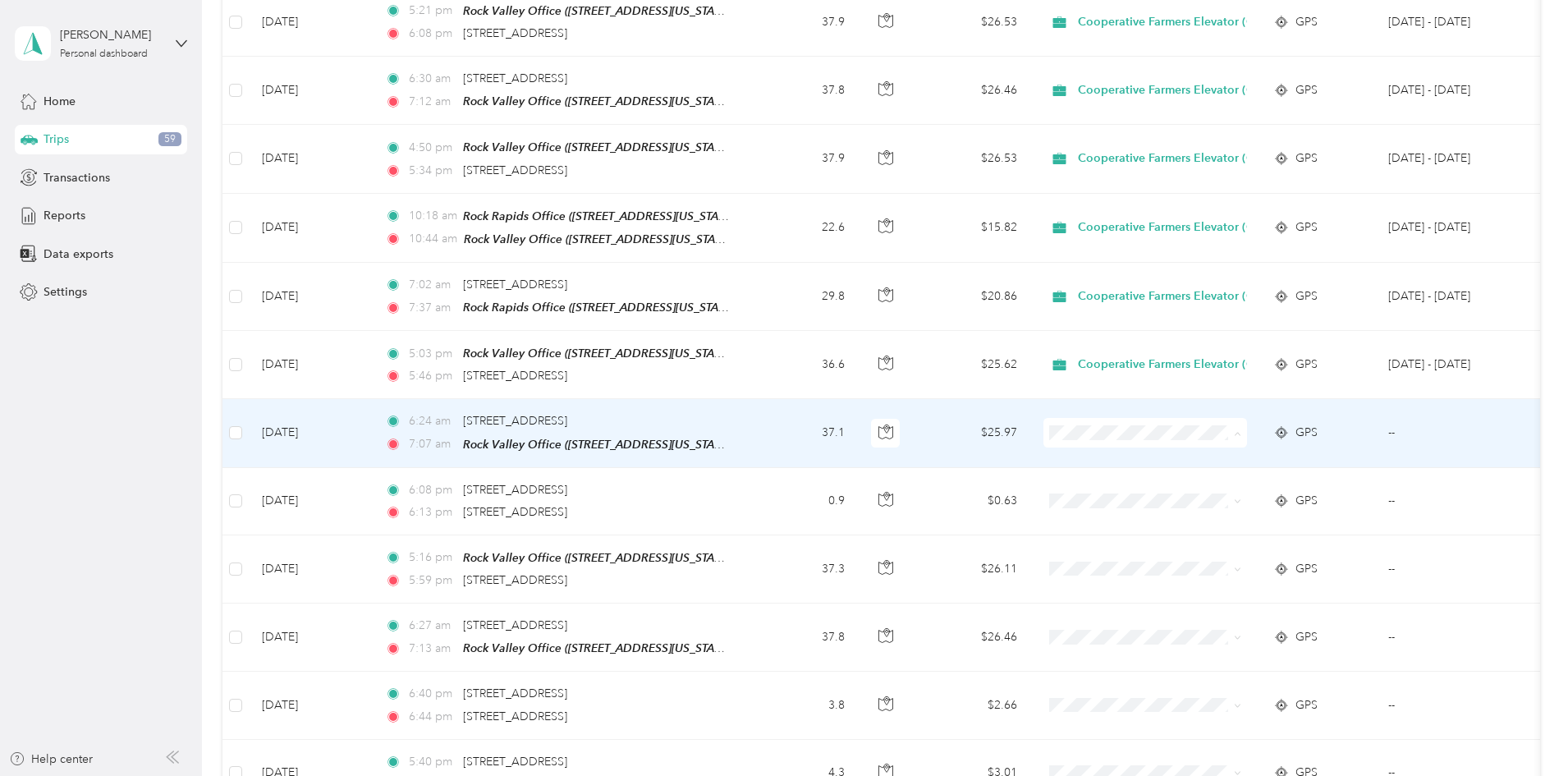
click at [1229, 443] on span "Cooperative Farmers Elevator (CFE)" at bounding box center [1291, 445] width 194 height 18
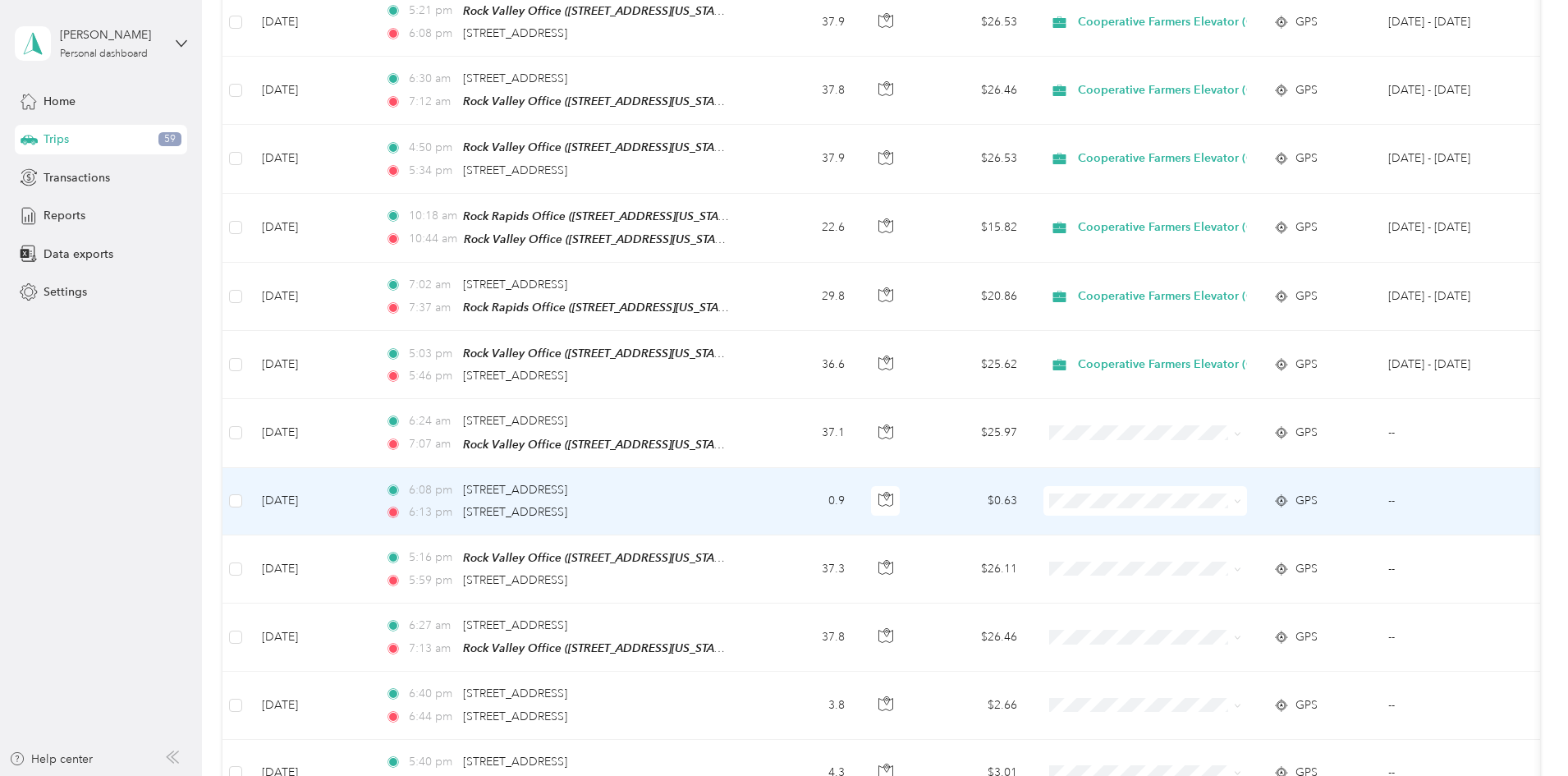
click at [1247, 489] on span at bounding box center [1145, 501] width 204 height 29
click at [730, 481] on div "6:08 pm 300 W Willow St, Harrisburg, SD" at bounding box center [557, 490] width 345 height 18
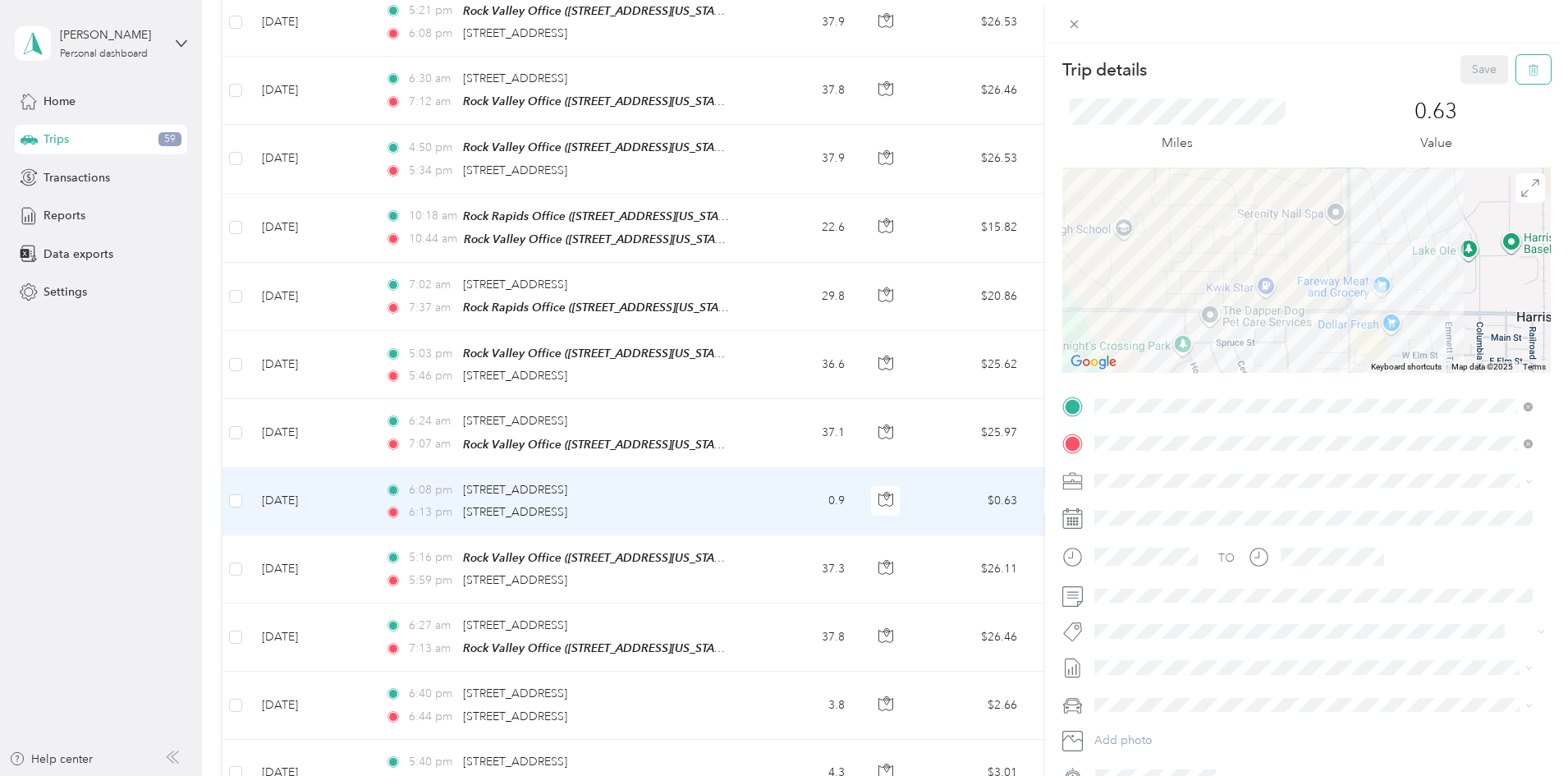
click at [1527, 71] on icon "button" at bounding box center [1533, 70] width 11 height 11
click at [1463, 90] on button "Yes" at bounding box center [1473, 89] width 32 height 27
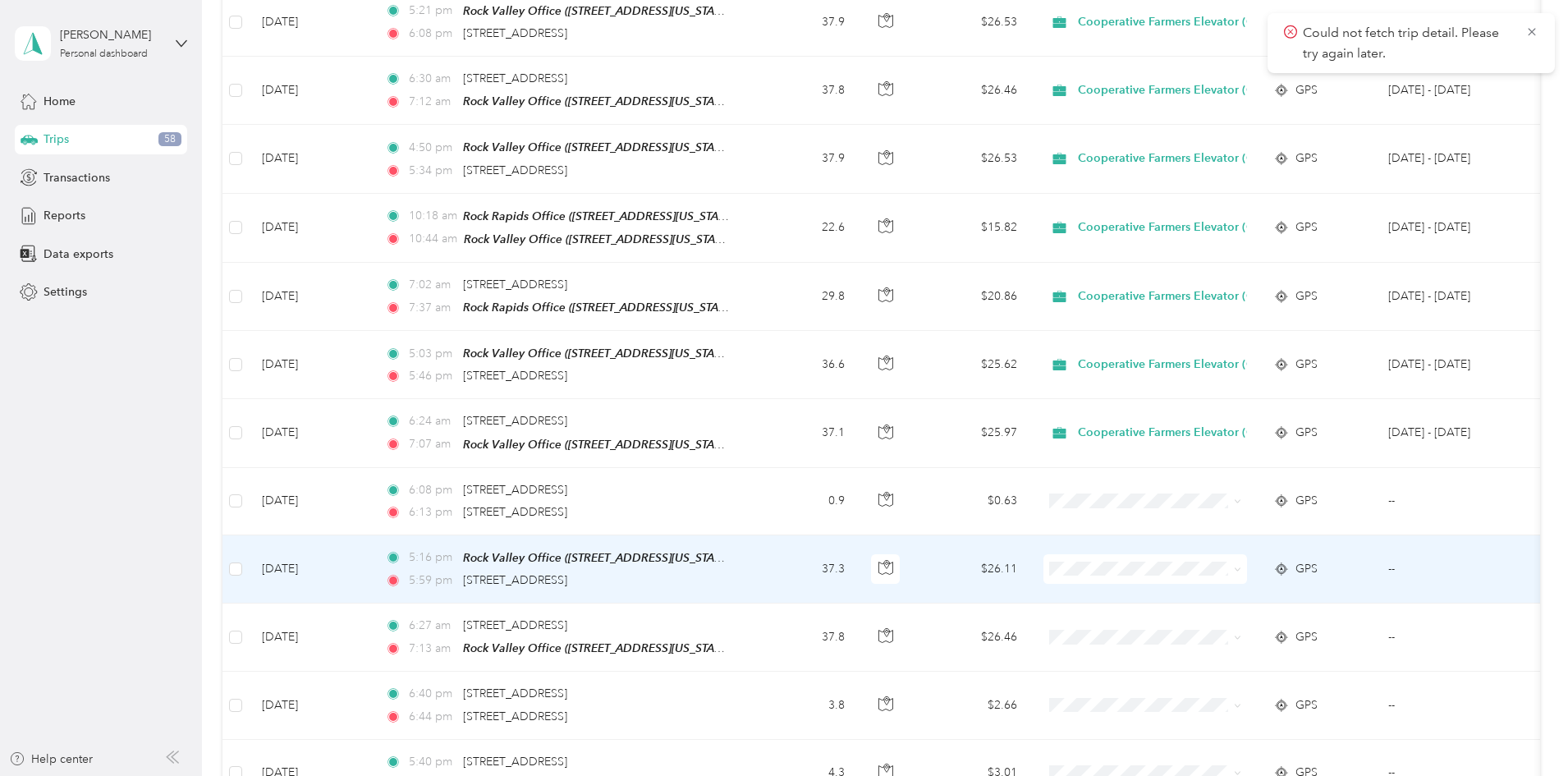
click at [1207, 582] on span "Cooperative Farmers Elevator (CFE)" at bounding box center [1291, 578] width 194 height 18
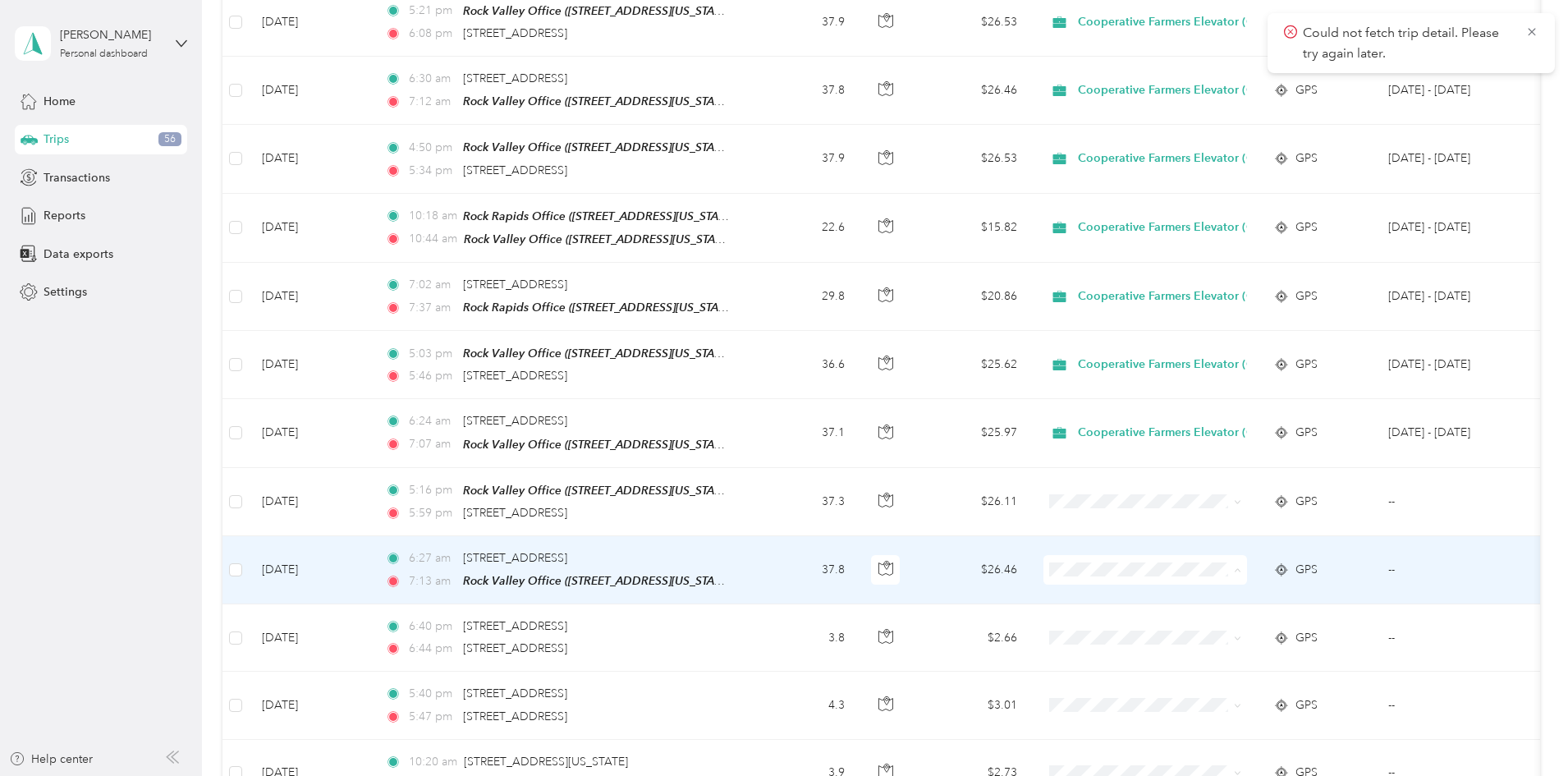
click at [1226, 576] on span "Cooperative Farmers Elevator (CFE)" at bounding box center [1291, 580] width 194 height 18
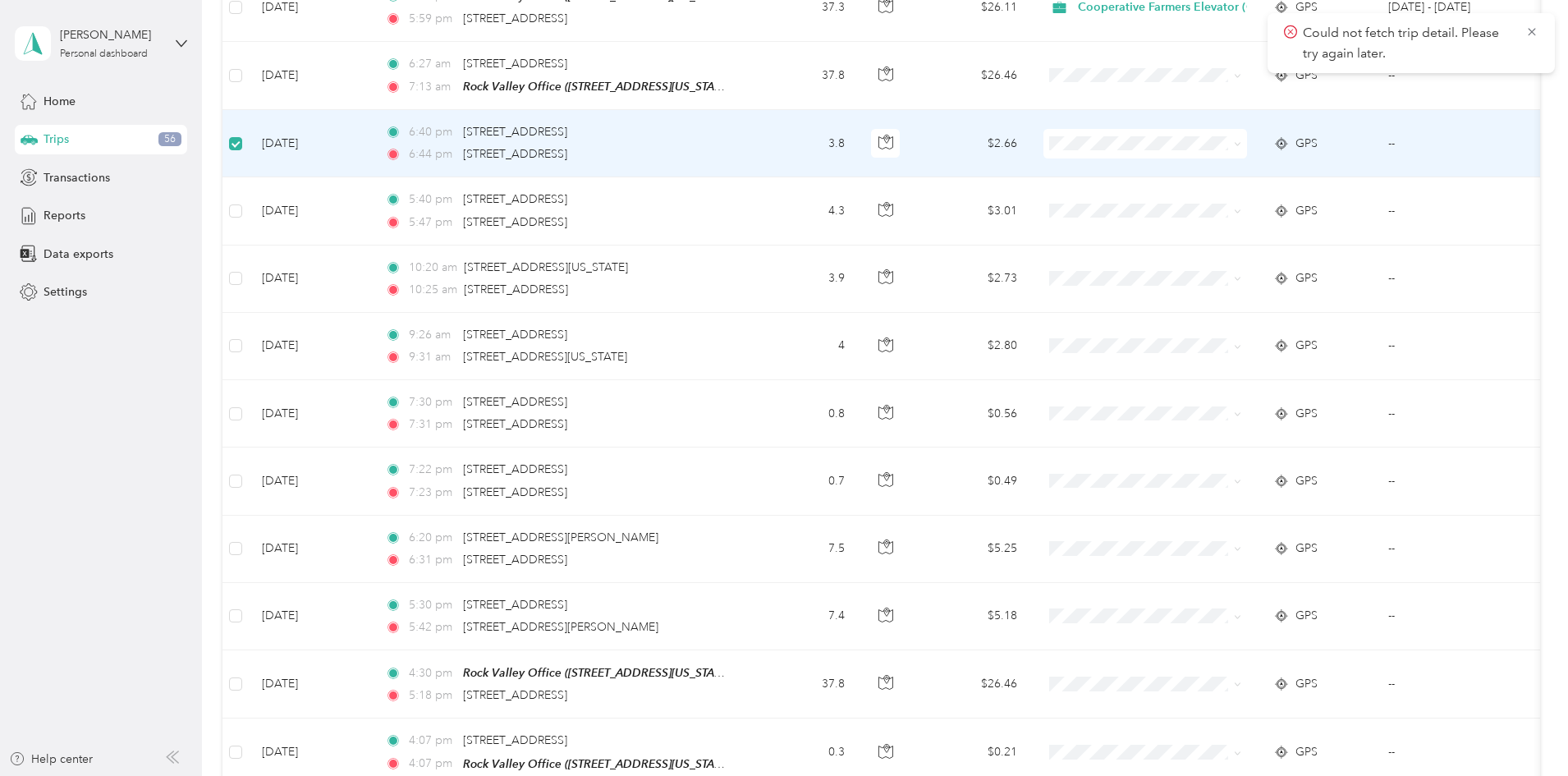
scroll to position [1805, 0]
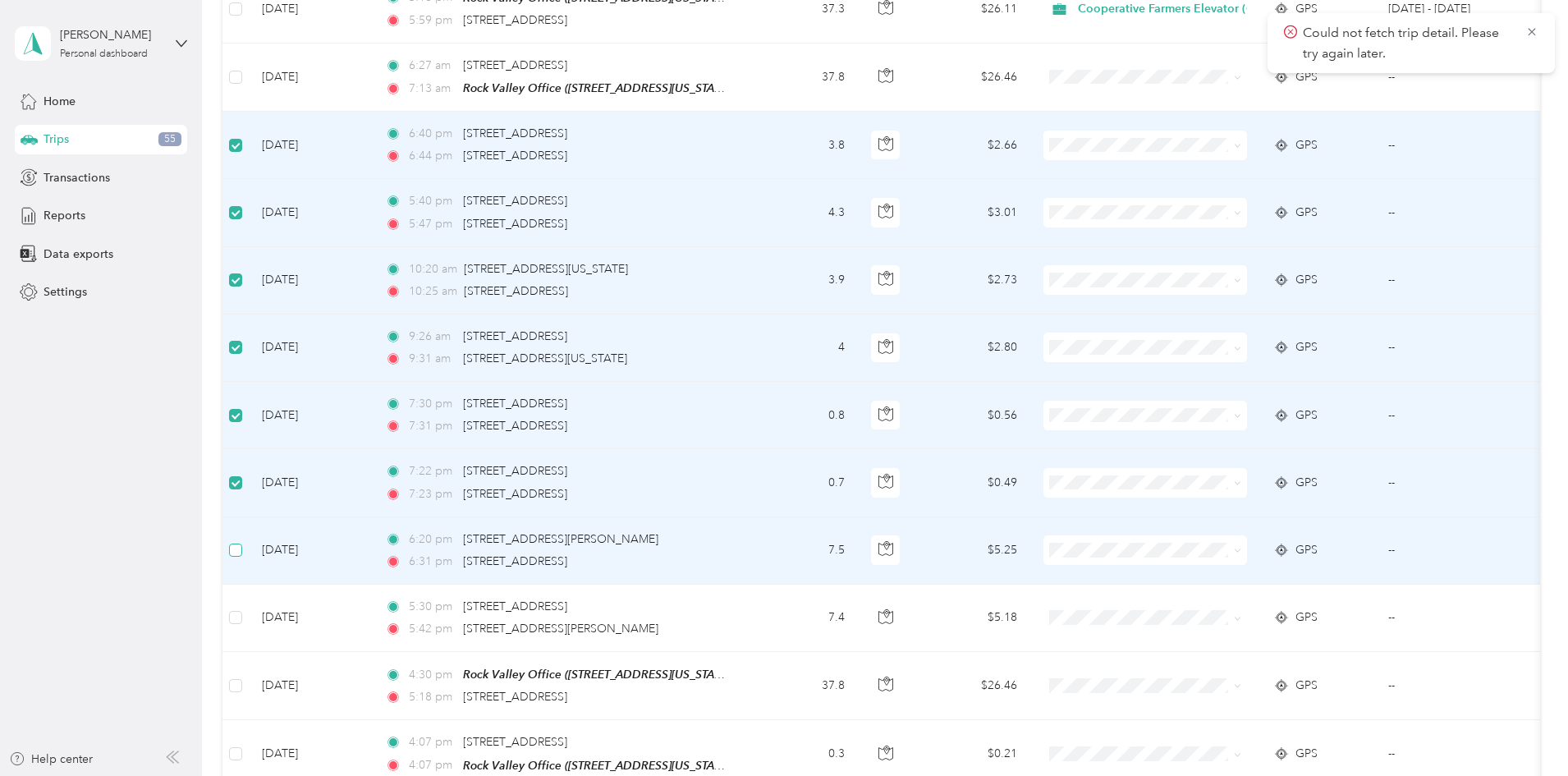
click at [242, 541] on label at bounding box center [236, 550] width 13 height 18
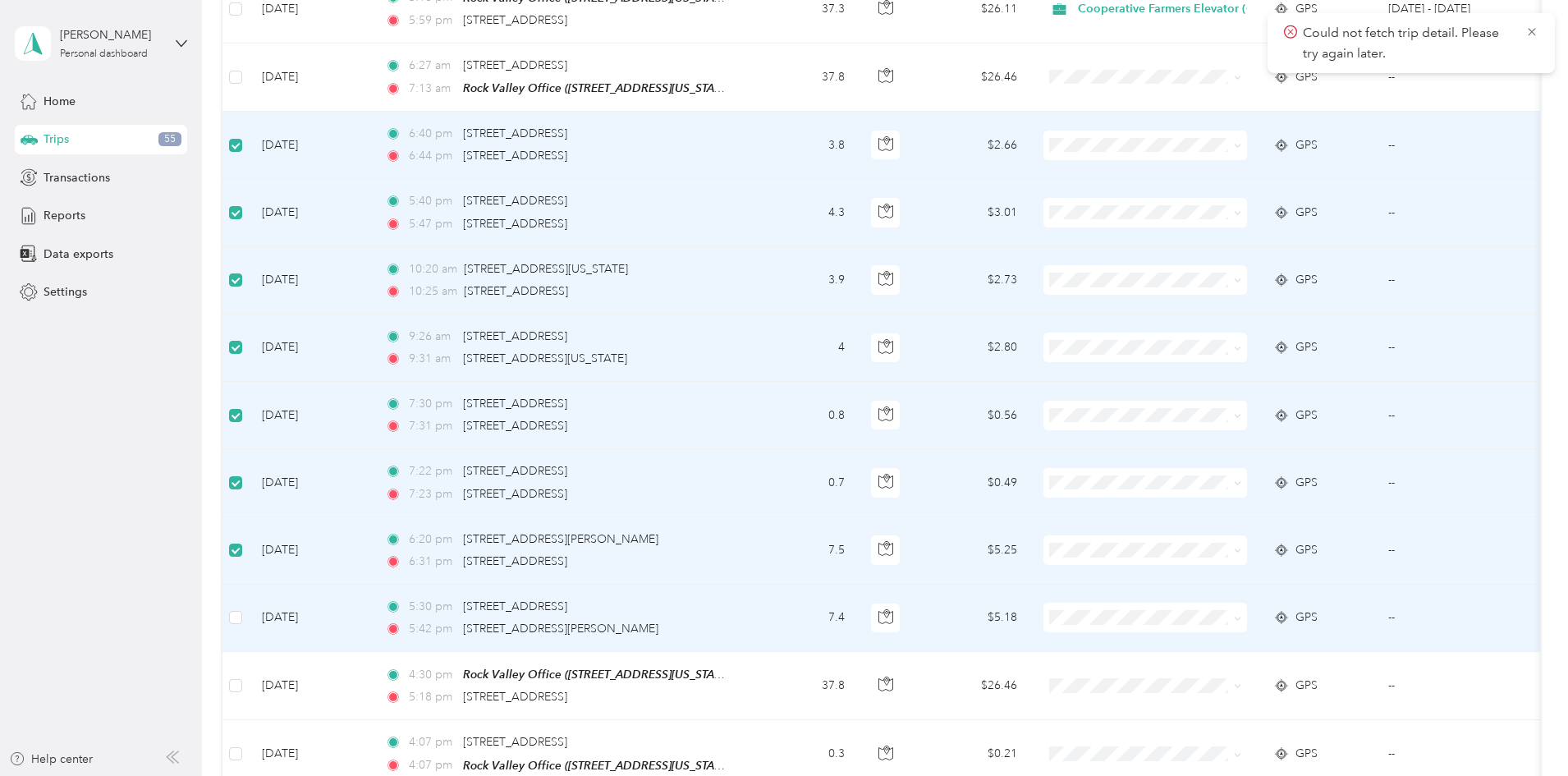
click at [249, 587] on td at bounding box center [236, 618] width 27 height 67
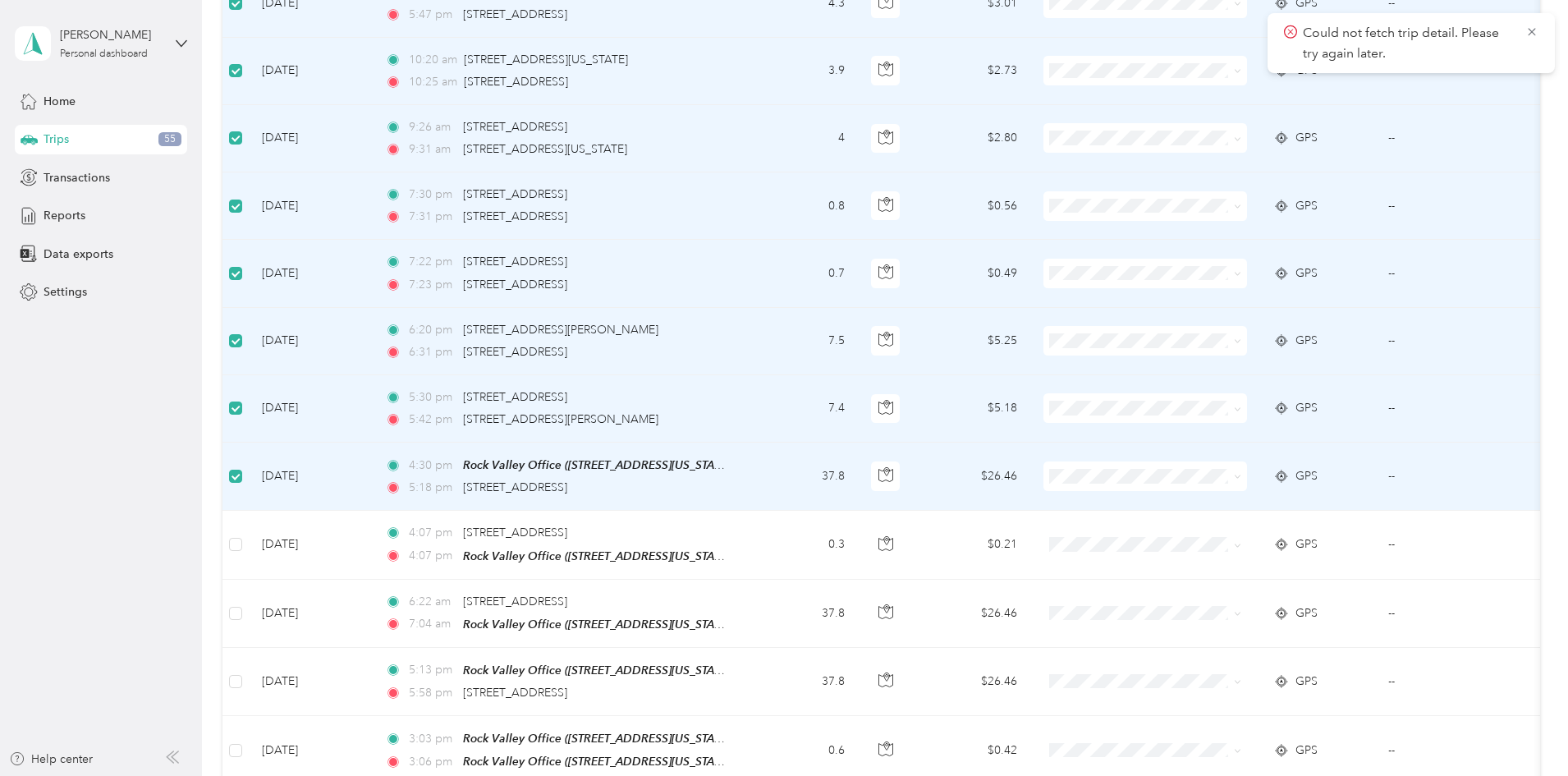
scroll to position [2052, 0]
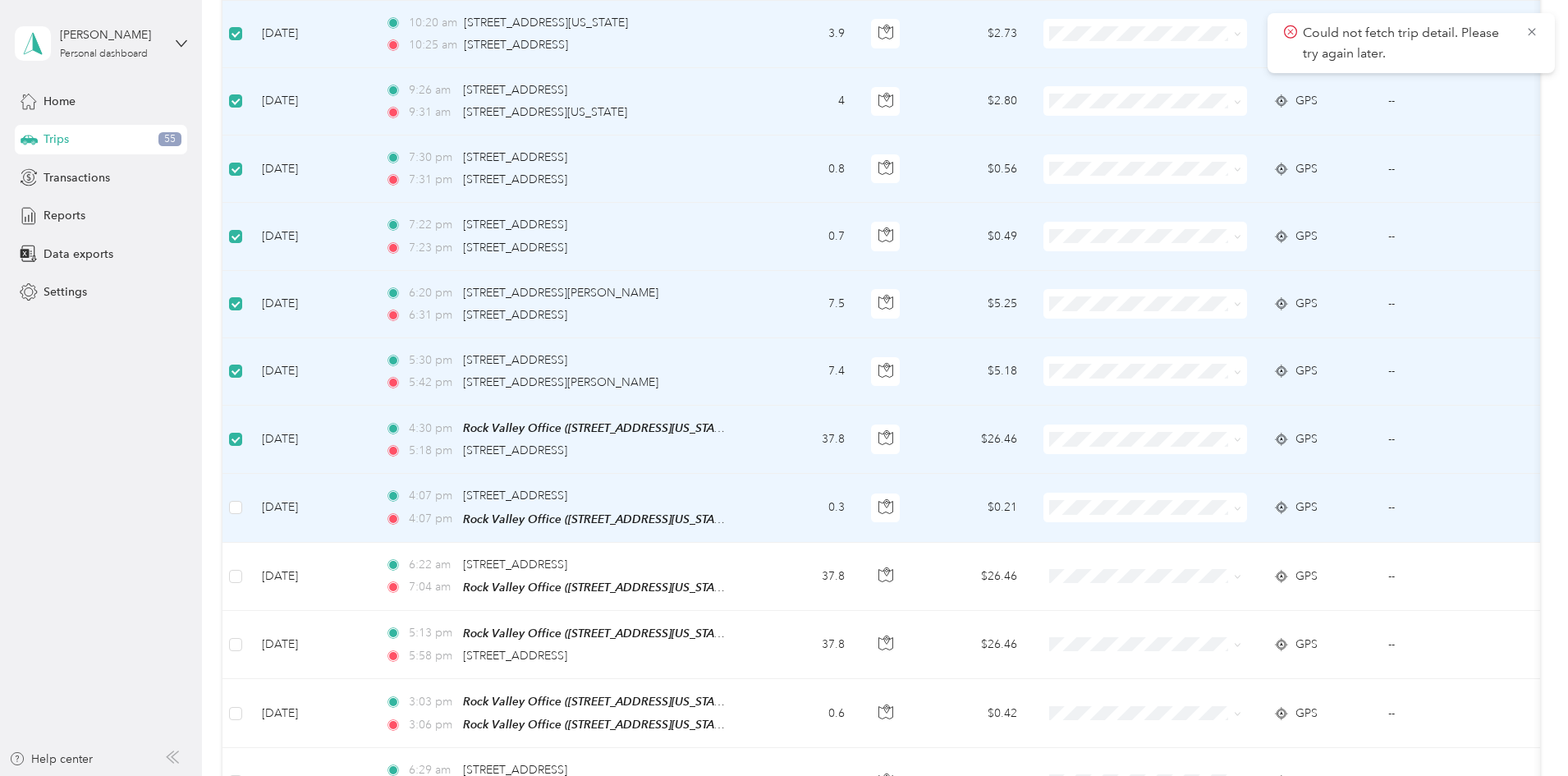
click at [249, 494] on td at bounding box center [236, 508] width 27 height 68
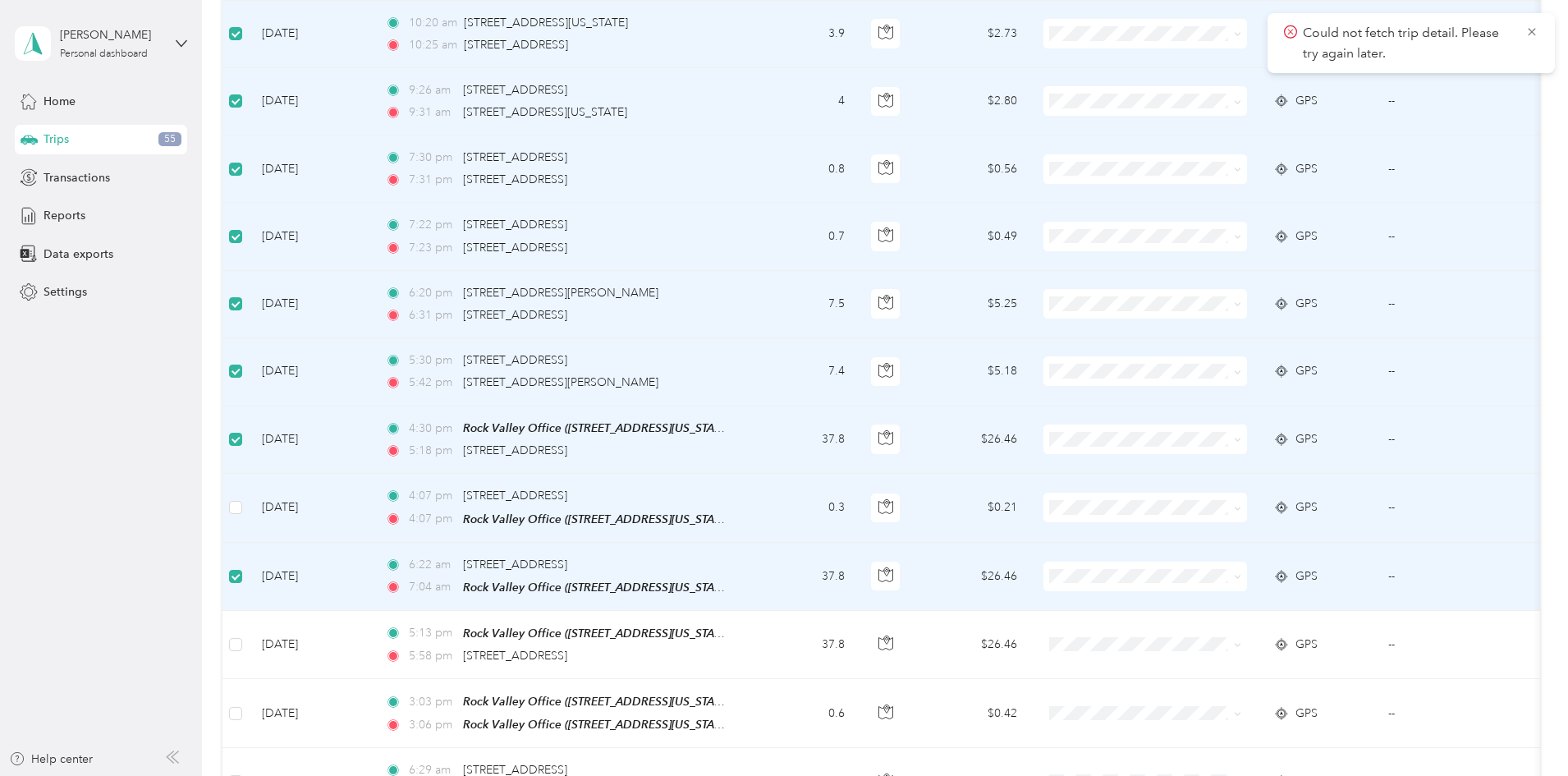
click at [249, 502] on td at bounding box center [236, 508] width 27 height 68
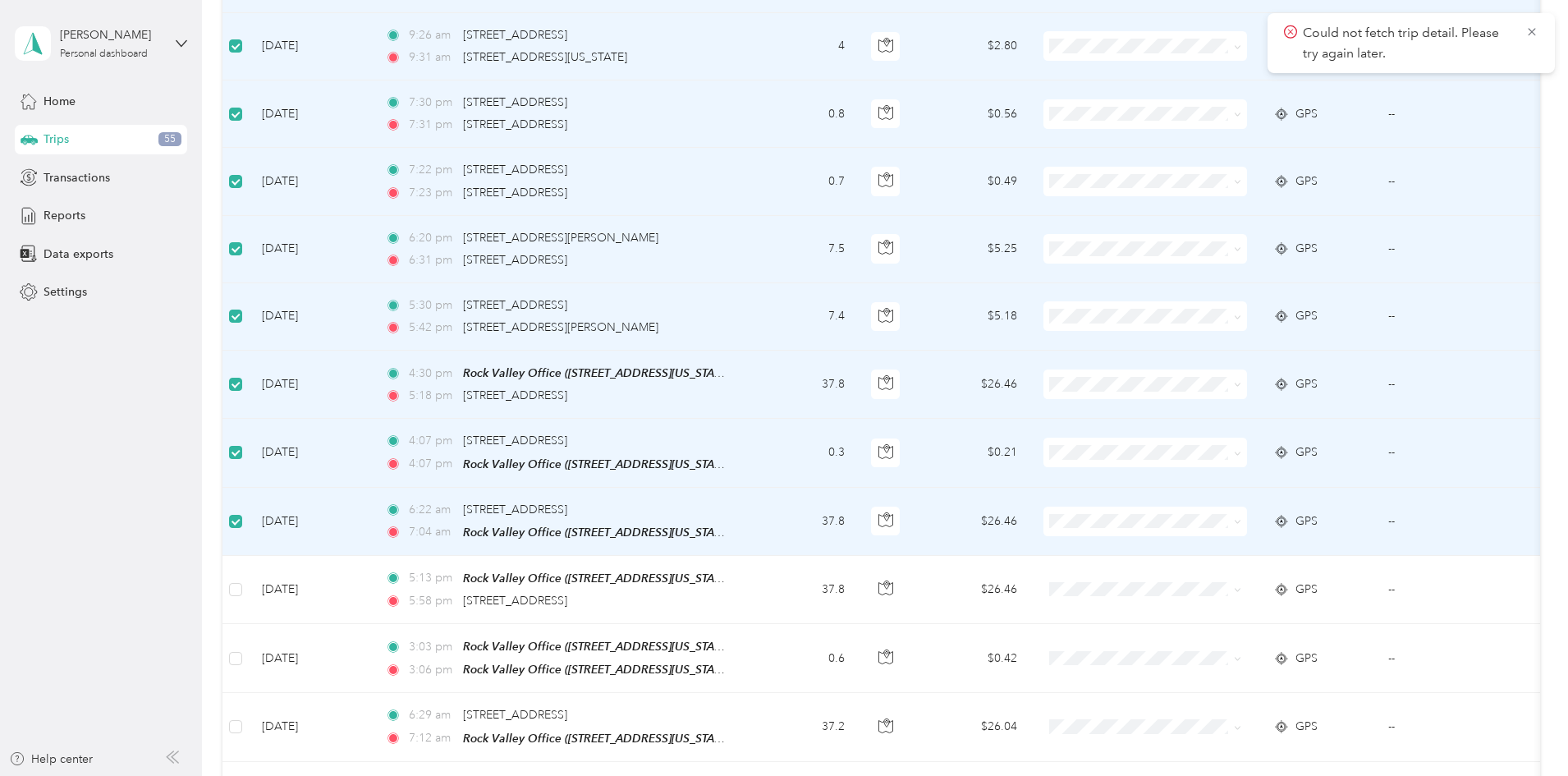
scroll to position [2134, 0]
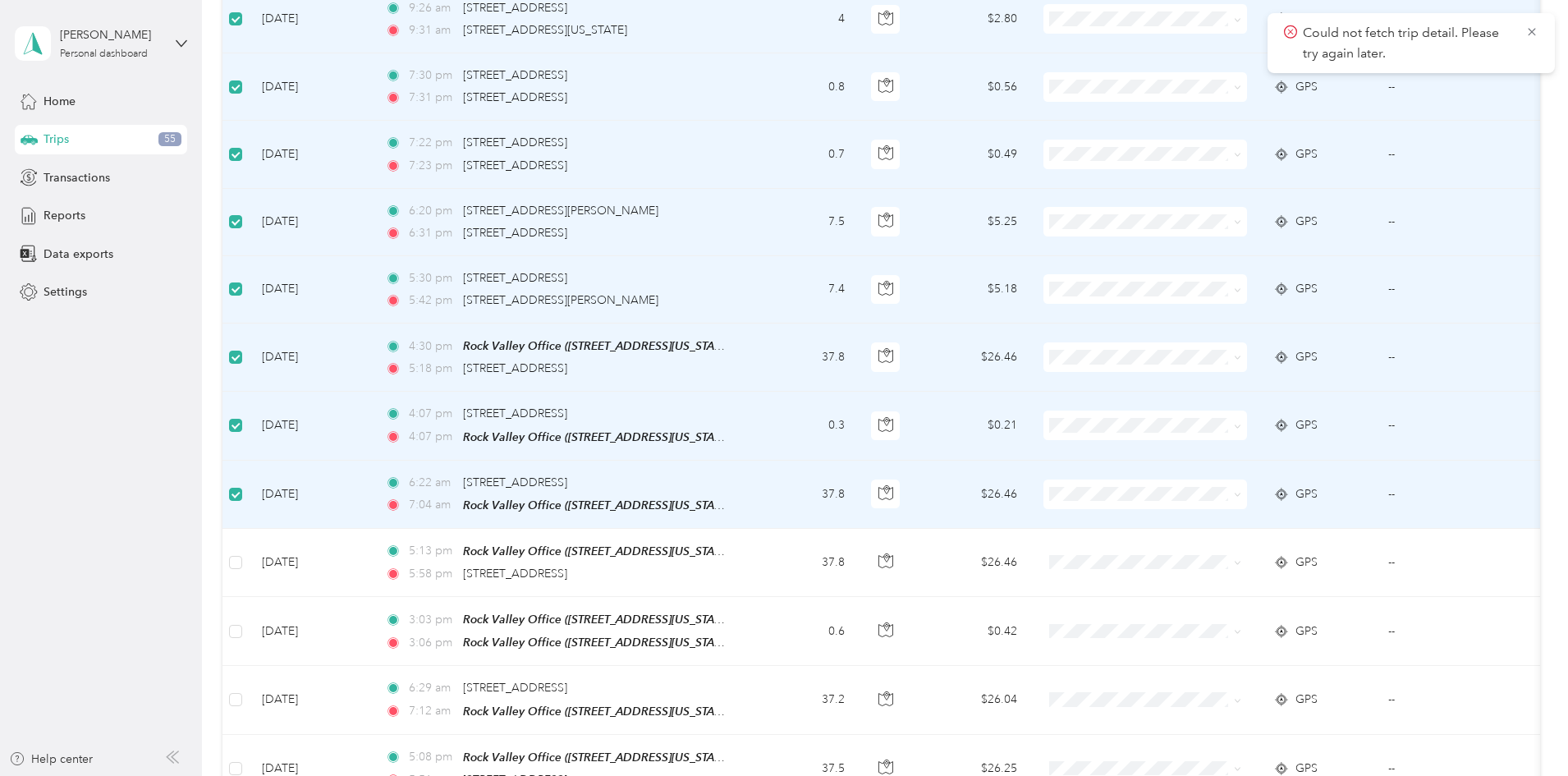
click at [358, 344] on td "[DATE]" at bounding box center [310, 358] width 123 height 68
click at [242, 348] on label at bounding box center [236, 358] width 13 height 18
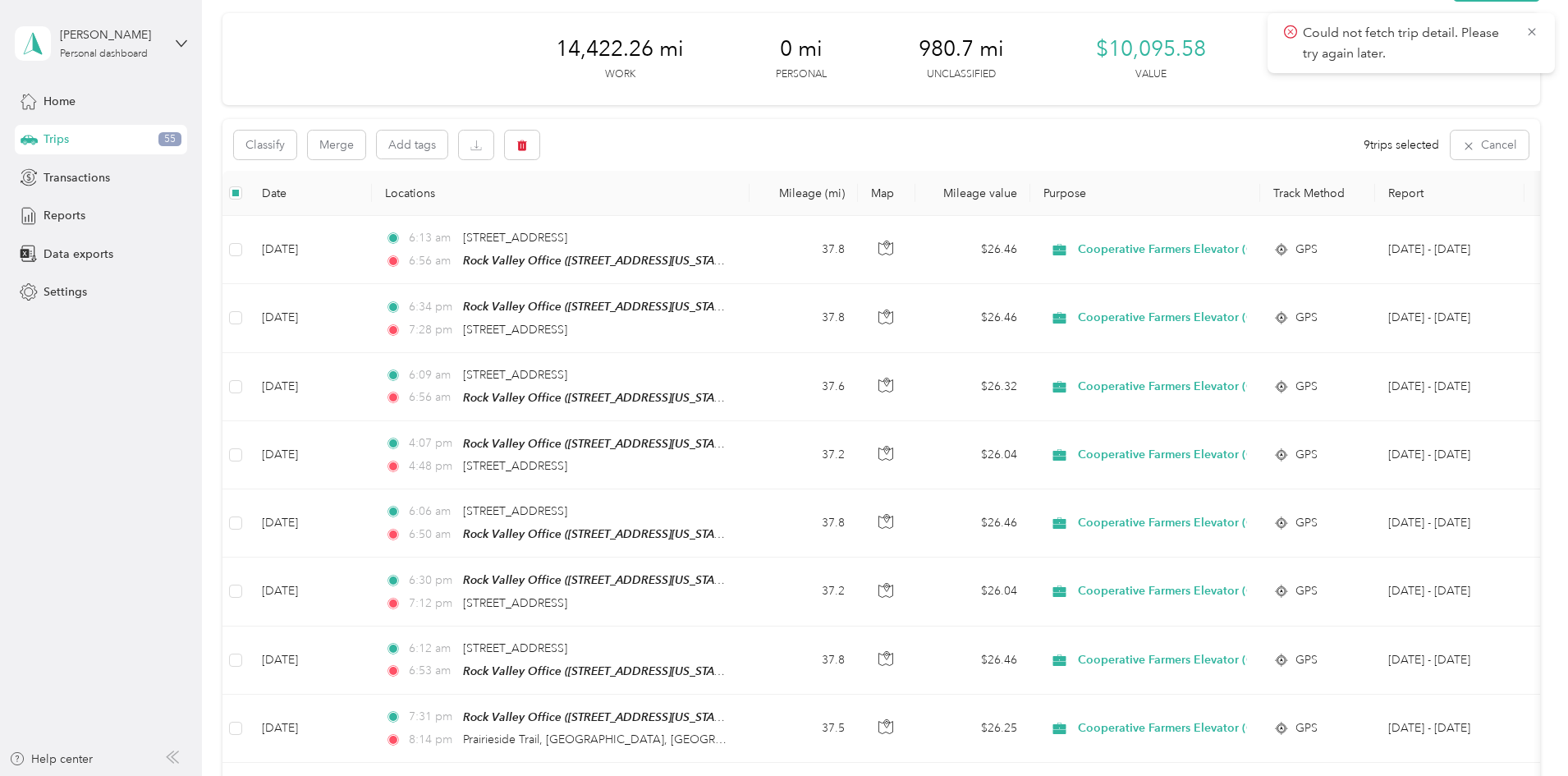
scroll to position [0, 0]
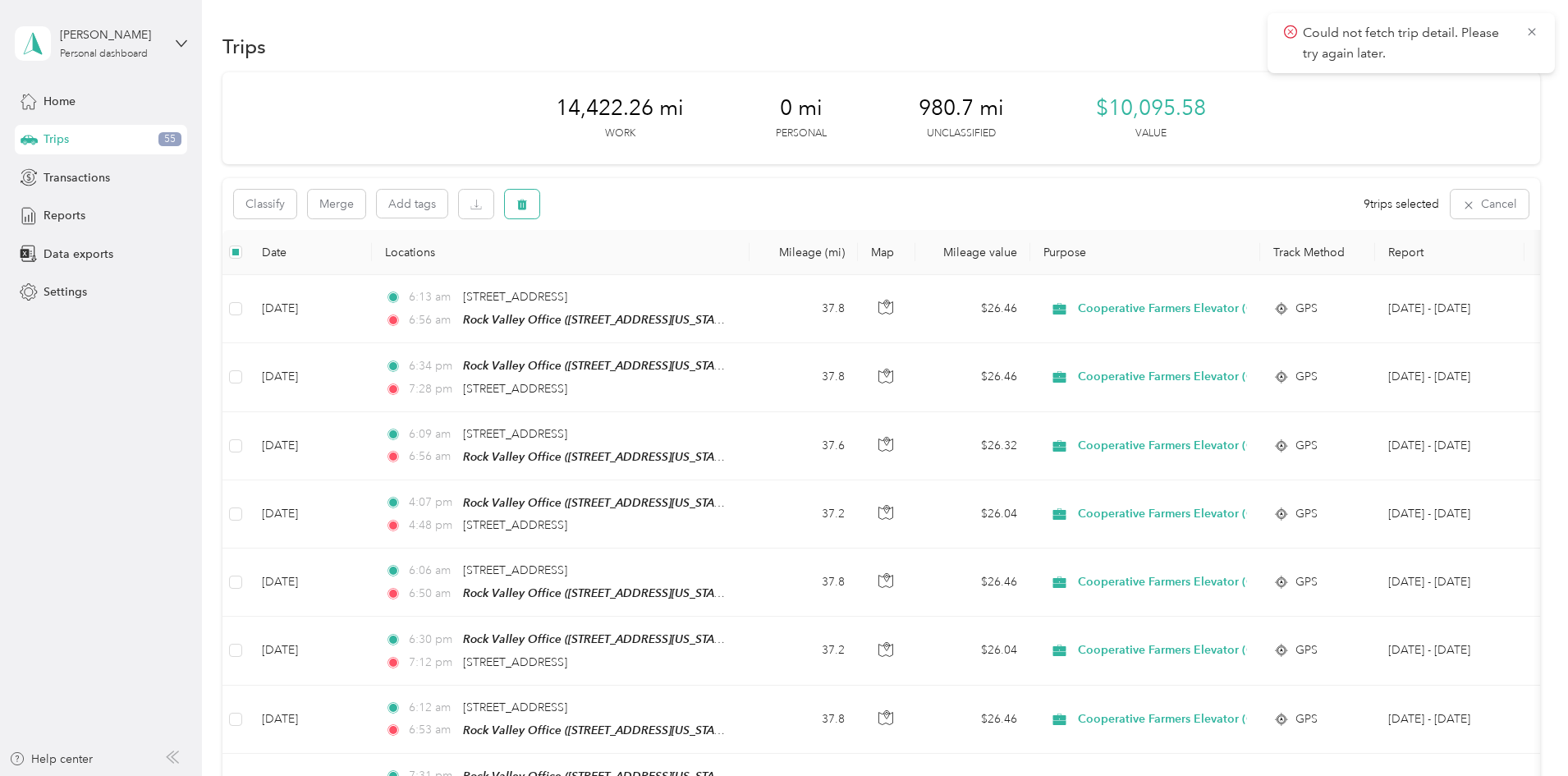
click at [527, 206] on icon "button" at bounding box center [521, 206] width 10 height 11
click at [761, 272] on button "Yes" at bounding box center [754, 273] width 32 height 27
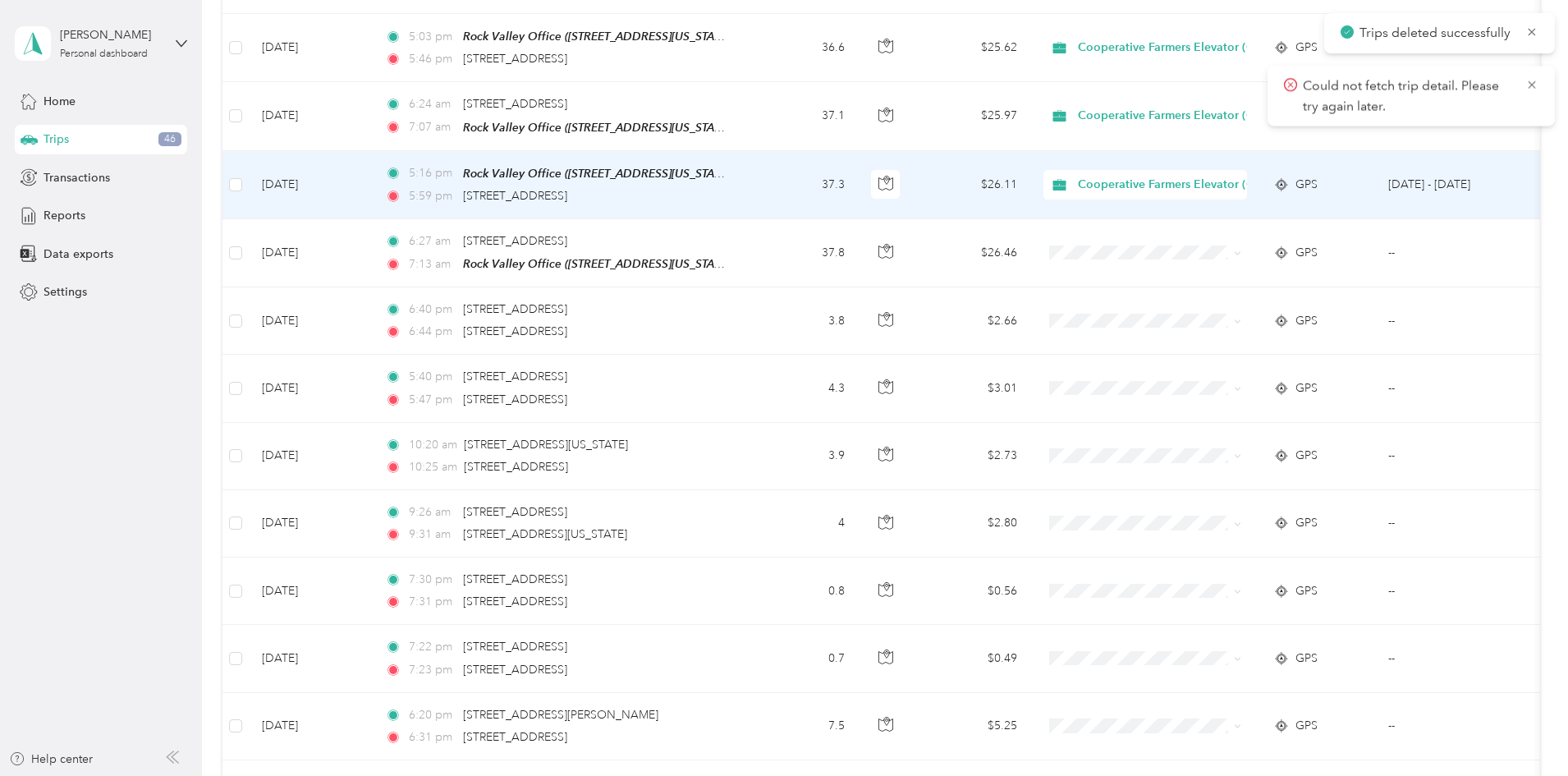
scroll to position [1642, 0]
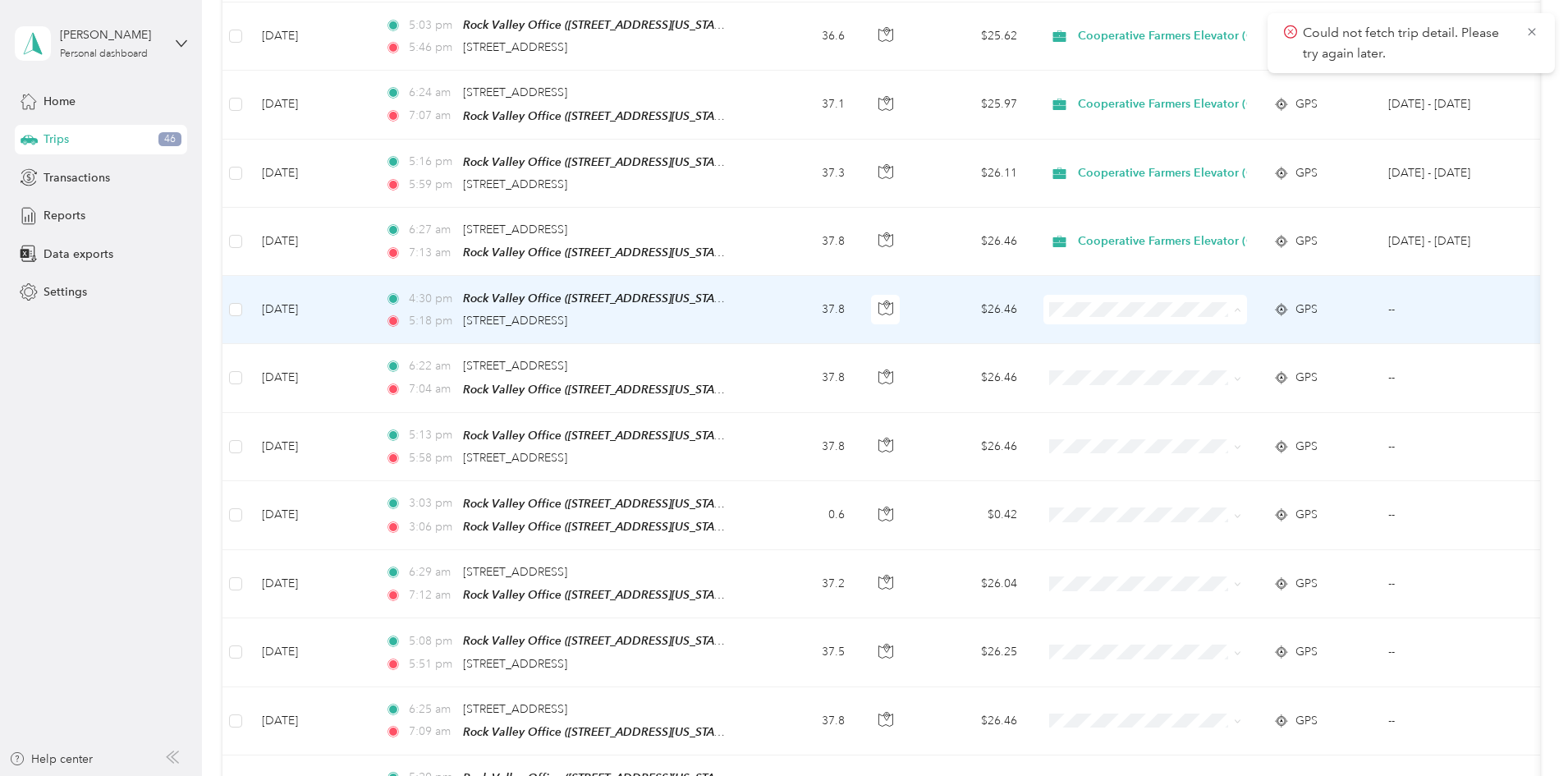
click at [1208, 320] on span "Cooperative Farmers Elevator (CFE)" at bounding box center [1291, 320] width 194 height 18
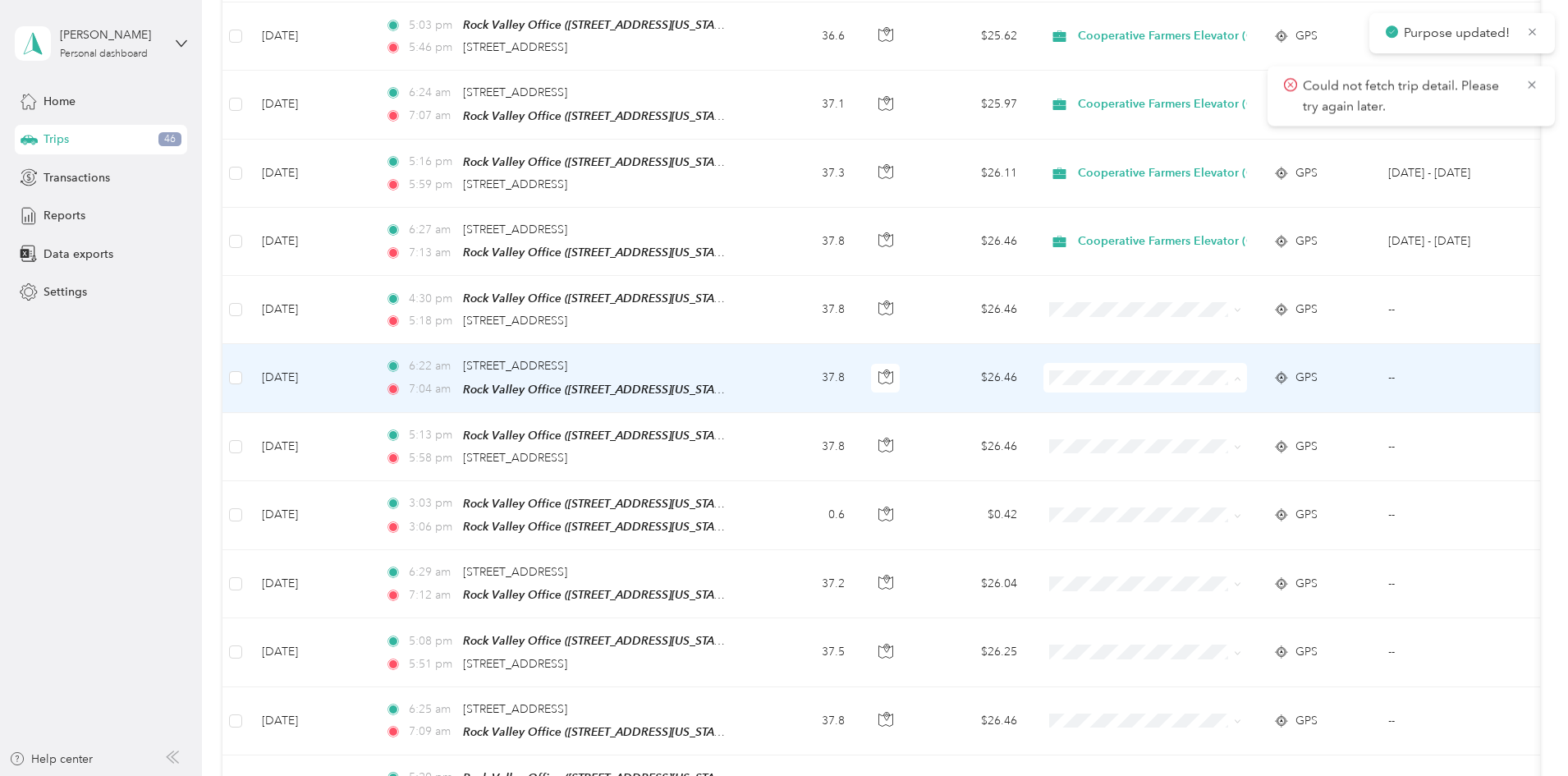
click at [1204, 385] on span "Cooperative Farmers Elevator (CFE)" at bounding box center [1291, 387] width 194 height 18
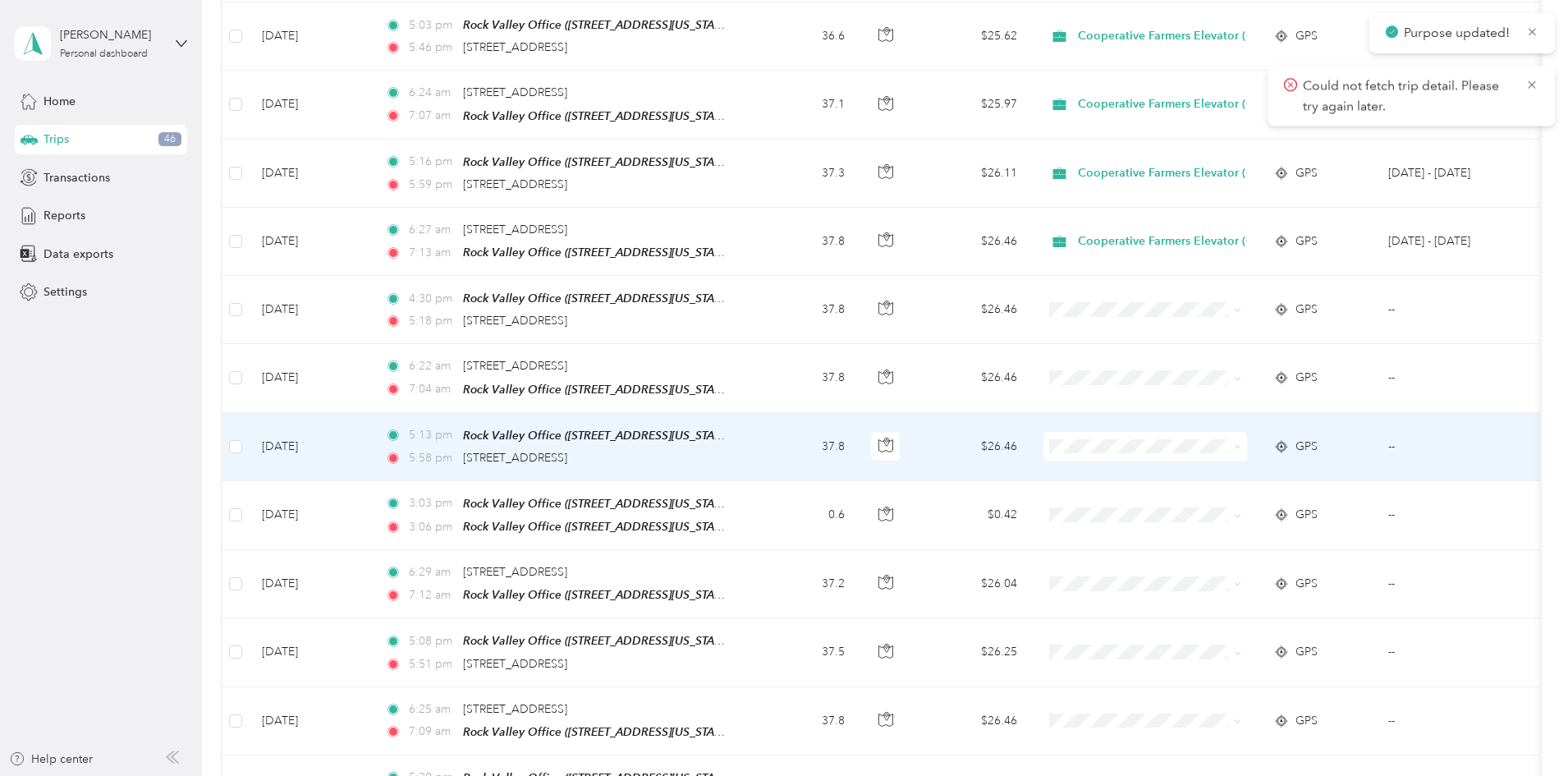
click at [1210, 453] on span "Cooperative Farmers Elevator (CFE)" at bounding box center [1291, 454] width 194 height 18
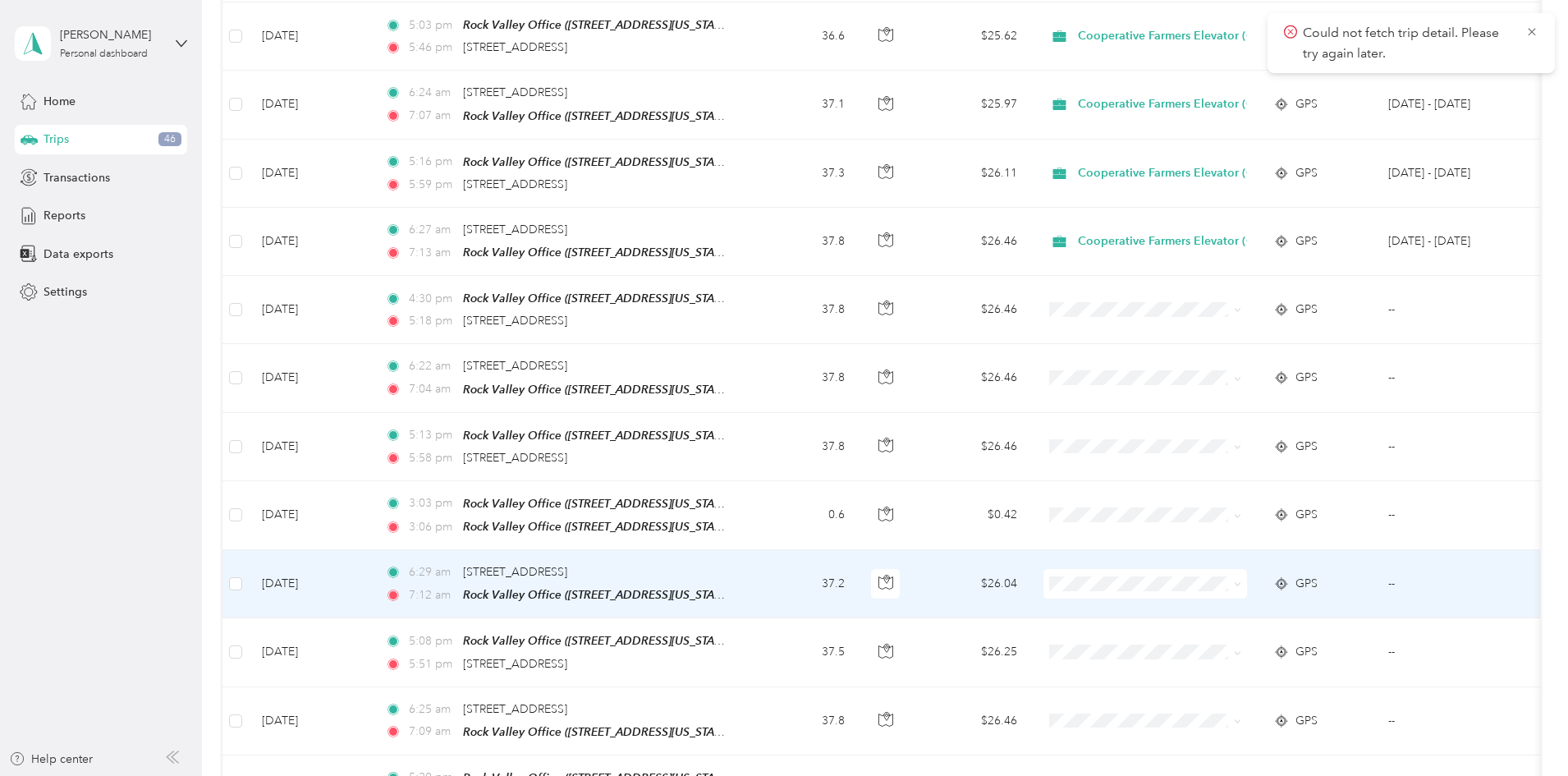
click at [1247, 592] on span "Cooperative Farmers Elevator (CFE)" at bounding box center [1291, 590] width 194 height 18
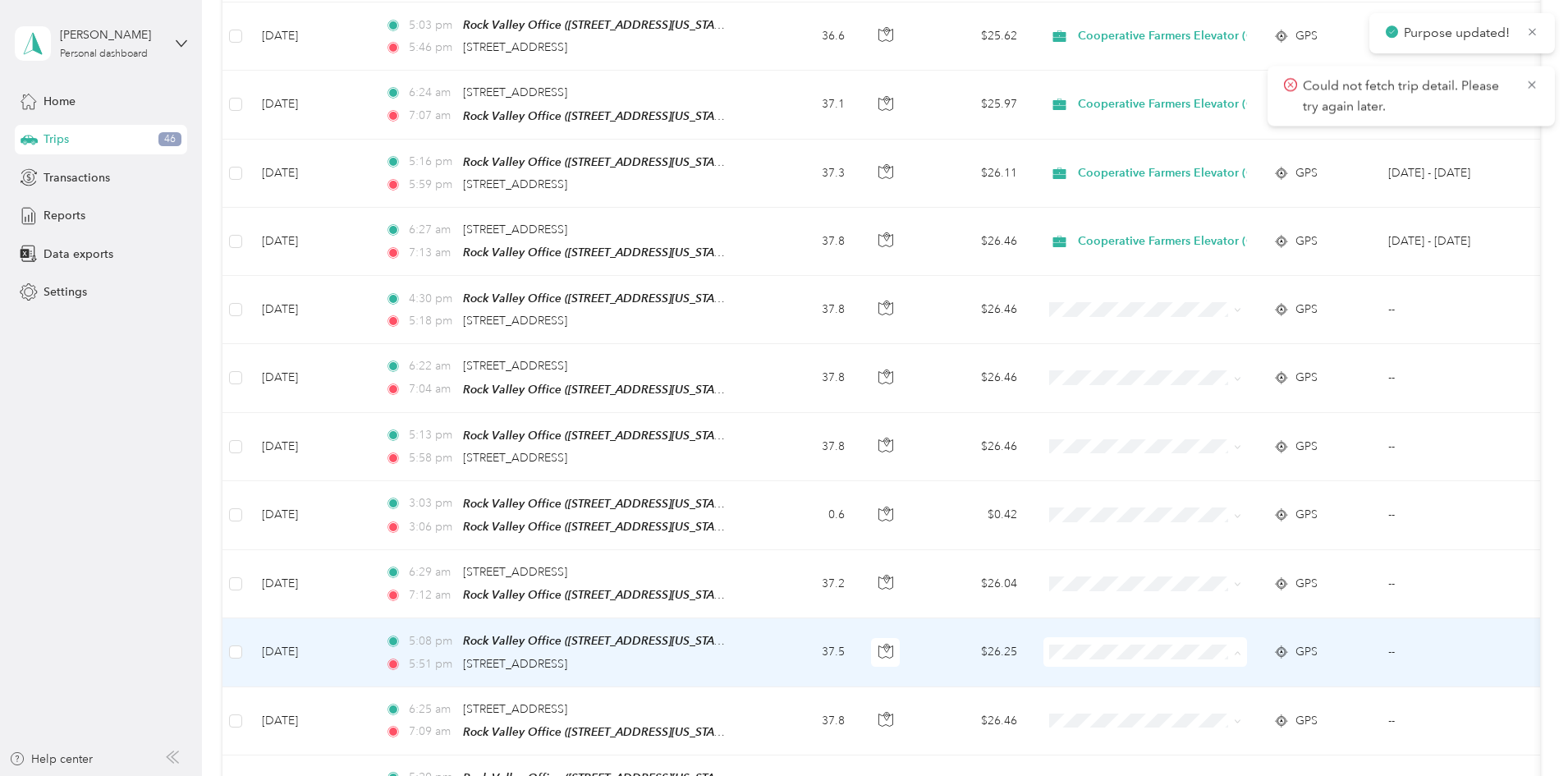
click at [1237, 654] on span "Cooperative Farmers Elevator (CFE)" at bounding box center [1291, 657] width 194 height 18
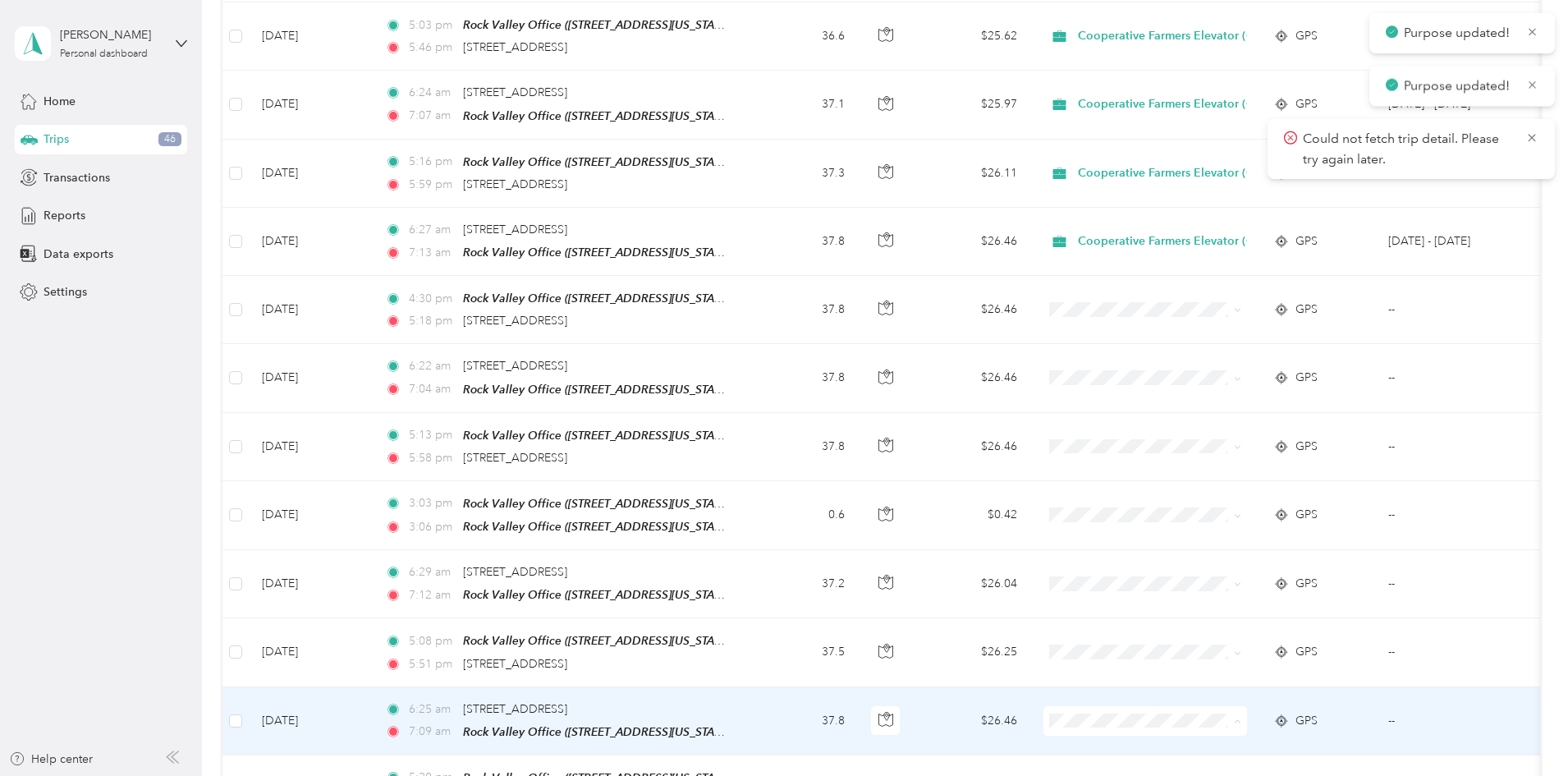
click at [1236, 726] on span "Cooperative Farmers Elevator (CFE)" at bounding box center [1291, 724] width 194 height 18
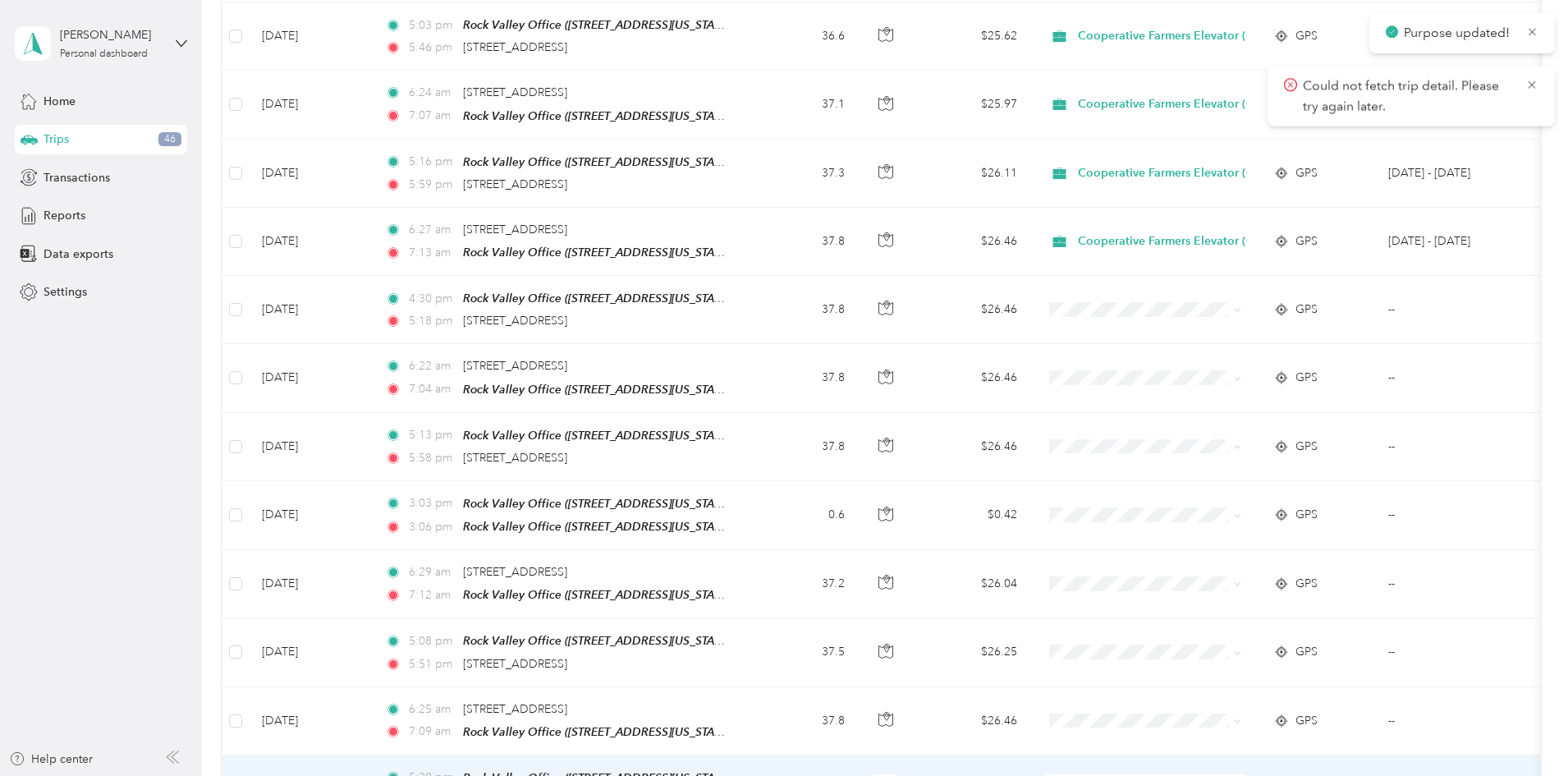
click at [1212, 699] on span "Cooperative Farmers Elevator (CFE)" at bounding box center [1291, 701] width 194 height 18
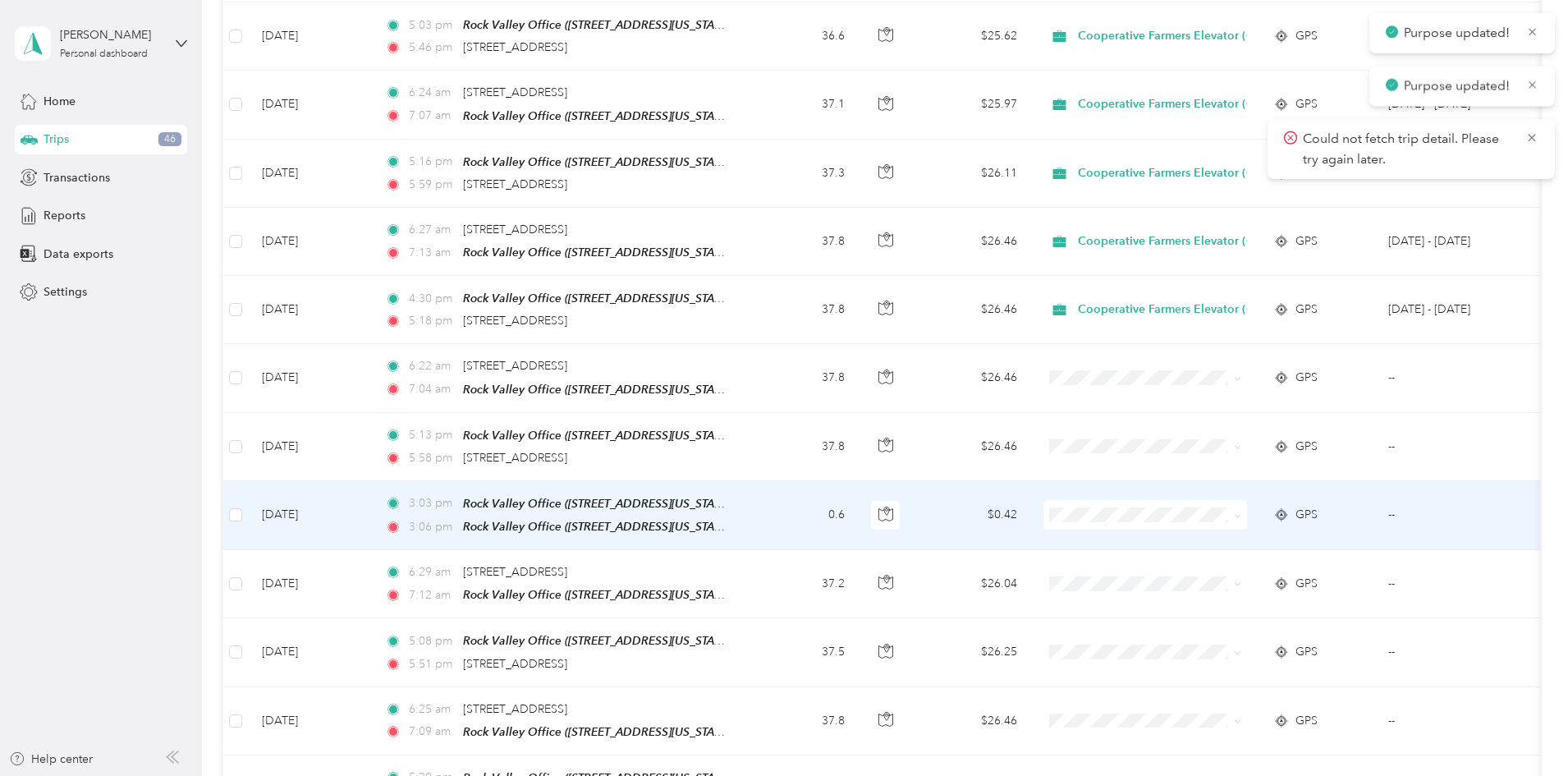
click at [1030, 490] on td "$0.42" at bounding box center [973, 515] width 115 height 69
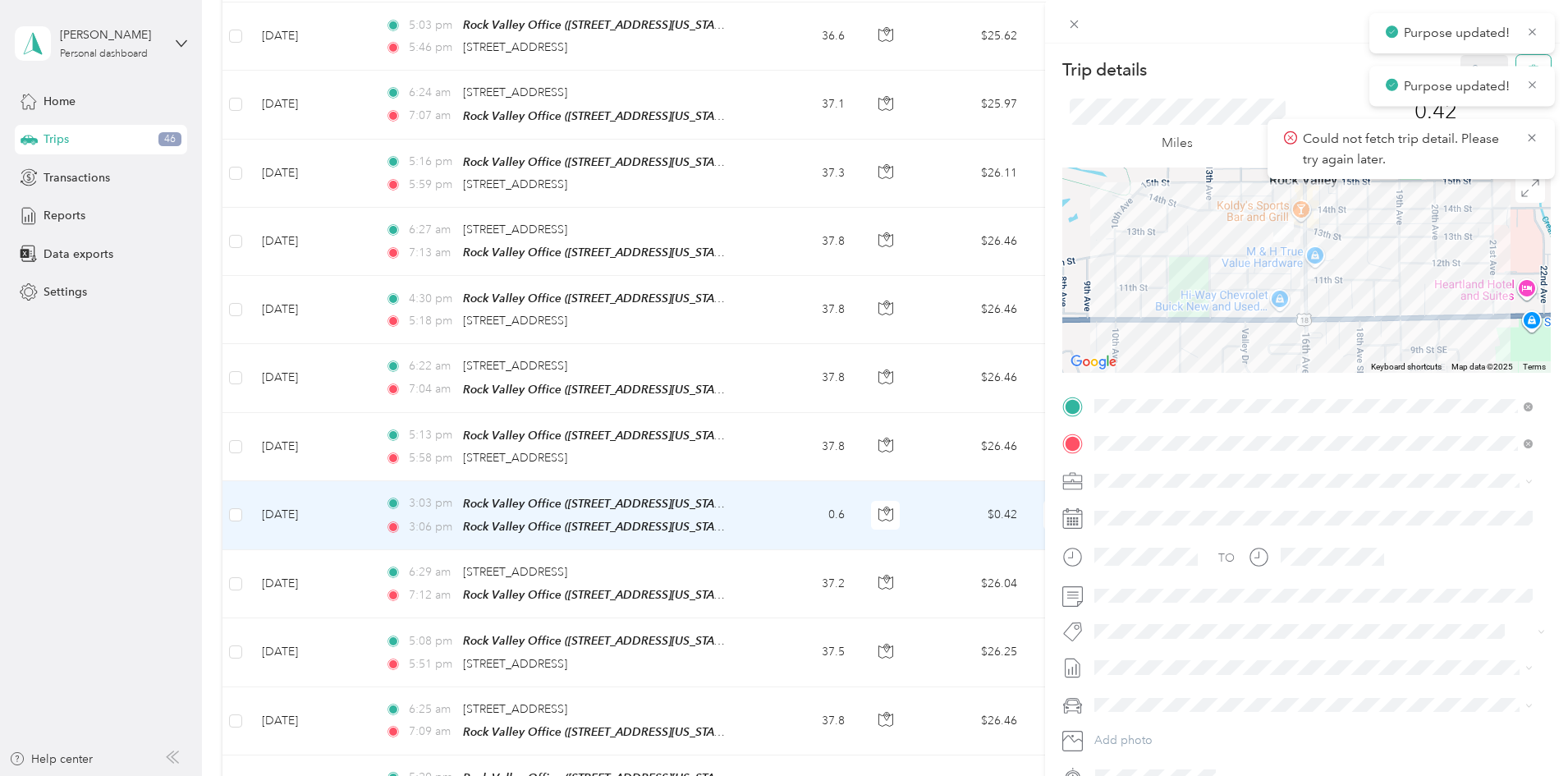
click at [1525, 61] on button "button" at bounding box center [1533, 69] width 34 height 29
click at [1530, 85] on icon at bounding box center [1532, 85] width 12 height 15
click at [1526, 79] on icon at bounding box center [1532, 85] width 13 height 15
click at [1525, 79] on button "button" at bounding box center [1533, 69] width 34 height 29
click at [1473, 92] on button "Yes" at bounding box center [1473, 89] width 32 height 27
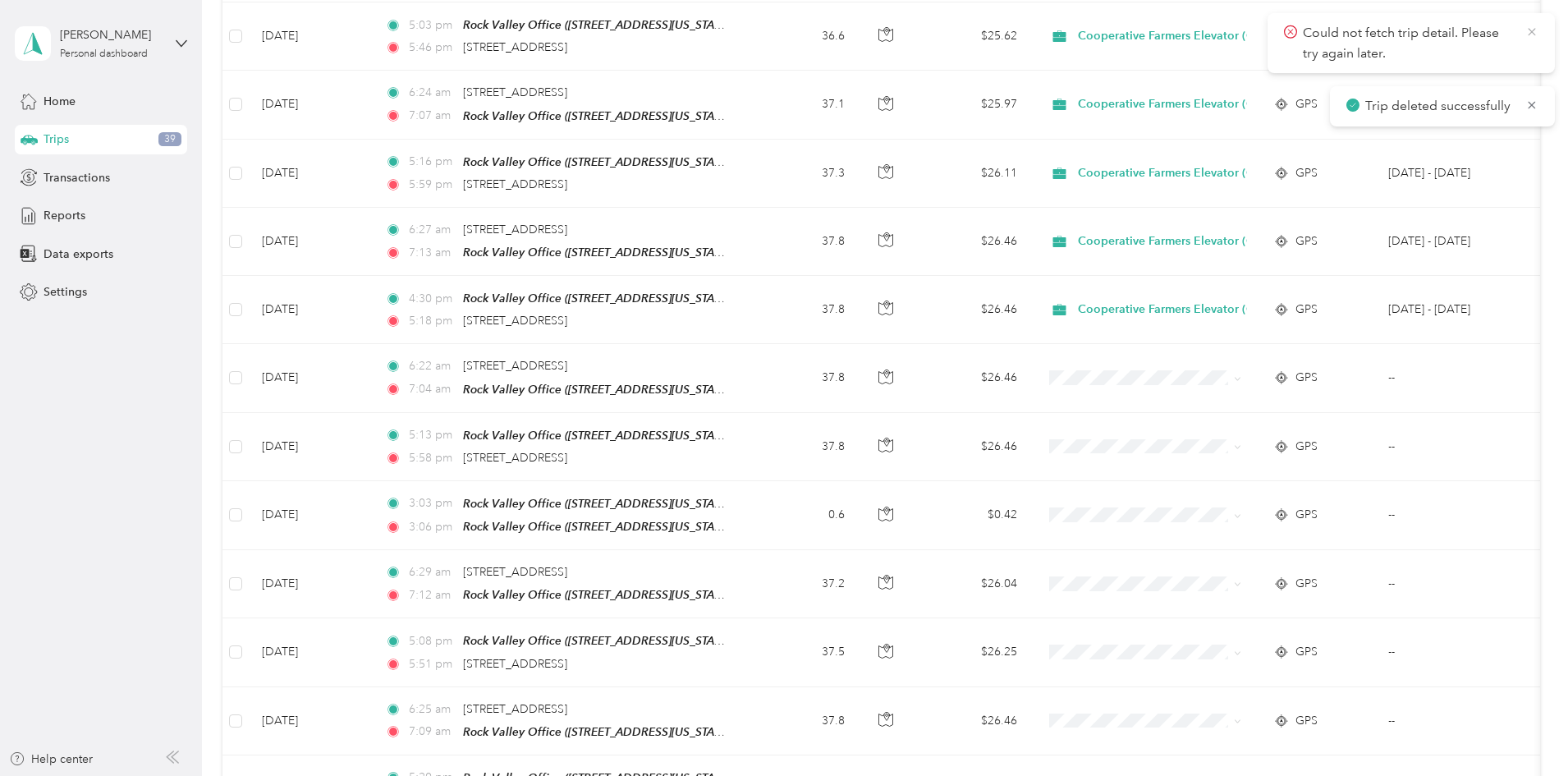
click at [1536, 34] on icon at bounding box center [1532, 32] width 13 height 15
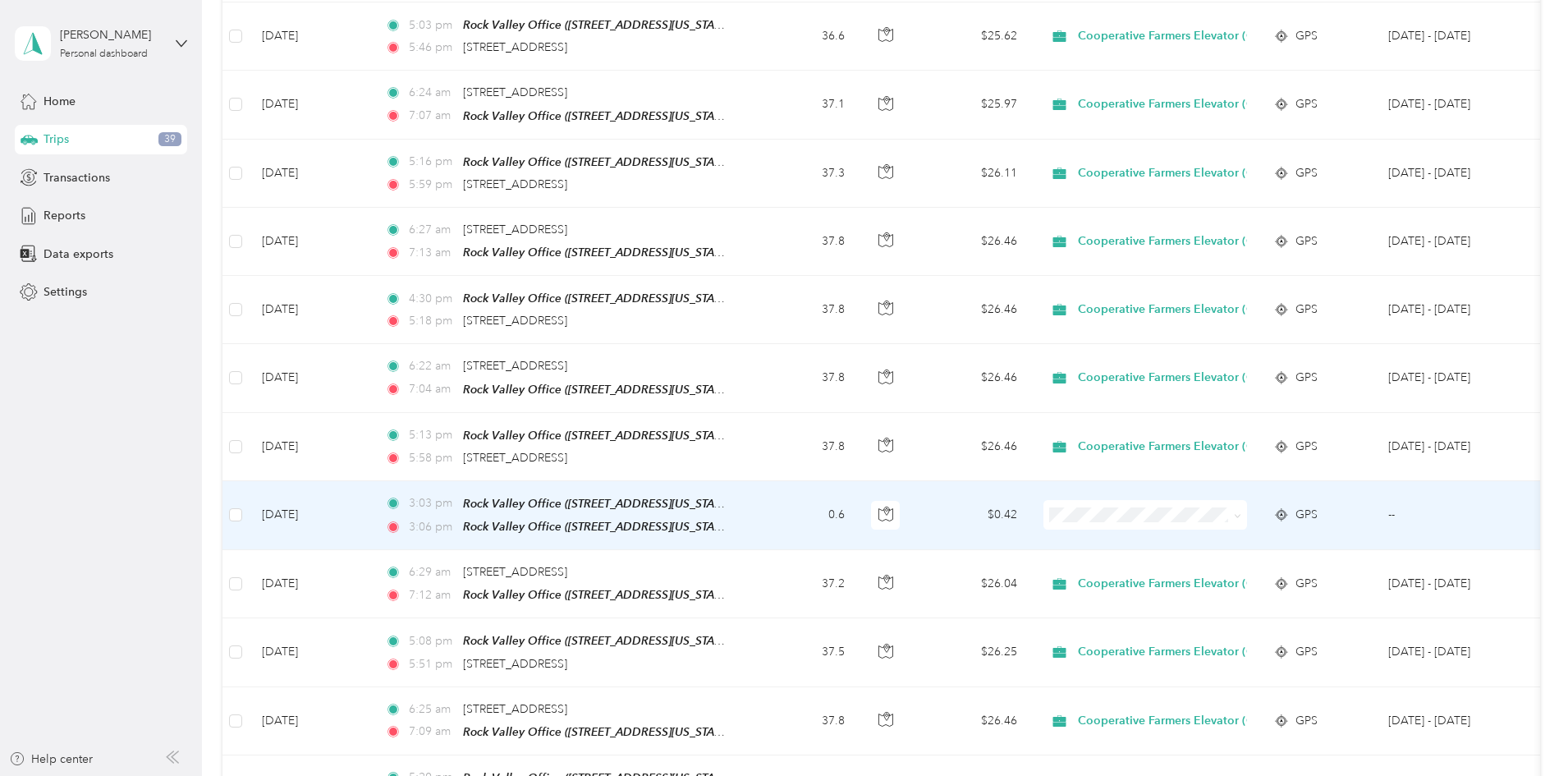
click at [1247, 503] on span at bounding box center [1145, 515] width 204 height 29
click at [858, 489] on td "0.6" at bounding box center [804, 515] width 109 height 69
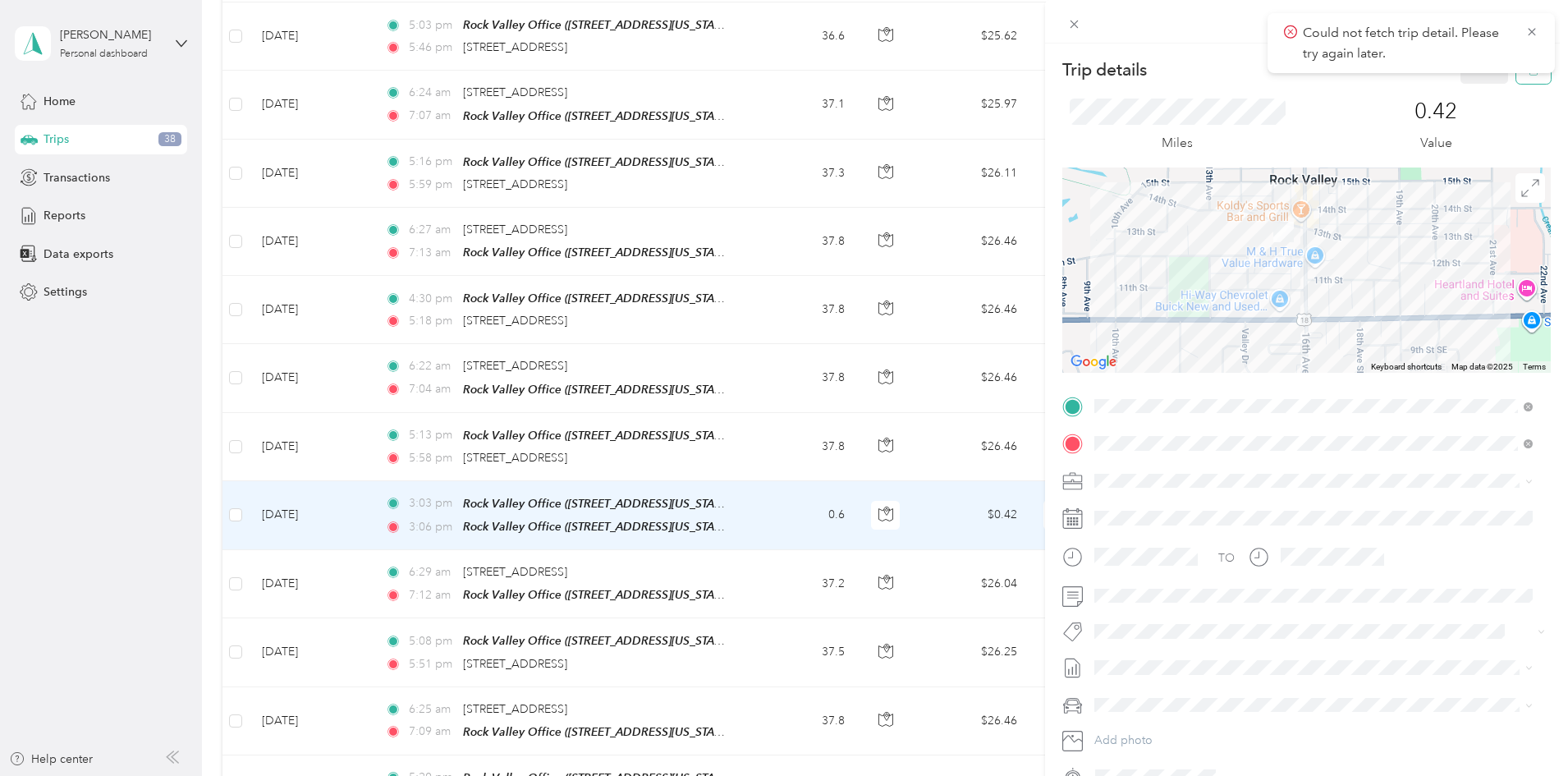
click at [1527, 74] on icon "button" at bounding box center [1533, 70] width 11 height 11
click at [1467, 88] on button "Yes" at bounding box center [1473, 89] width 32 height 27
click at [1534, 106] on icon at bounding box center [1532, 105] width 13 height 15
click at [1534, 28] on icon at bounding box center [1532, 32] width 13 height 15
click at [1527, 70] on button "button" at bounding box center [1533, 69] width 34 height 29
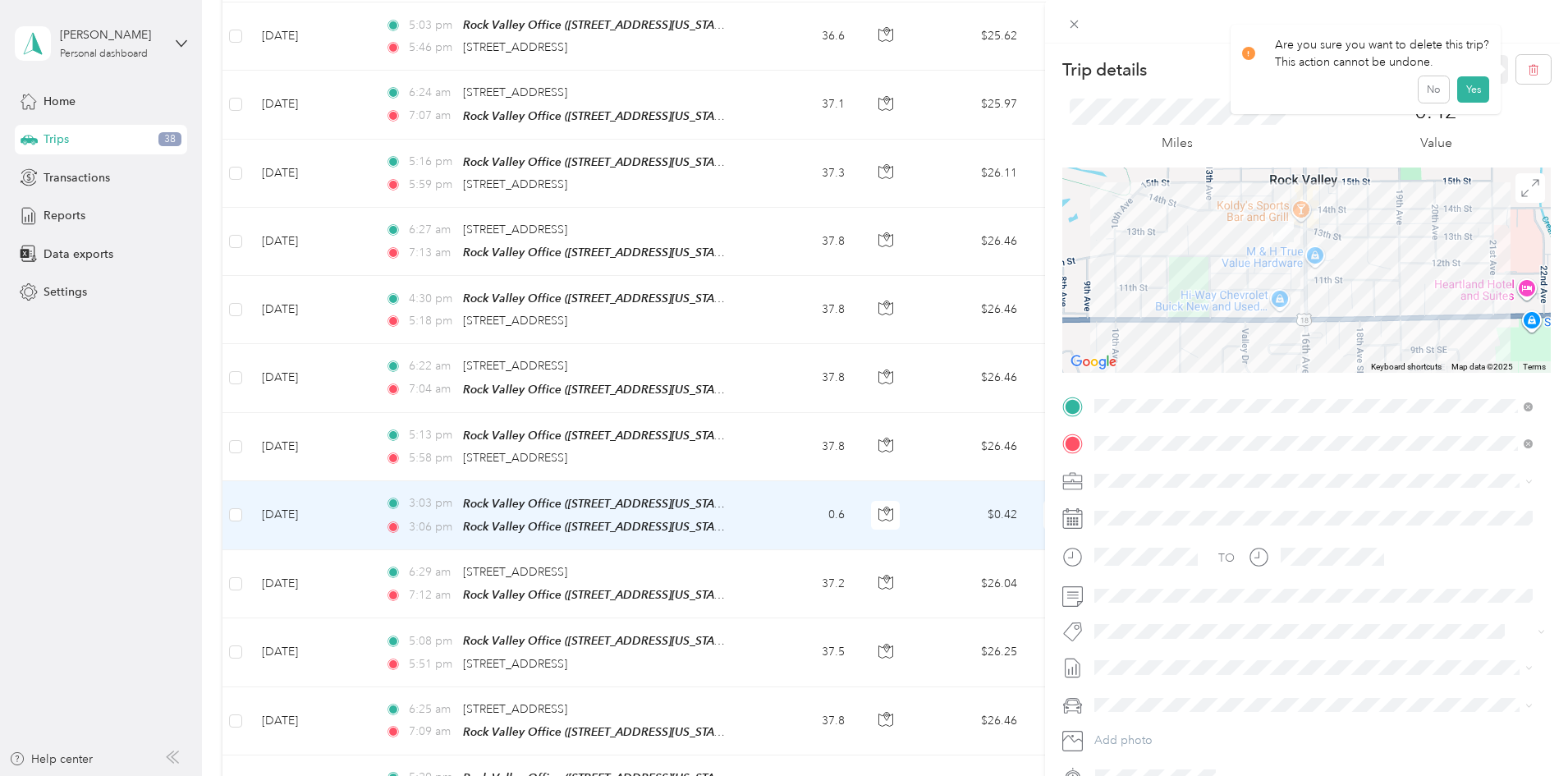
click at [1452, 79] on div "No Yes" at bounding box center [1365, 89] width 248 height 27
click at [1527, 65] on icon "button" at bounding box center [1533, 70] width 11 height 11
click at [1475, 82] on button "Yes" at bounding box center [1473, 89] width 32 height 27
click at [1076, 26] on icon at bounding box center [1074, 24] width 14 height 14
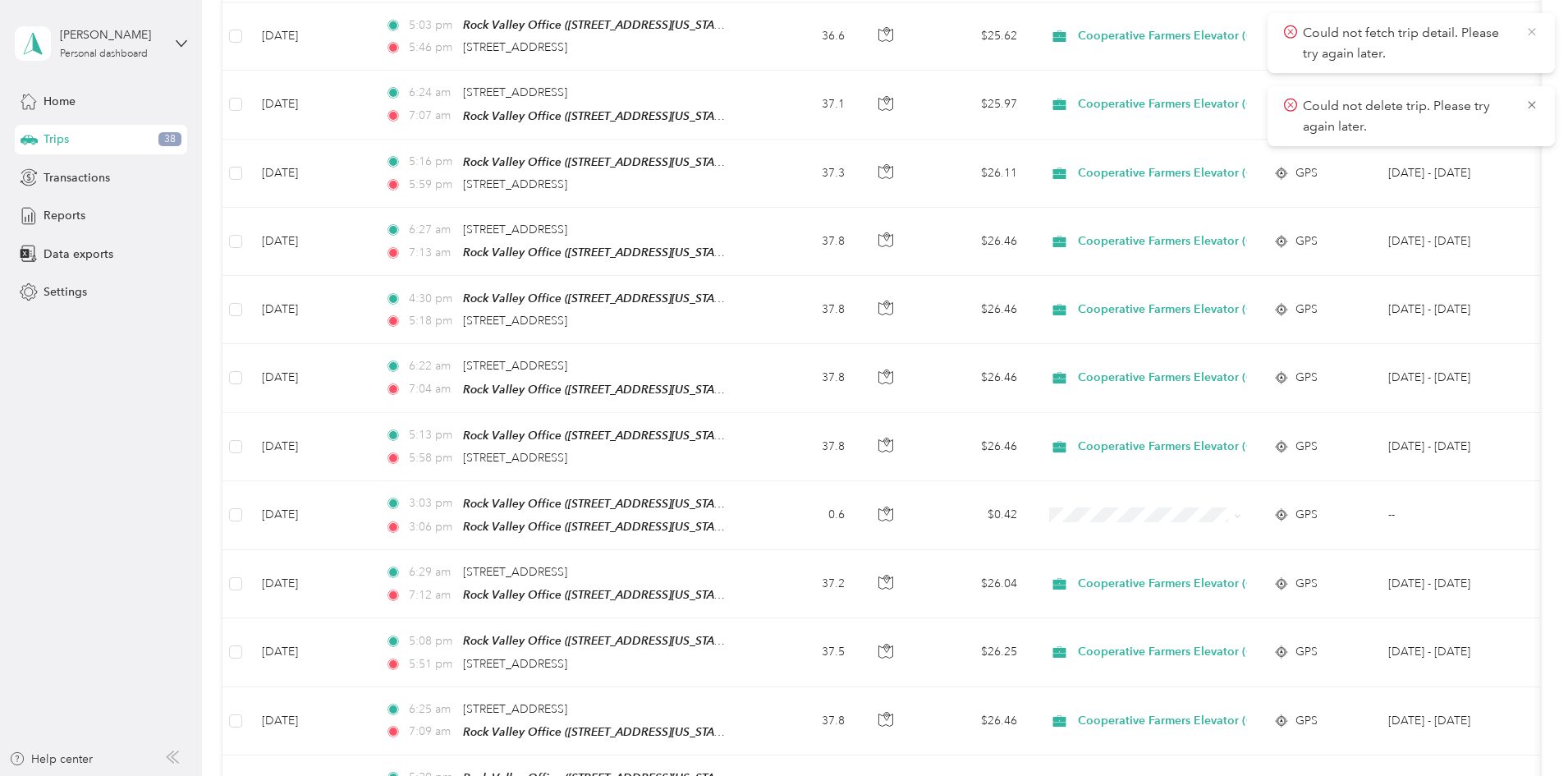
click at [1536, 31] on icon at bounding box center [1532, 32] width 13 height 15
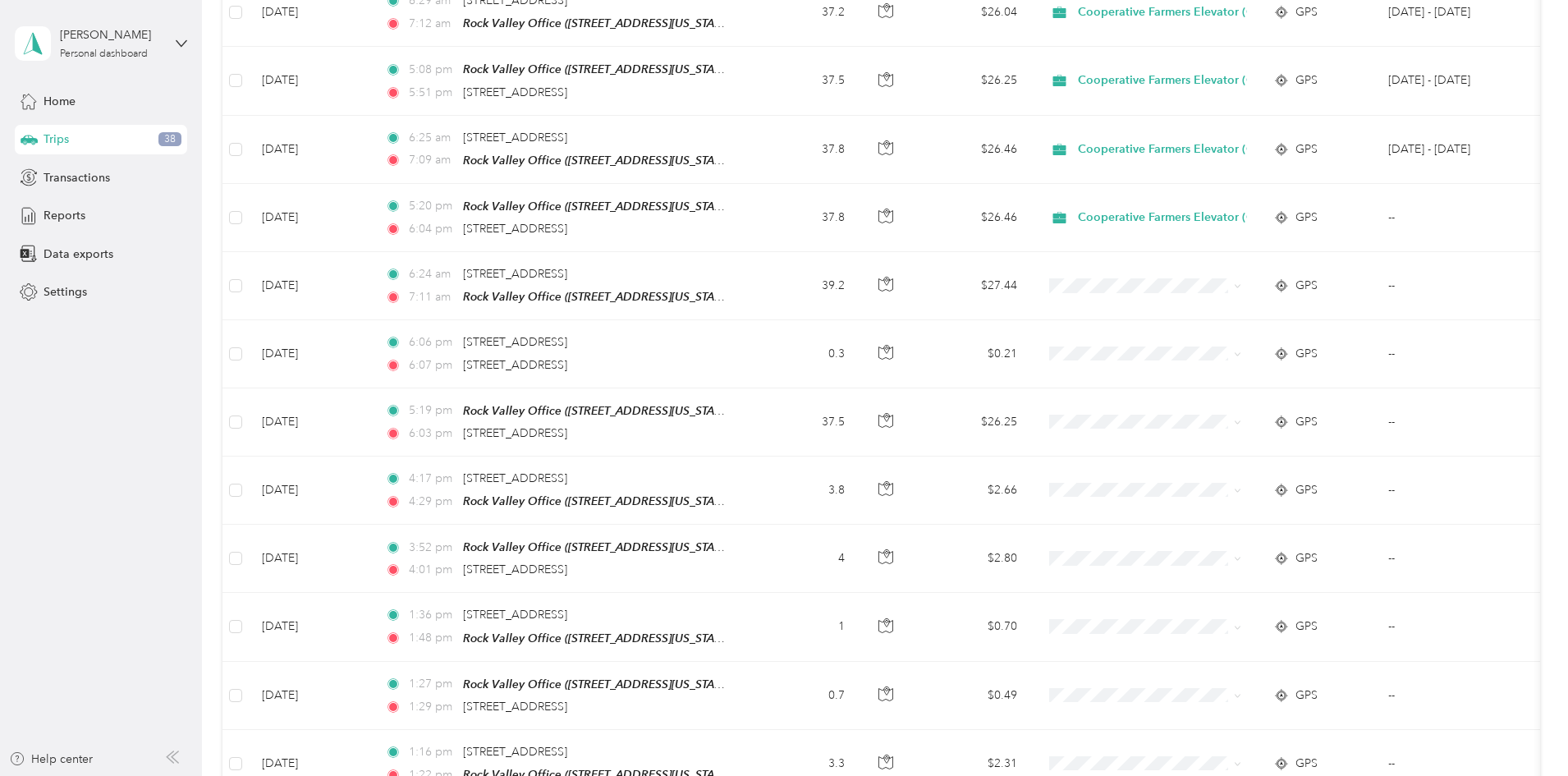
scroll to position [2217, 0]
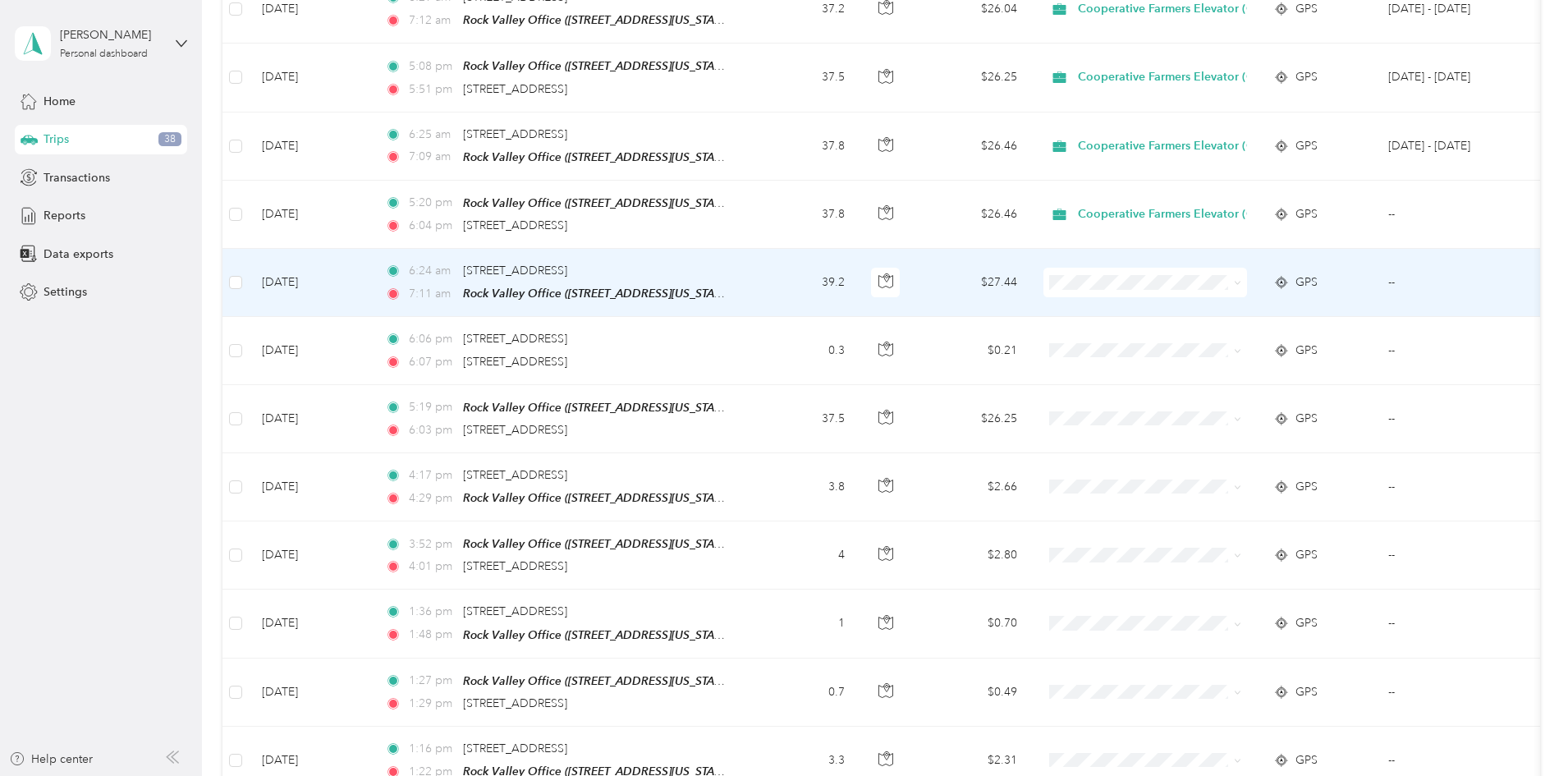
click at [1230, 282] on span "Cooperative Farmers Elevator (CFE)" at bounding box center [1291, 282] width 194 height 18
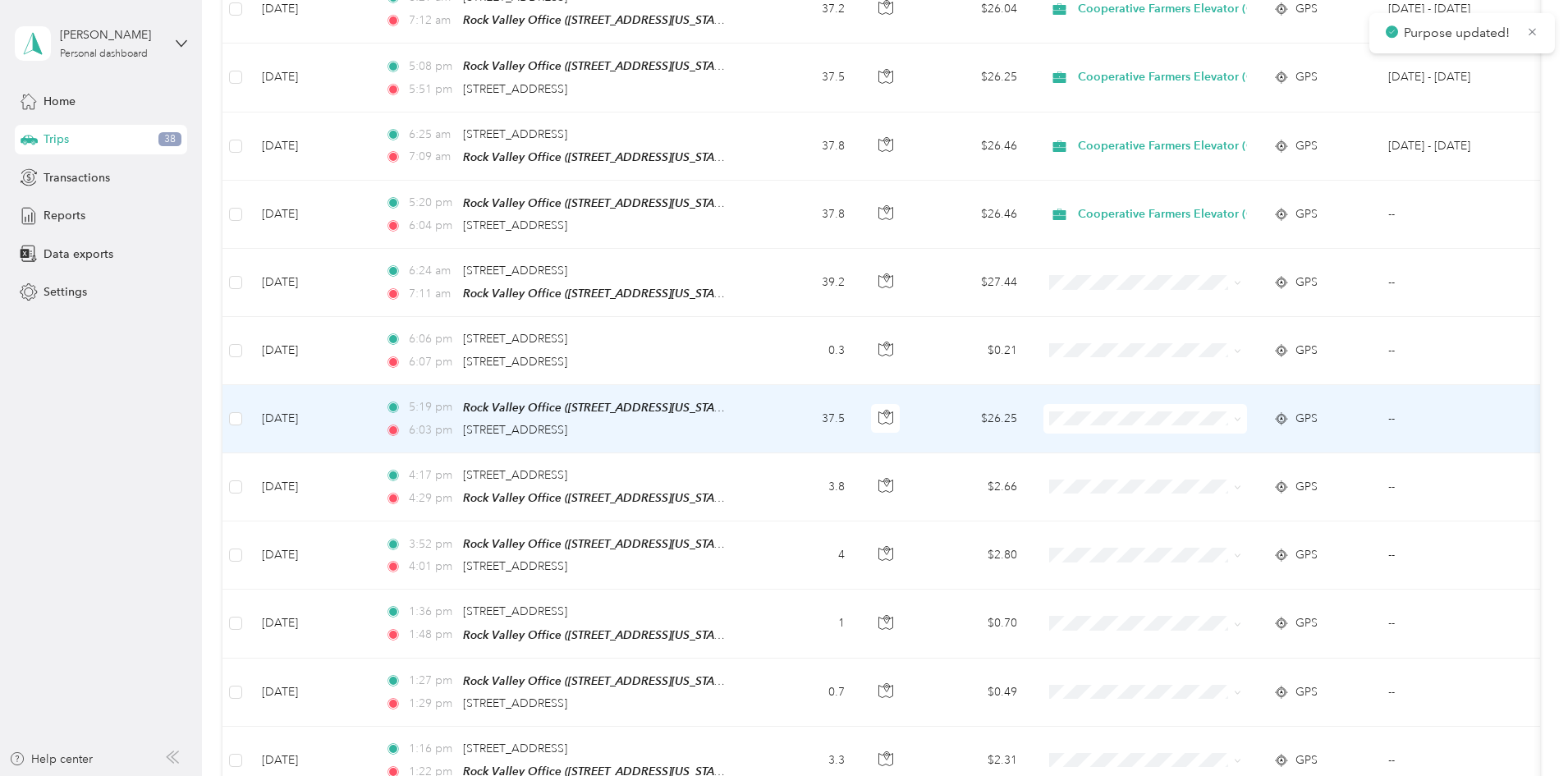
click at [1203, 413] on span "Cooperative Farmers Elevator (CFE)" at bounding box center [1291, 419] width 194 height 18
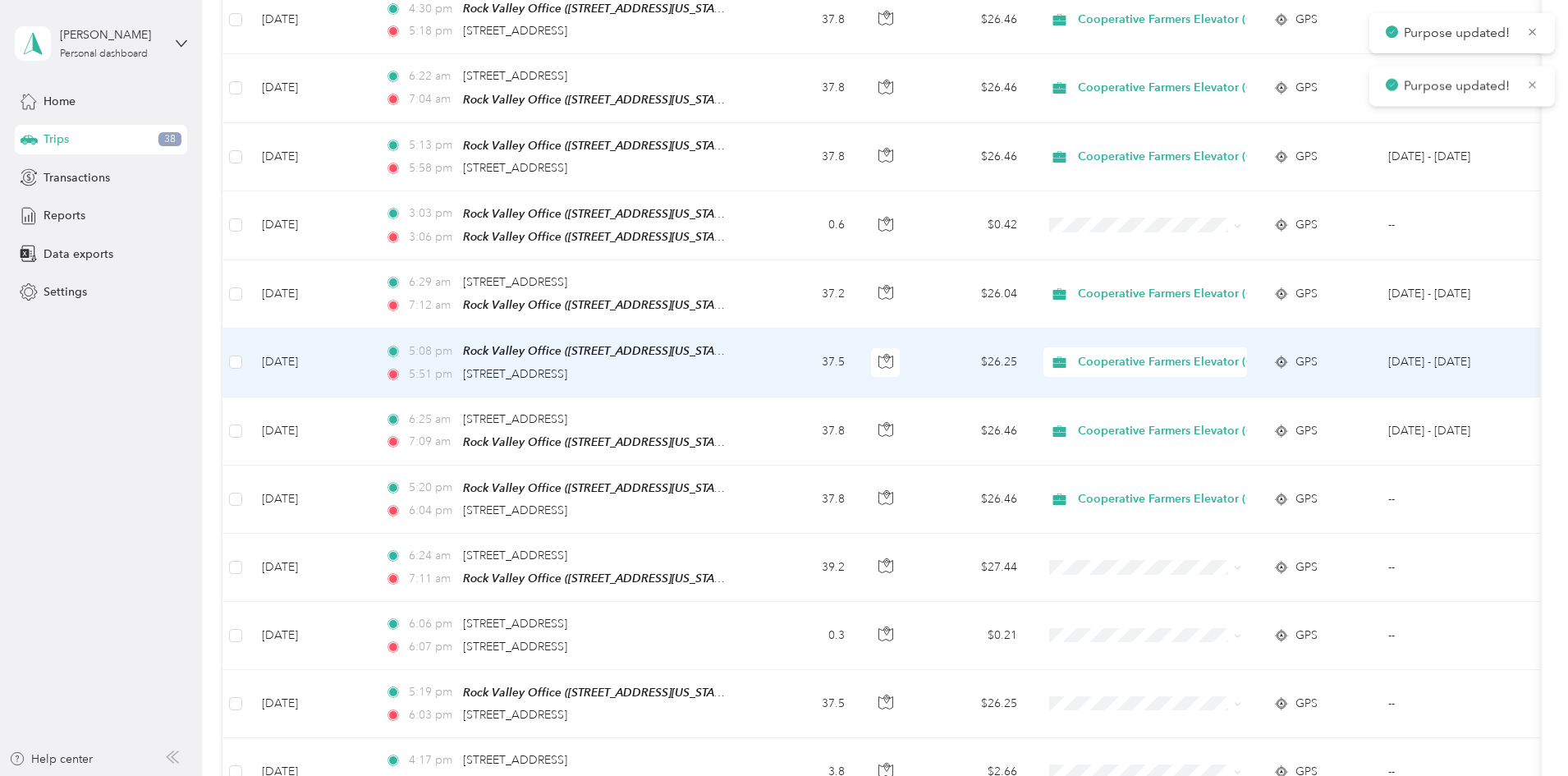
scroll to position [1889, 0]
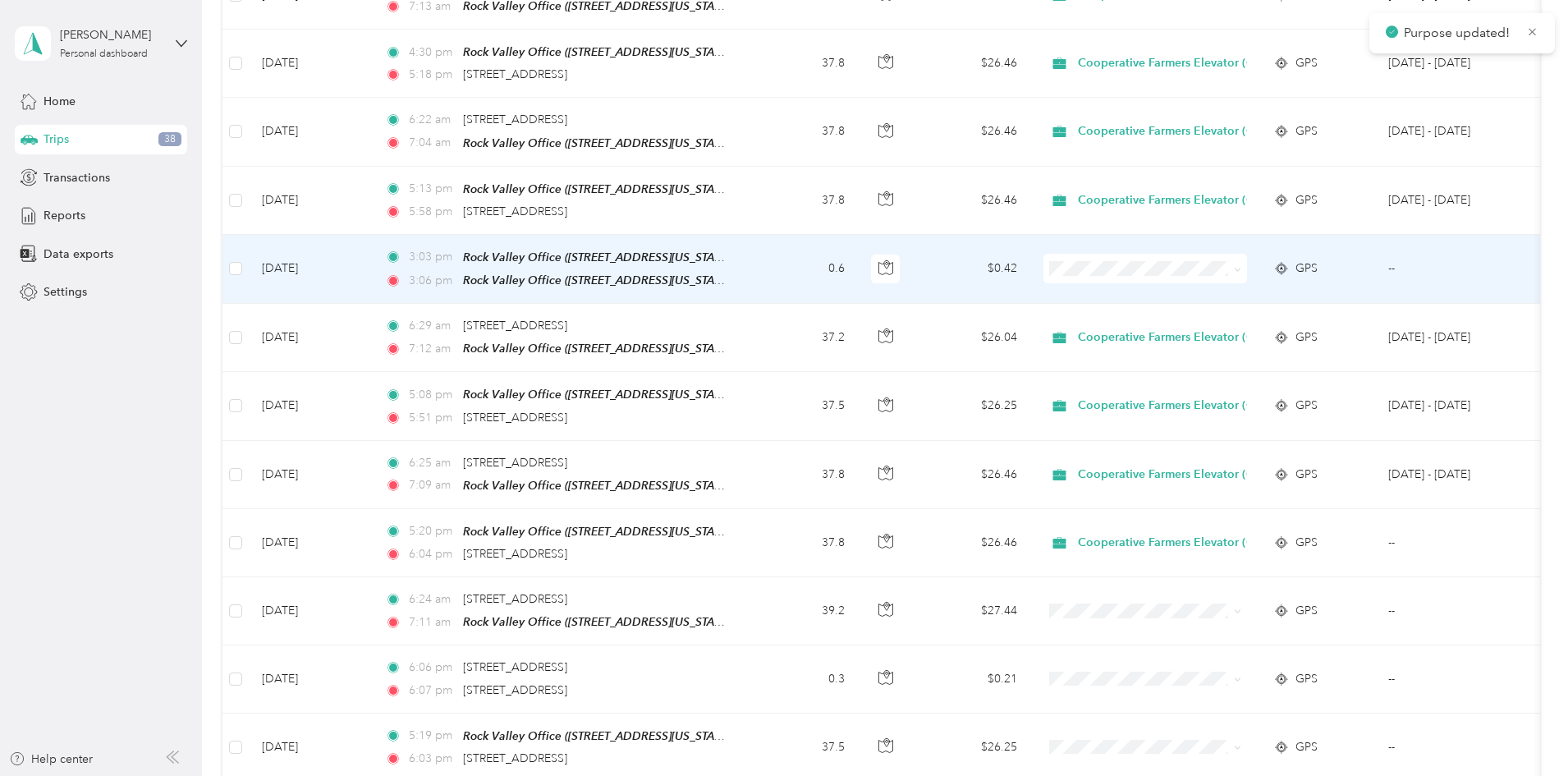
click at [249, 243] on td at bounding box center [236, 269] width 27 height 69
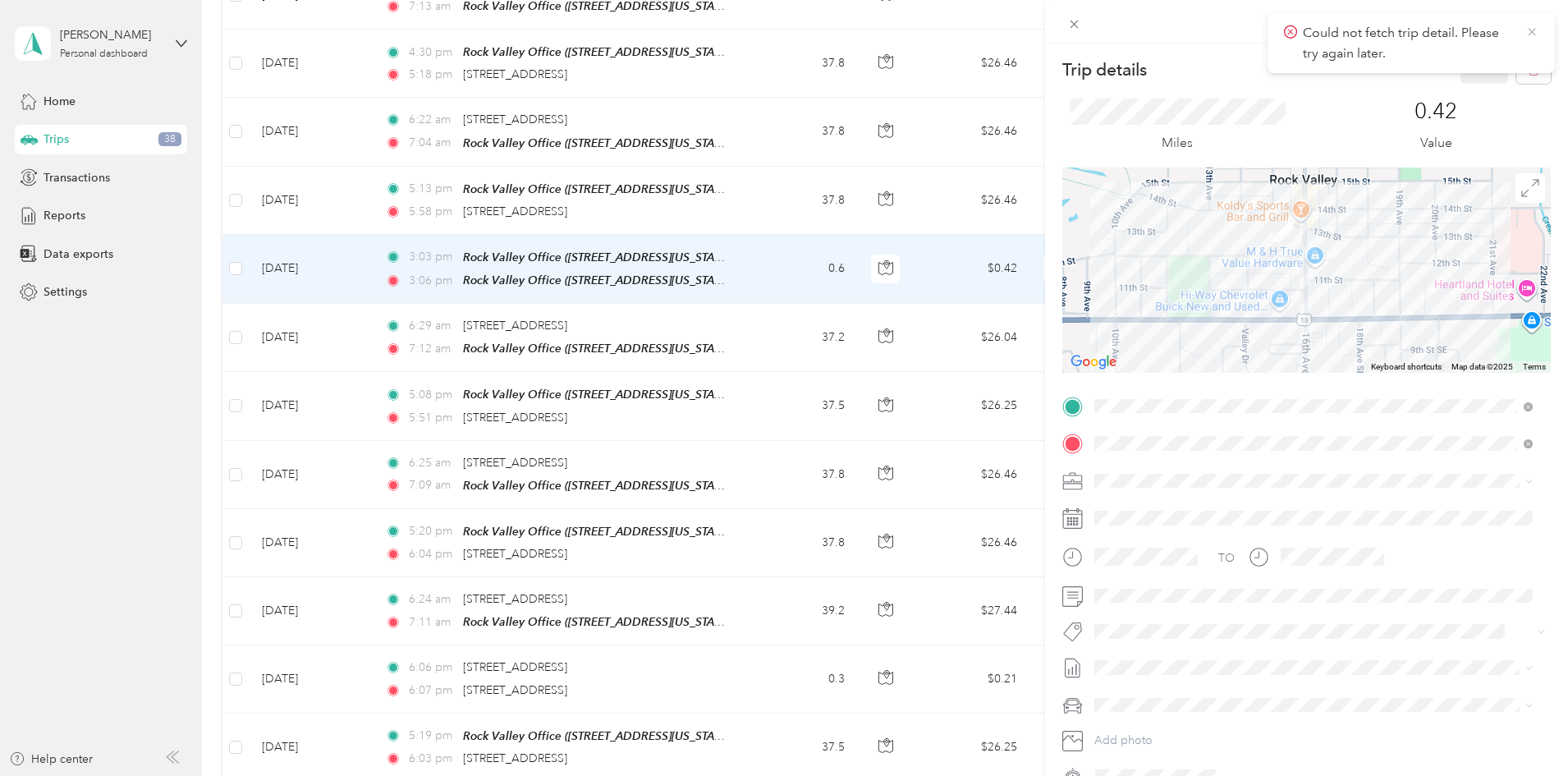
click at [1535, 34] on icon at bounding box center [1532, 32] width 13 height 15
click at [1081, 23] on icon at bounding box center [1074, 24] width 14 height 14
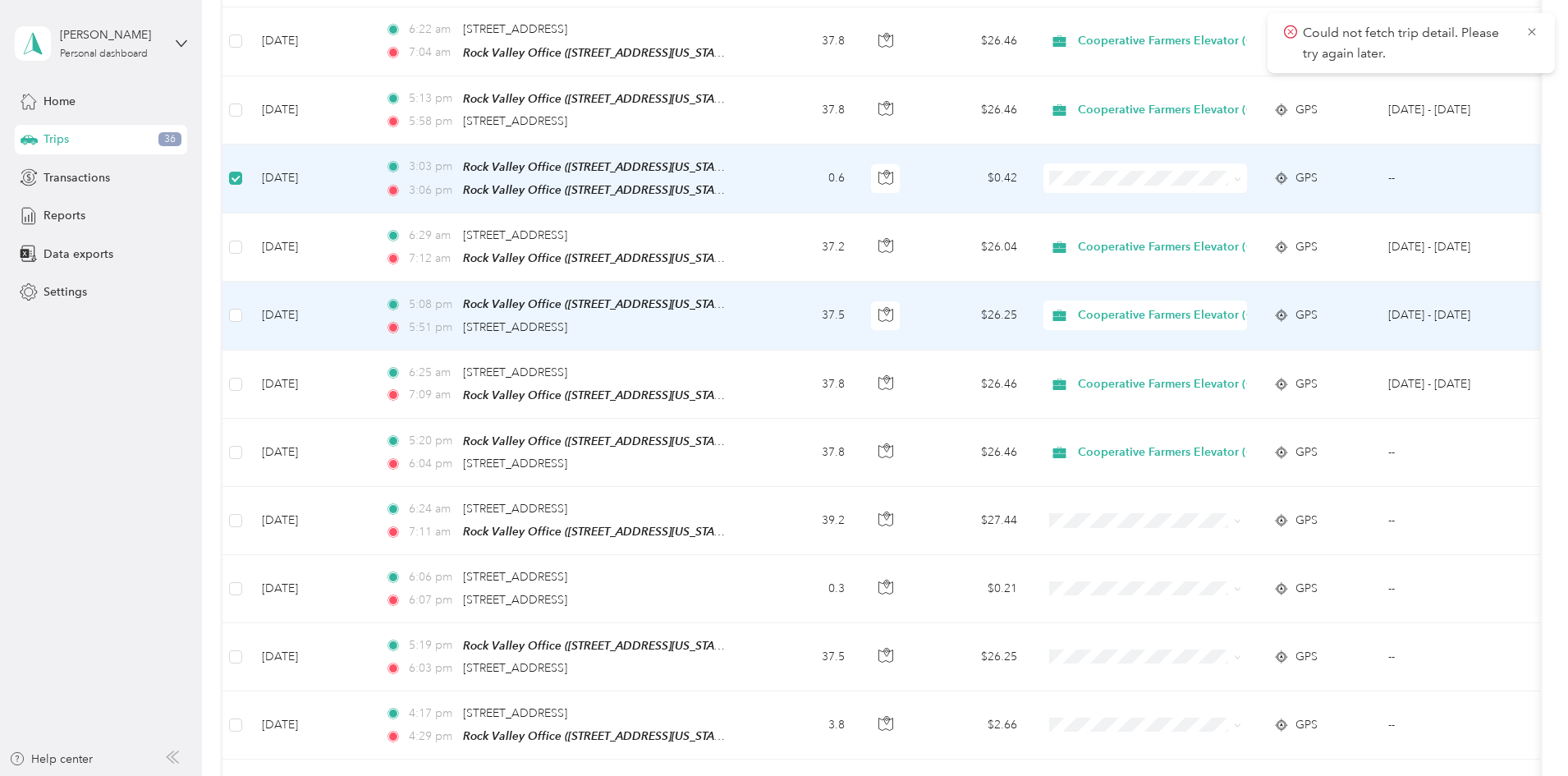
scroll to position [2216, 0]
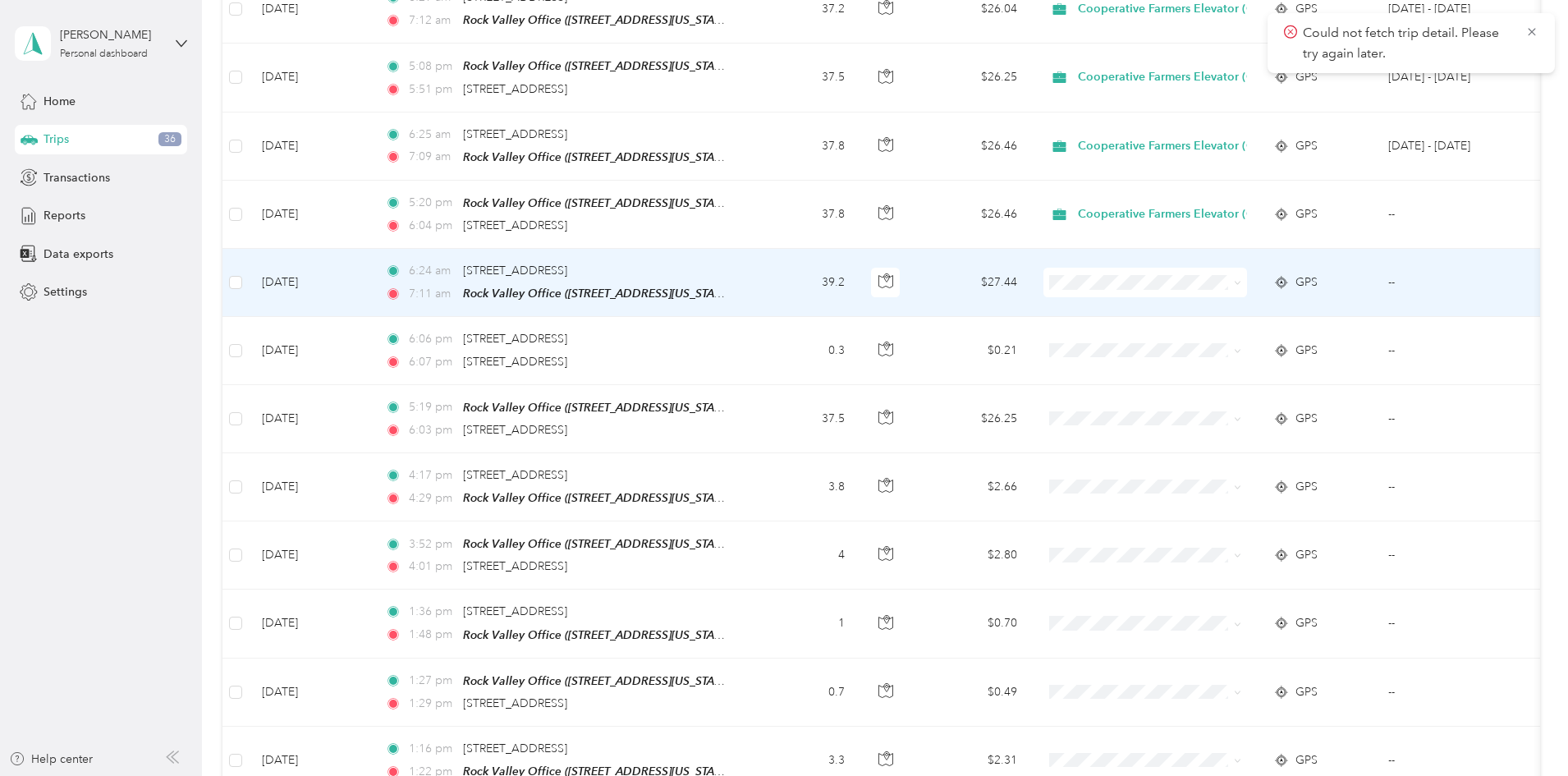
click at [358, 260] on td "[DATE]" at bounding box center [310, 283] width 123 height 68
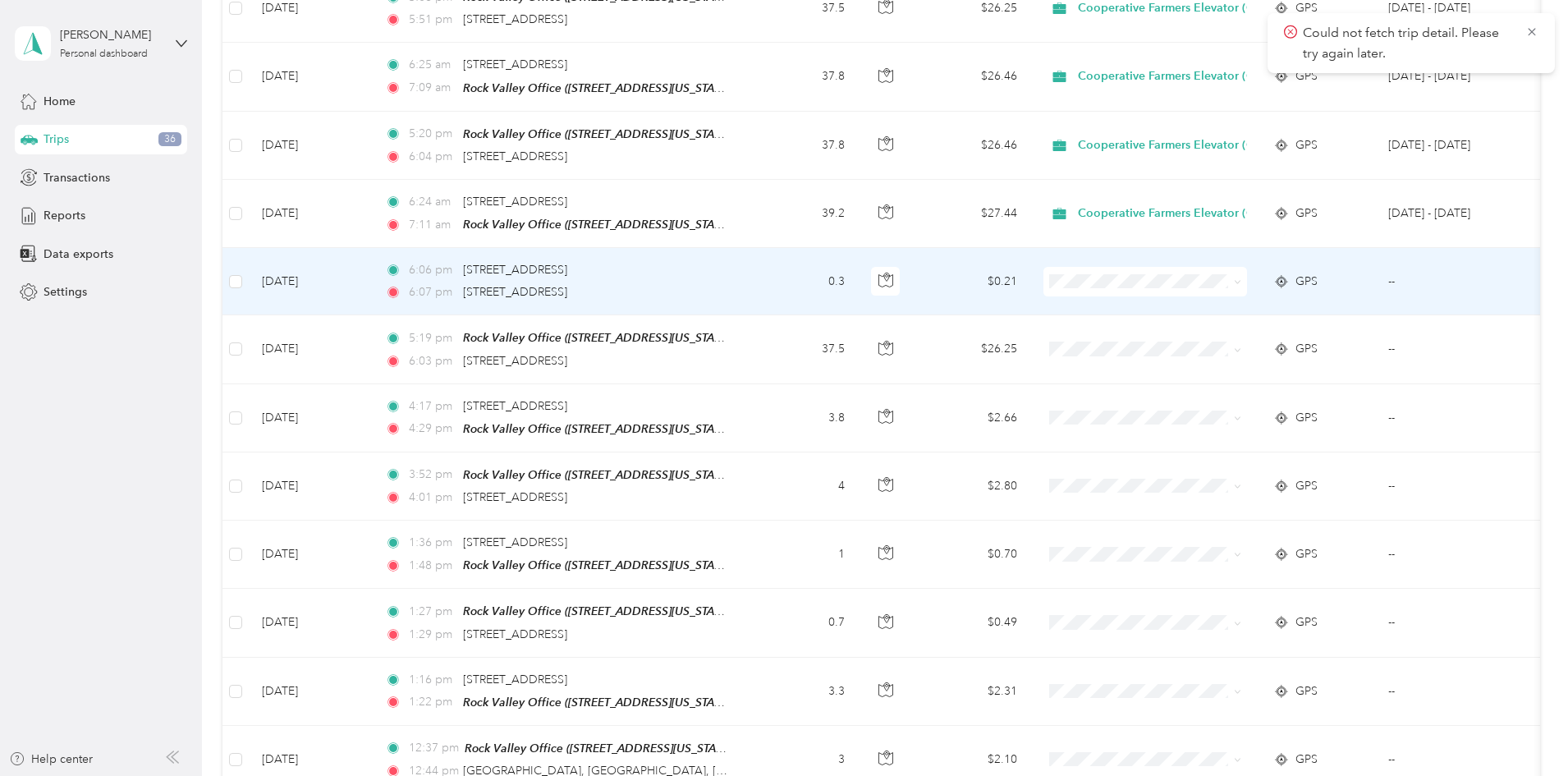
click at [249, 260] on td at bounding box center [236, 281] width 27 height 67
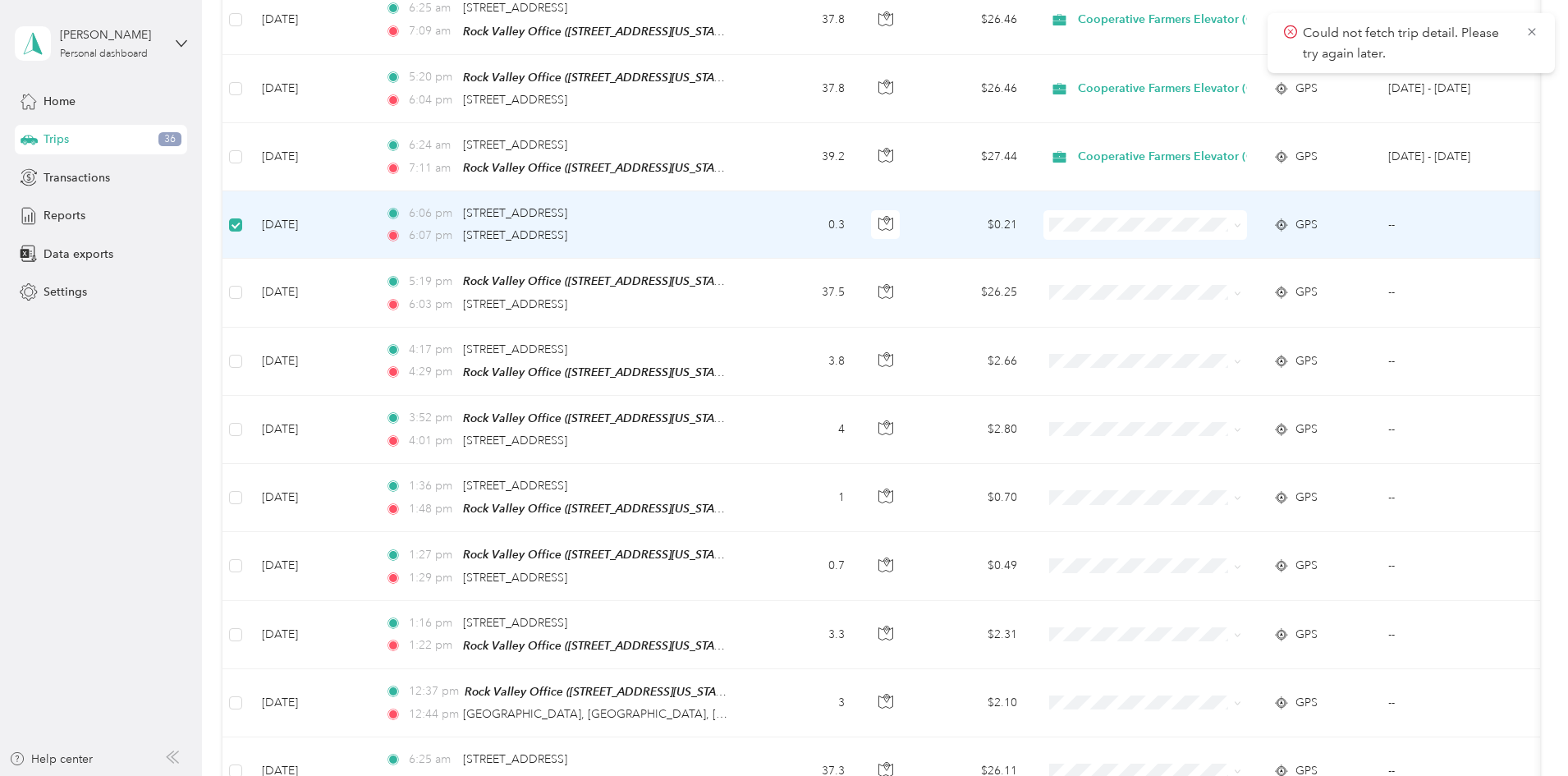
scroll to position [2299, 0]
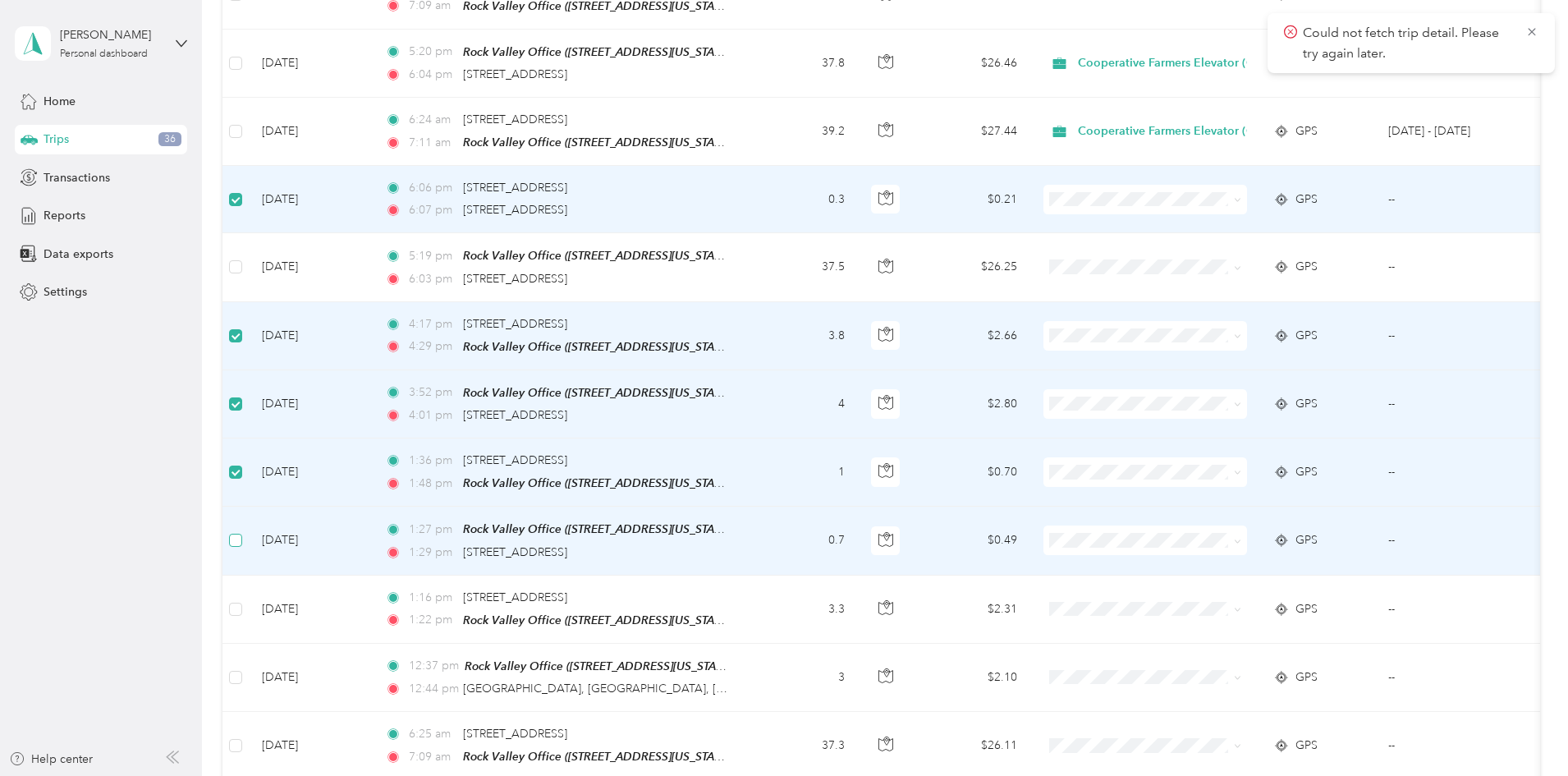
click at [242, 532] on label at bounding box center [236, 541] width 13 height 18
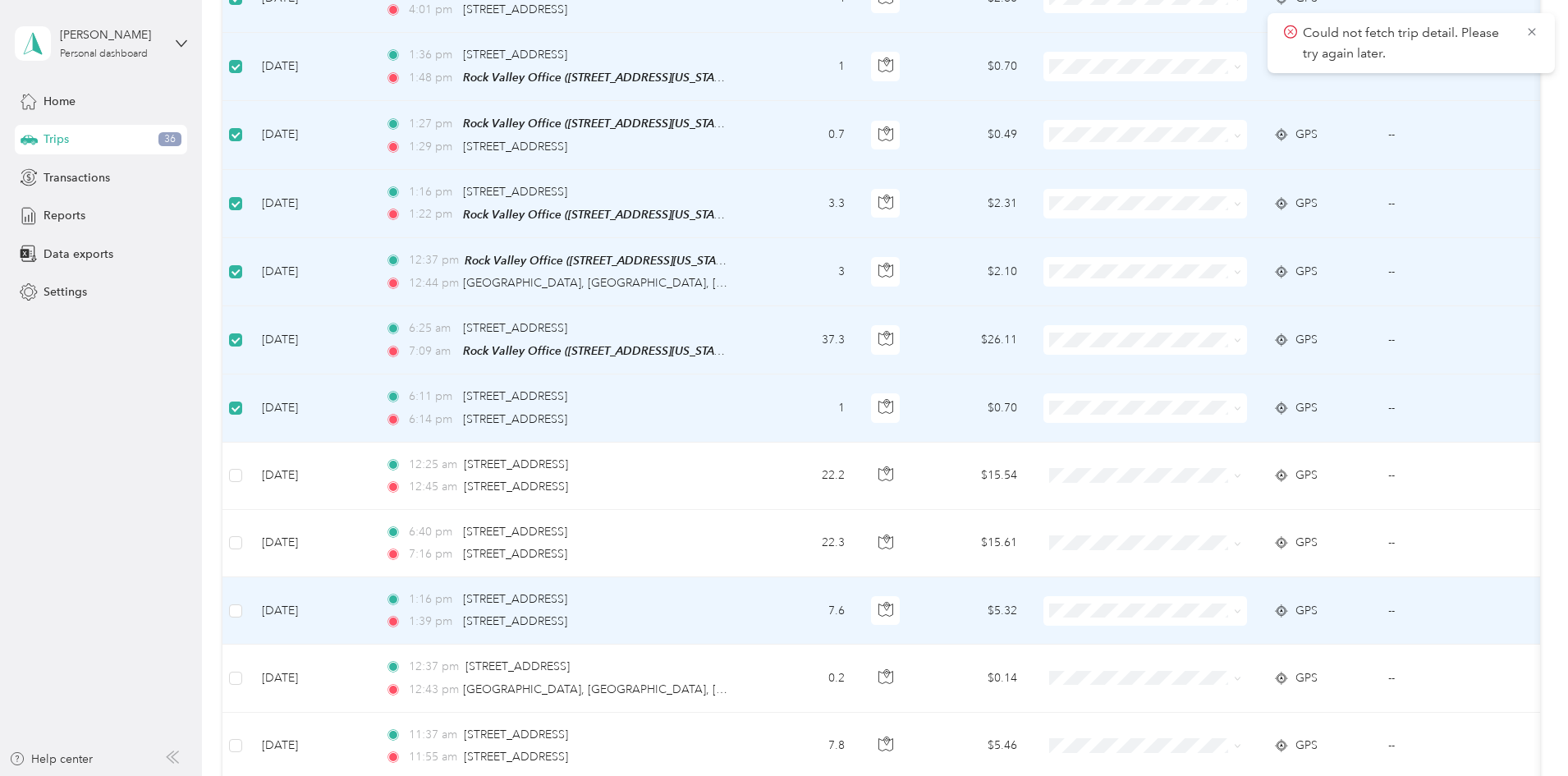
scroll to position [2709, 0]
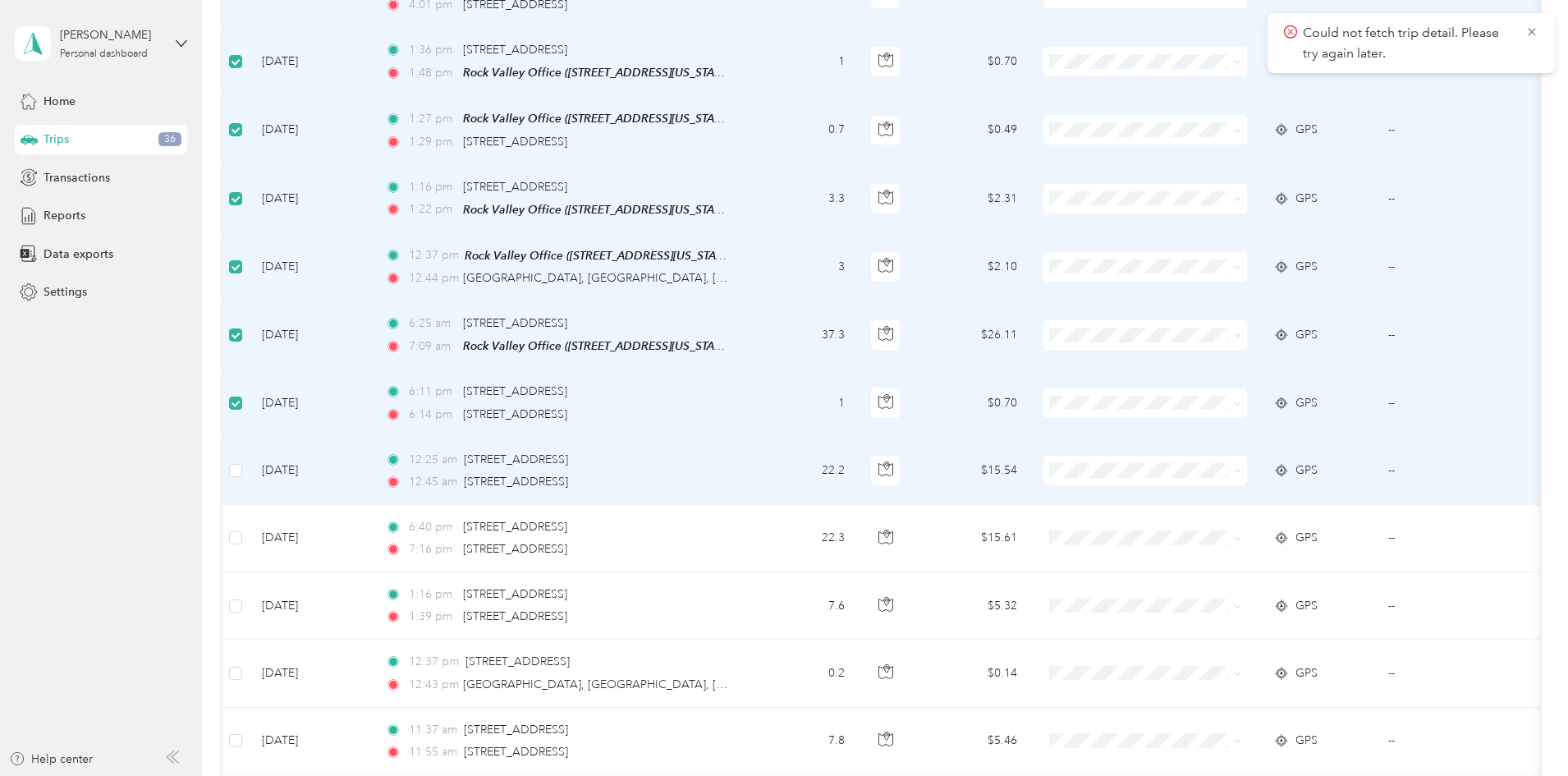
click at [249, 449] on td at bounding box center [236, 471] width 27 height 67
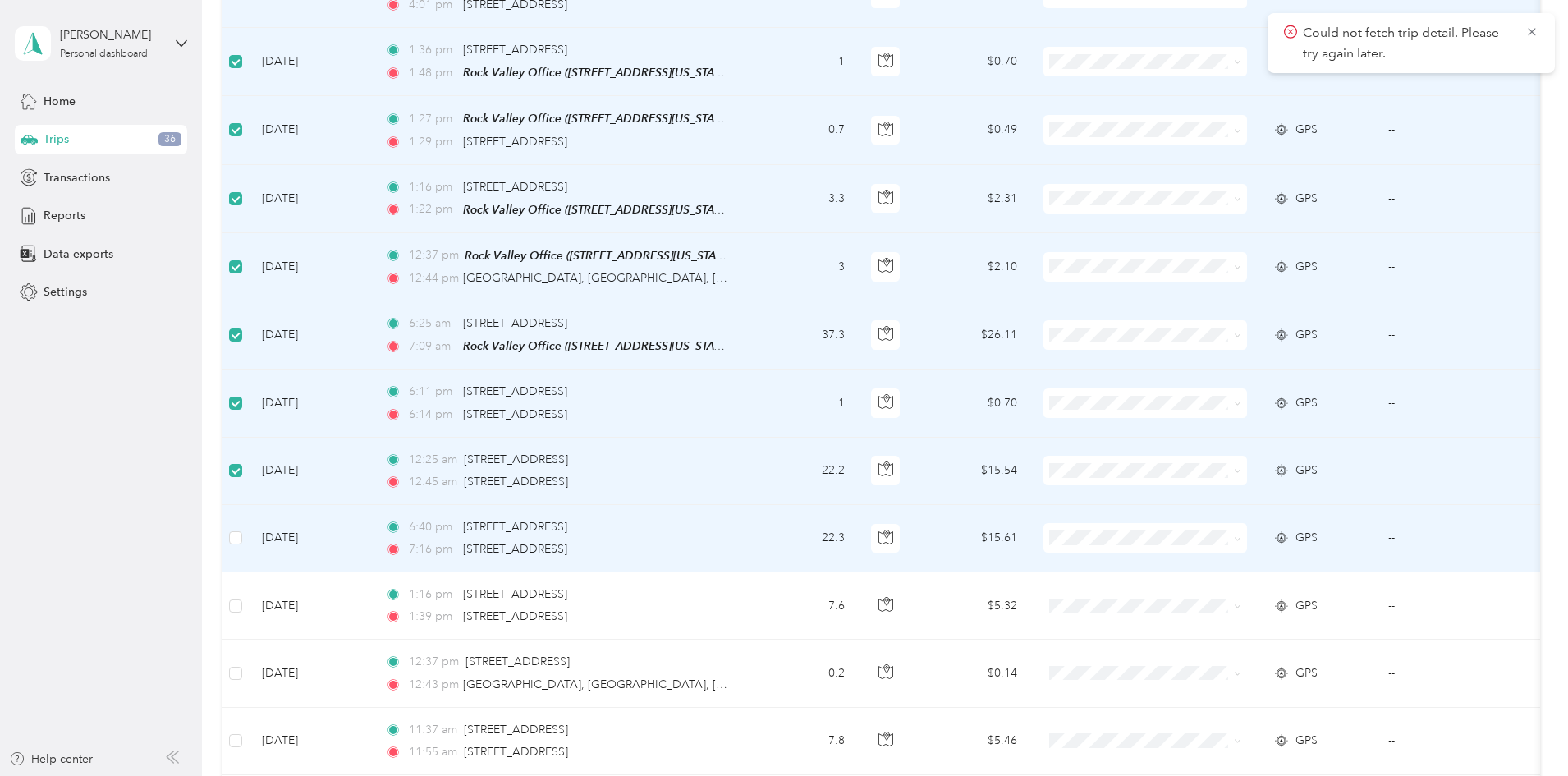
click at [249, 505] on td at bounding box center [236, 538] width 27 height 67
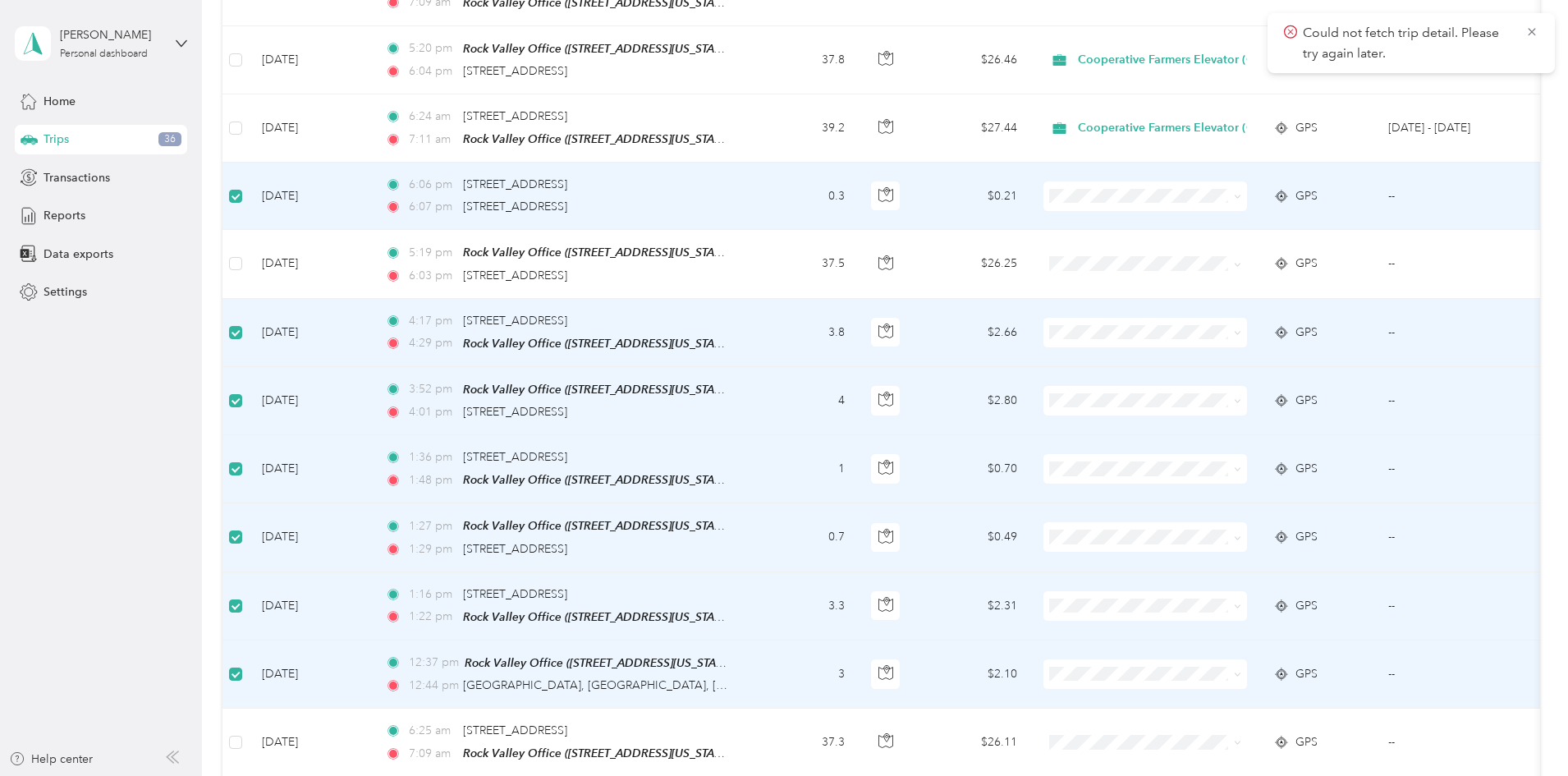
scroll to position [2299, 0]
click at [1534, 33] on icon at bounding box center [1532, 32] width 13 height 15
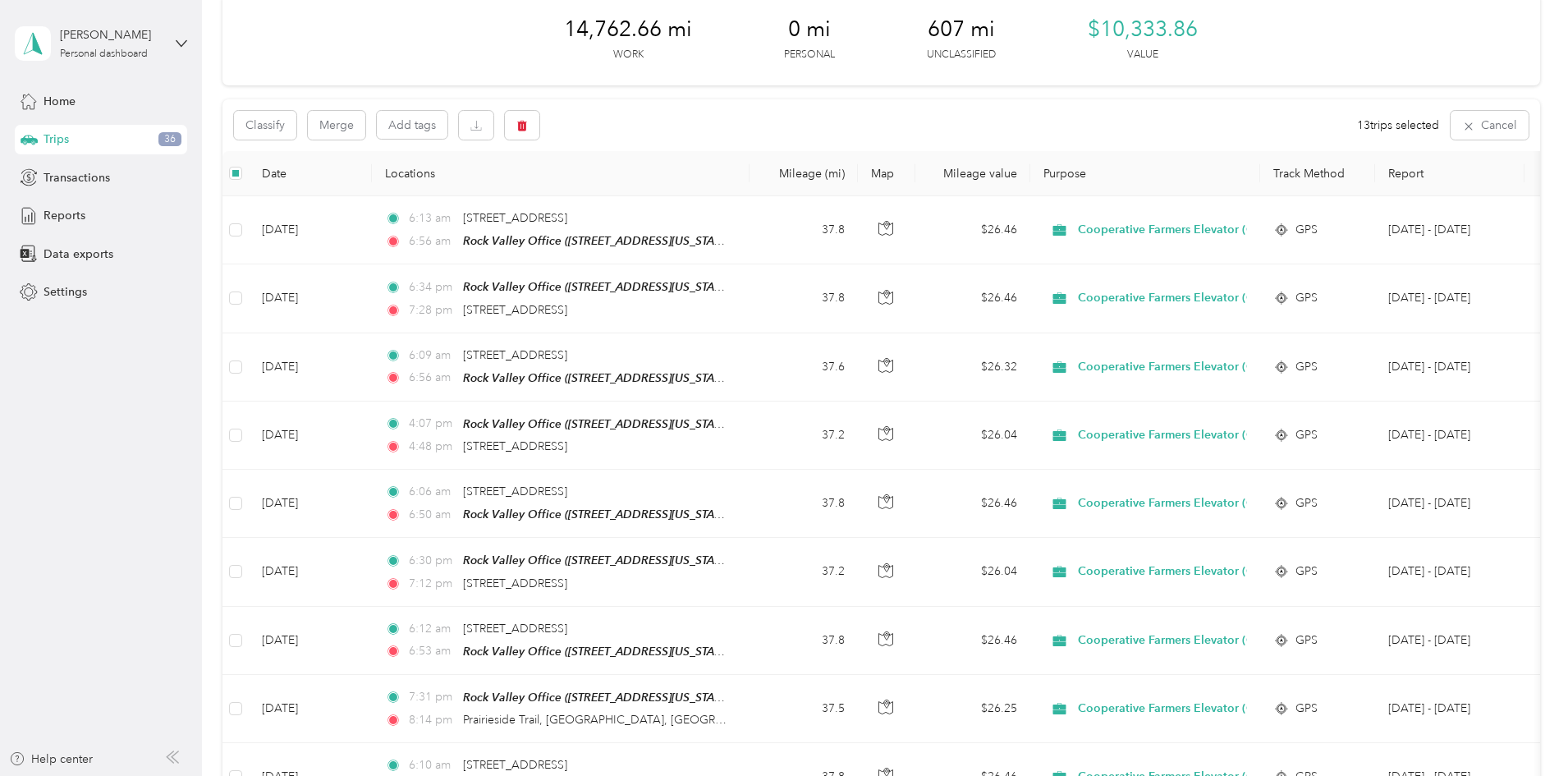
scroll to position [0, 0]
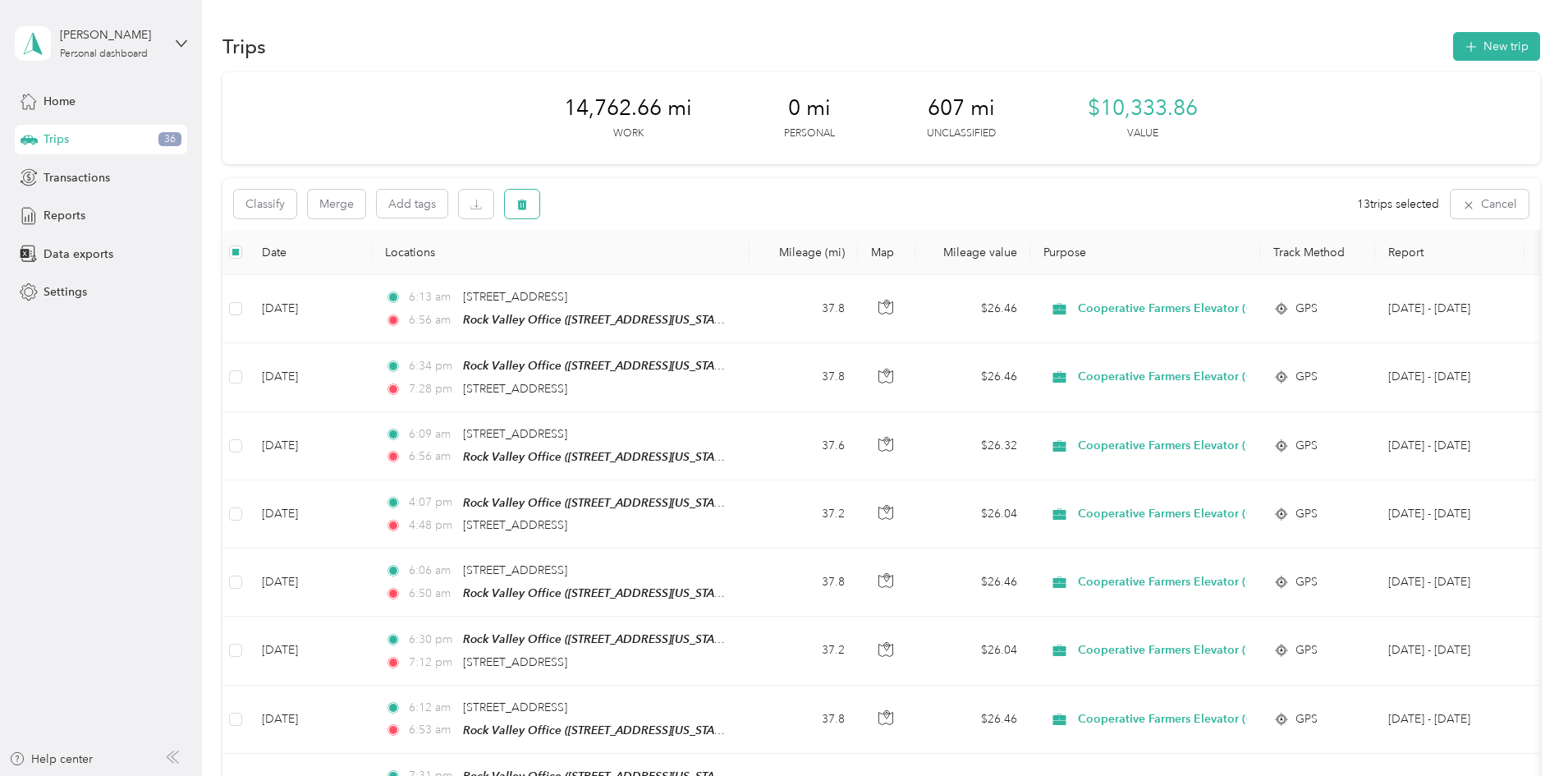
click at [540, 206] on button "button" at bounding box center [521, 204] width 34 height 29
click at [743, 273] on button "Yes" at bounding box center [757, 273] width 32 height 27
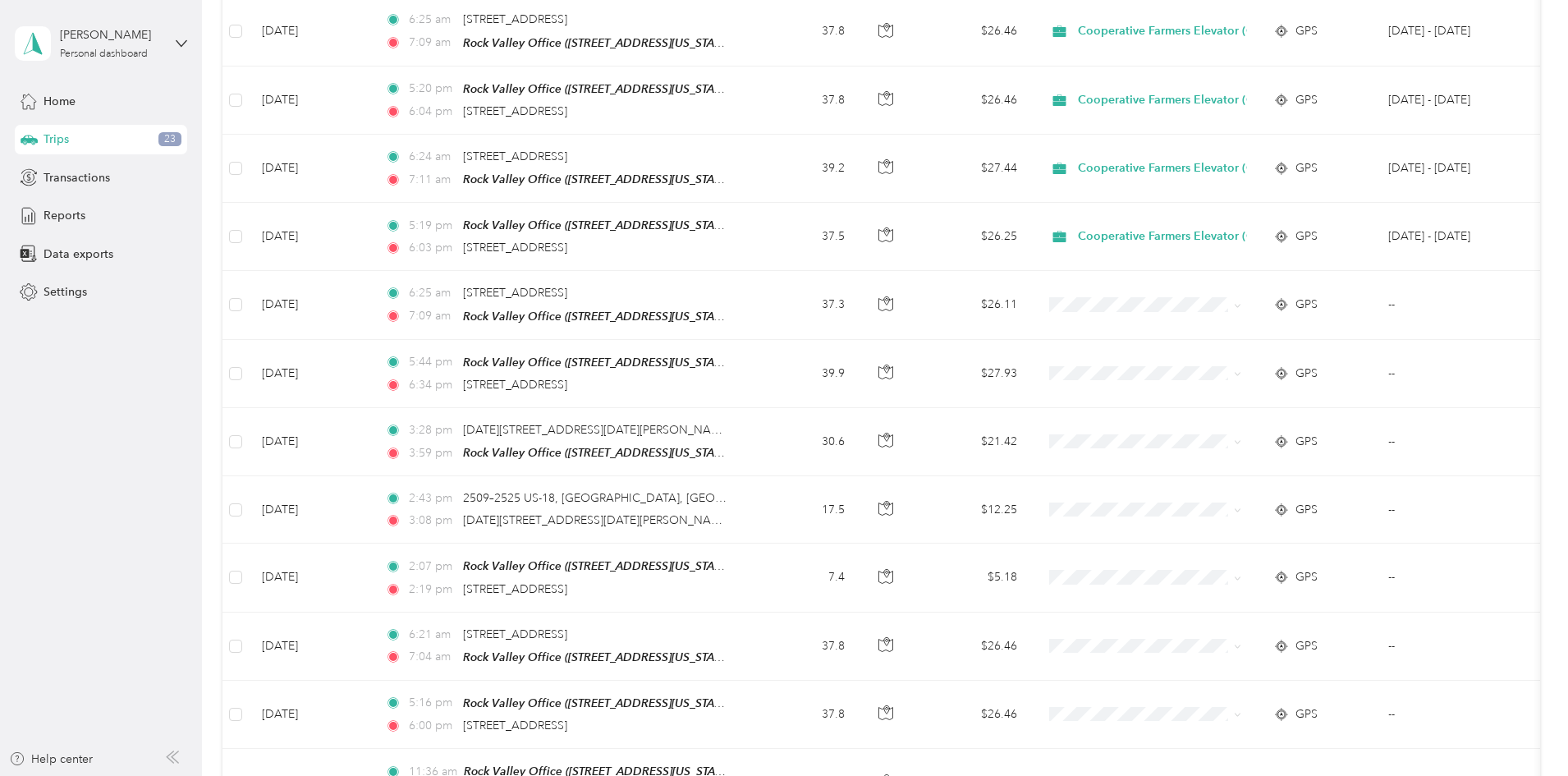
scroll to position [2299, 0]
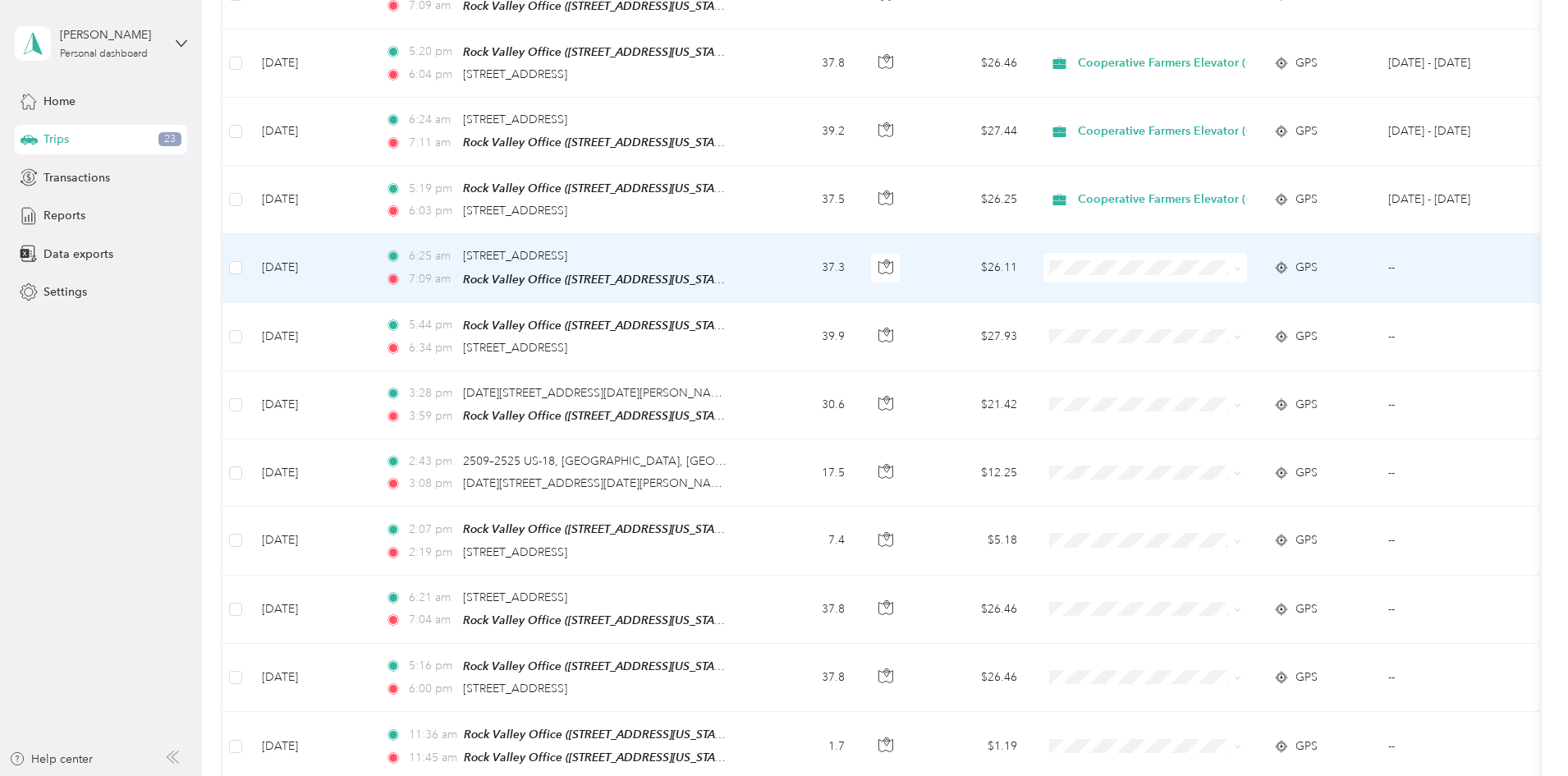
click at [1199, 266] on span "Cooperative Farmers Elevator (CFE)" at bounding box center [1291, 267] width 194 height 18
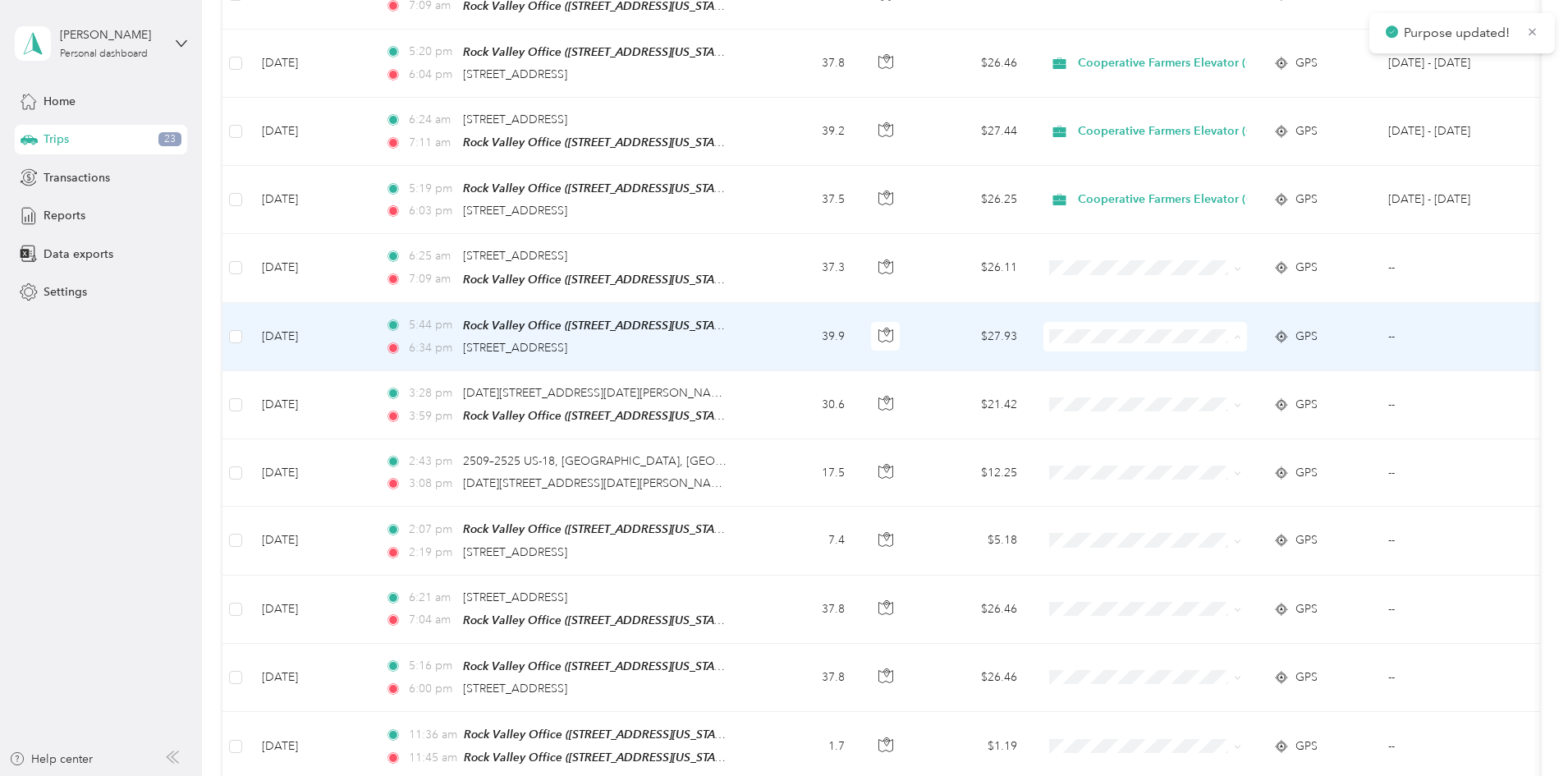
click at [1211, 333] on span "Cooperative Farmers Elevator (CFE)" at bounding box center [1291, 337] width 194 height 18
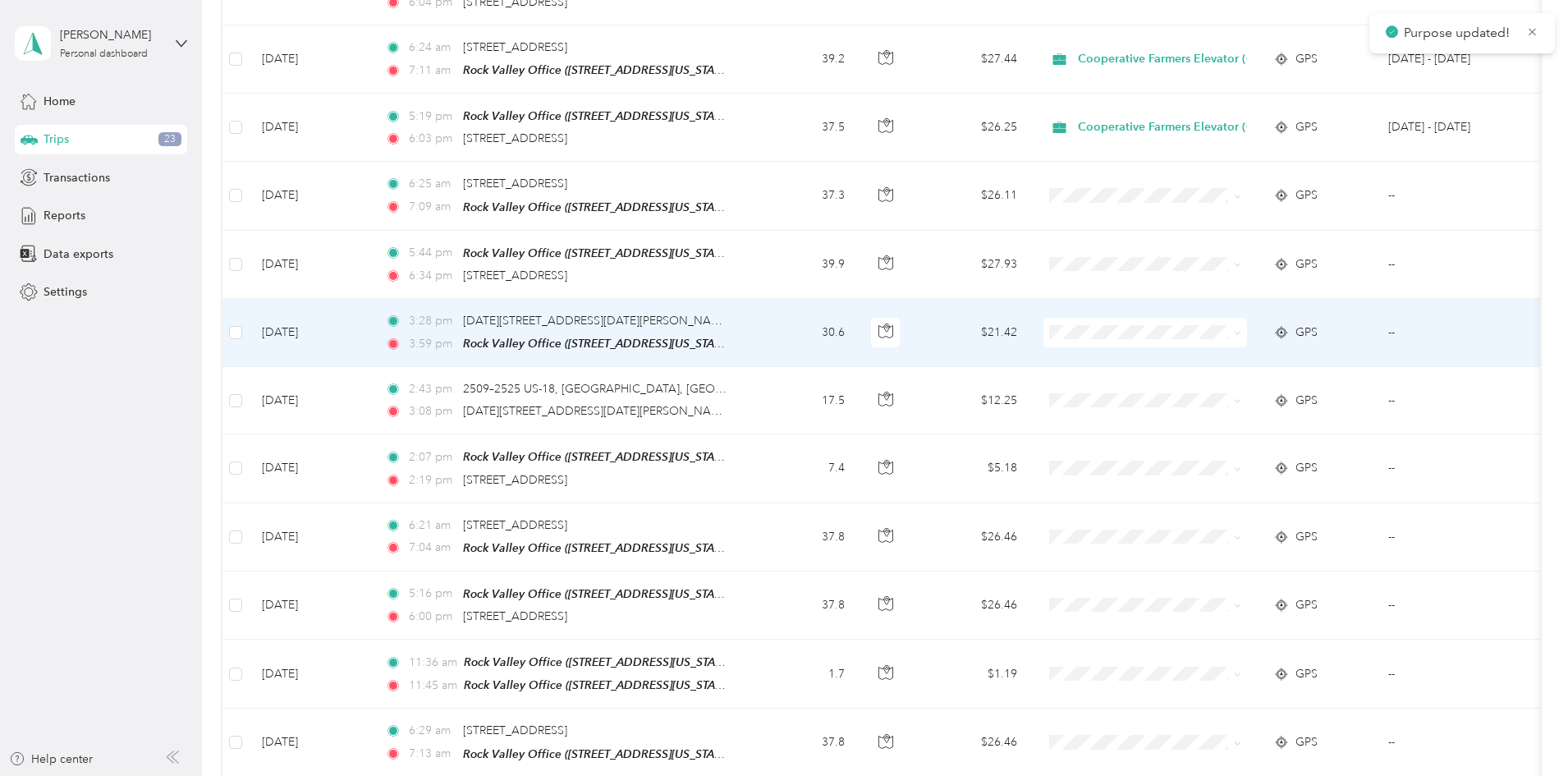
scroll to position [2381, 0]
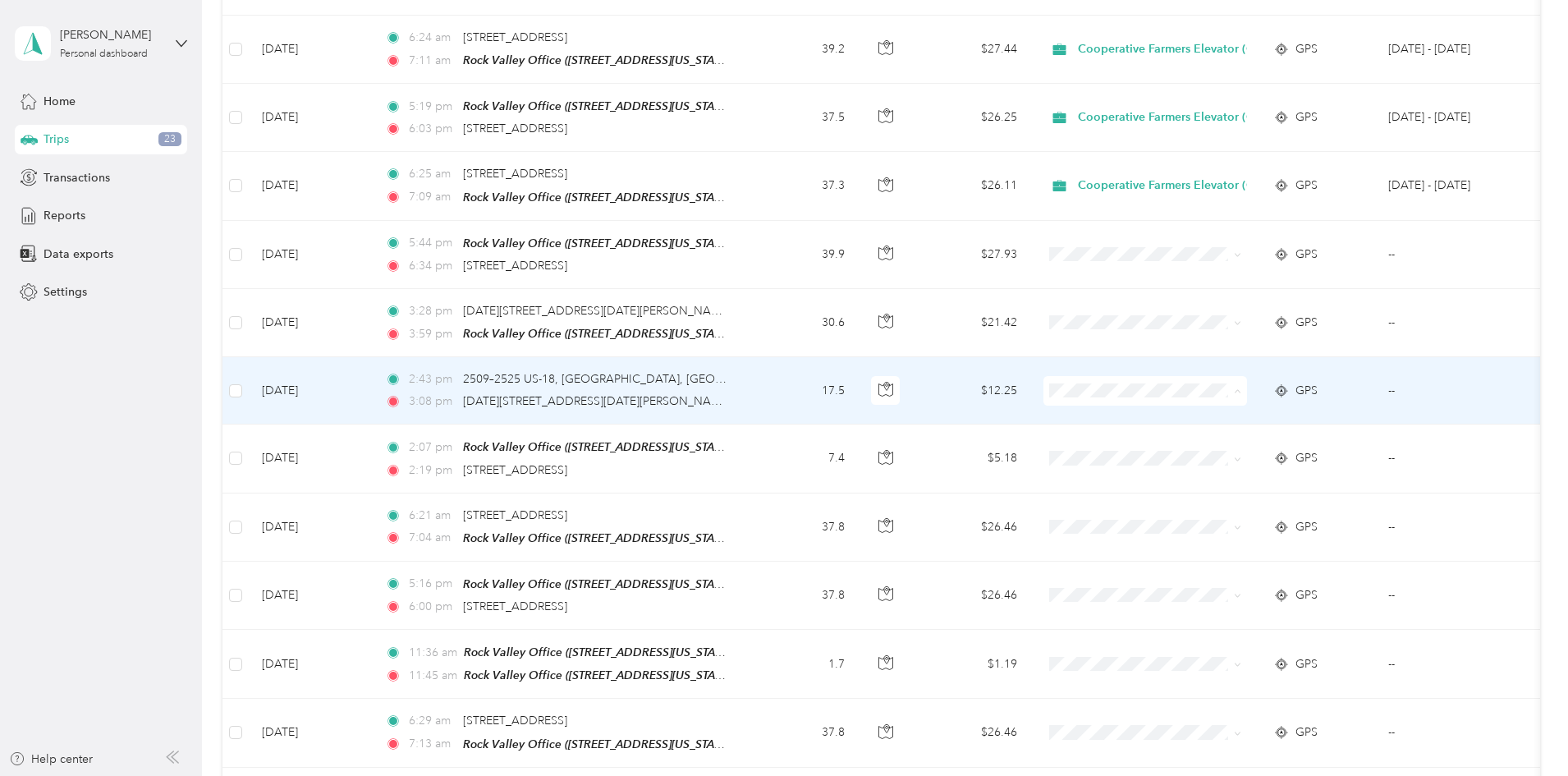
click at [1217, 387] on span "Cooperative Farmers Elevator (CFE)" at bounding box center [1291, 391] width 194 height 18
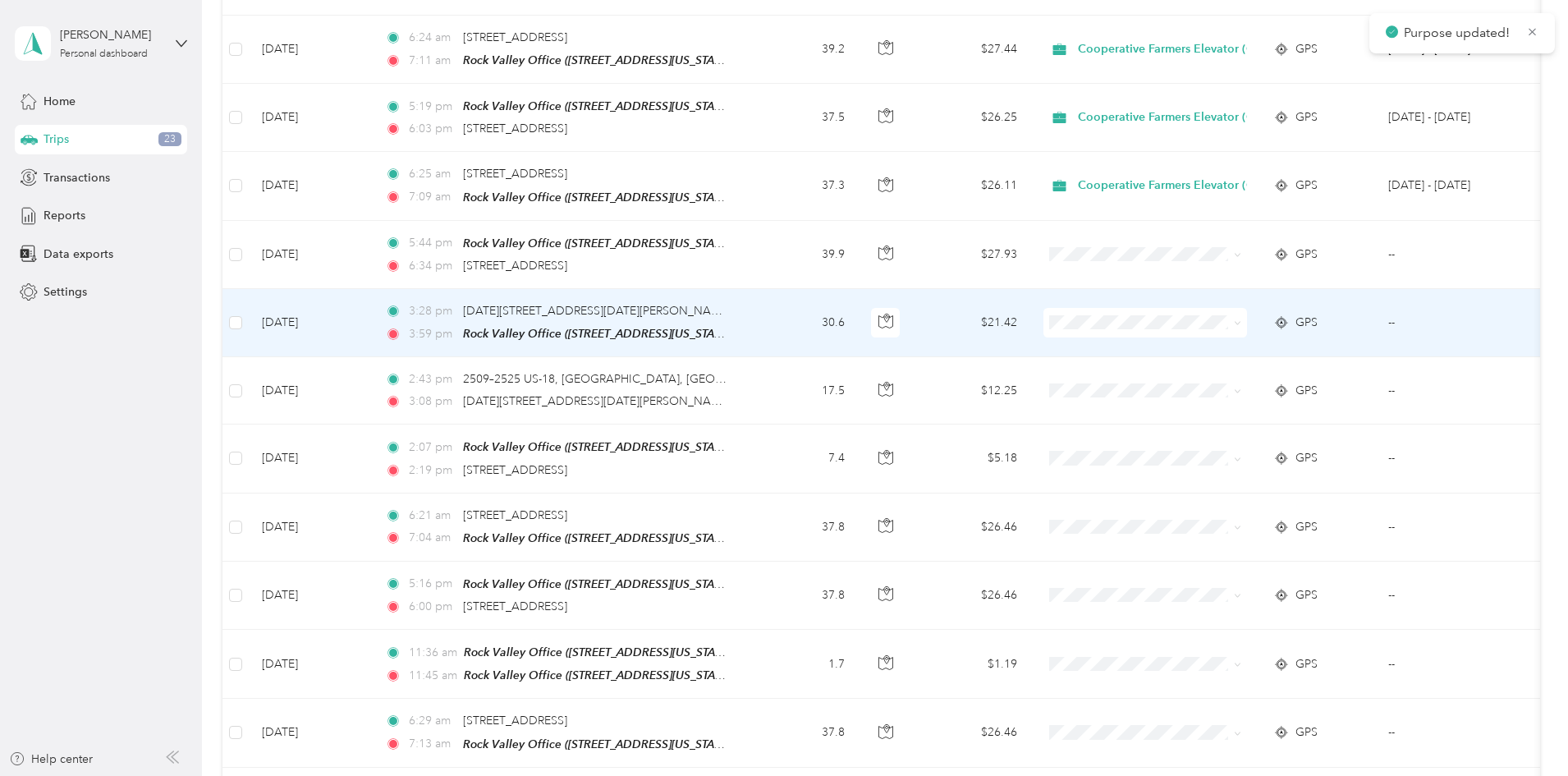
click at [1211, 320] on span "Cooperative Farmers Elevator (CFE)" at bounding box center [1291, 323] width 194 height 18
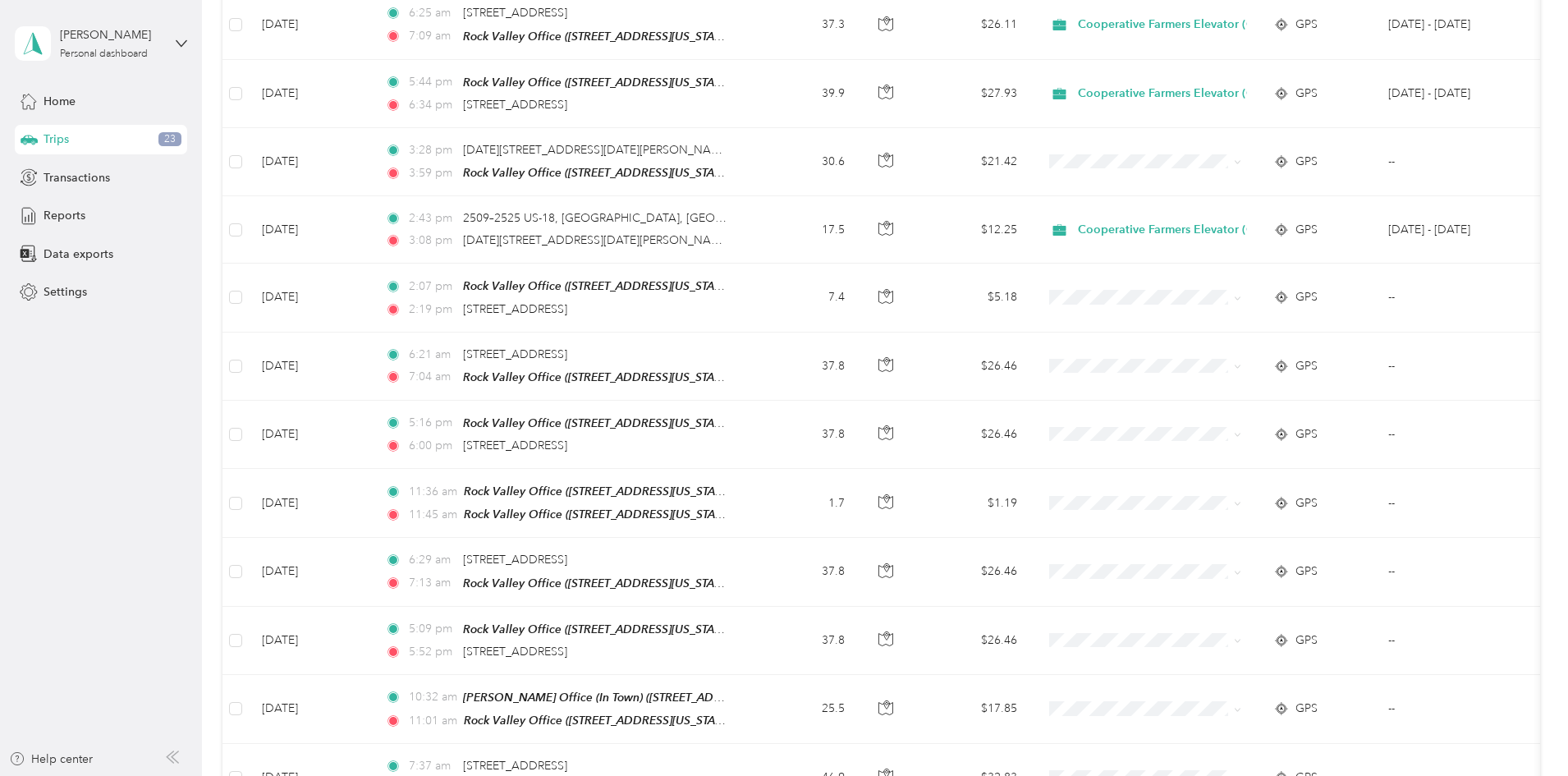
scroll to position [2546, 0]
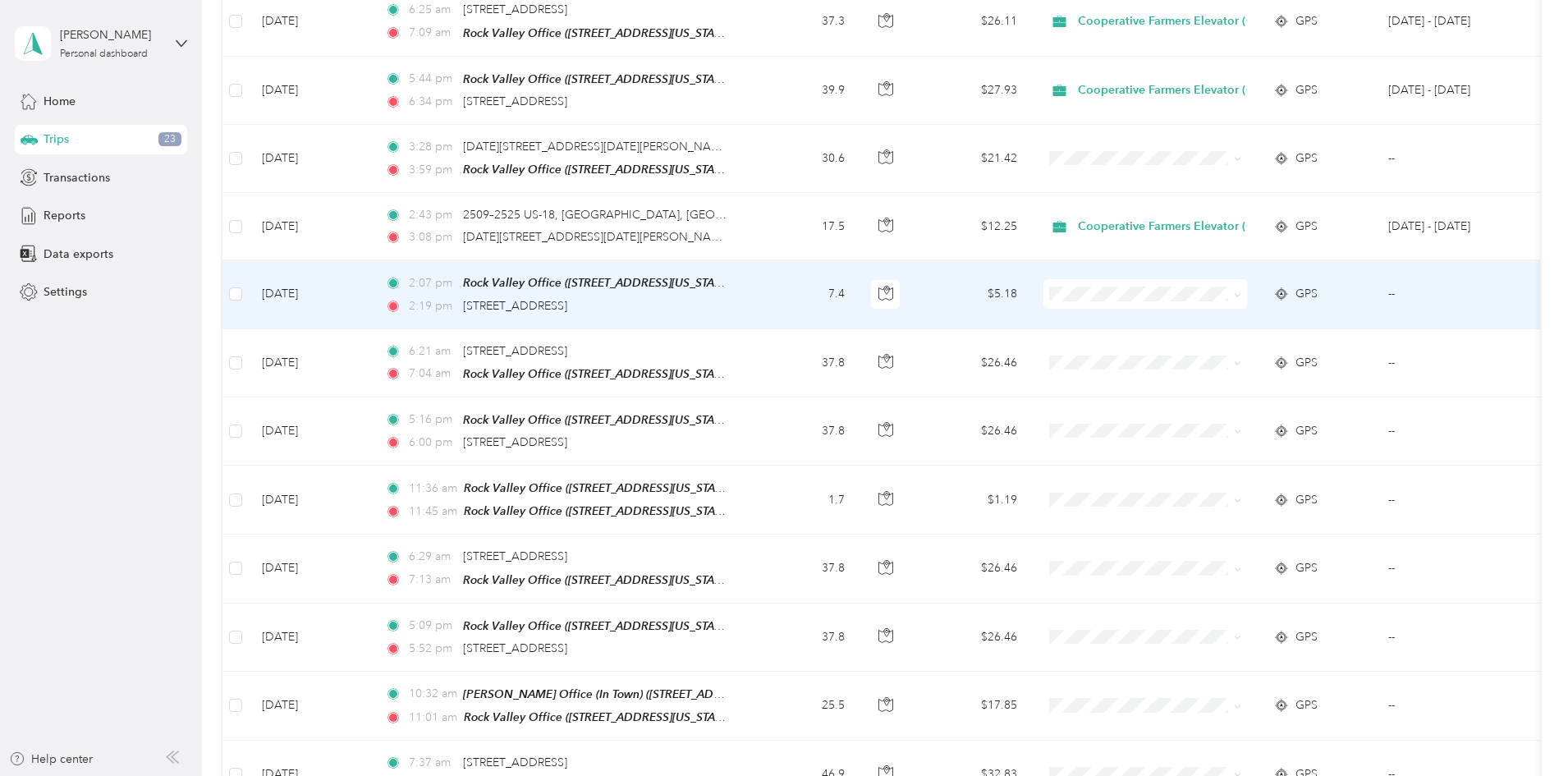
click at [858, 261] on td "7.4" at bounding box center [804, 295] width 109 height 68
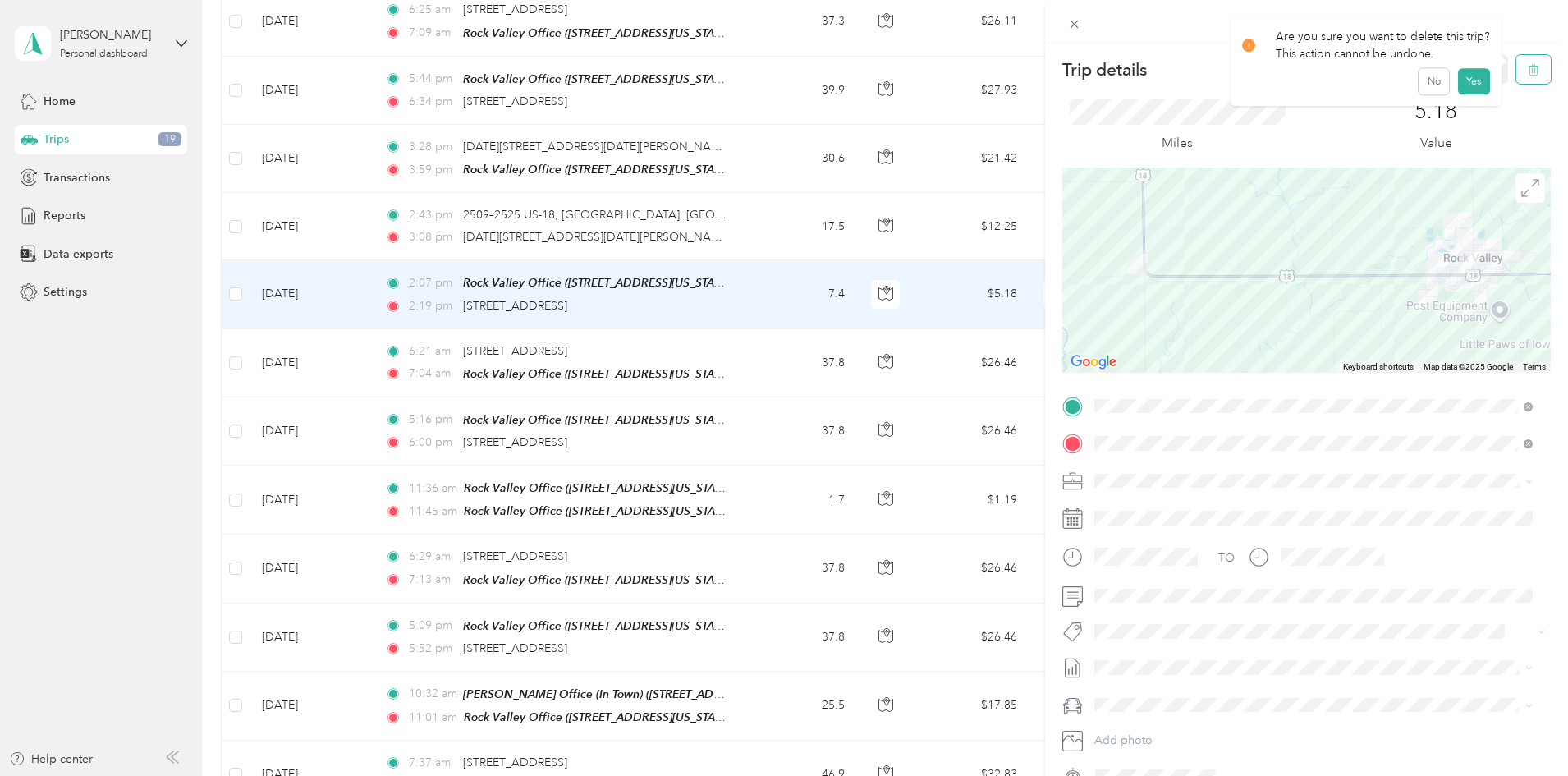
click at [1525, 78] on button "button" at bounding box center [1533, 69] width 34 height 29
click at [1428, 88] on button "No" at bounding box center [1433, 89] width 30 height 27
click at [1073, 775] on div "Trip details Save This trip cannot be edited because it is either under review,…" at bounding box center [779, 776] width 1560 height 0
click at [1071, 18] on icon at bounding box center [1074, 24] width 14 height 14
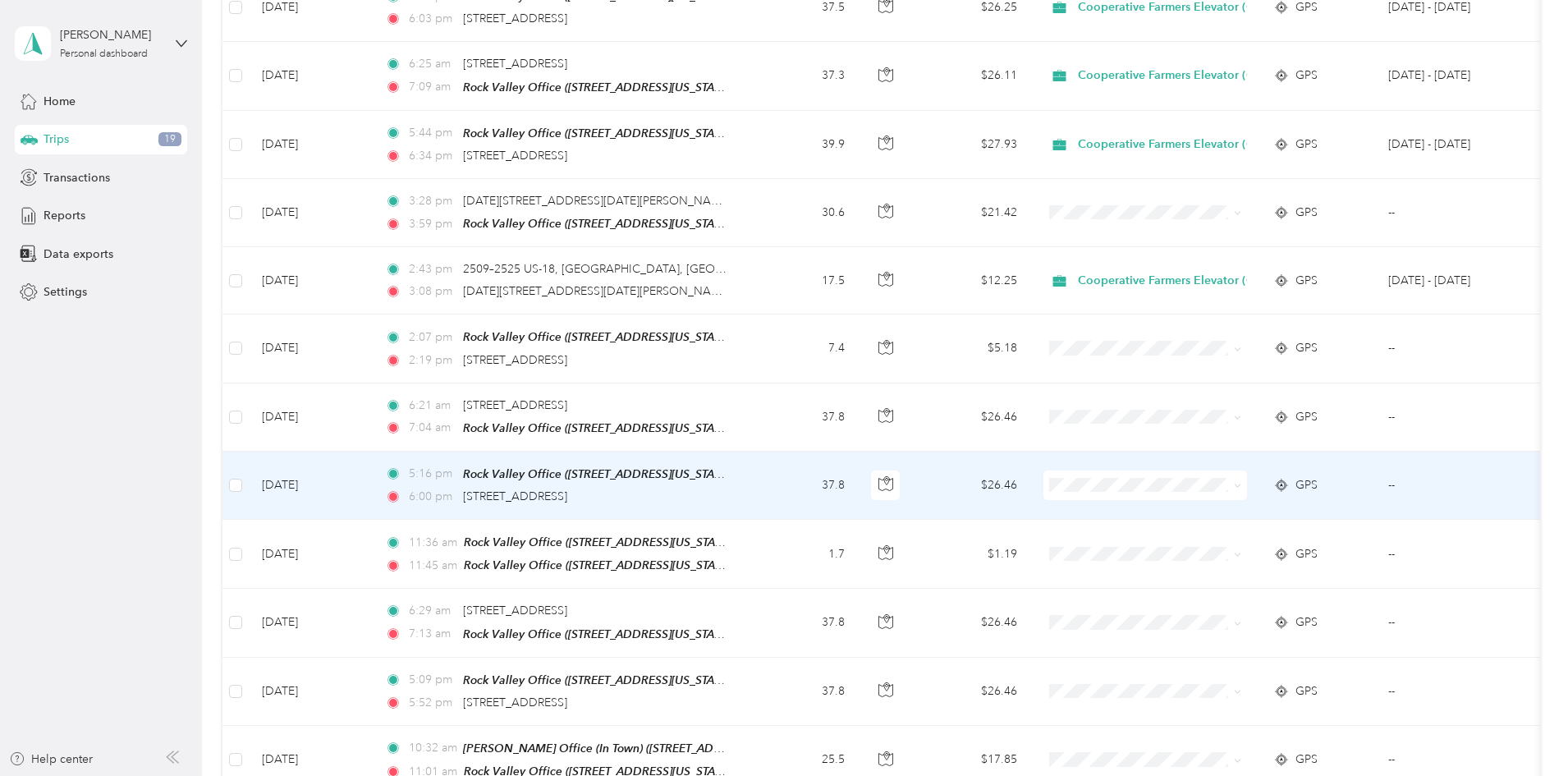
scroll to position [2464, 0]
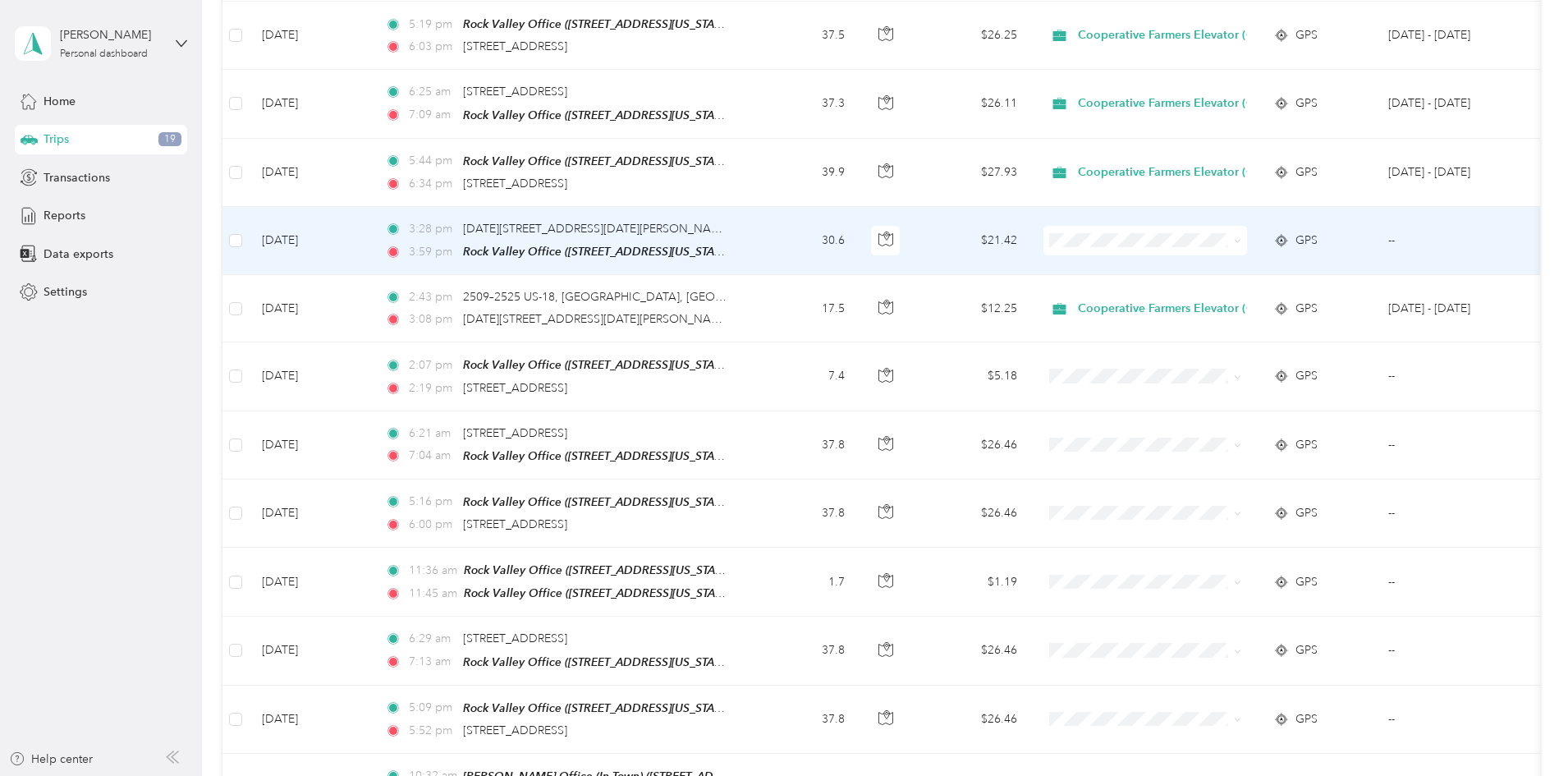
click at [1222, 237] on span "Cooperative Farmers Elevator (CFE)" at bounding box center [1291, 241] width 194 height 18
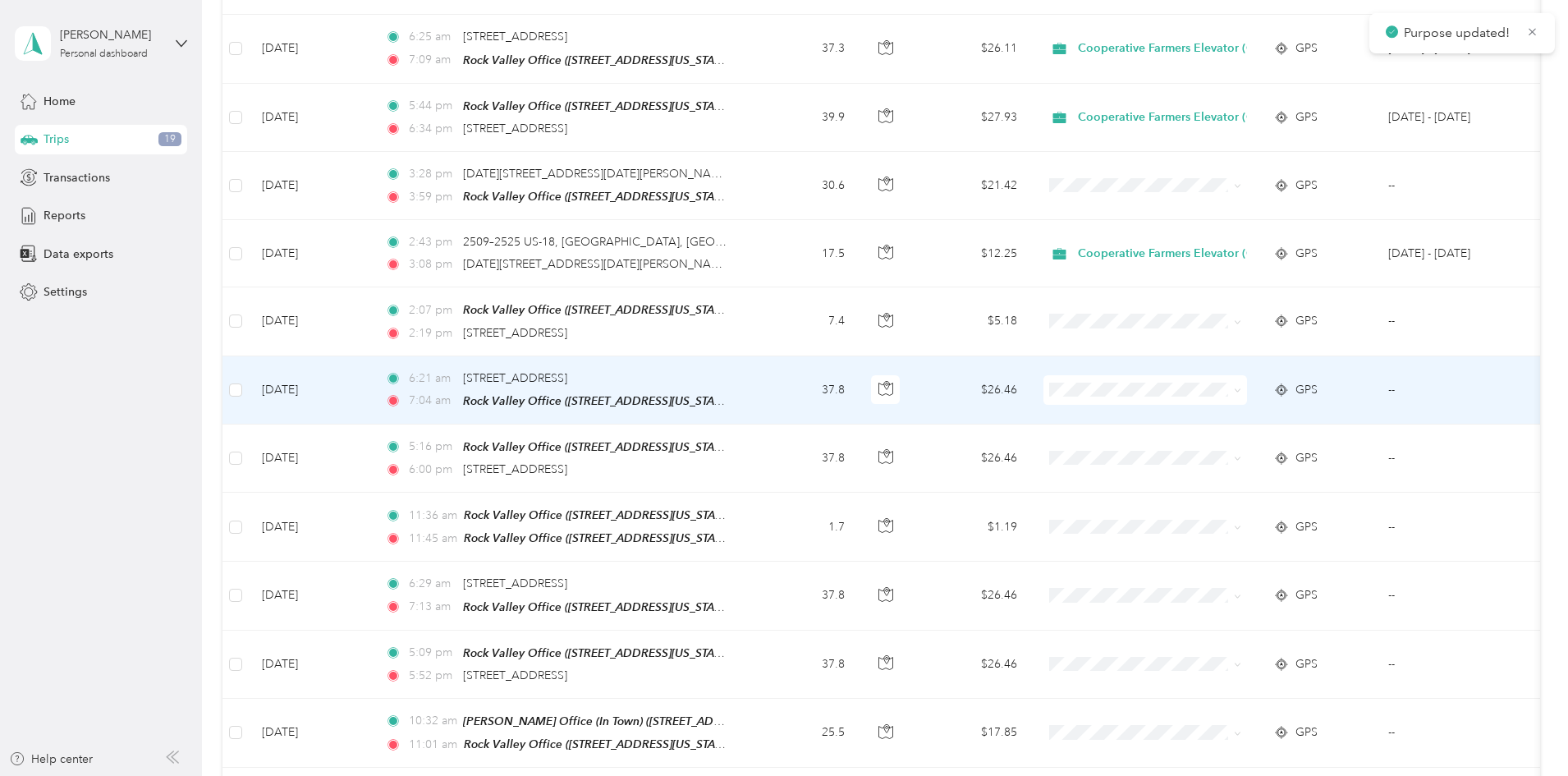
scroll to position [2546, 0]
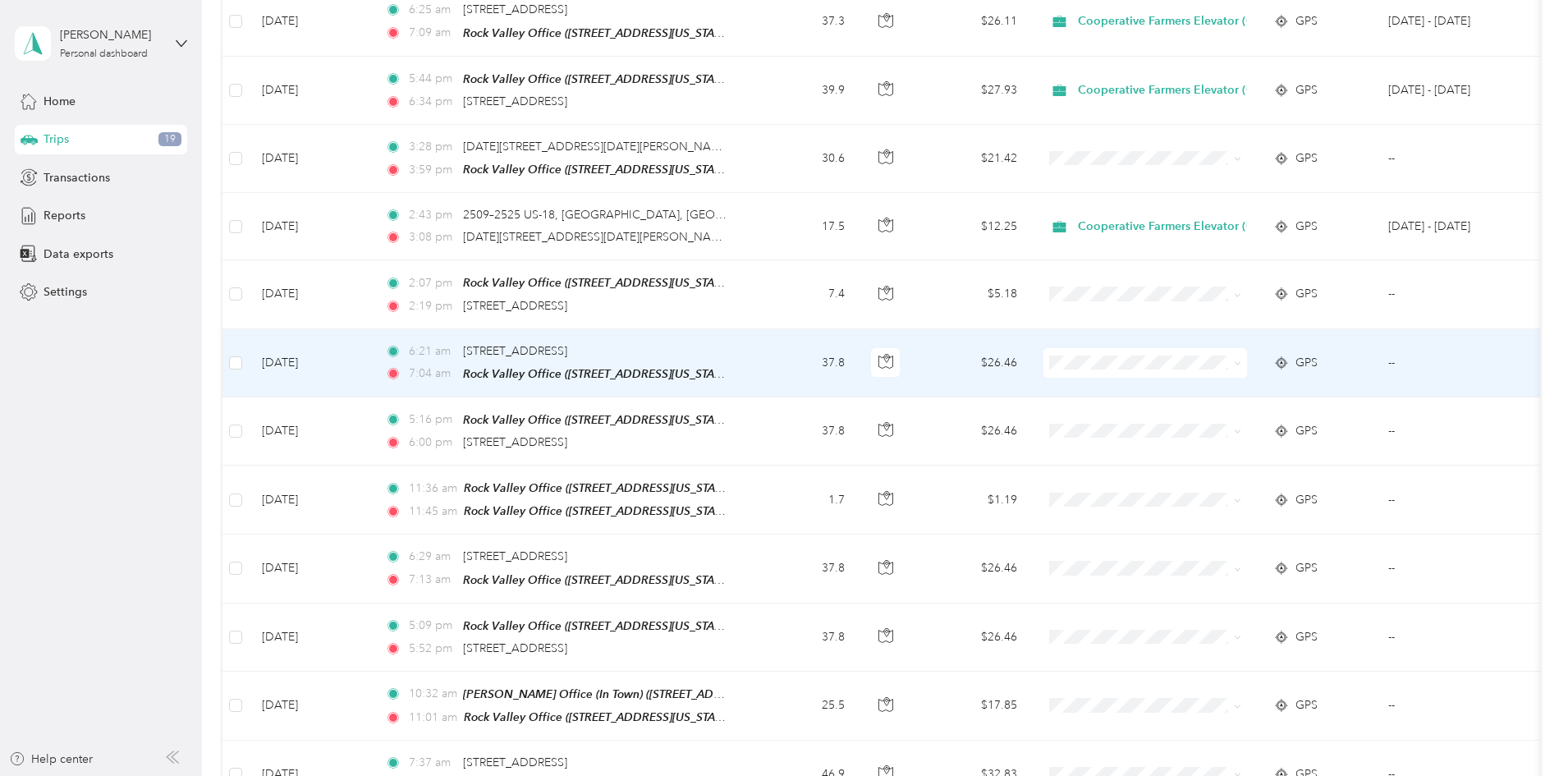
click at [1226, 369] on li "Cooperative Farmers Elevator (CFE)" at bounding box center [1276, 359] width 247 height 29
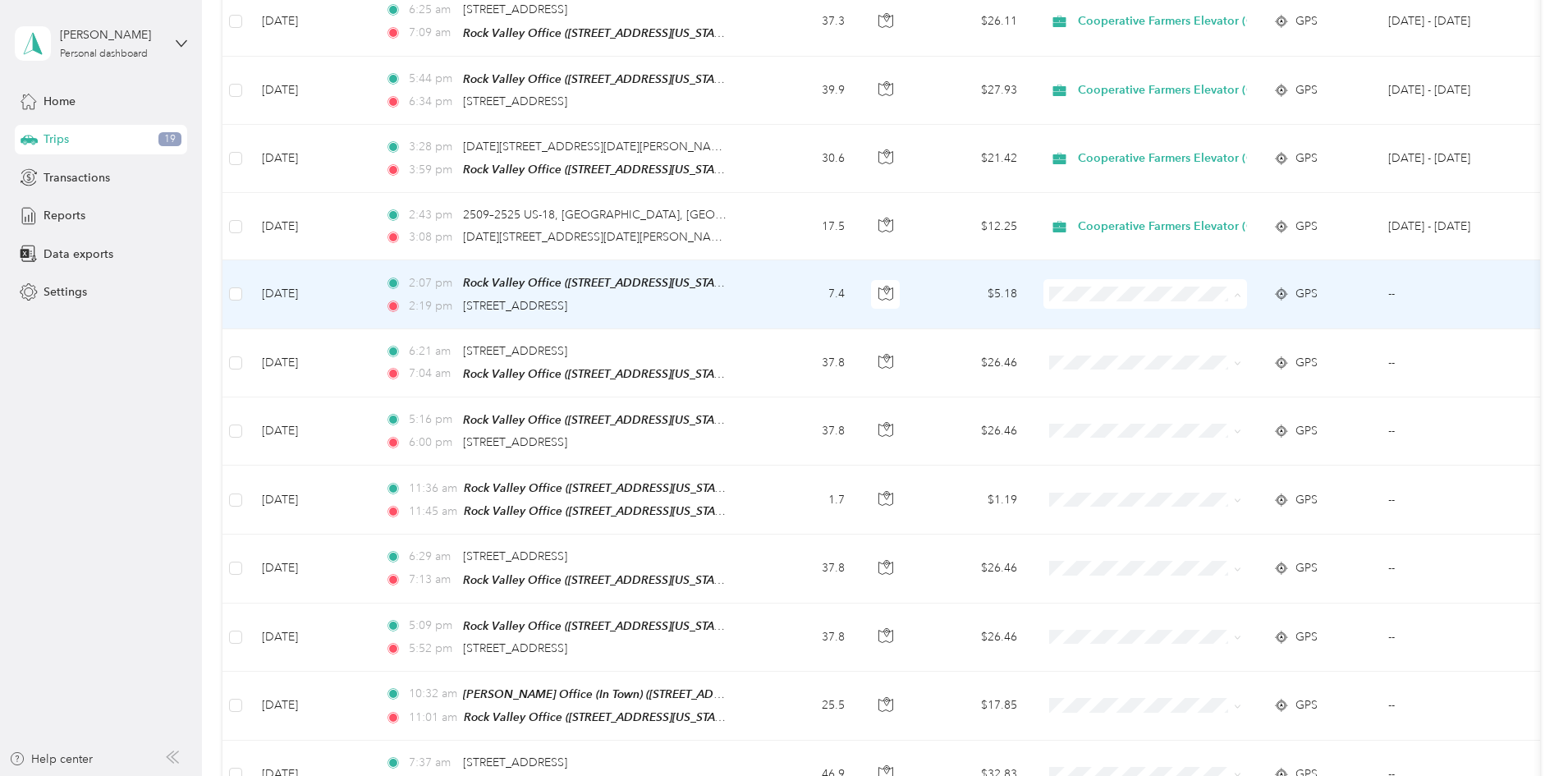
click at [1233, 299] on li "Cooperative Farmers Elevator (CFE)" at bounding box center [1276, 294] width 247 height 29
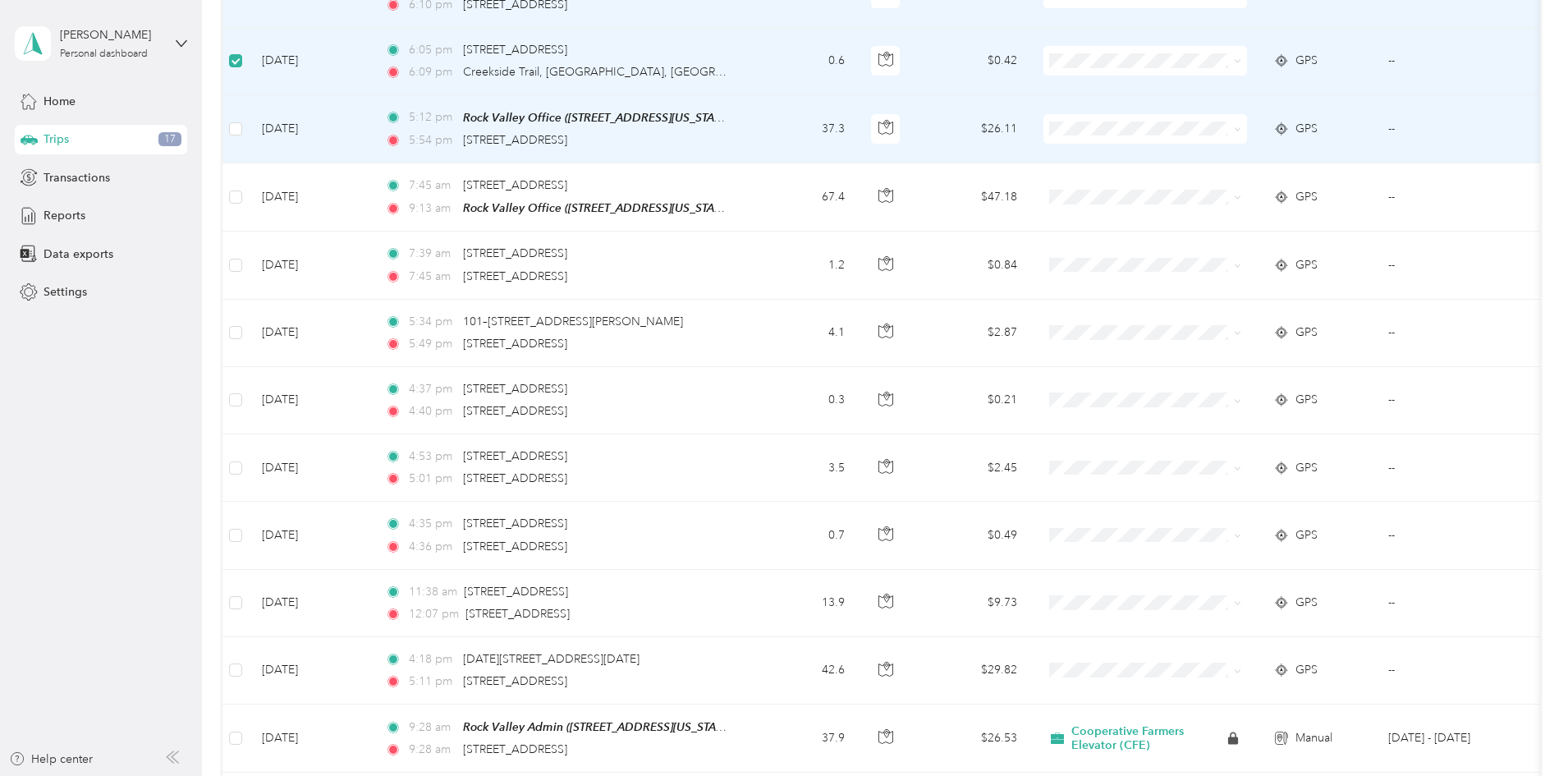
scroll to position [3448, 0]
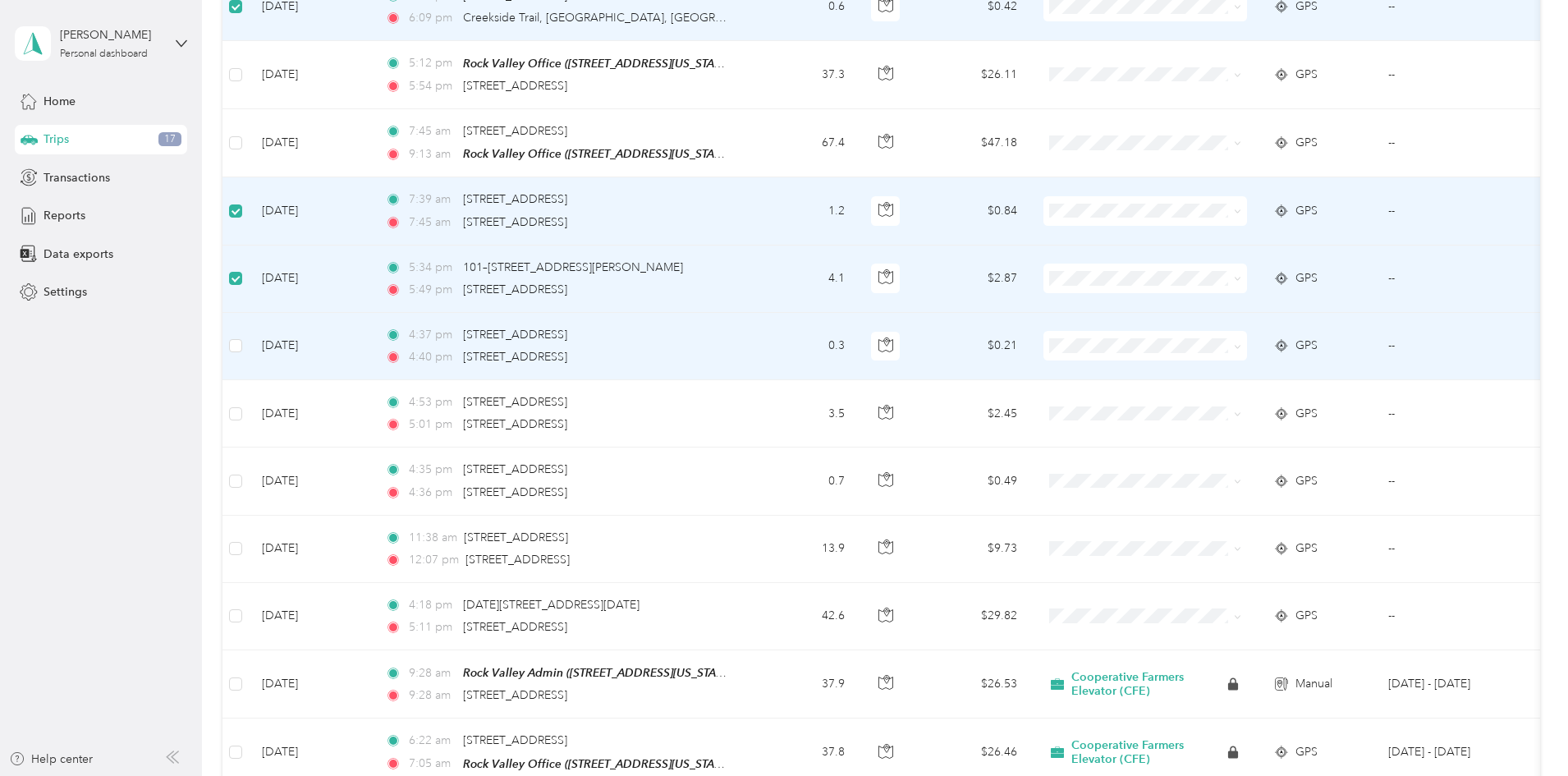
click at [249, 323] on td at bounding box center [236, 347] width 27 height 67
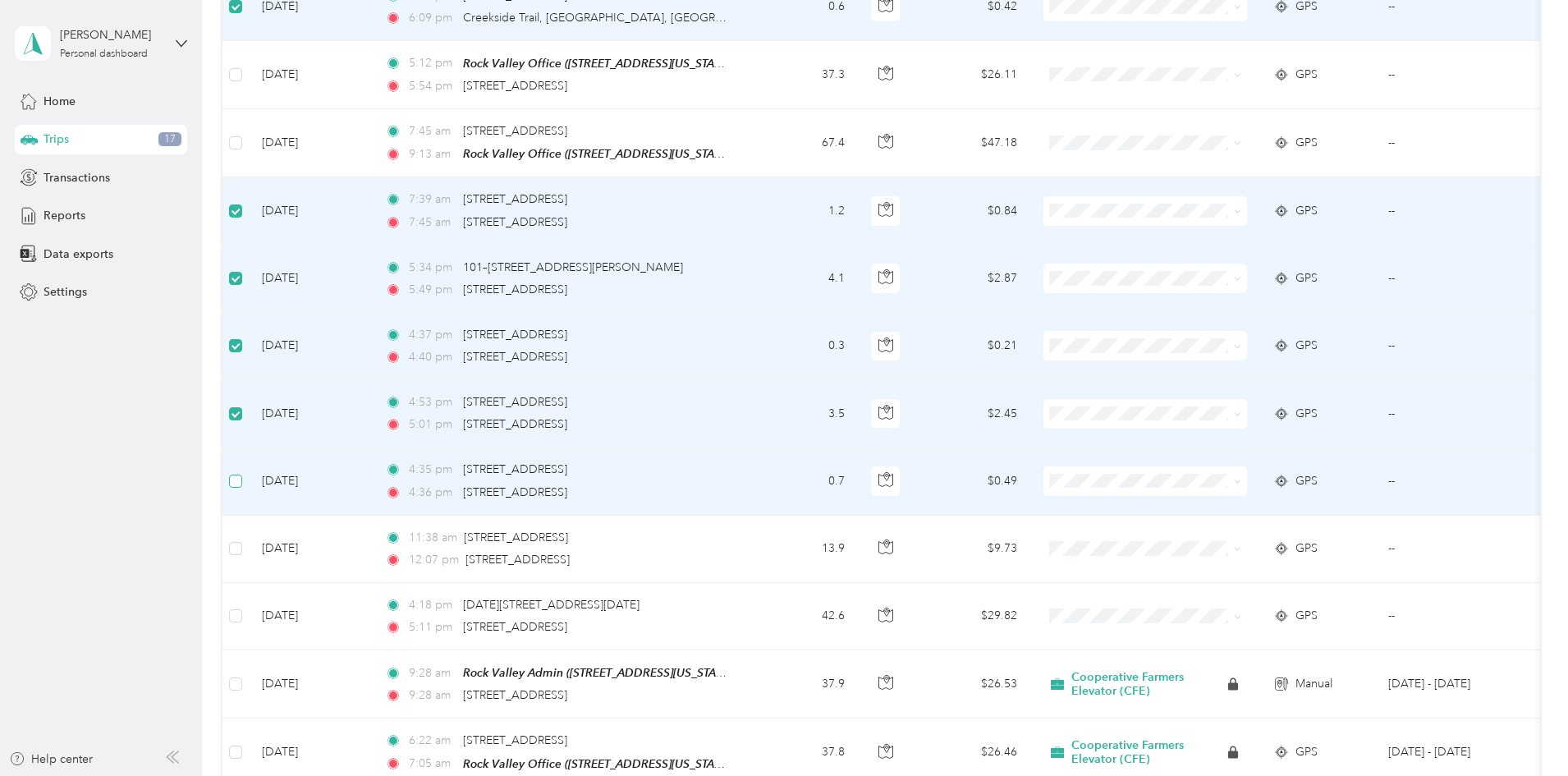
click at [242, 472] on label at bounding box center [236, 481] width 13 height 18
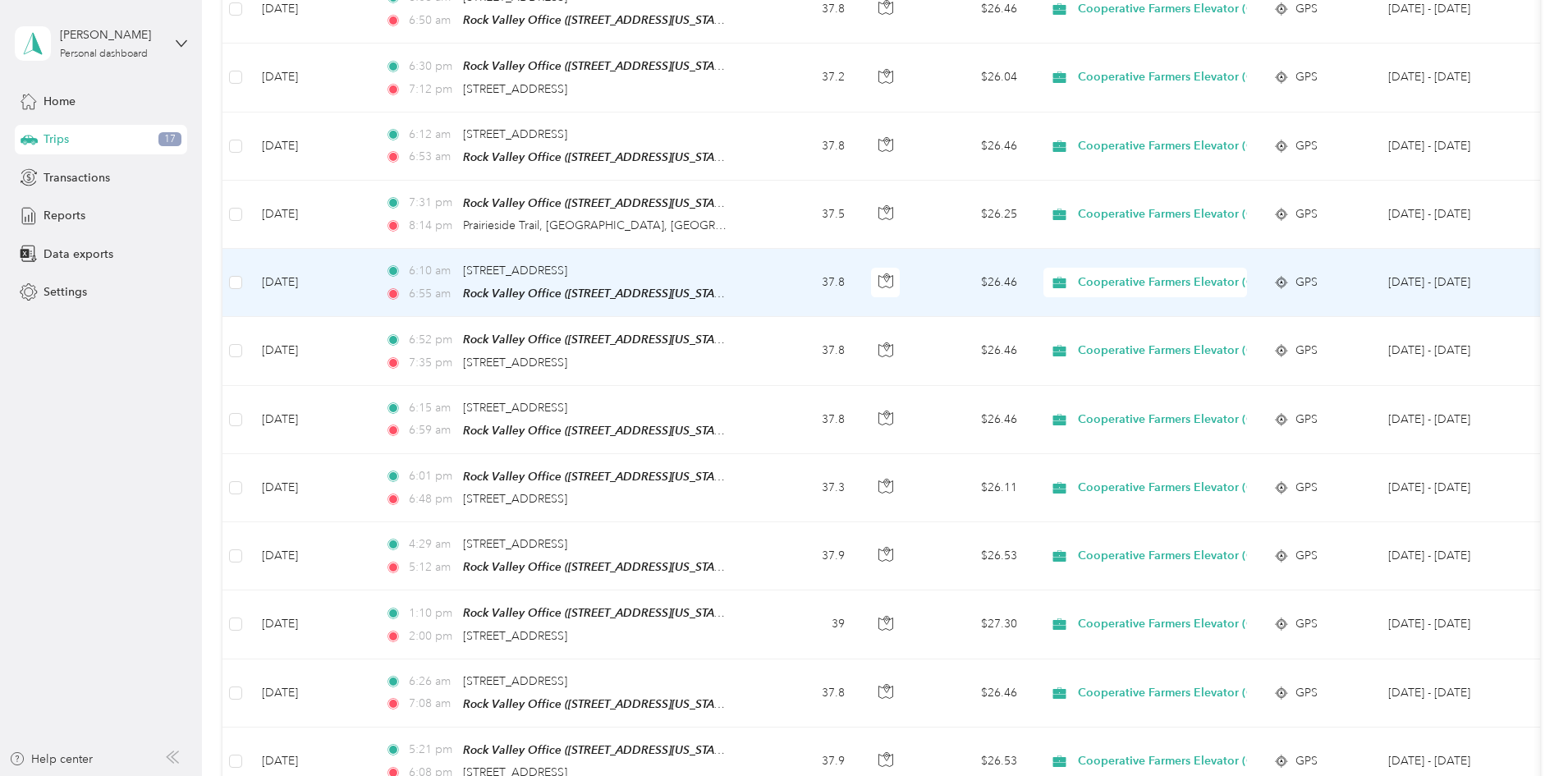
scroll to position [0, 0]
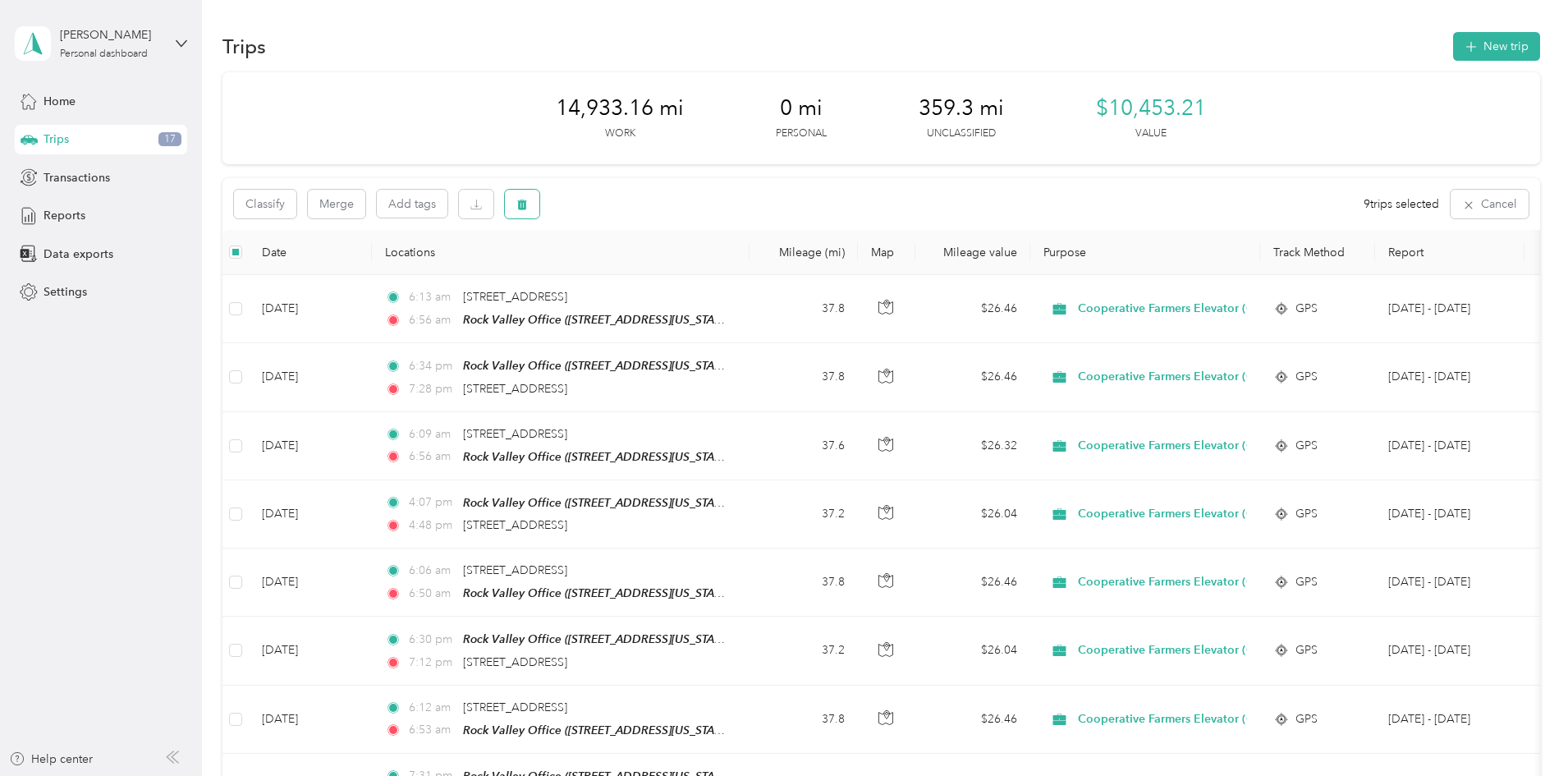
click at [527, 202] on icon "button" at bounding box center [521, 206] width 10 height 11
click at [743, 274] on button "Yes" at bounding box center [754, 273] width 32 height 27
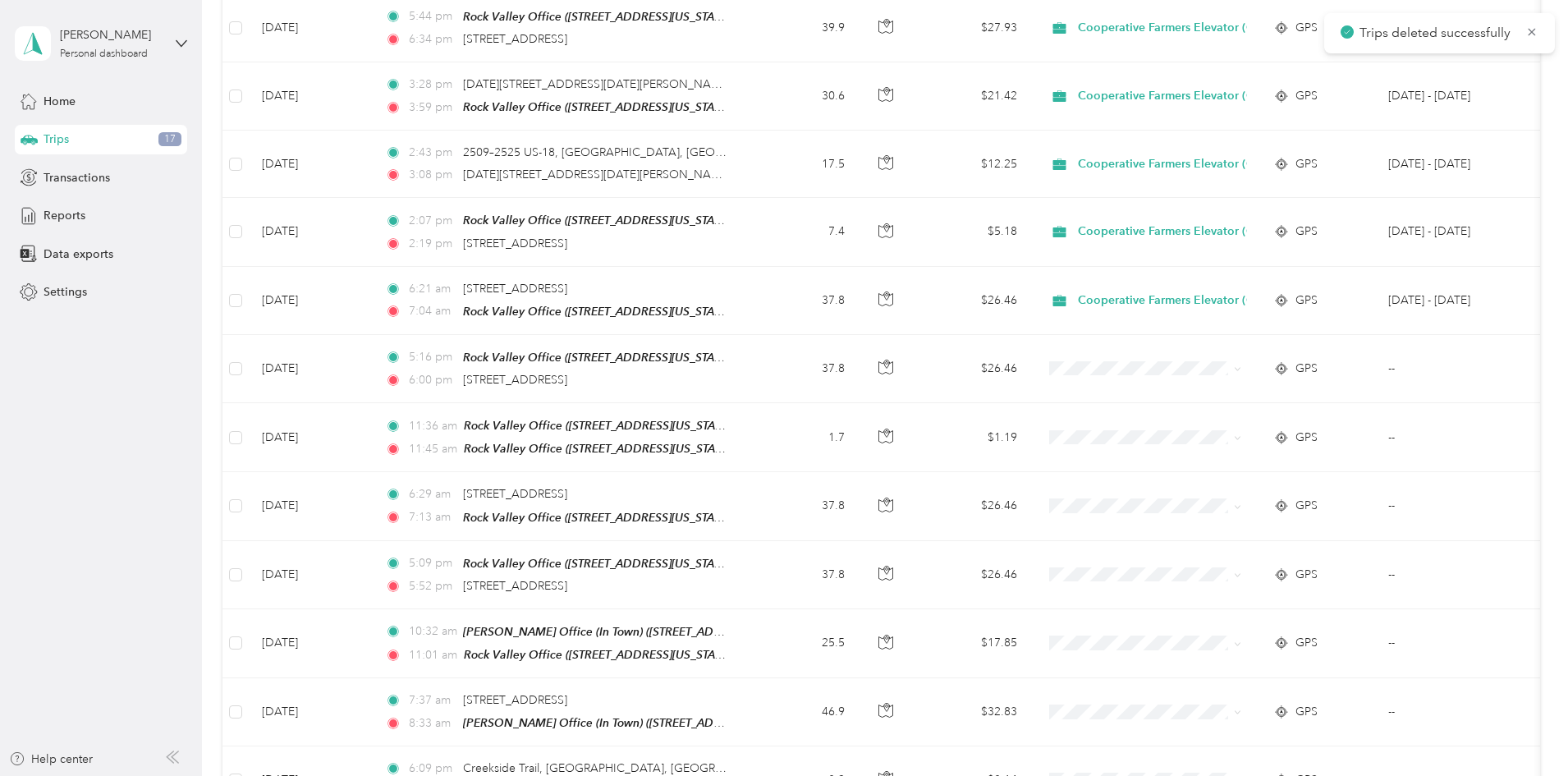
scroll to position [2792, 0]
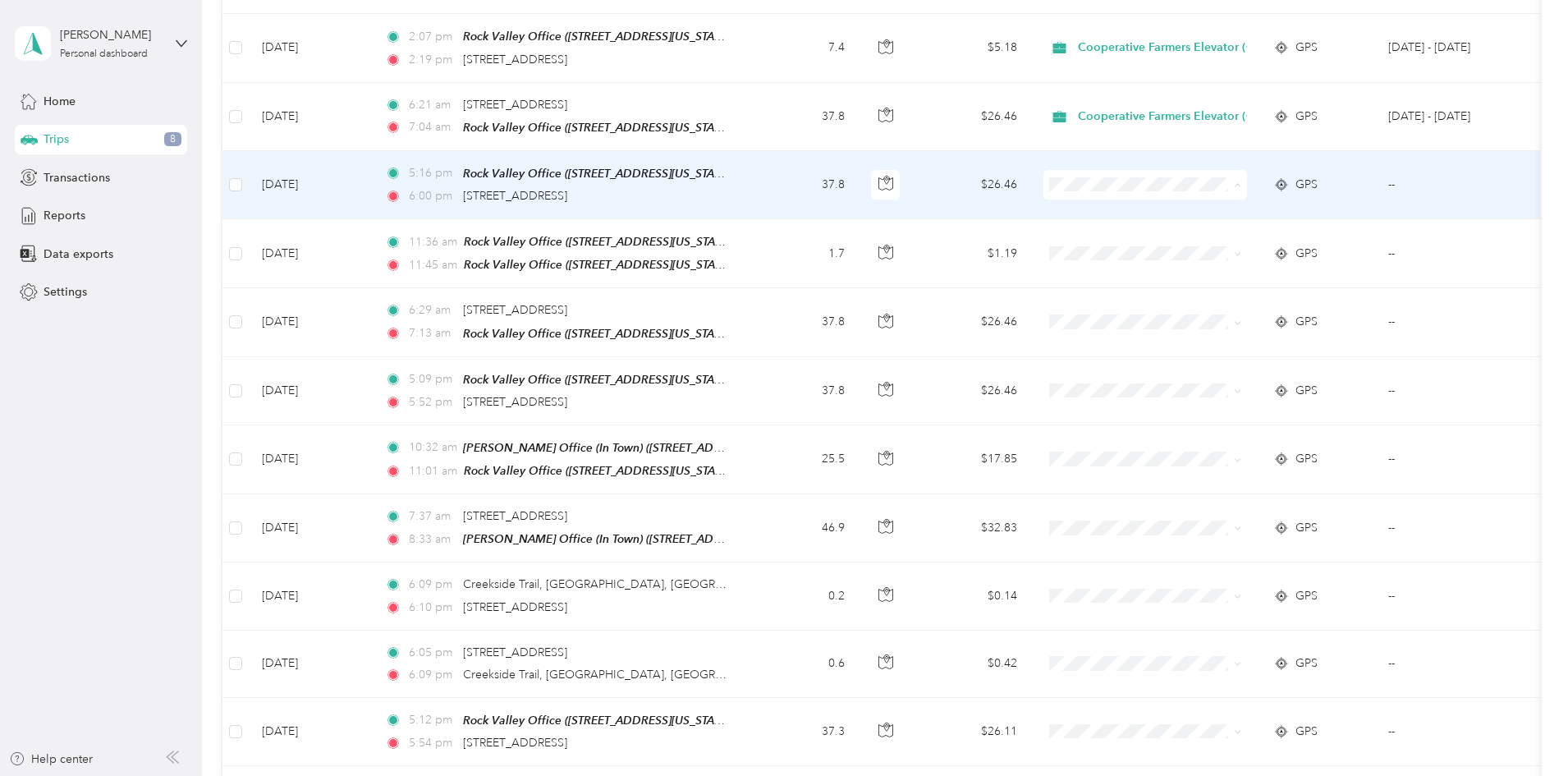
click at [1203, 183] on span "Cooperative Farmers Elevator (CFE)" at bounding box center [1291, 182] width 194 height 18
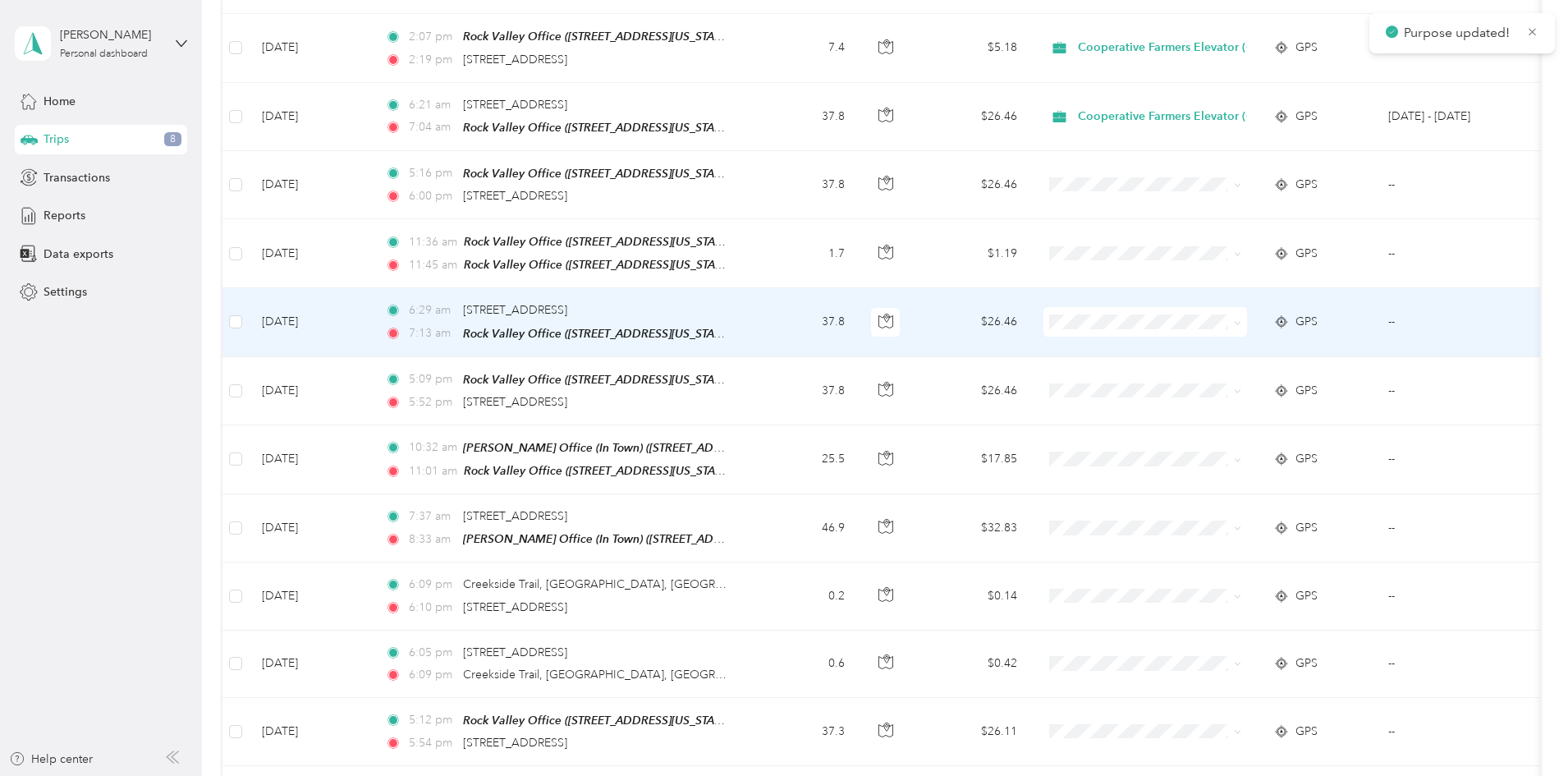
click at [1188, 307] on span at bounding box center [1145, 322] width 204 height 29
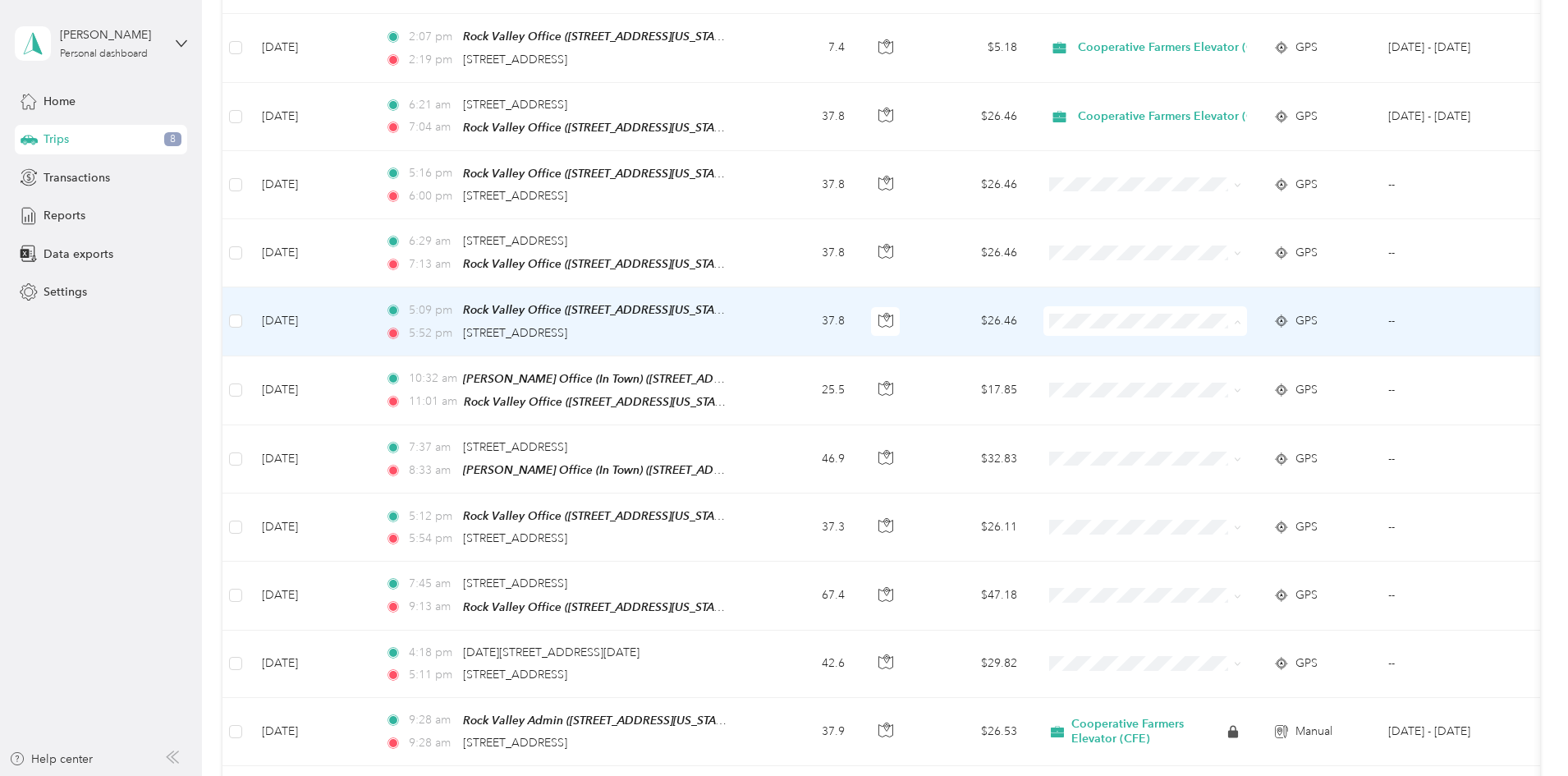
click at [1226, 317] on span "Cooperative Farmers Elevator (CFE)" at bounding box center [1291, 318] width 194 height 18
click at [1196, 314] on span "Cooperative Farmers Elevator (CFE)" at bounding box center [1291, 318] width 194 height 18
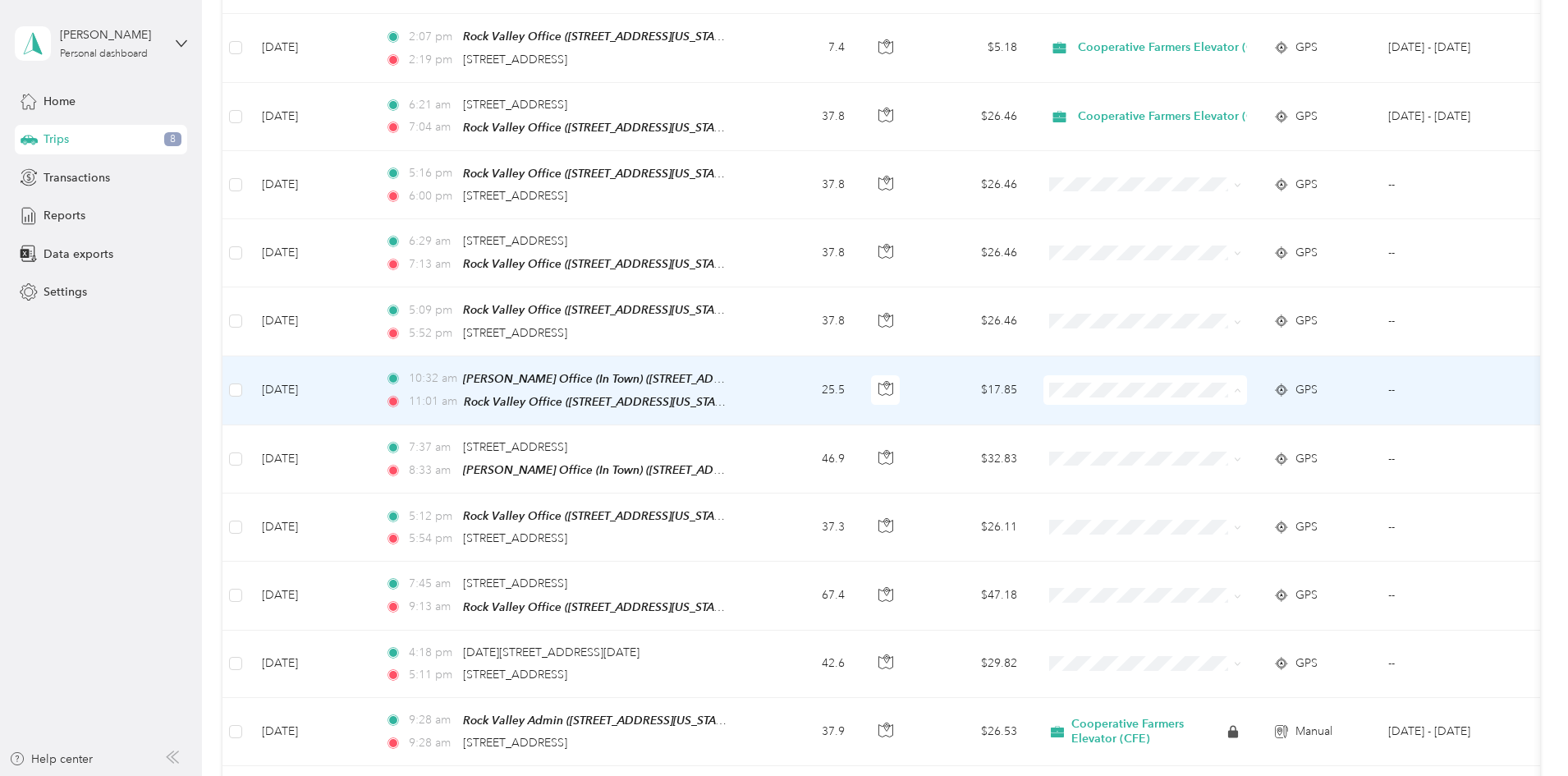
click at [1221, 386] on span "Cooperative Farmers Elevator (CFE)" at bounding box center [1291, 385] width 194 height 18
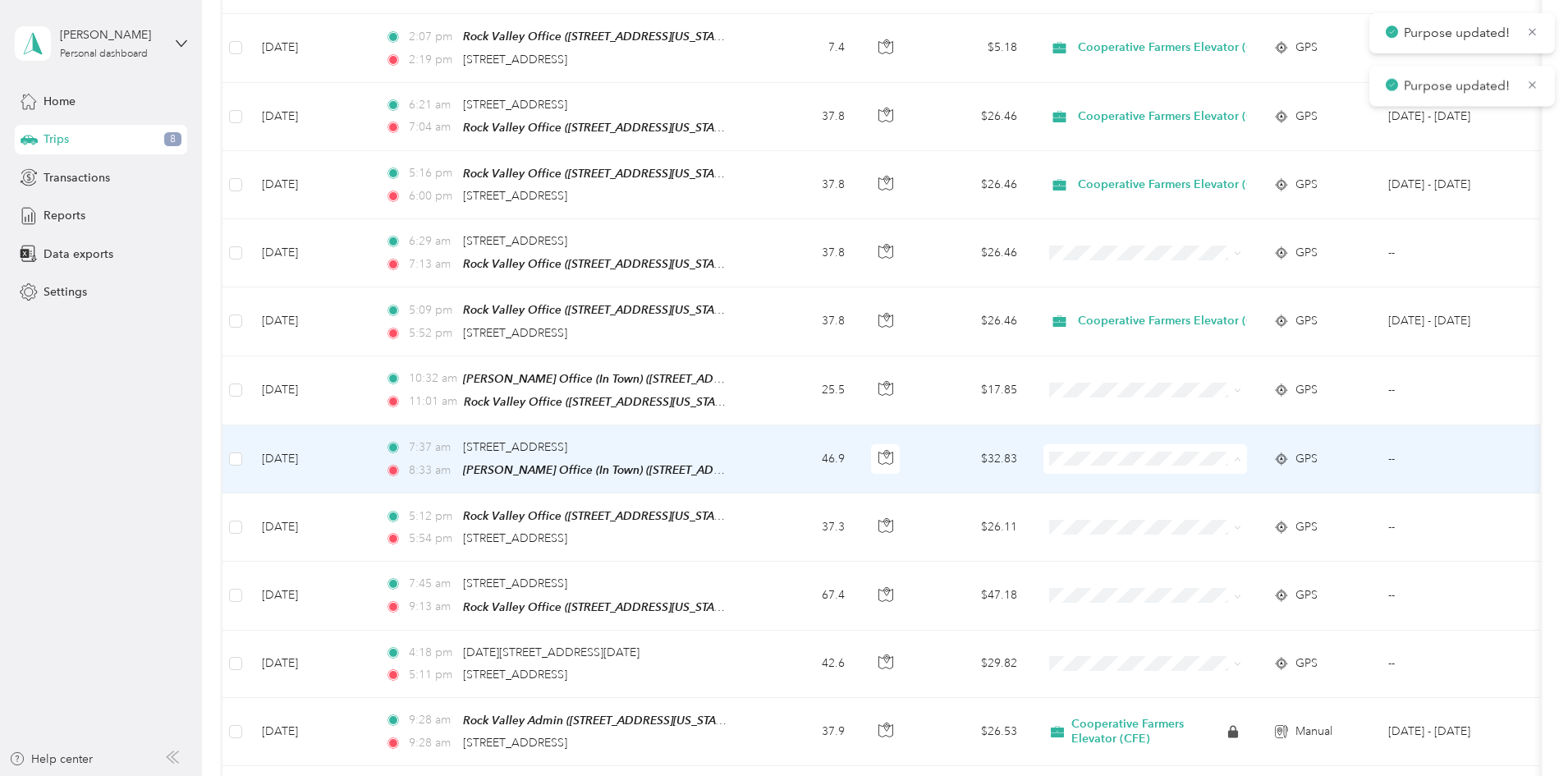
click at [1216, 453] on span "Cooperative Farmers Elevator (CFE)" at bounding box center [1291, 453] width 194 height 18
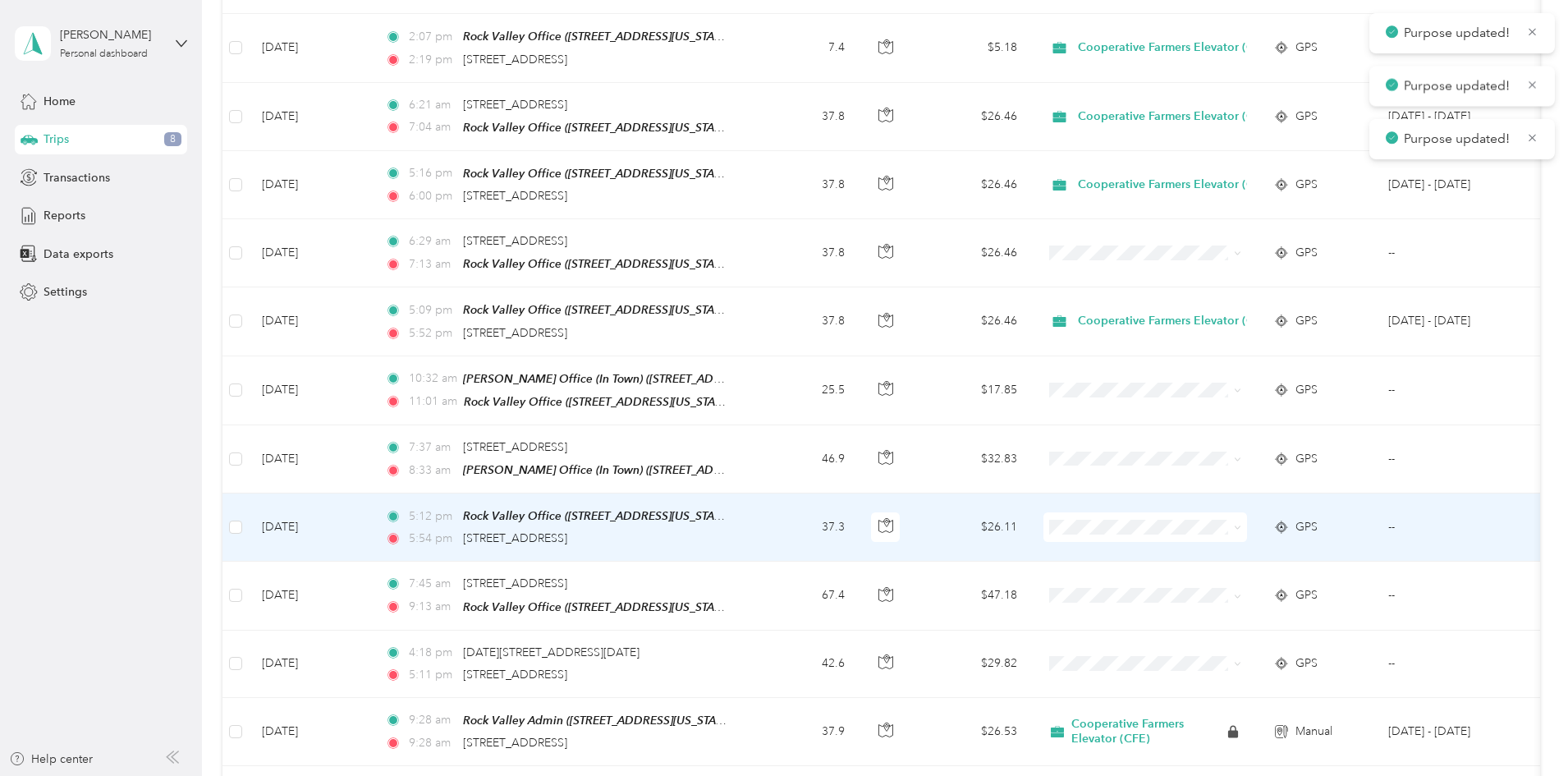
click at [1219, 513] on span "Cooperative Farmers Elevator (CFE)" at bounding box center [1291, 521] width 194 height 18
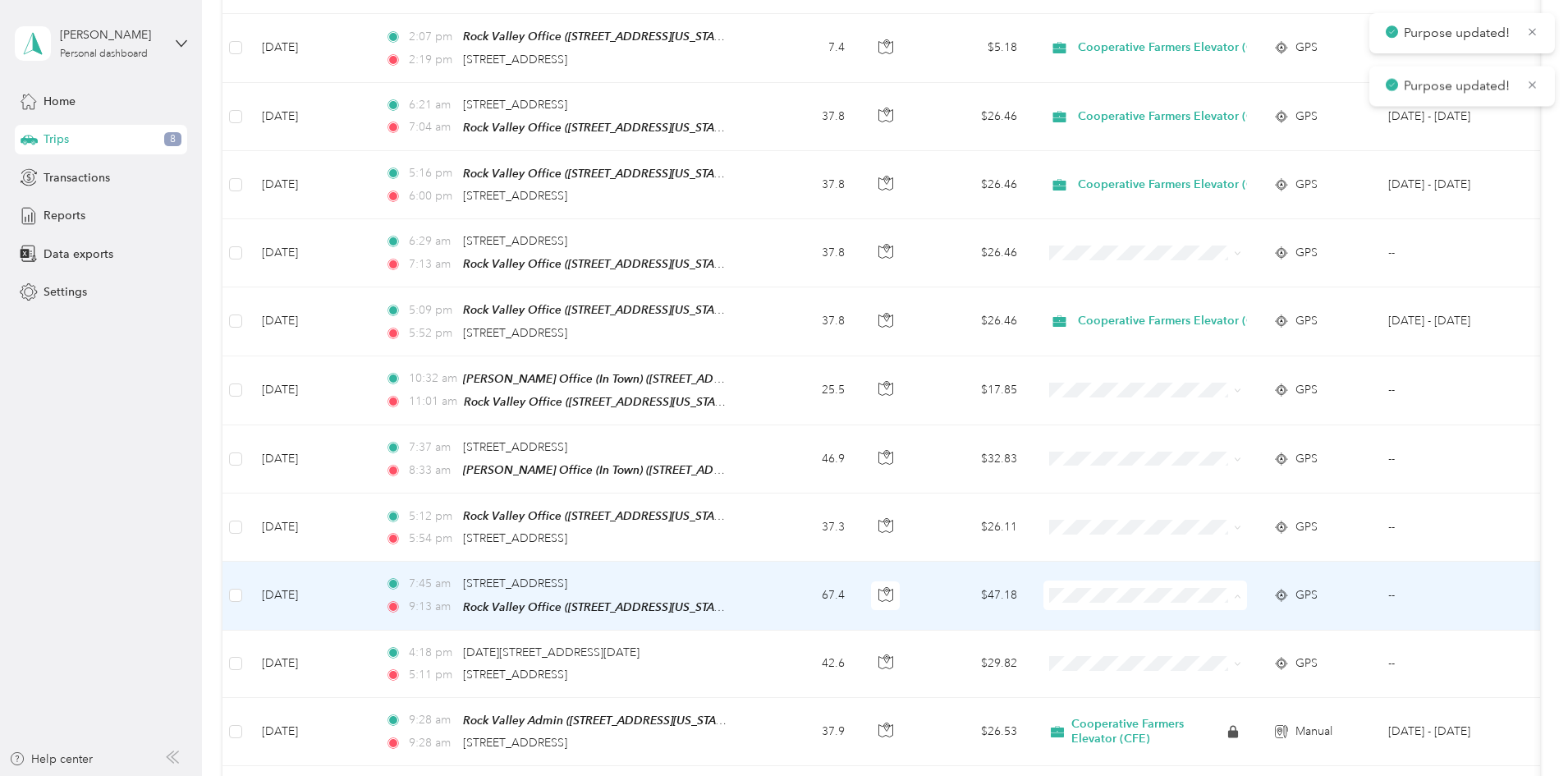
click at [1225, 581] on span "Cooperative Farmers Elevator (CFE)" at bounding box center [1291, 588] width 194 height 18
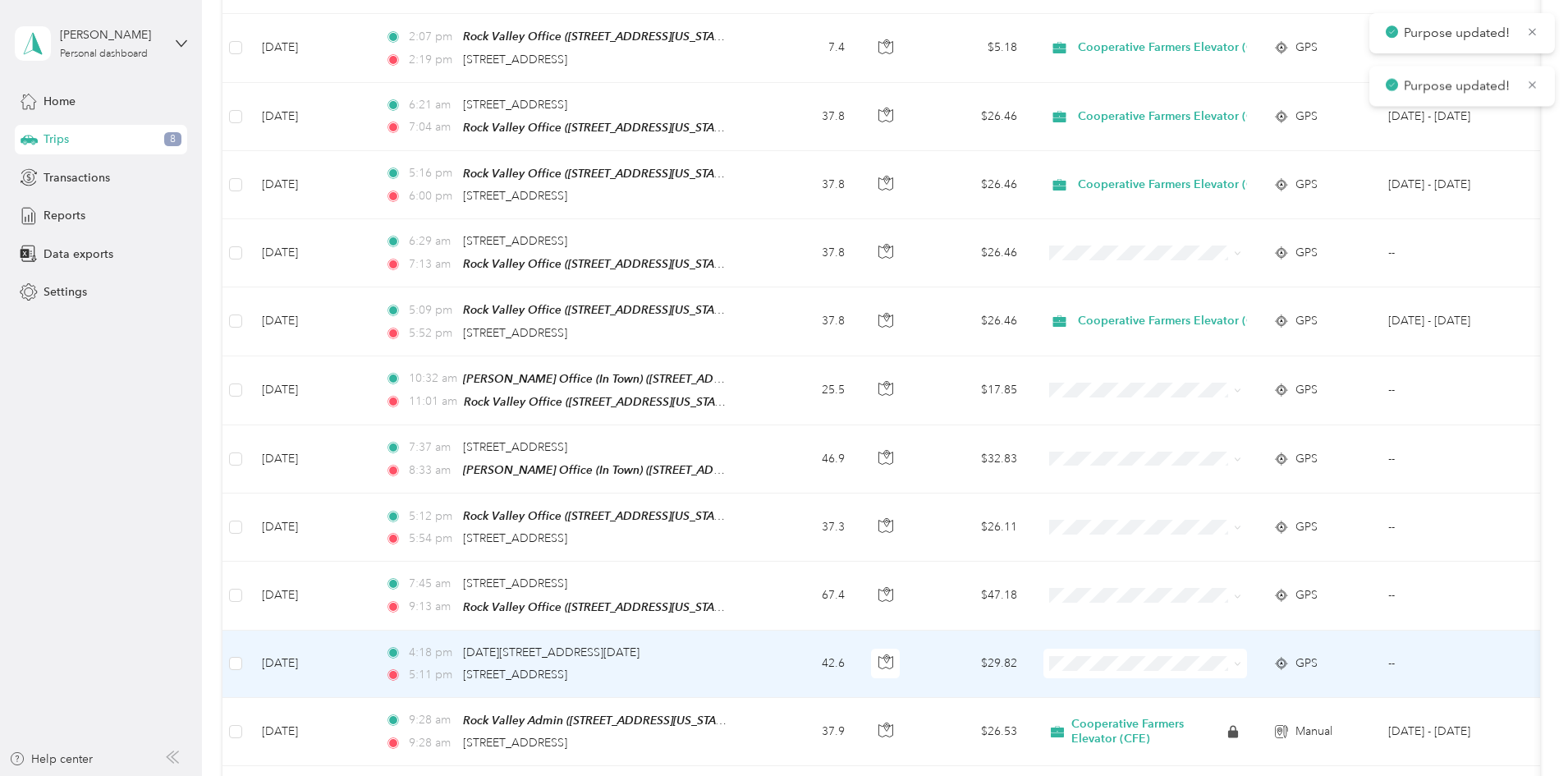
click at [1235, 652] on span "Cooperative Farmers Elevator (CFE)" at bounding box center [1291, 655] width 194 height 18
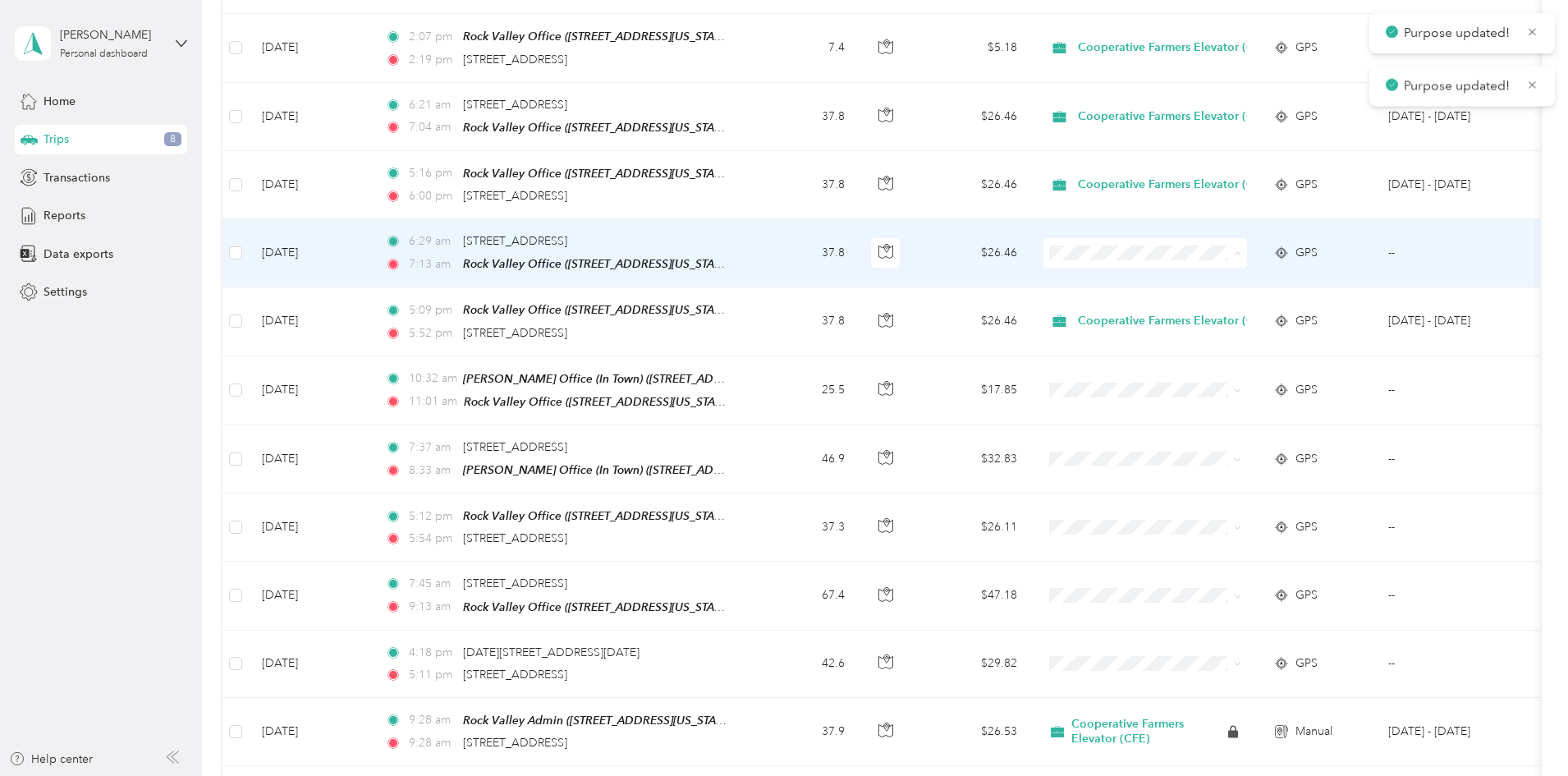
click at [1219, 243] on span "Cooperative Farmers Elevator (CFE)" at bounding box center [1291, 251] width 194 height 18
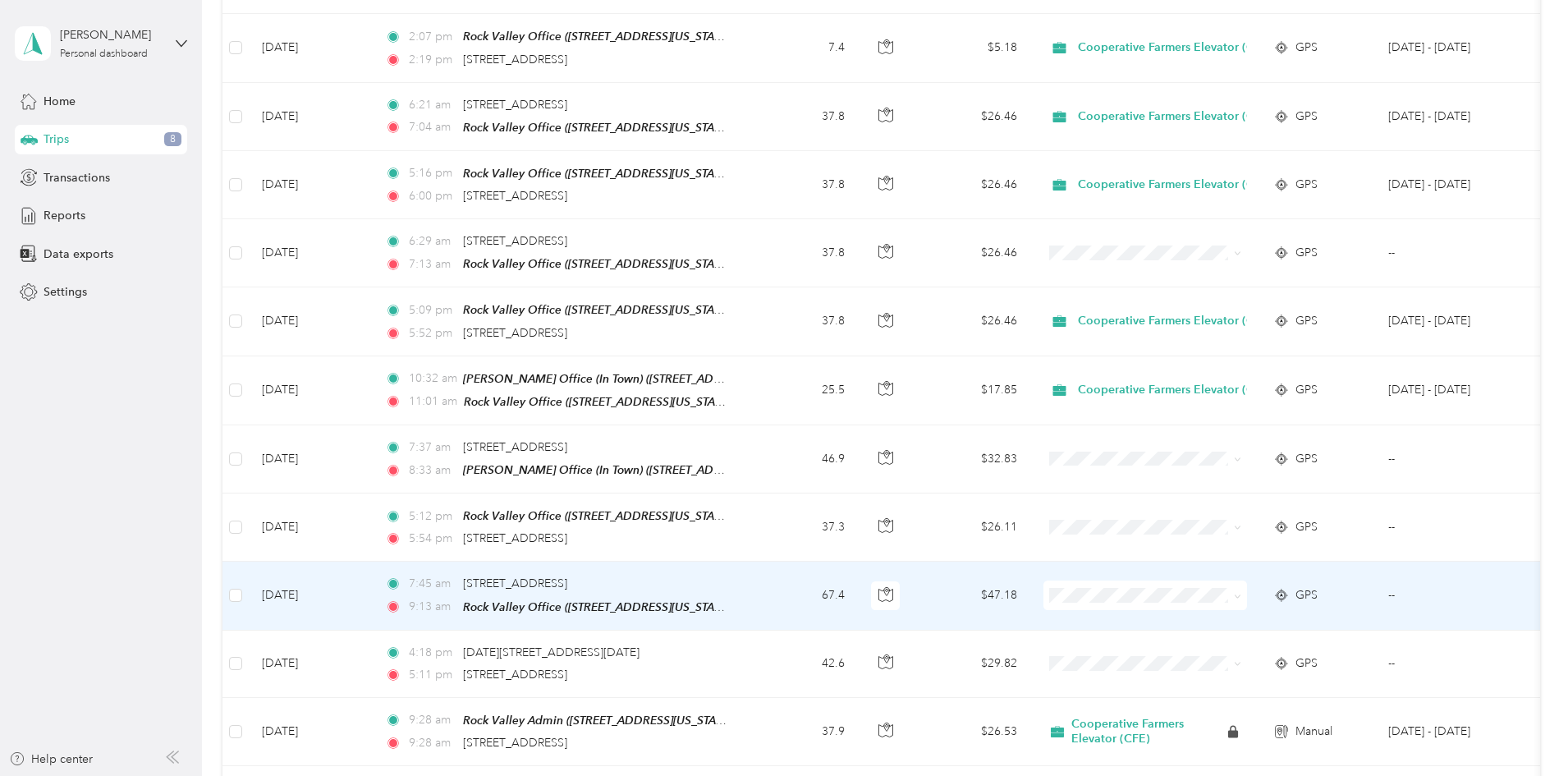
click at [858, 562] on td "67.4" at bounding box center [804, 596] width 109 height 68
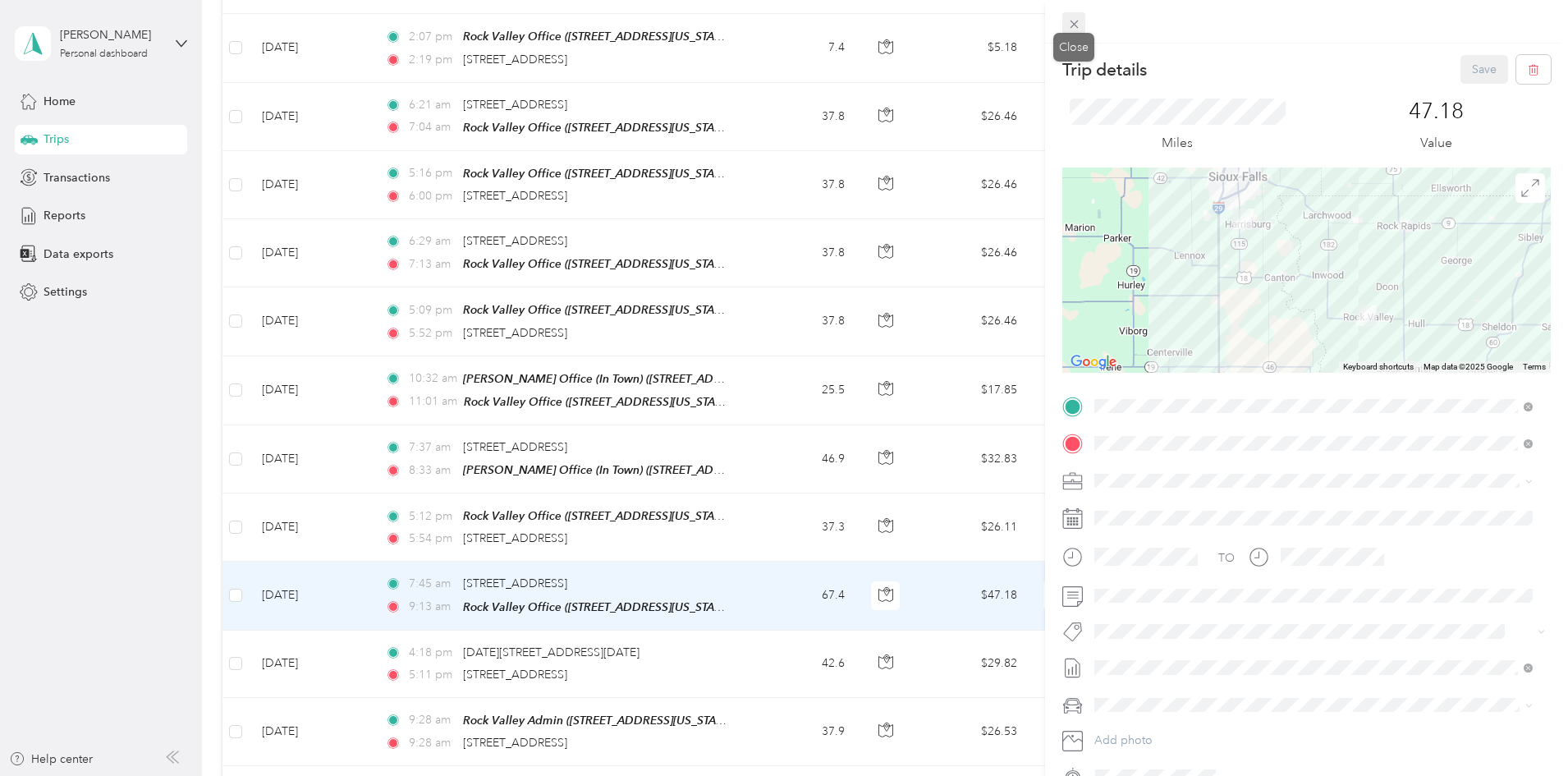
click at [1075, 26] on icon at bounding box center [1073, 24] width 8 height 8
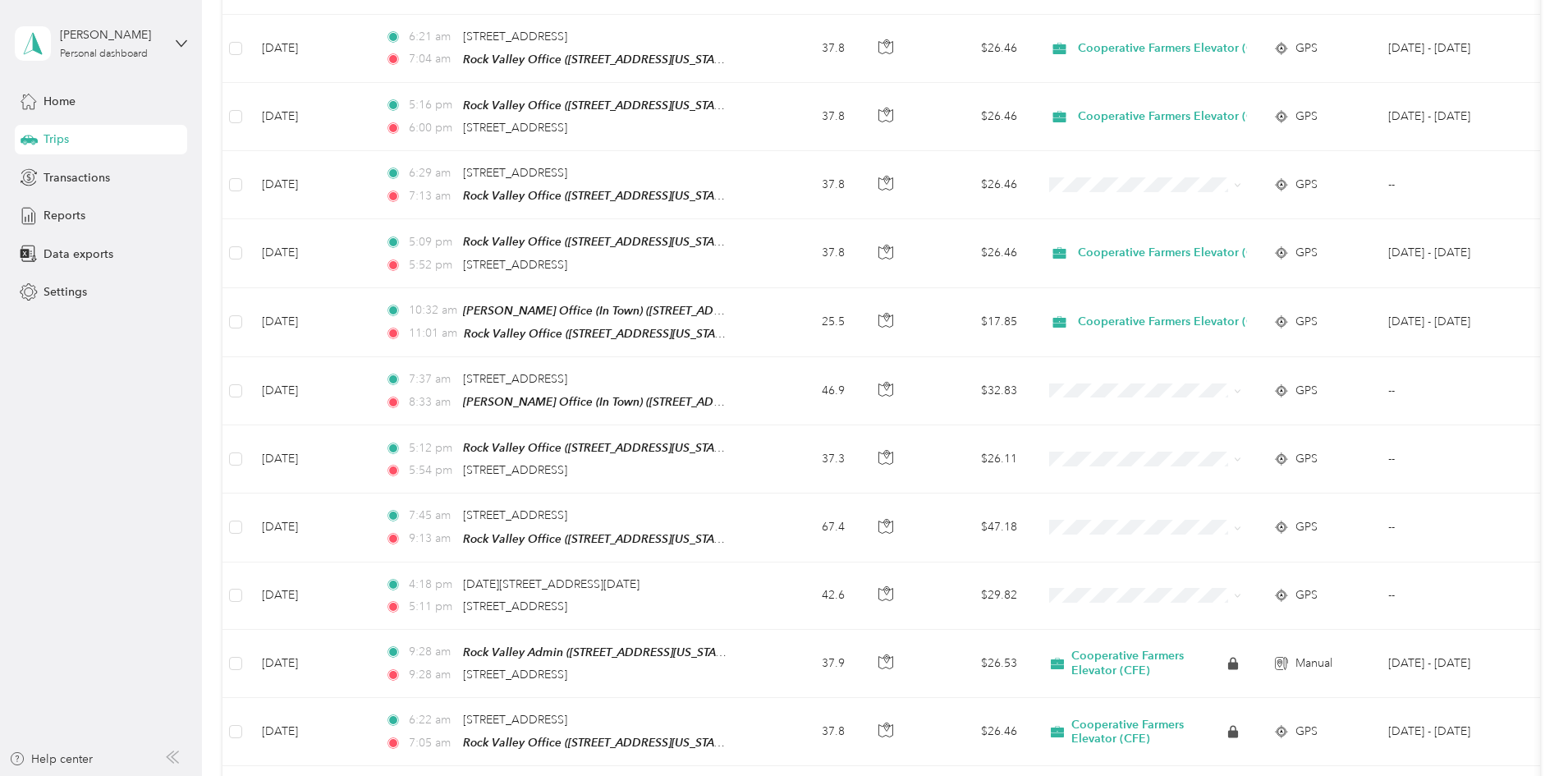
scroll to position [2875, 0]
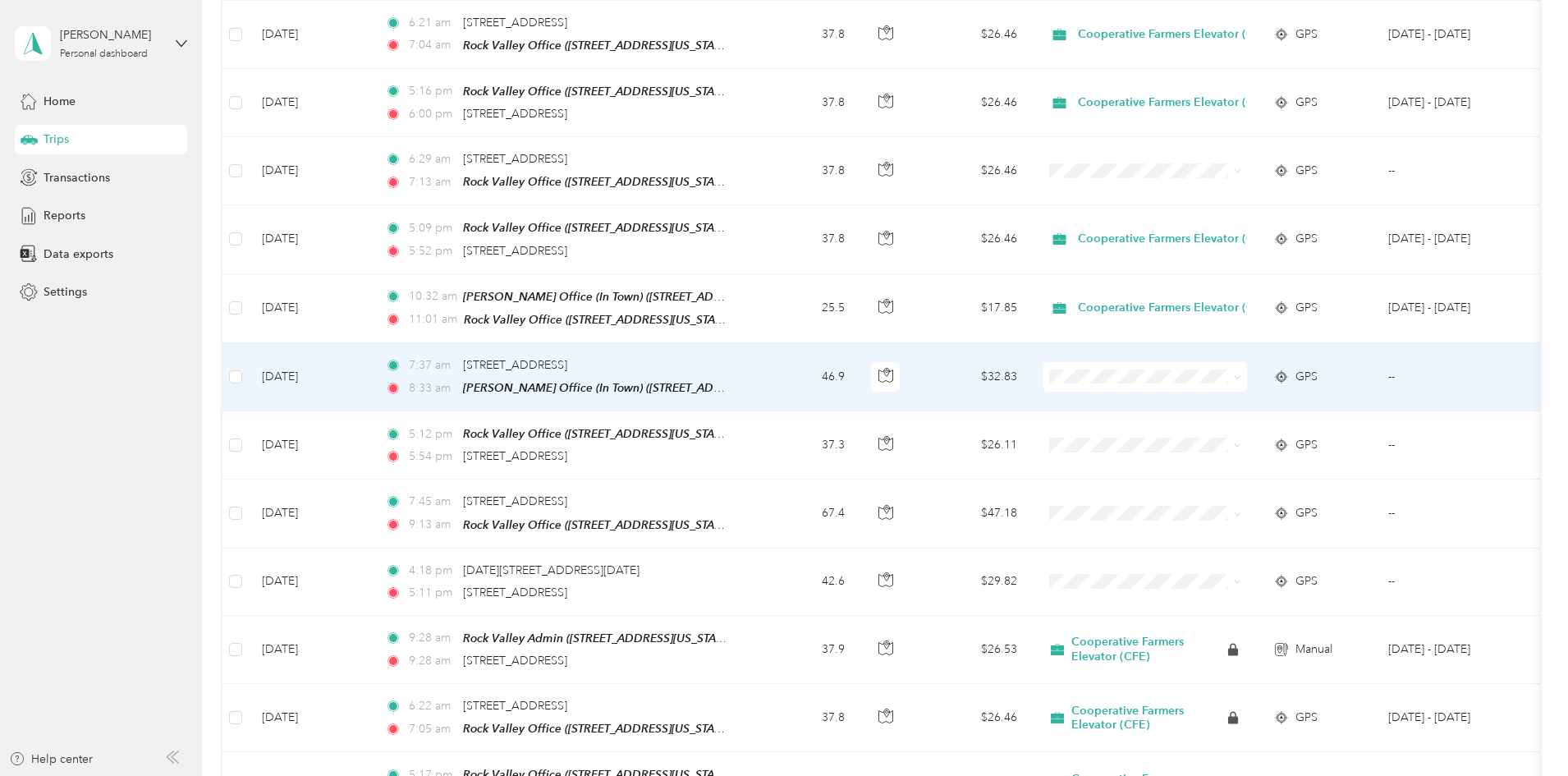
click at [1247, 372] on span "Cooperative Farmers Elevator (CFE)" at bounding box center [1291, 367] width 194 height 18
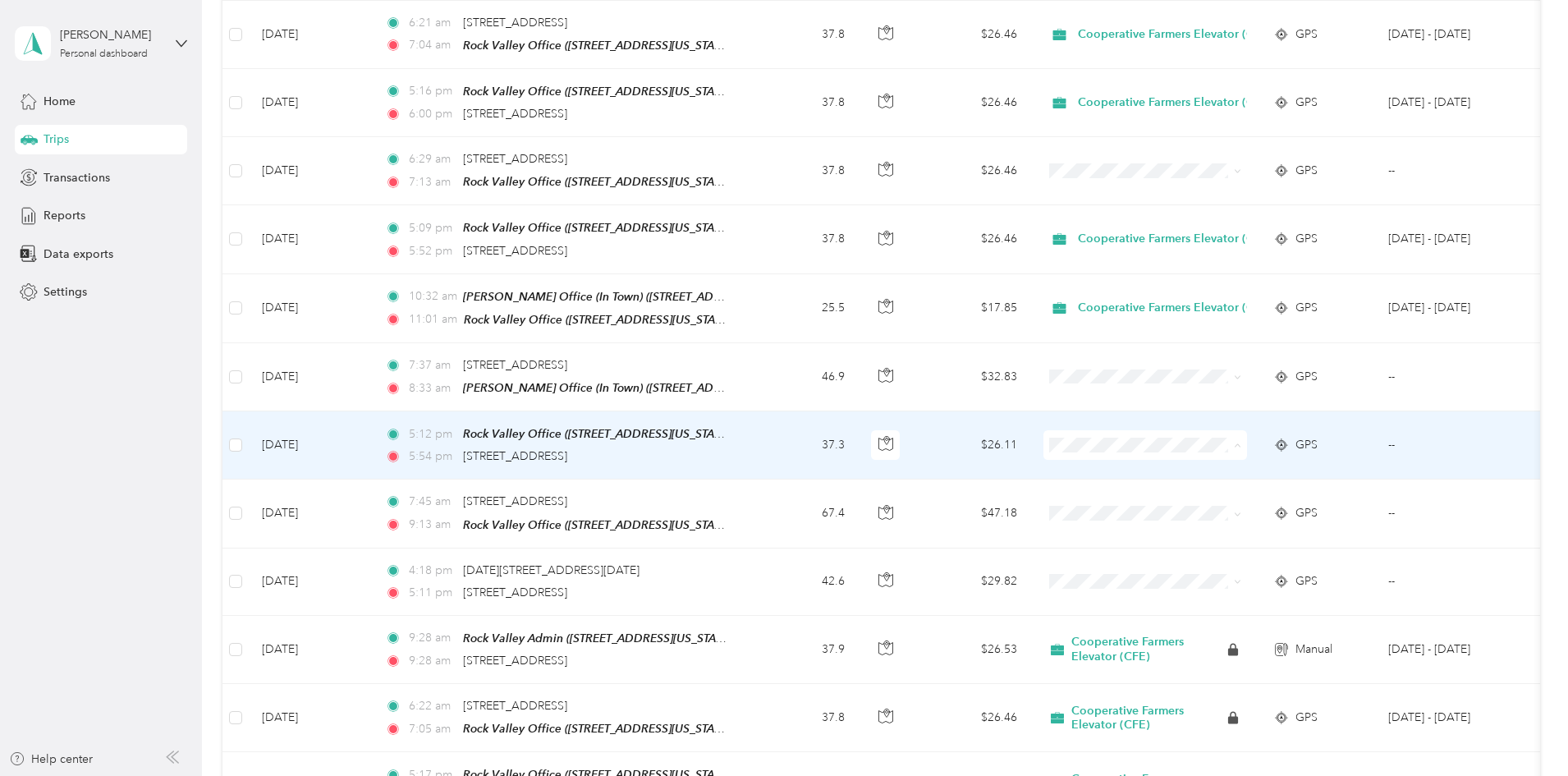
click at [1220, 439] on span "Cooperative Farmers Elevator (CFE)" at bounding box center [1291, 439] width 194 height 18
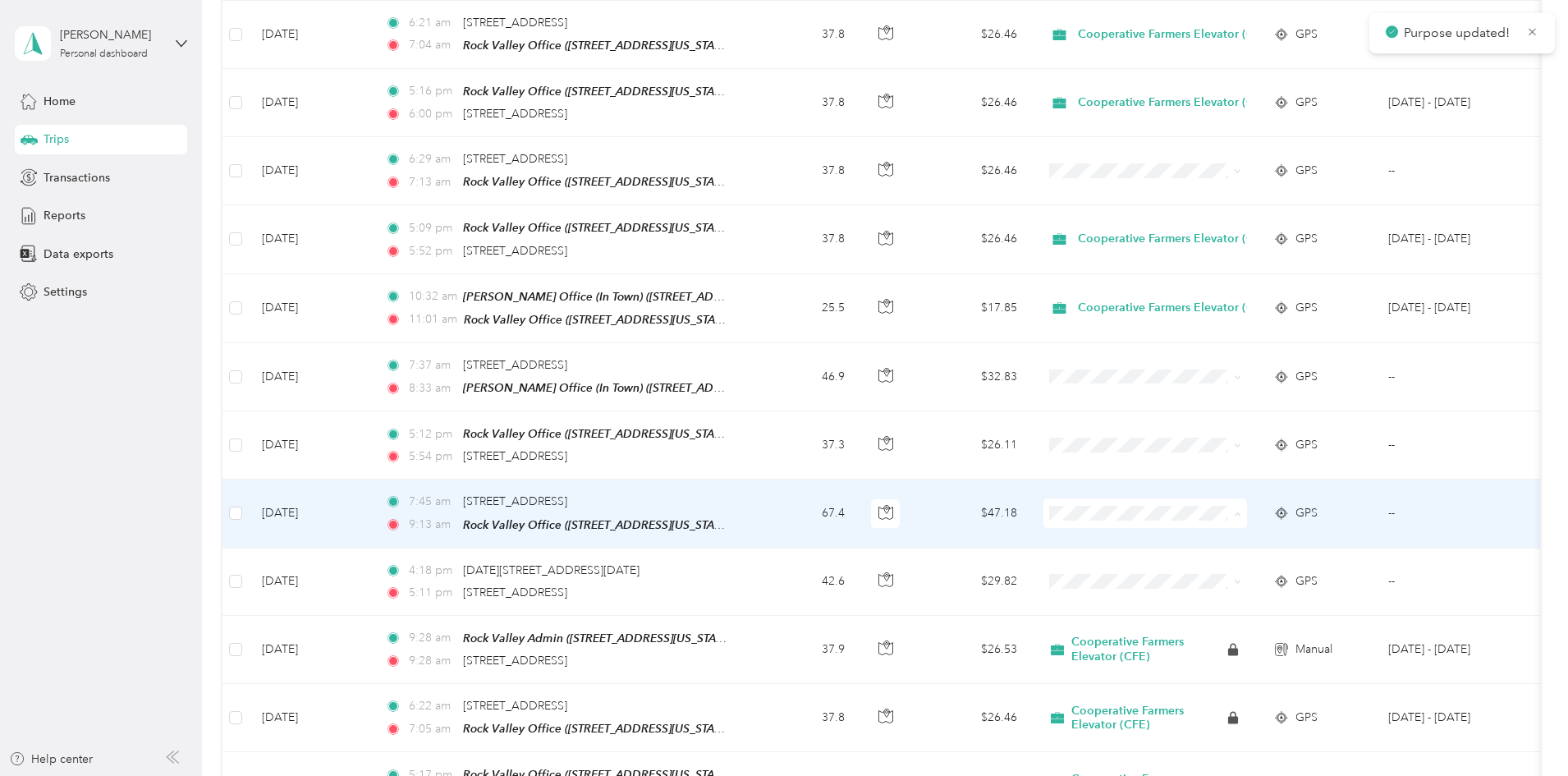
click at [1218, 502] on span "Cooperative Farmers Elevator (CFE)" at bounding box center [1291, 506] width 194 height 18
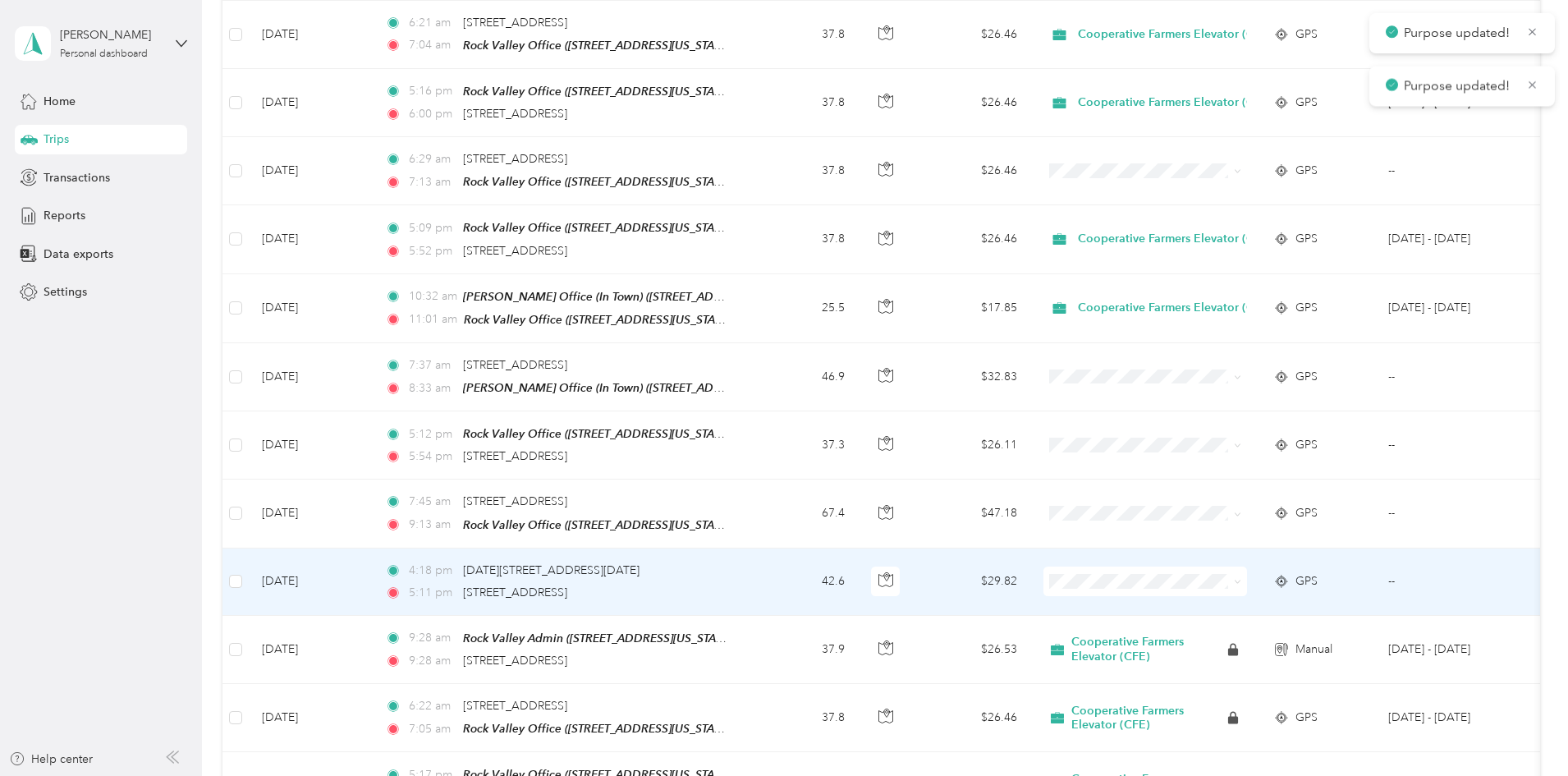
click at [1240, 575] on span "Cooperative Farmers Elevator (CFE)" at bounding box center [1291, 569] width 194 height 18
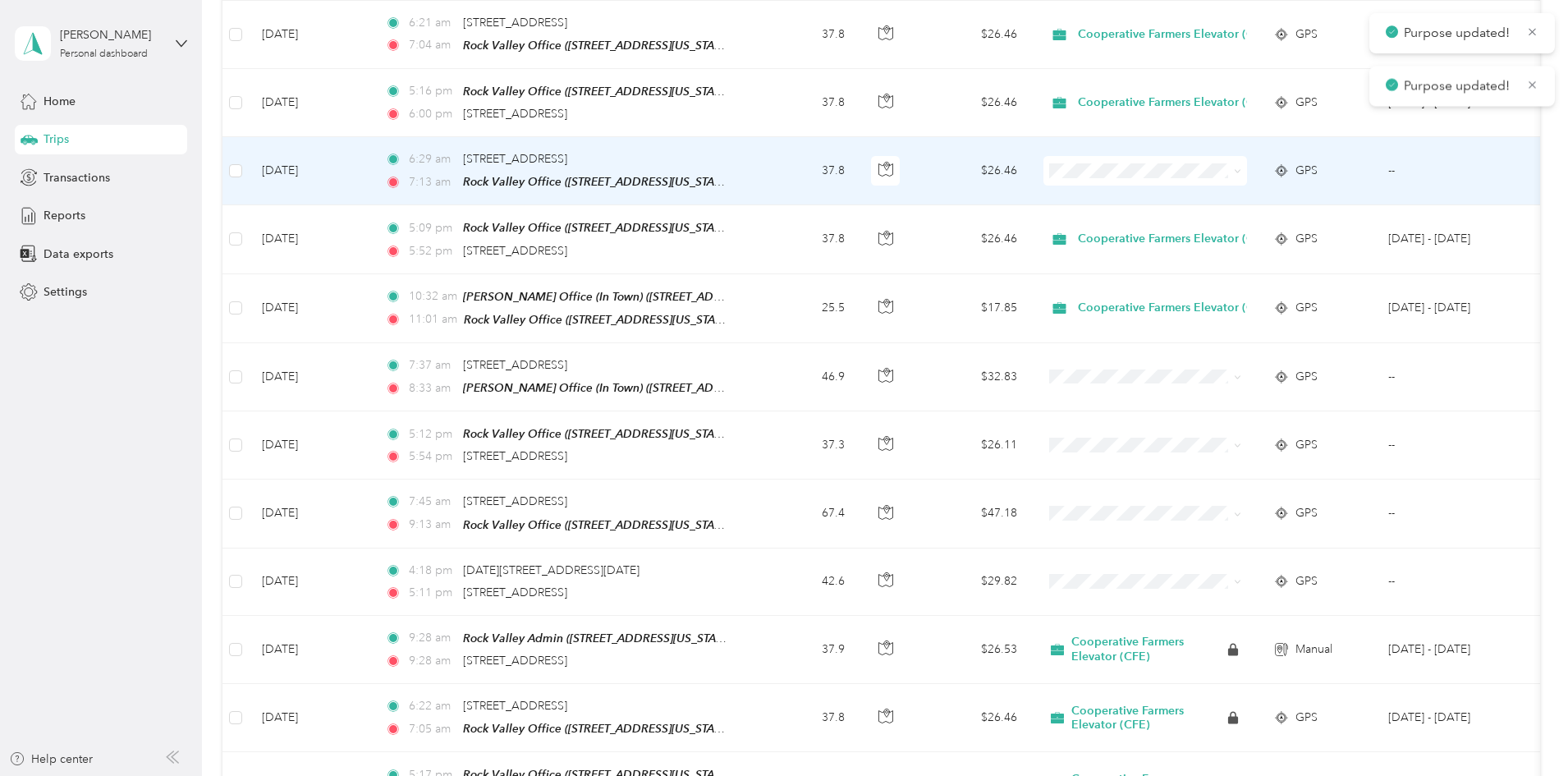
click at [1206, 156] on span at bounding box center [1145, 170] width 204 height 29
click at [1219, 168] on span "Cooperative Farmers Elevator (CFE)" at bounding box center [1291, 169] width 194 height 18
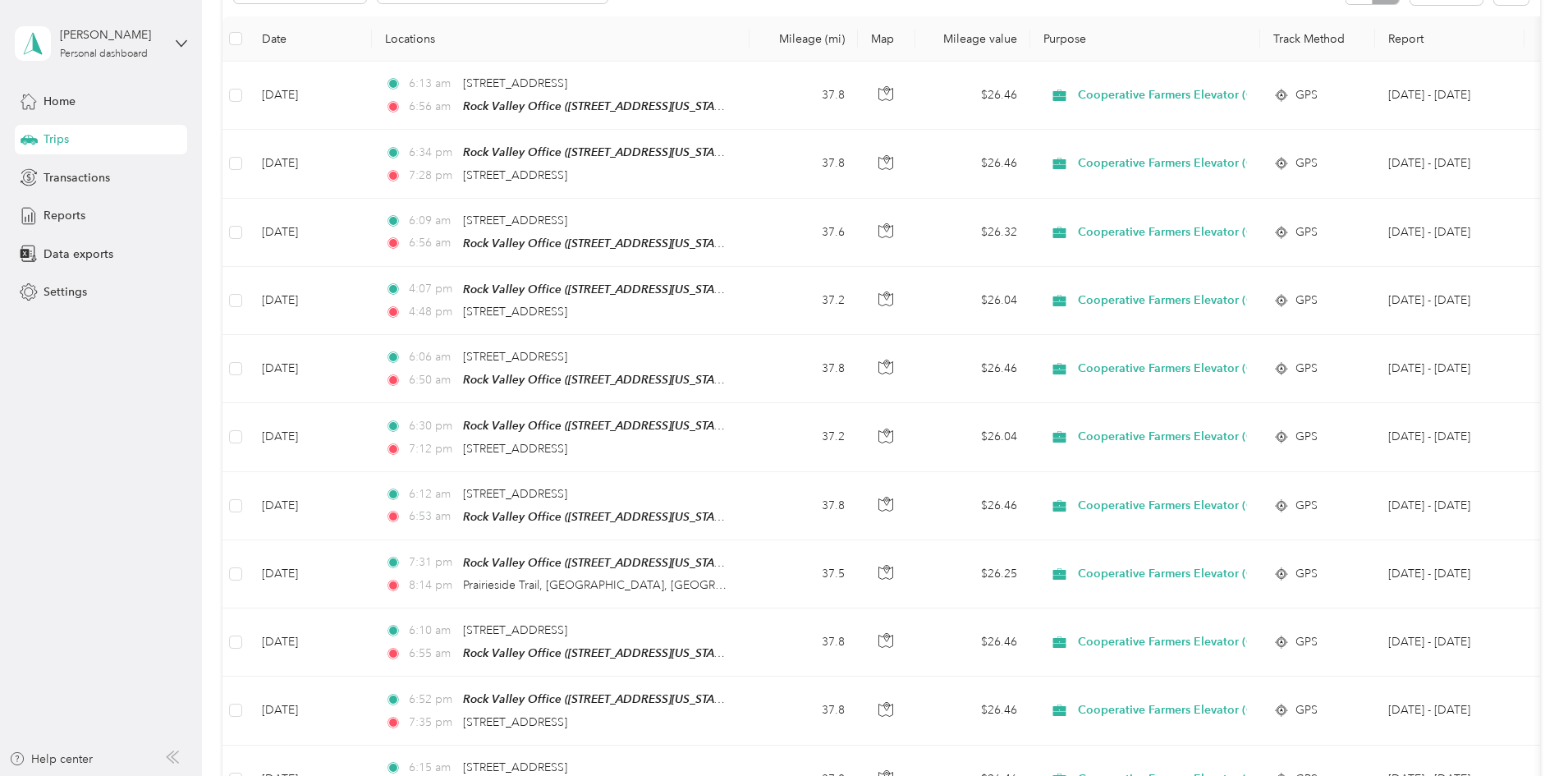
scroll to position [0, 0]
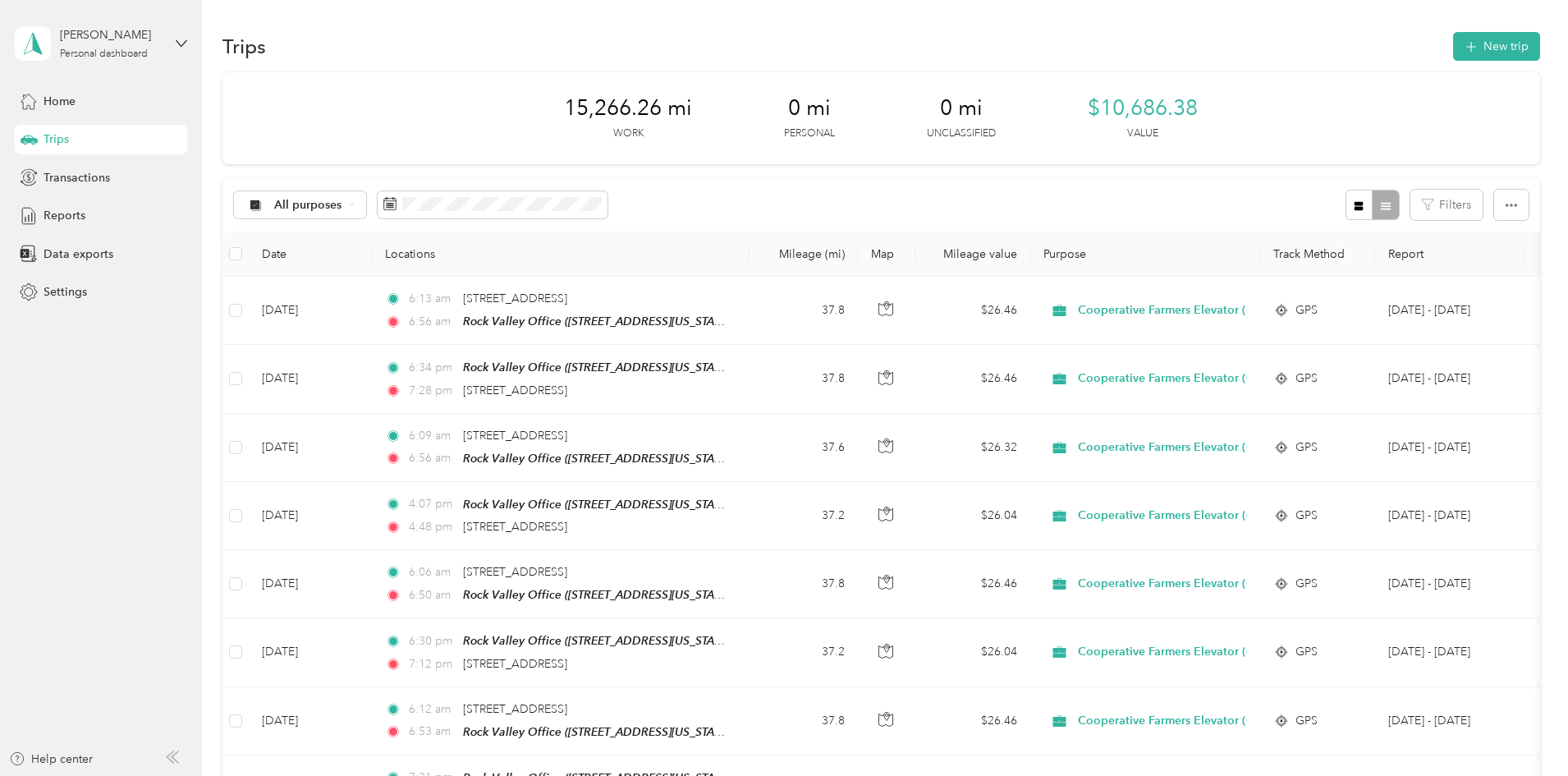
click at [57, 219] on span "Reports" at bounding box center [64, 216] width 41 height 18
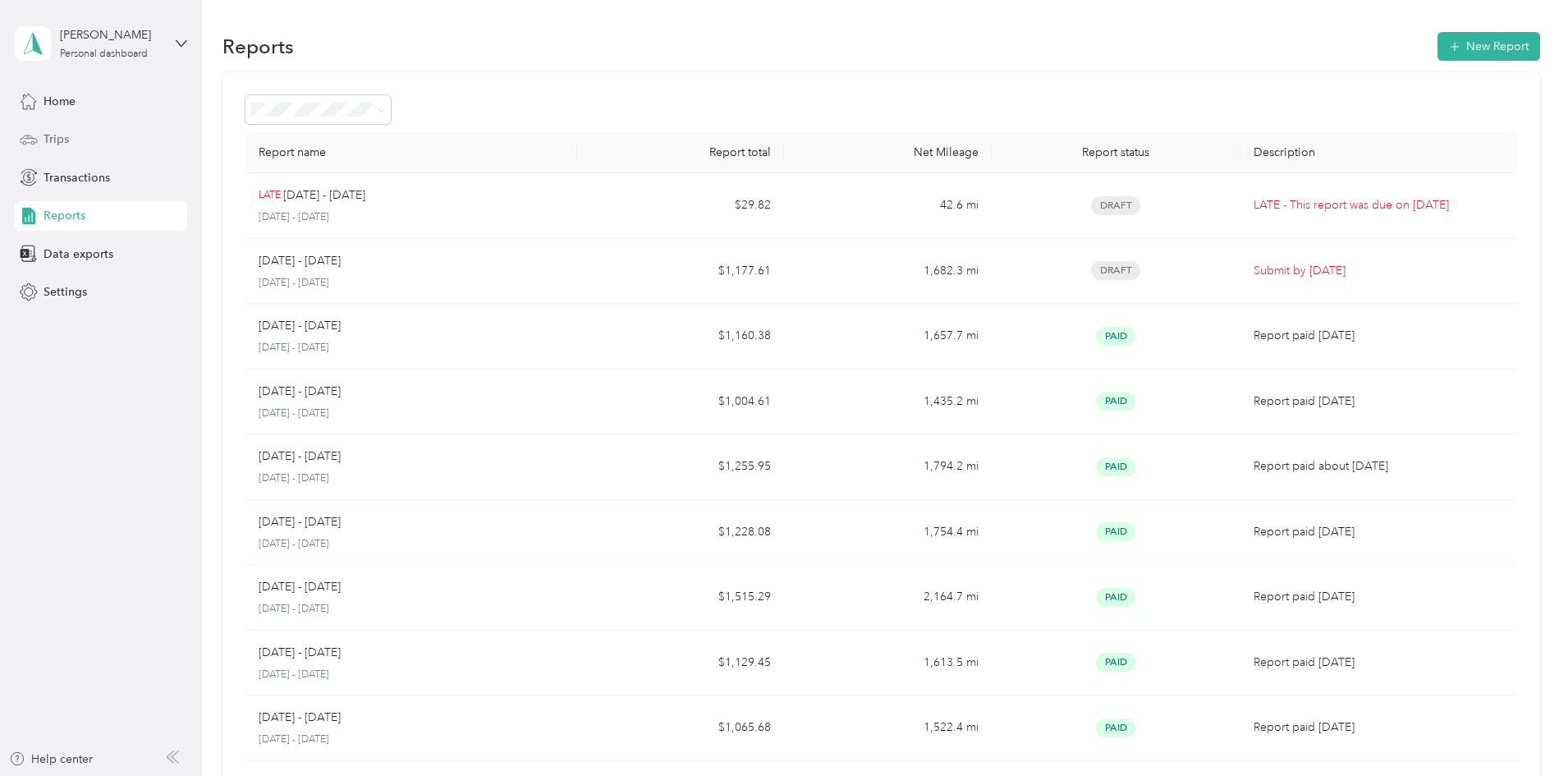
click at [55, 149] on div "Trips" at bounding box center [100, 139] width 172 height 29
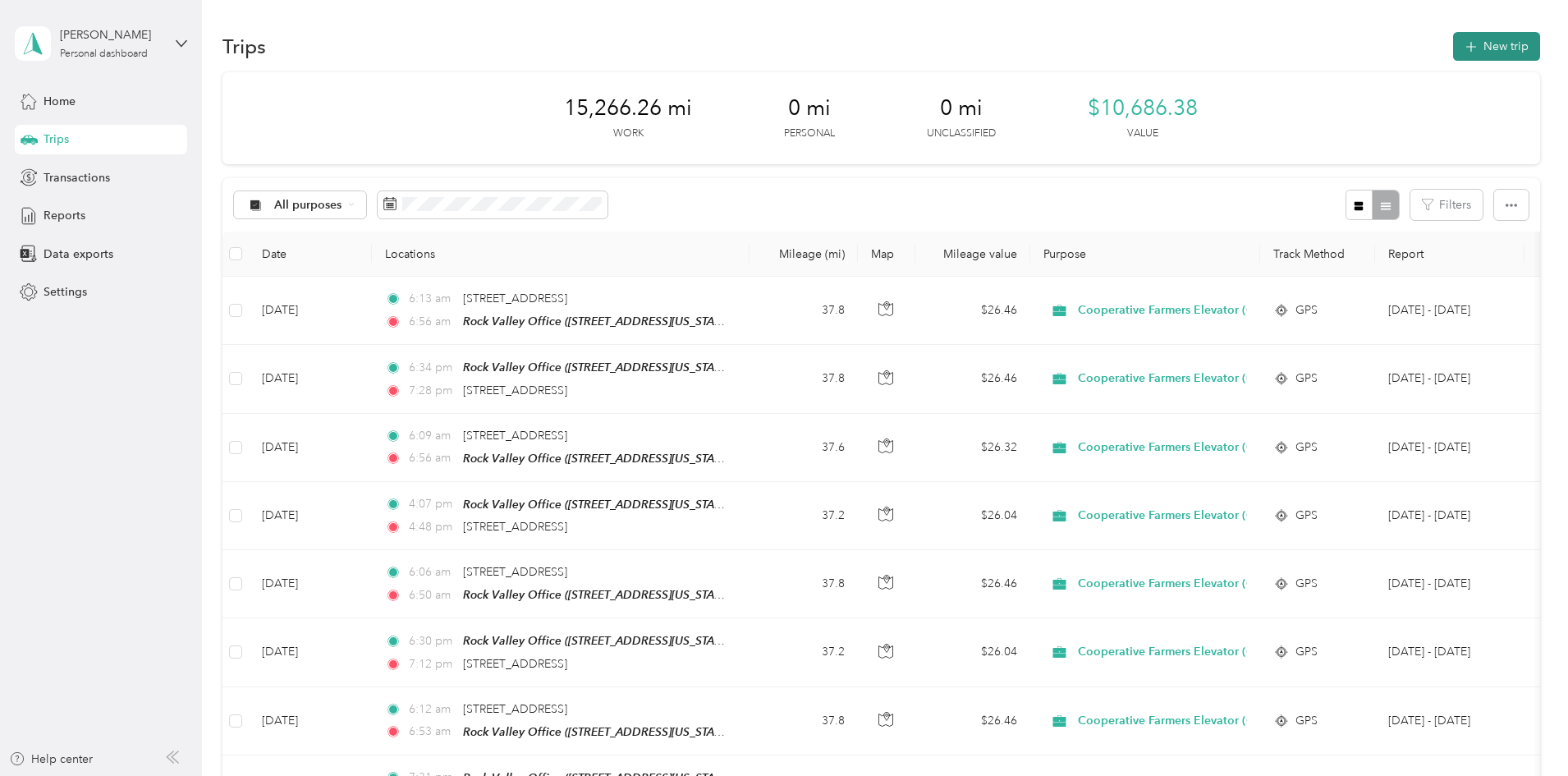
click at [1453, 41] on button "New trip" at bounding box center [1496, 46] width 87 height 29
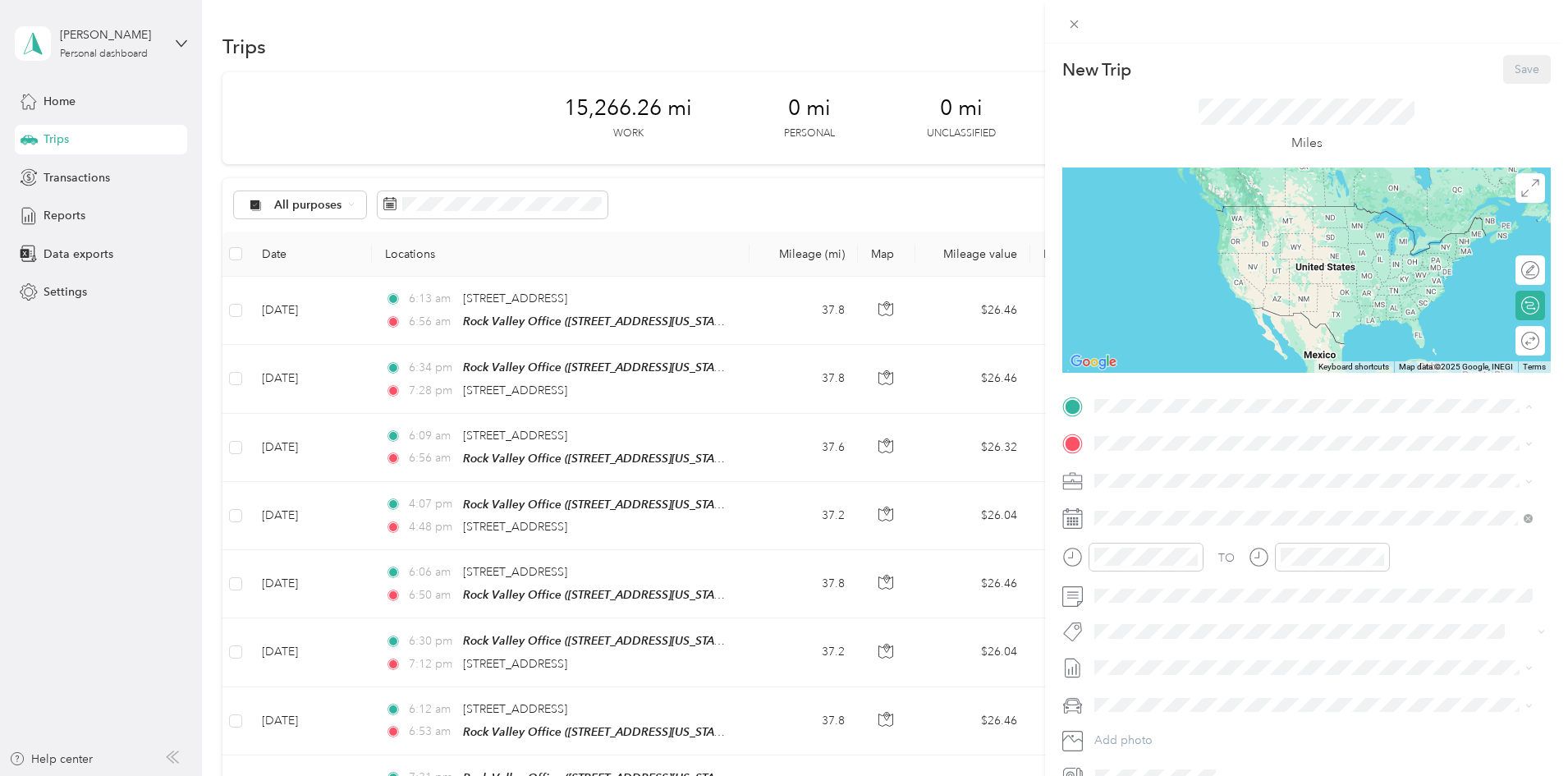
click at [1224, 544] on div "TEAM Rock Valley Admin 1508 14th Street, 51247, Rock Valley, Iowa, United States" at bounding box center [1208, 542] width 164 height 41
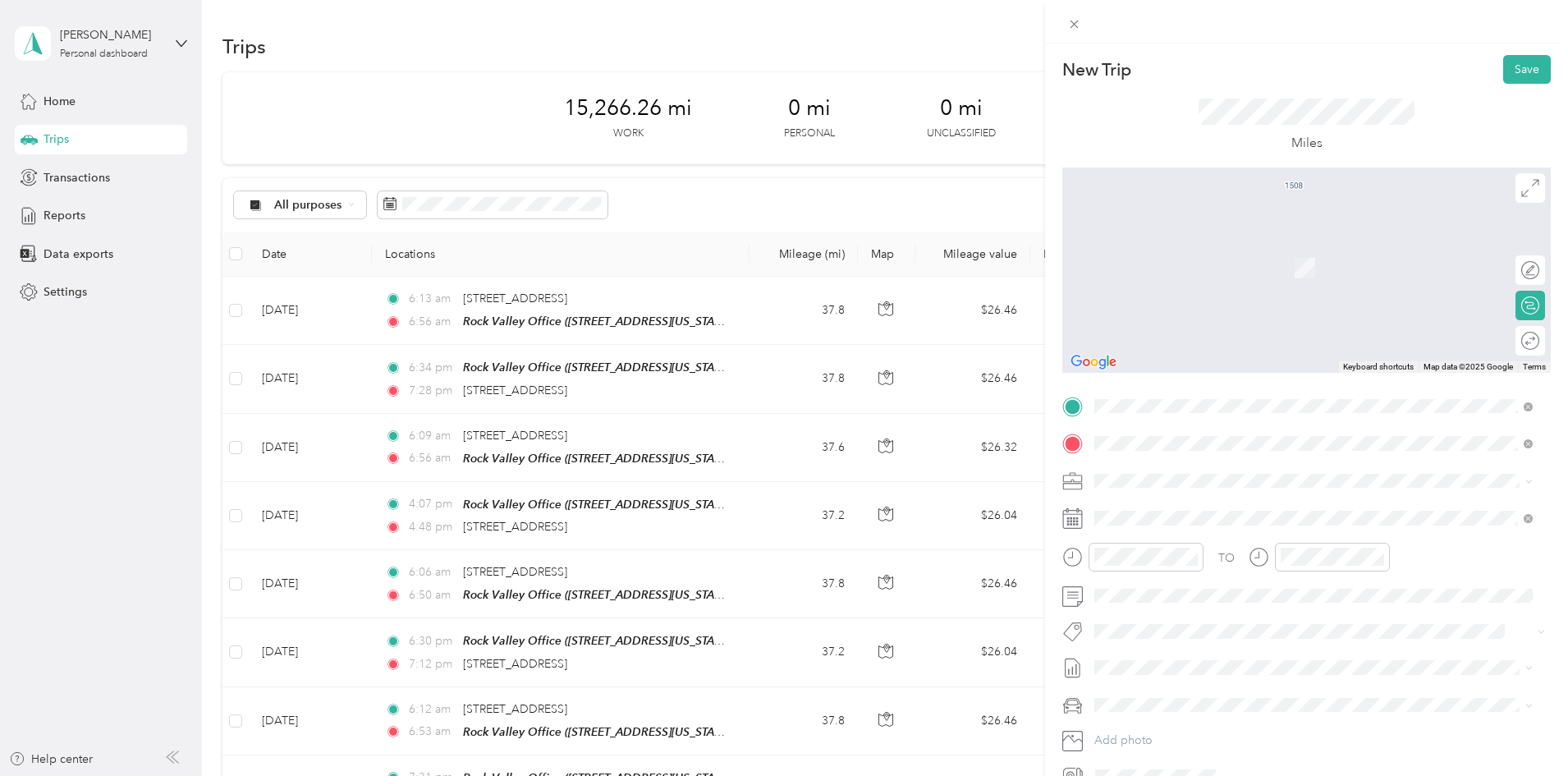
click at [1175, 510] on span "217 Creekside Avenue Harrisburg, South Dakota 57032, United States" at bounding box center [1208, 502] width 164 height 15
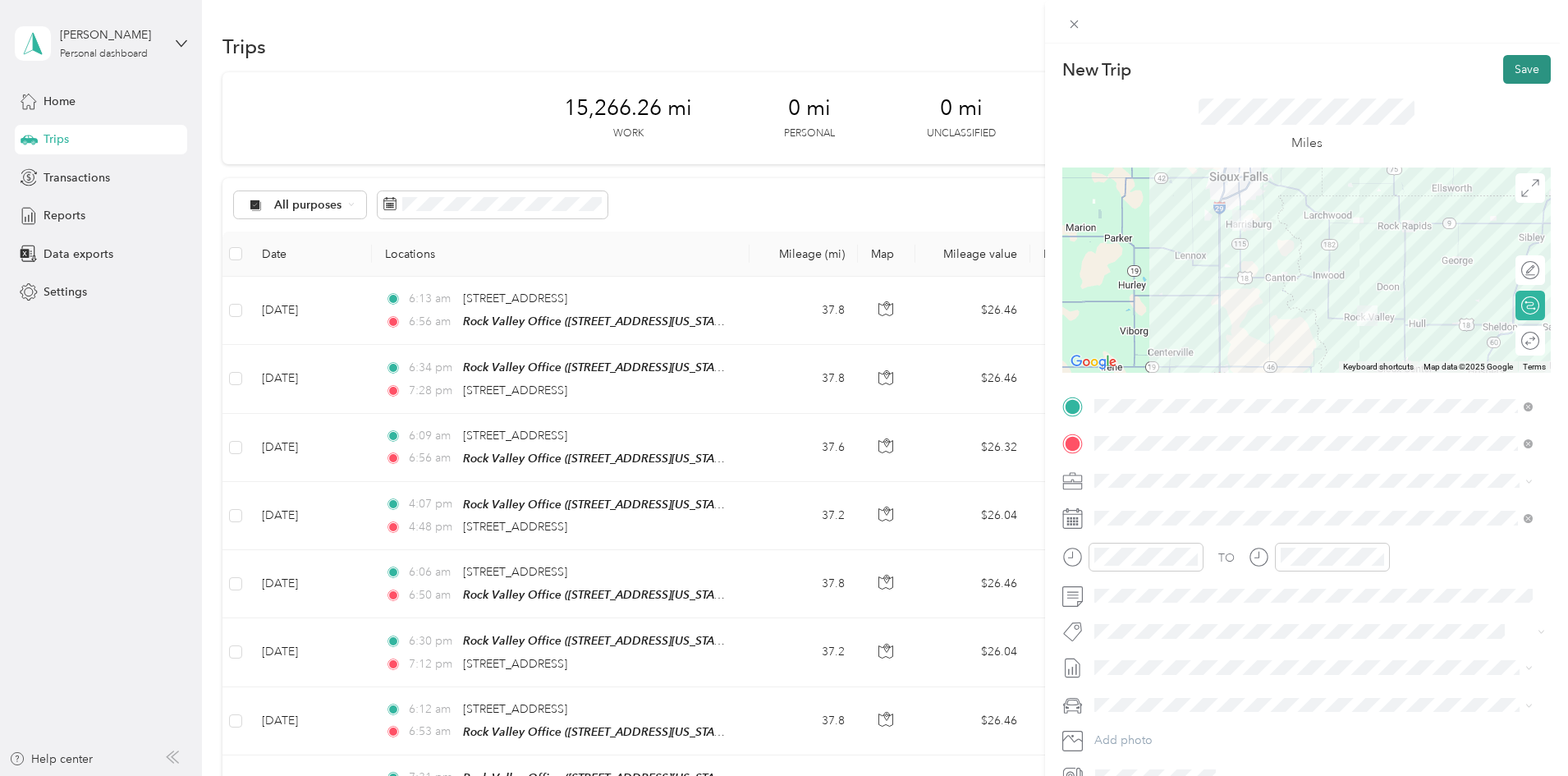
click at [1522, 76] on button "Save" at bounding box center [1527, 69] width 48 height 29
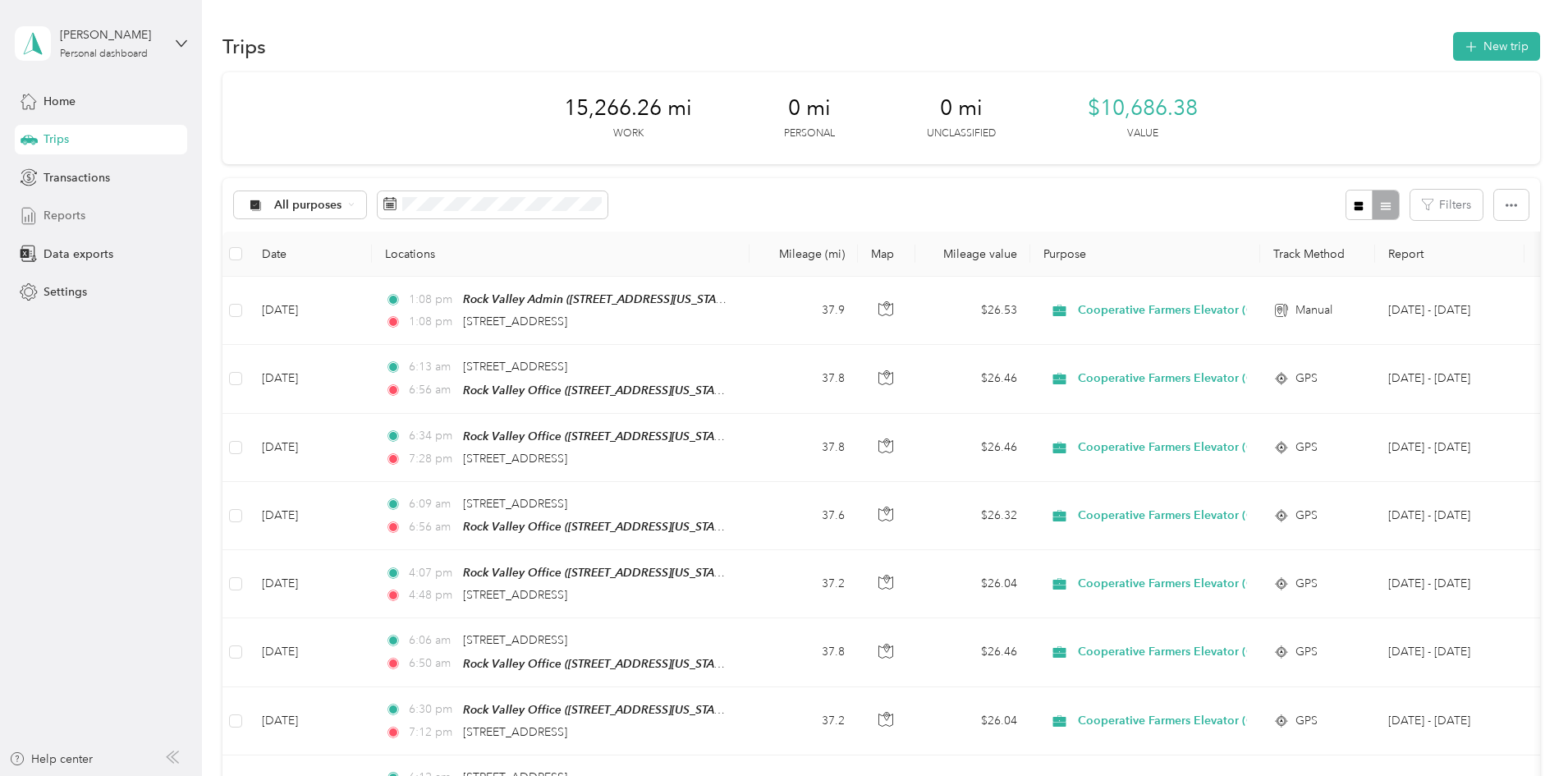
click at [75, 214] on span "Reports" at bounding box center [64, 216] width 41 height 18
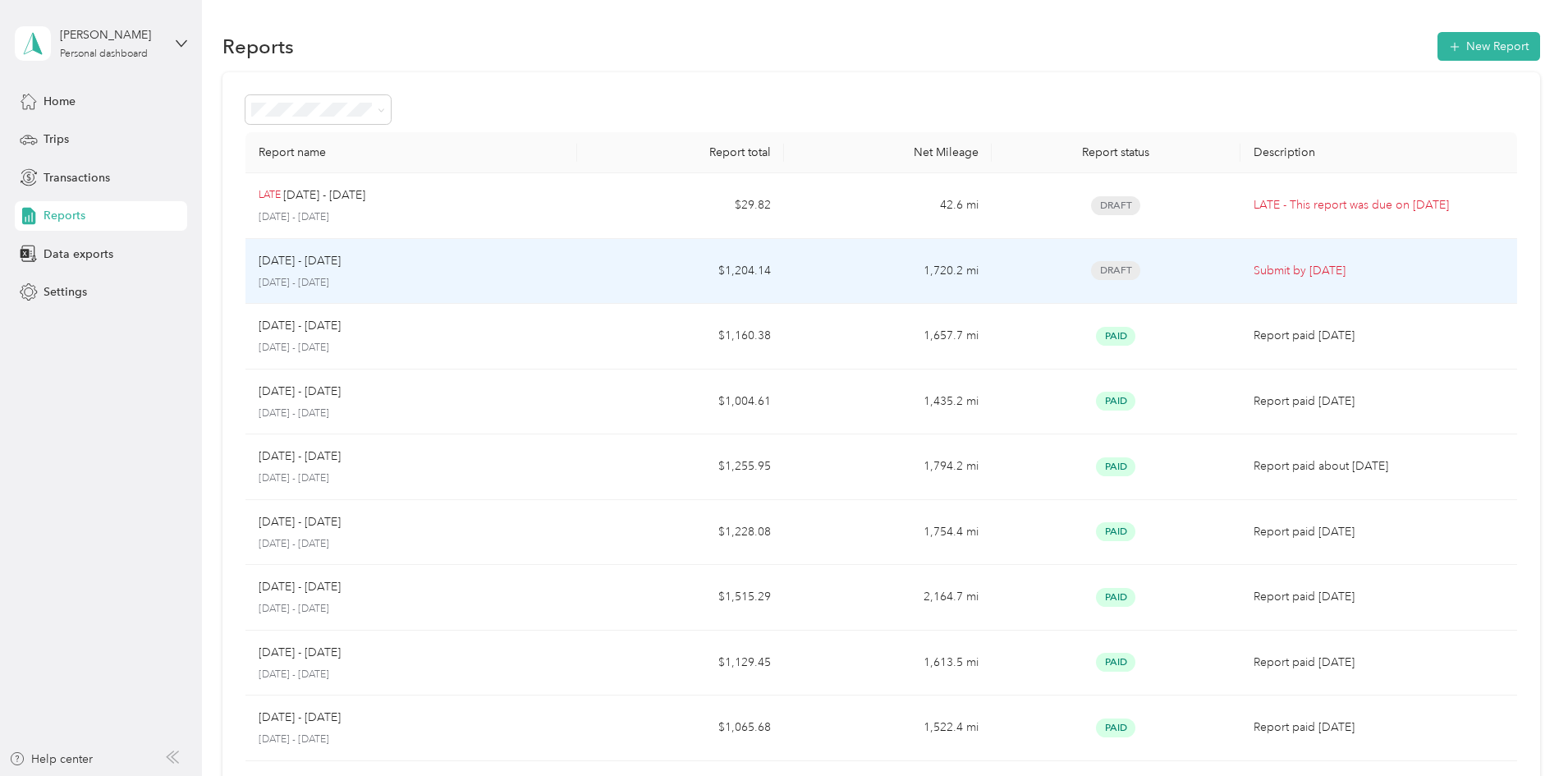
click at [564, 277] on p "September 1 - 30, 2025" at bounding box center [412, 283] width 306 height 15
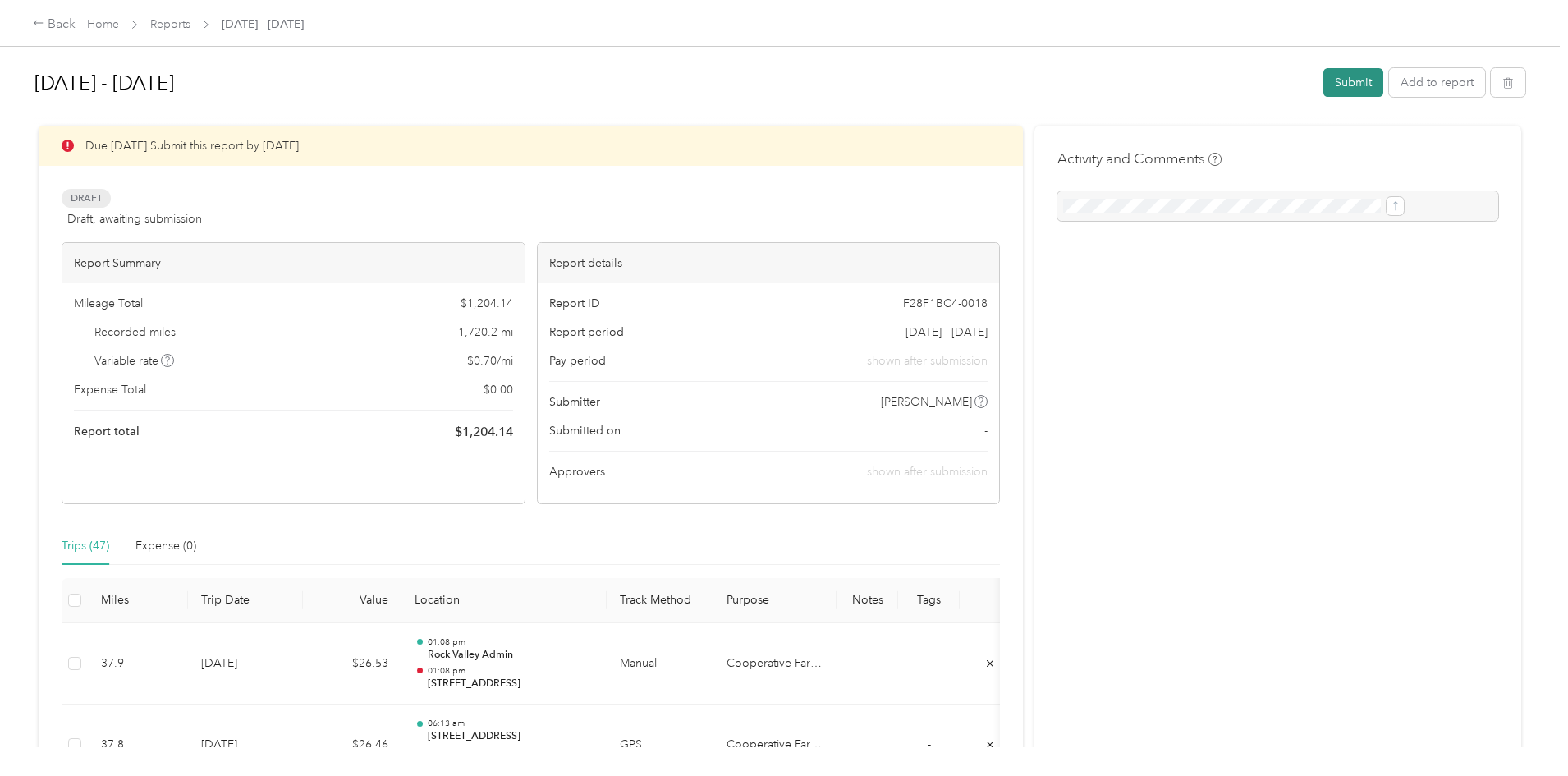
click at [1324, 85] on button "Submit" at bounding box center [1353, 82] width 60 height 29
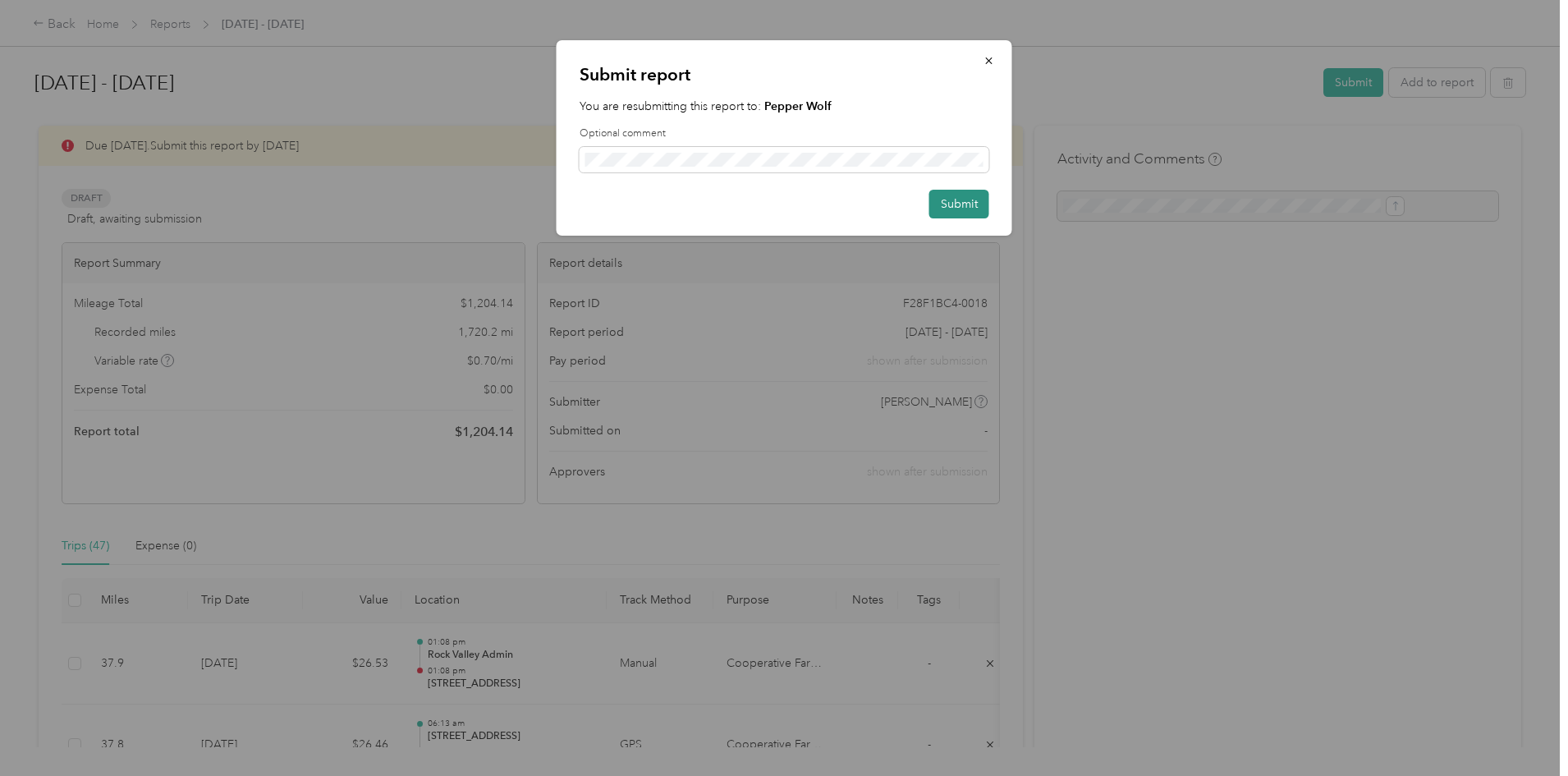
click at [979, 205] on button "Submit" at bounding box center [959, 204] width 60 height 29
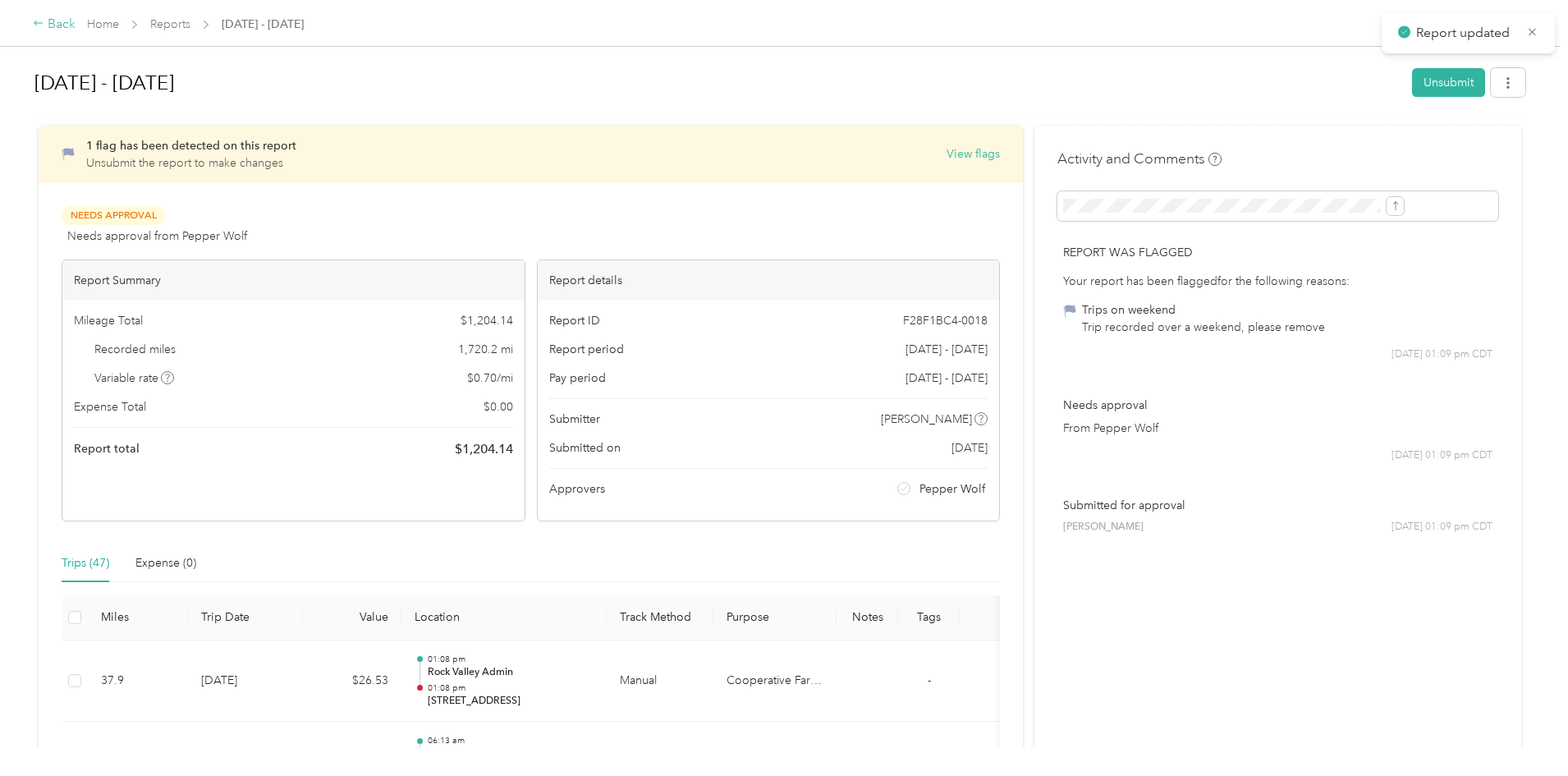
click at [76, 24] on div "Back" at bounding box center [54, 24] width 42 height 19
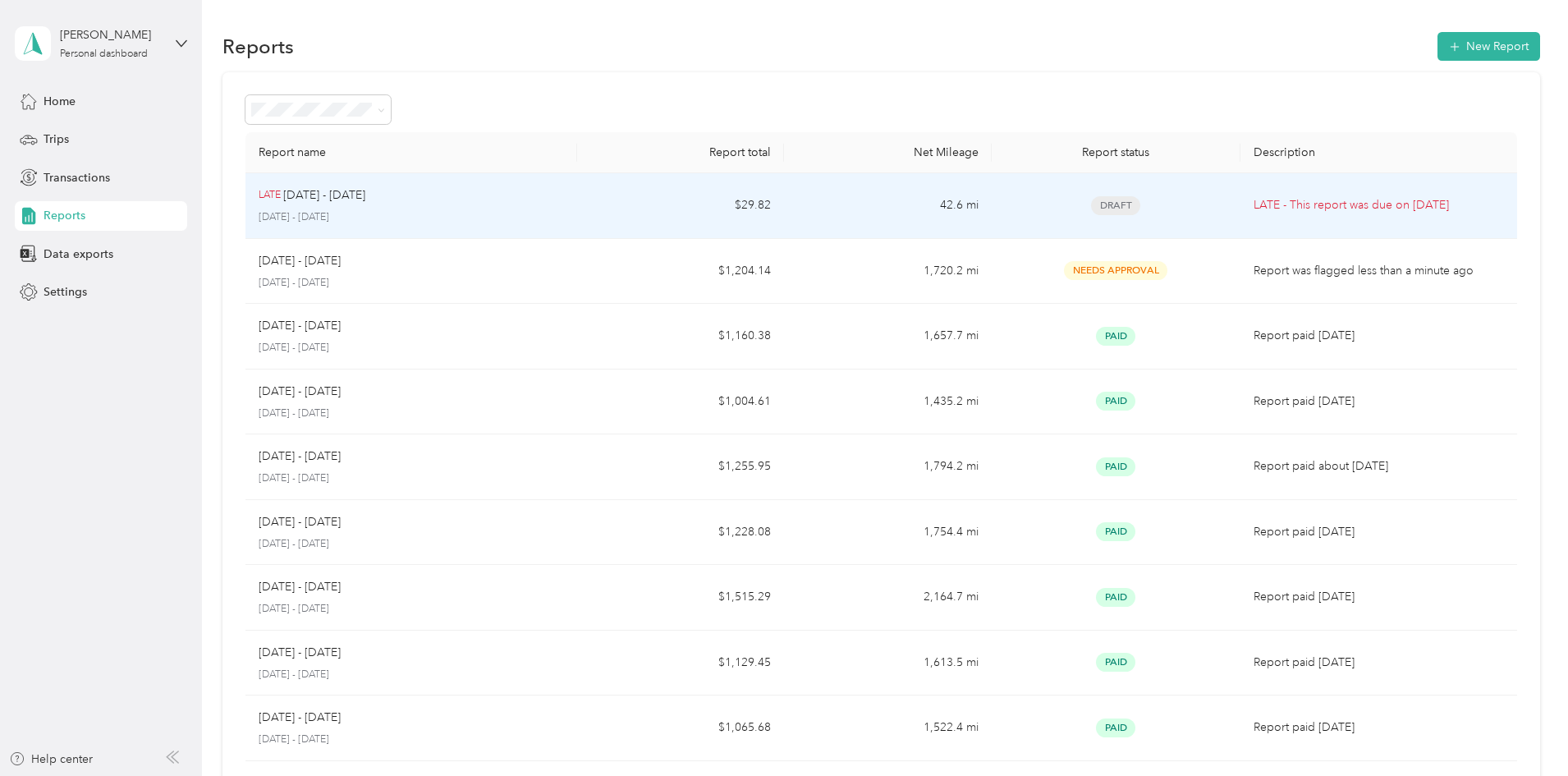
click at [564, 205] on div "LATE Aug 1 - 31, 2025 August 1 - 31, 2025" at bounding box center [412, 206] width 306 height 39
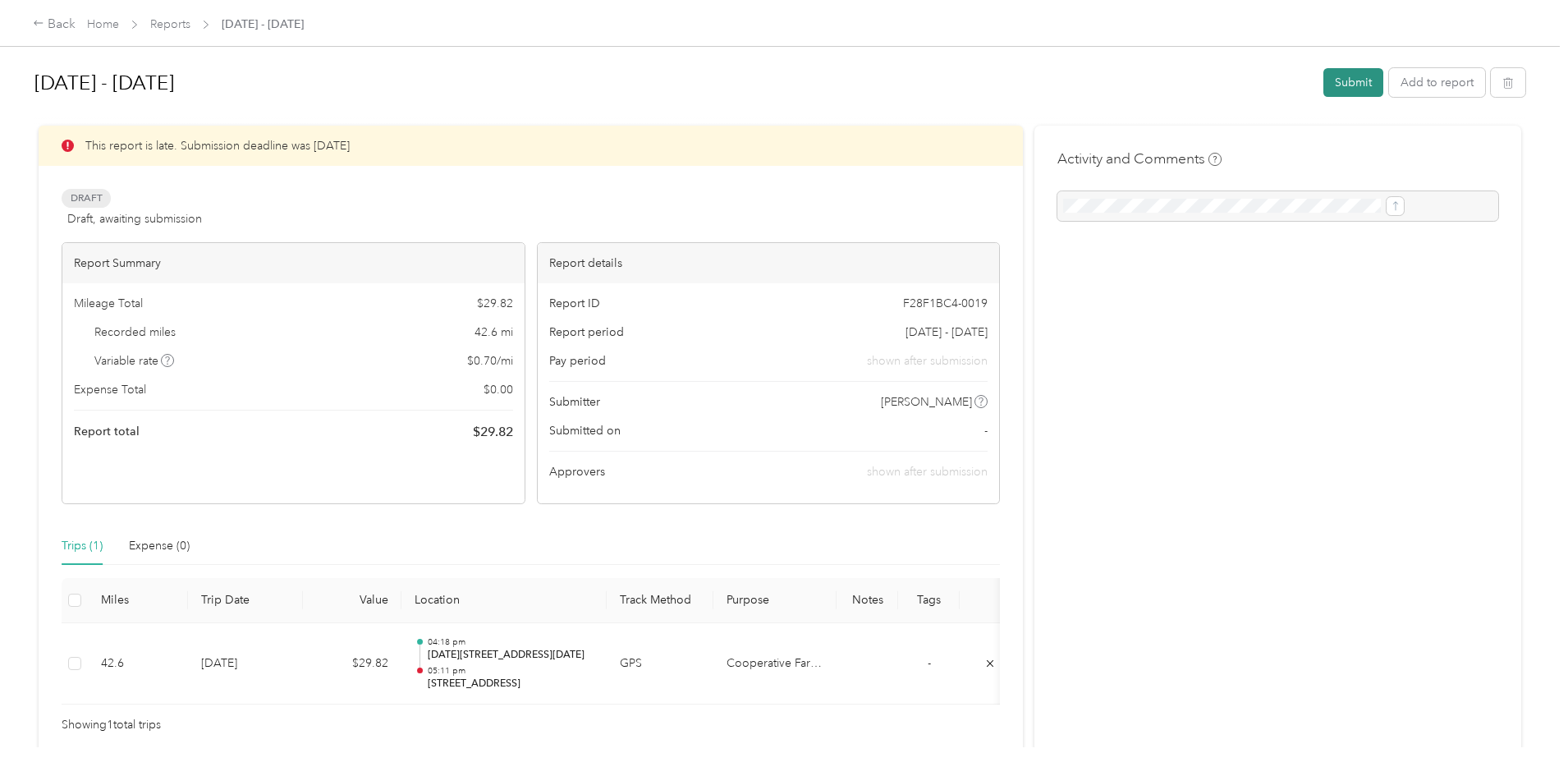
click at [1324, 75] on button "Submit" at bounding box center [1353, 82] width 60 height 29
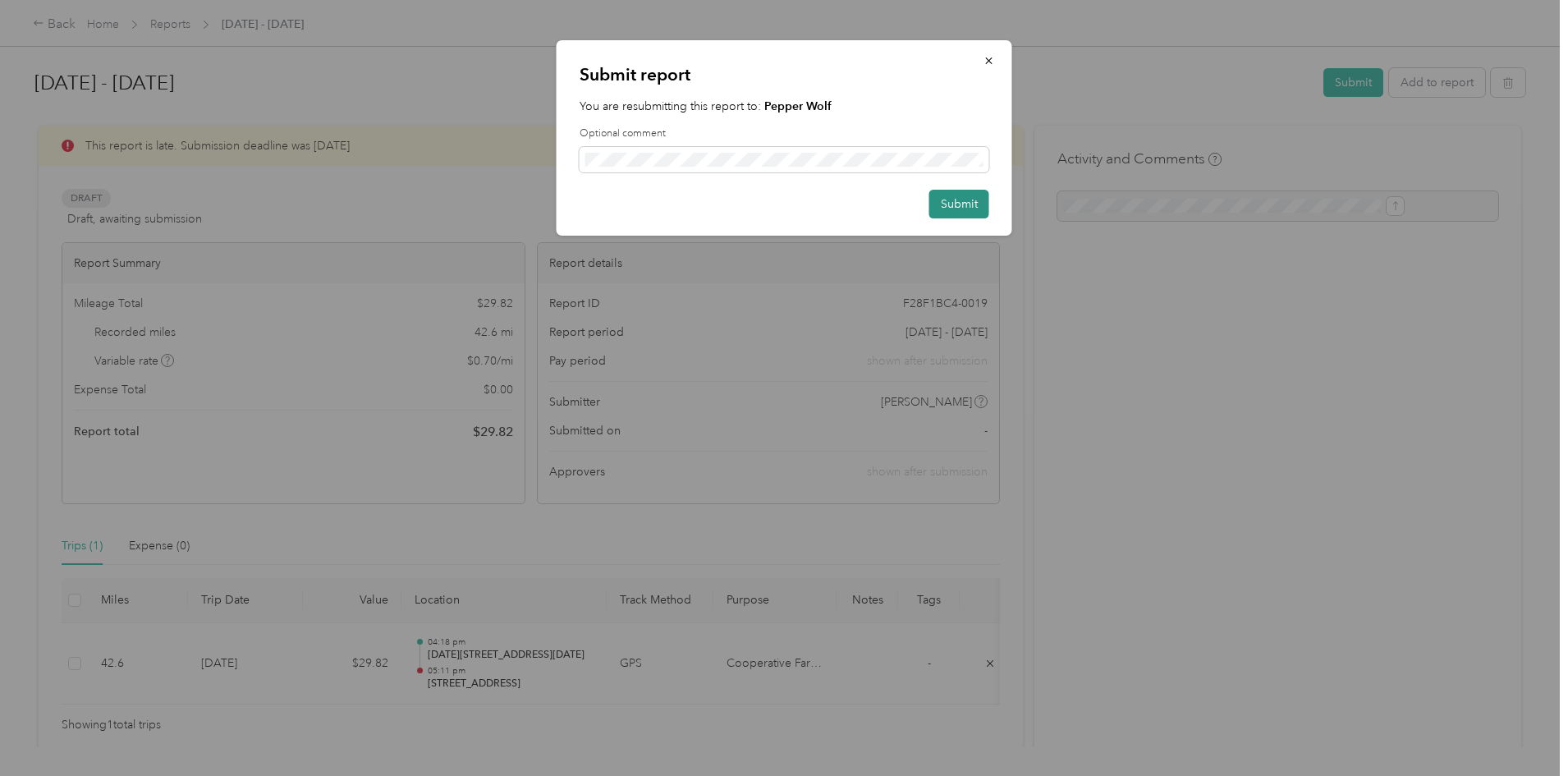
click at [944, 207] on button "Submit" at bounding box center [959, 204] width 60 height 29
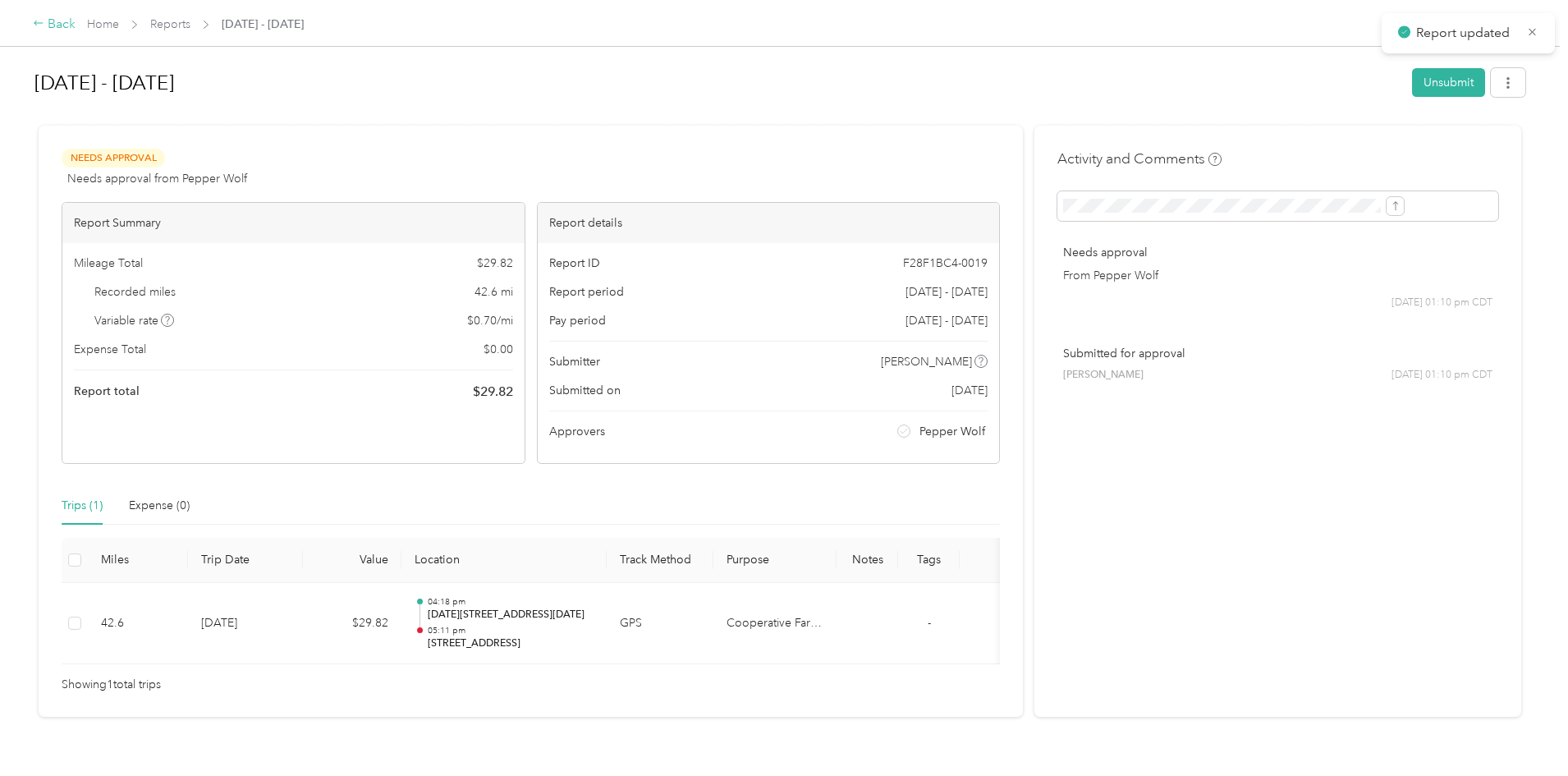
click at [76, 21] on div "Back" at bounding box center [54, 24] width 42 height 19
